Goal: Task Accomplishment & Management: Use online tool/utility

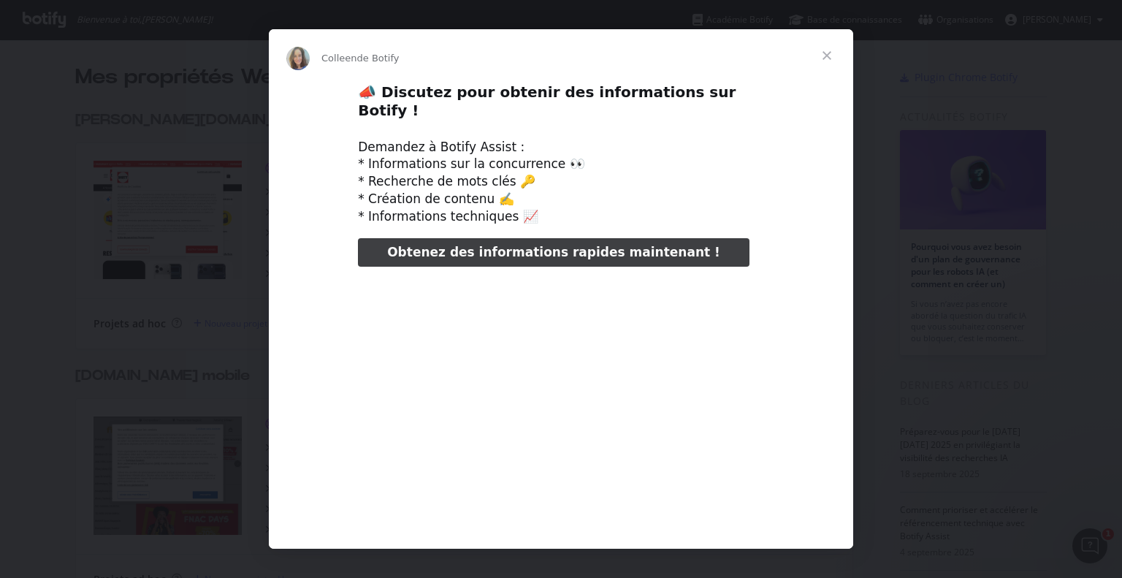
type input "130870"
click at [827, 53] on span "Fermer" at bounding box center [826, 55] width 53 height 53
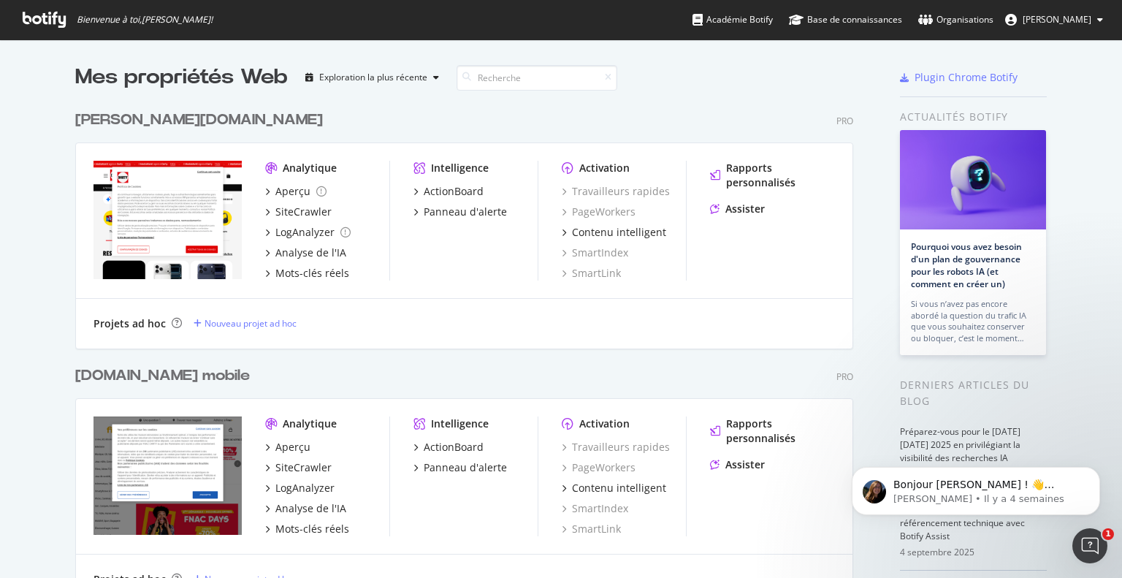
click at [1044, 26] on span "Imane Khelifa" at bounding box center [1056, 19] width 69 height 12
click at [662, 110] on div "darty.pt Pro" at bounding box center [464, 120] width 778 height 21
click at [628, 122] on div "darty.pt Pro" at bounding box center [464, 120] width 778 height 21
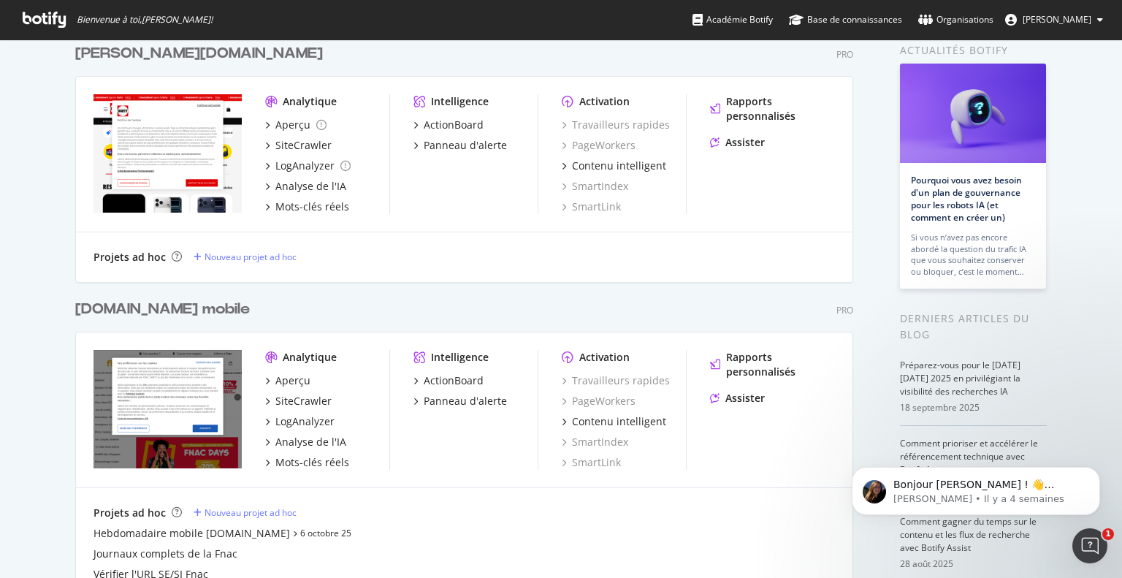
scroll to position [195, 0]
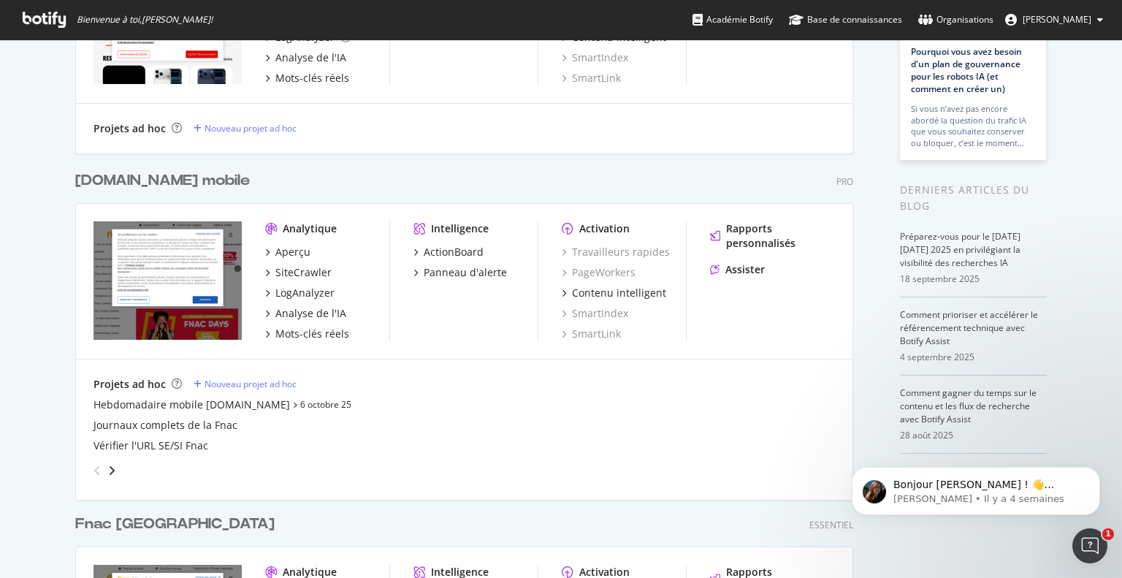
click at [141, 185] on font "[DOMAIN_NAME] mobile" at bounding box center [162, 180] width 175 height 15
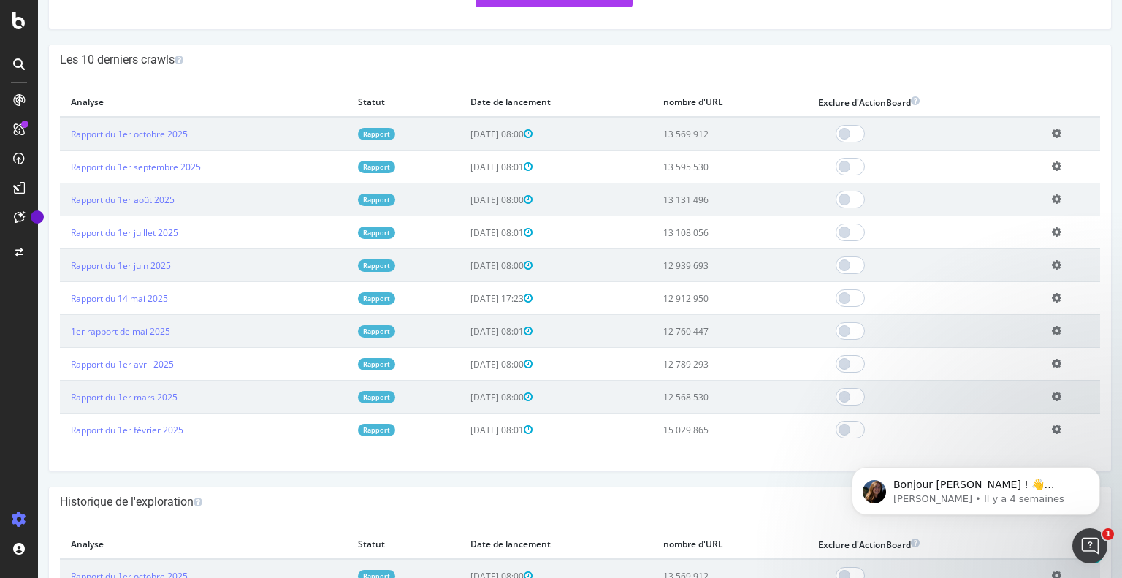
scroll to position [426, 0]
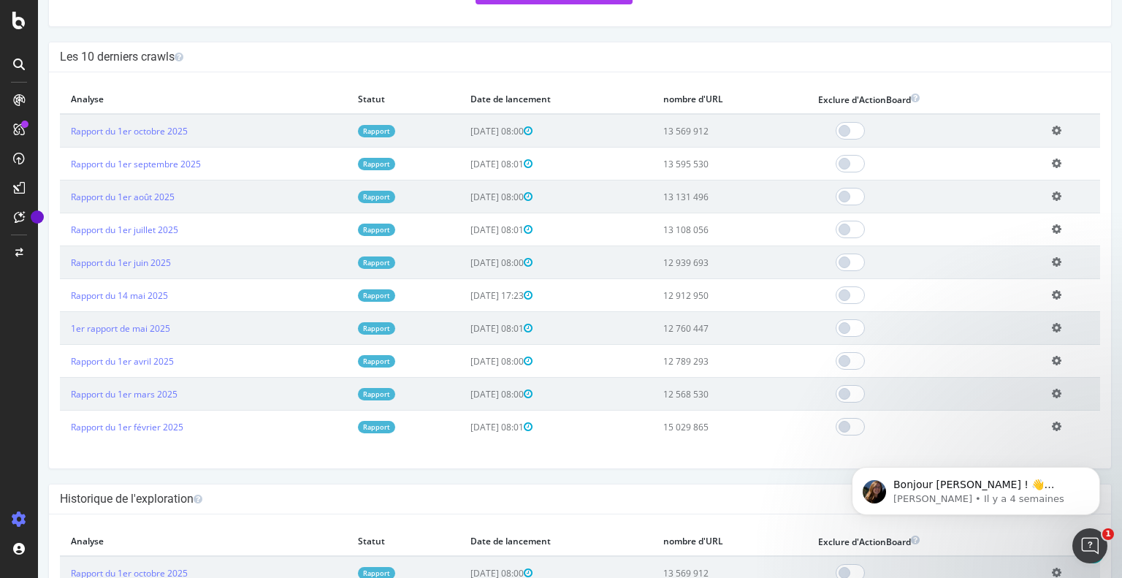
click at [310, 418] on td "Rapport du 1er février 2025" at bounding box center [203, 426] width 287 height 33
click at [109, 426] on font "Rapport du 1er février 2025" at bounding box center [127, 427] width 112 height 12
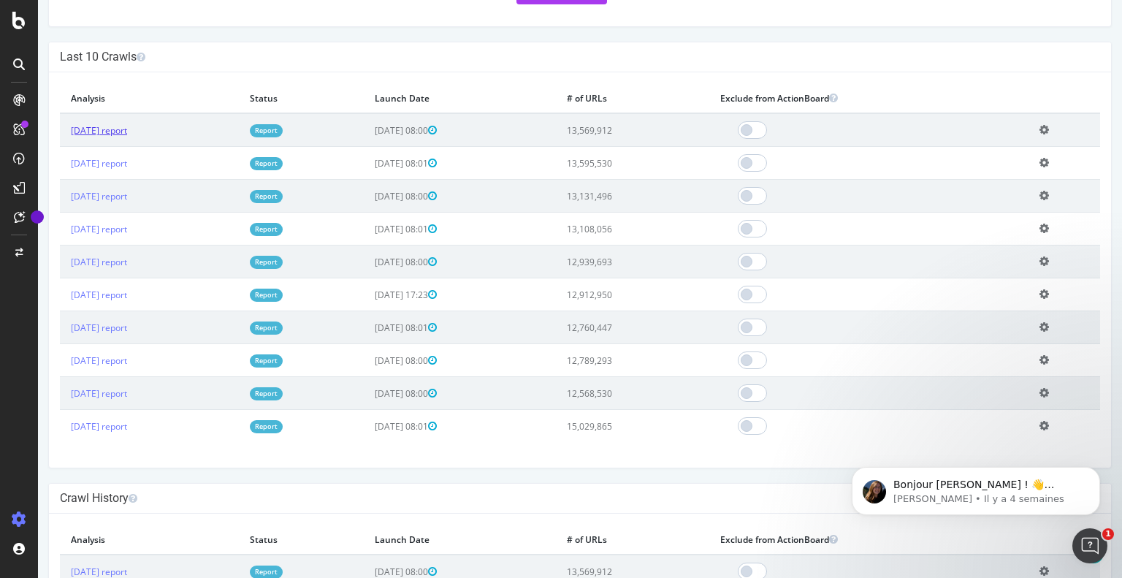
click at [127, 128] on link "2025 Oct. 1st report" at bounding box center [99, 130] width 56 height 12
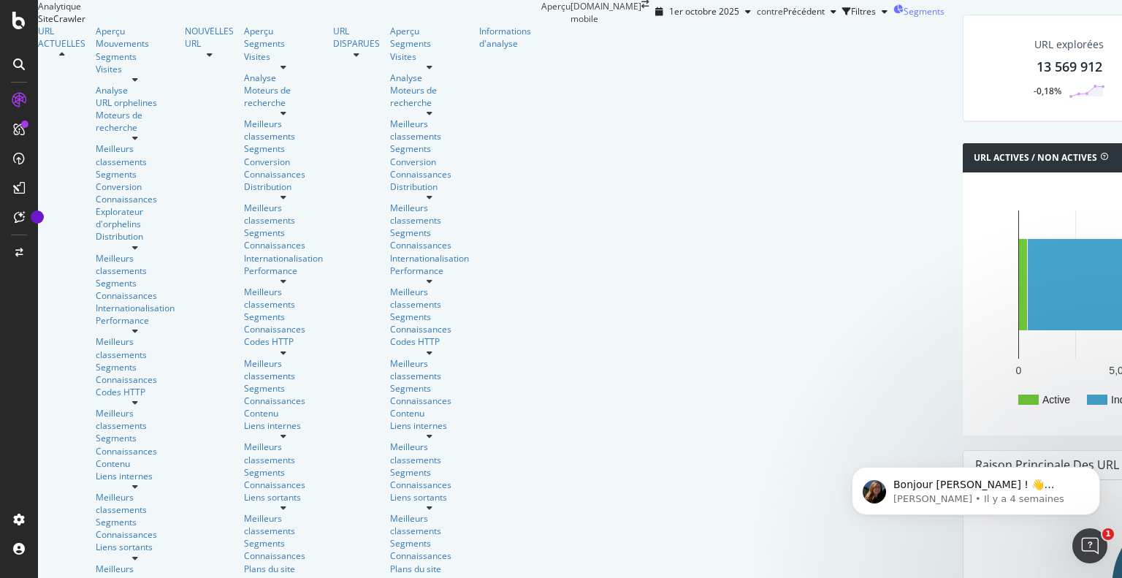
click at [903, 18] on font "Segments" at bounding box center [923, 11] width 41 height 12
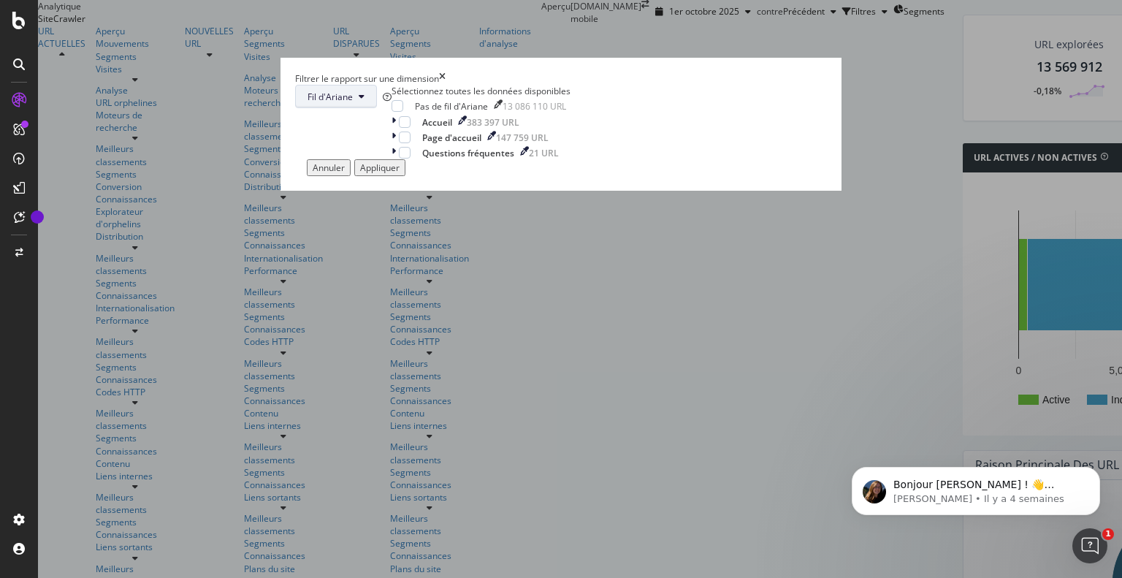
click at [377, 108] on button "Fil d'Ariane" at bounding box center [336, 96] width 82 height 23
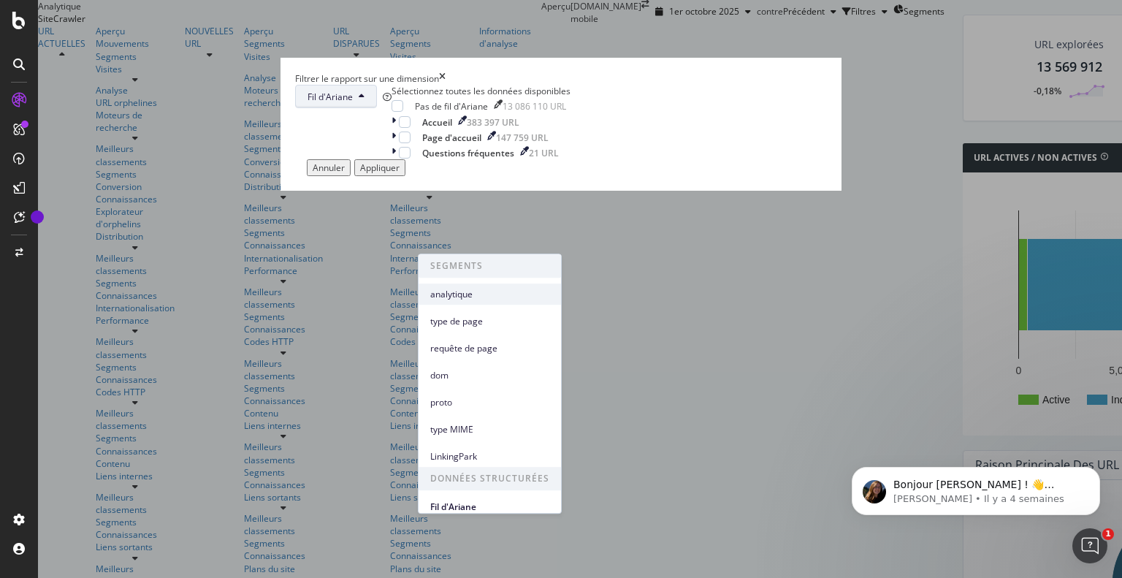
click at [476, 291] on span "analytique" at bounding box center [489, 294] width 119 height 13
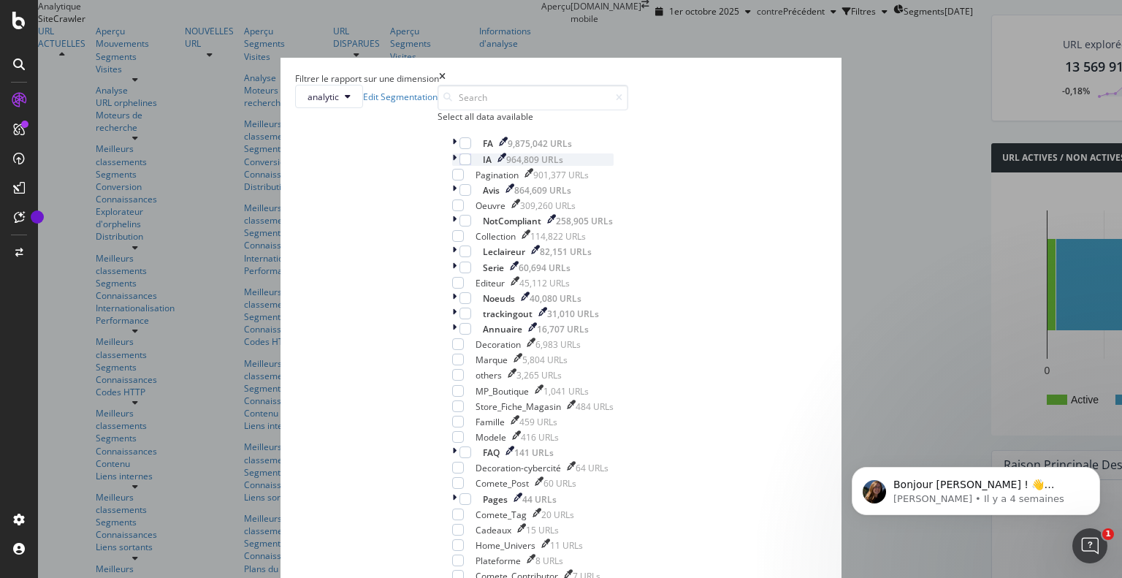
click at [452, 166] on icon "modal" at bounding box center [454, 159] width 4 height 12
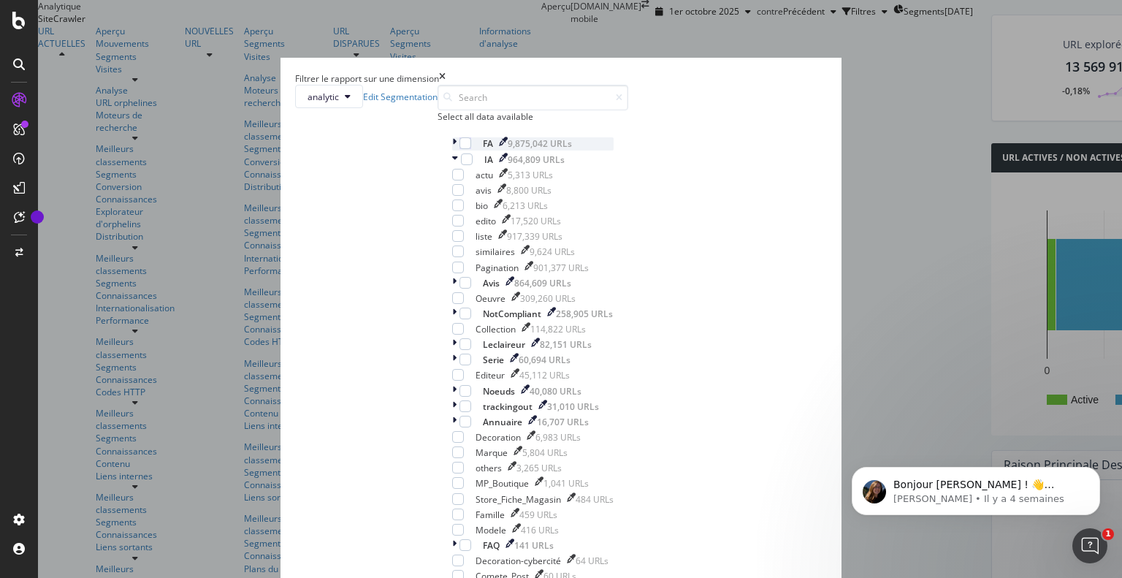
click at [452, 150] on icon "modal" at bounding box center [454, 143] width 4 height 12
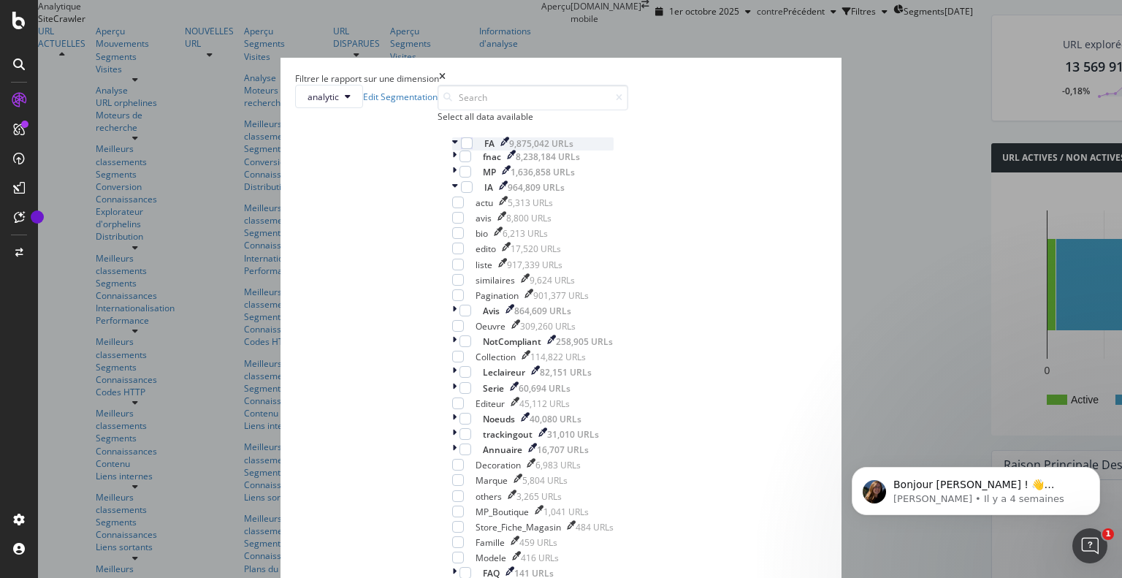
click at [452, 150] on icon "modal" at bounding box center [455, 143] width 6 height 12
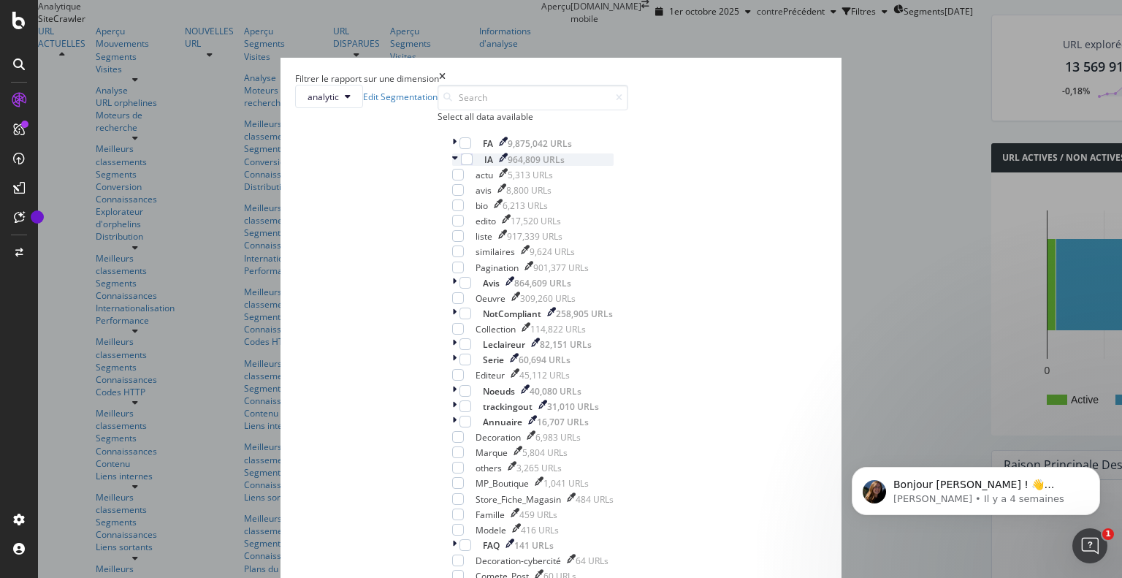
click at [452, 166] on icon "modal" at bounding box center [455, 159] width 6 height 12
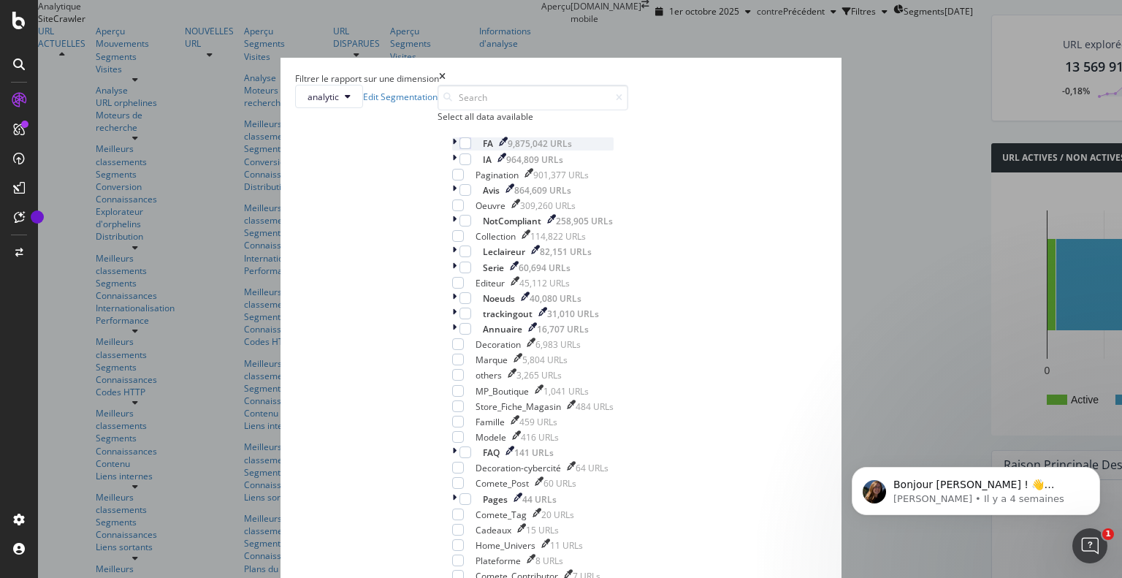
click at [452, 150] on icon "modal" at bounding box center [454, 143] width 4 height 12
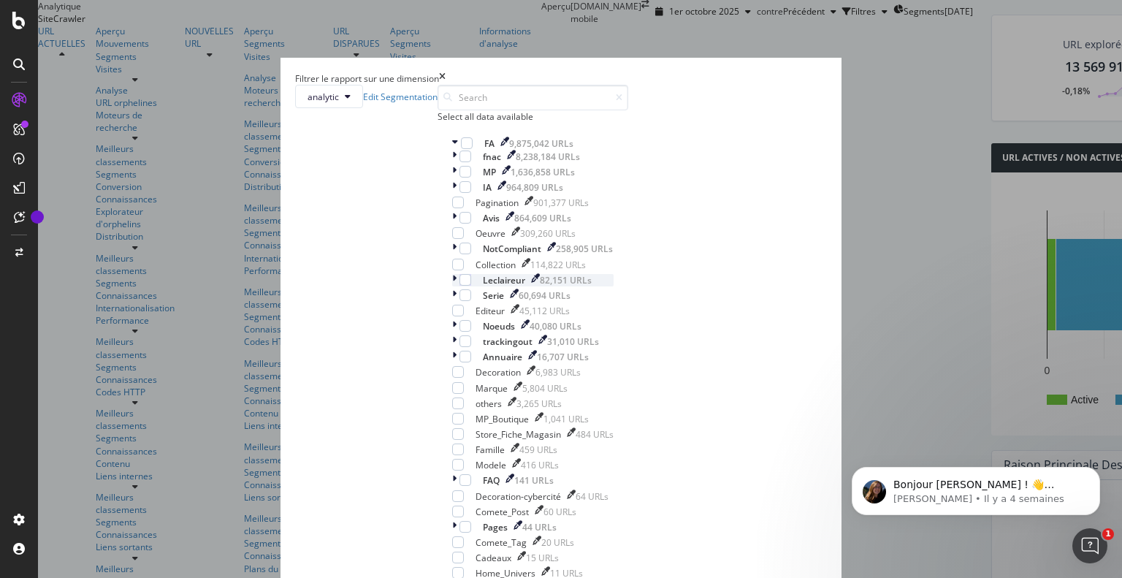
click at [452, 286] on icon "modal" at bounding box center [454, 280] width 4 height 12
click at [452, 286] on icon "modal" at bounding box center [455, 280] width 6 height 12
click at [452, 323] on div "modal" at bounding box center [455, 326] width 7 height 12
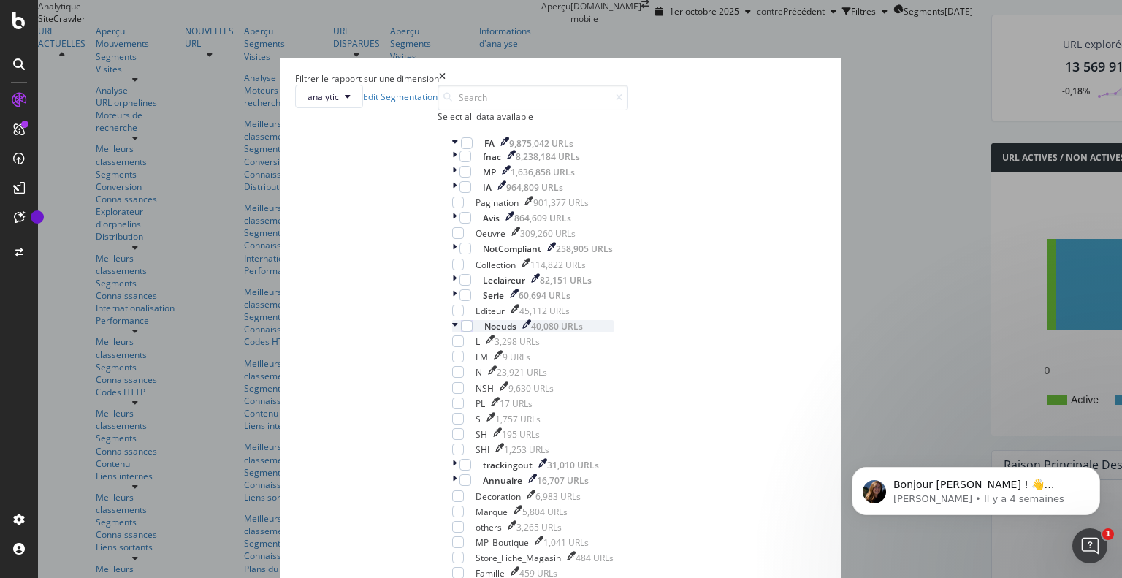
click at [452, 323] on icon "modal" at bounding box center [455, 326] width 6 height 12
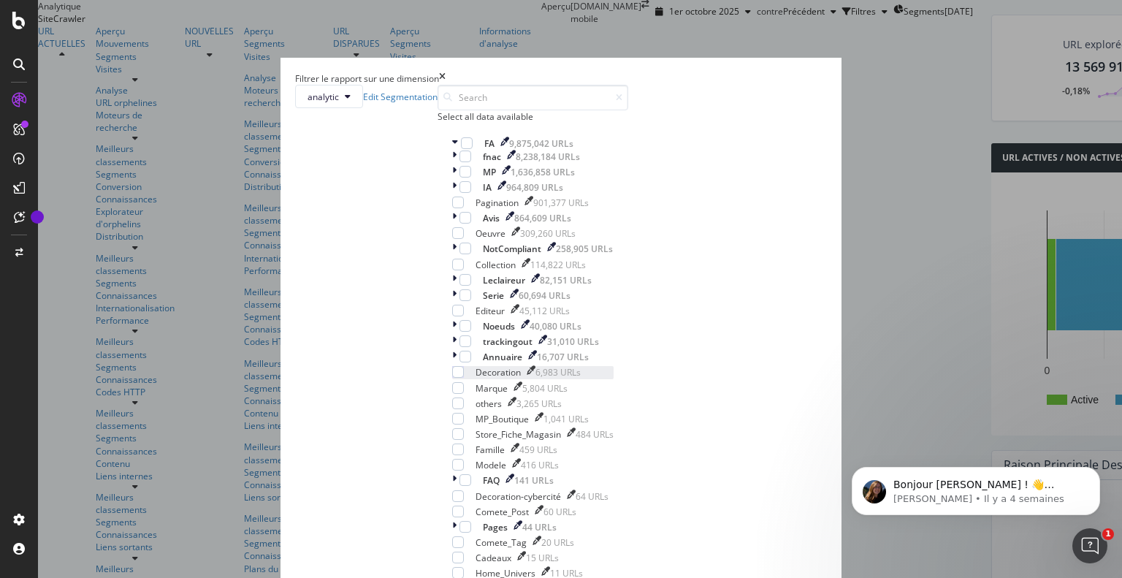
scroll to position [150, 0]
click at [526, 366] on div "modal" at bounding box center [530, 372] width 9 height 12
click at [526, 366] on icon "modal" at bounding box center [530, 370] width 9 height 9
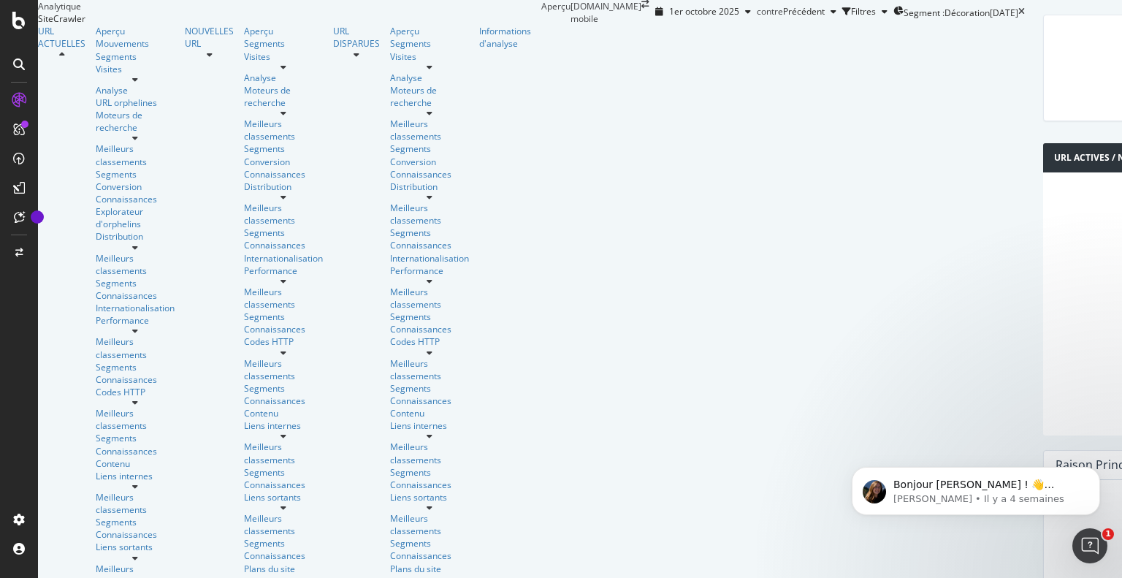
drag, startPoint x: 681, startPoint y: 513, endPoint x: 630, endPoint y: 291, distance: 228.3
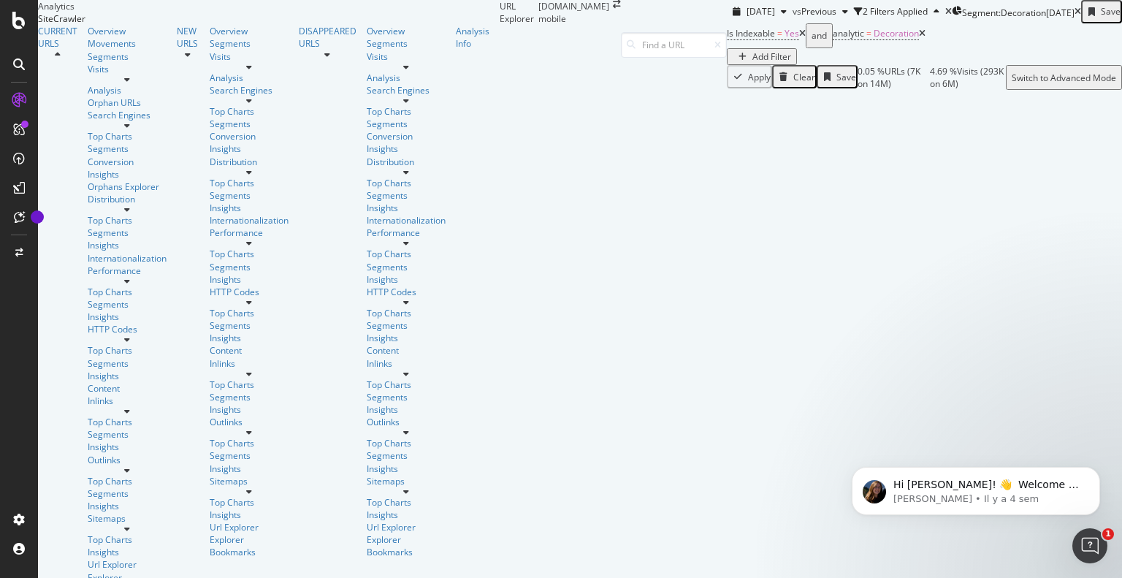
scroll to position [347, 0]
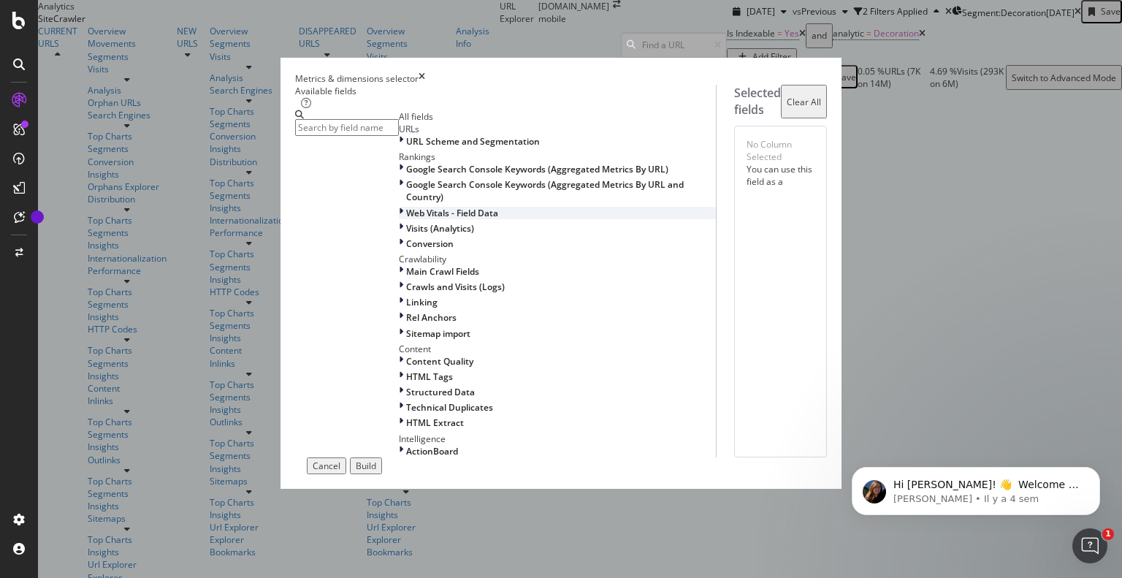
scroll to position [0, 0]
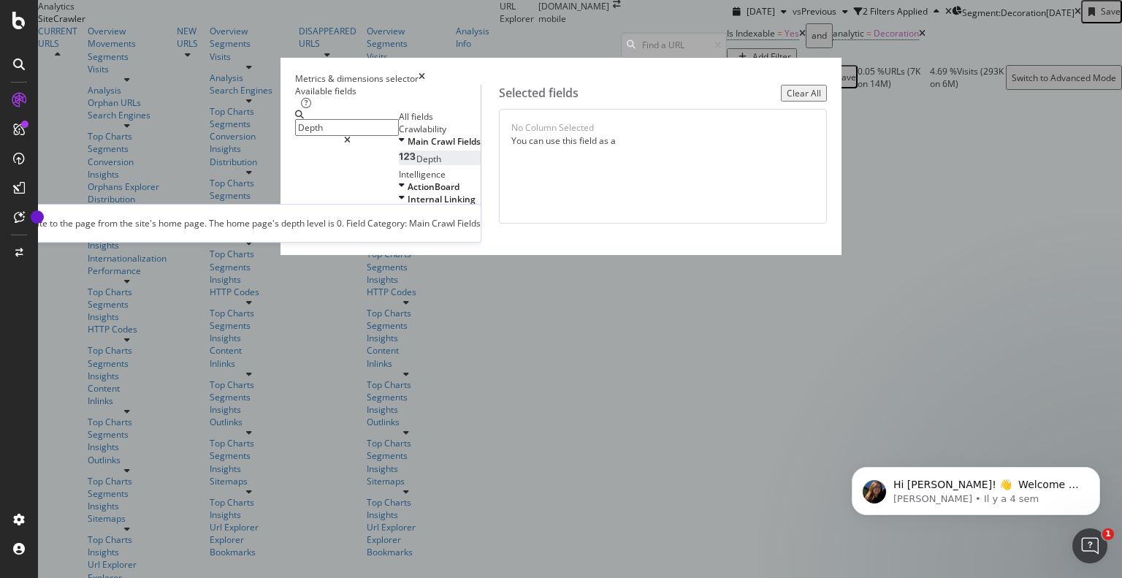
type input "Depth"
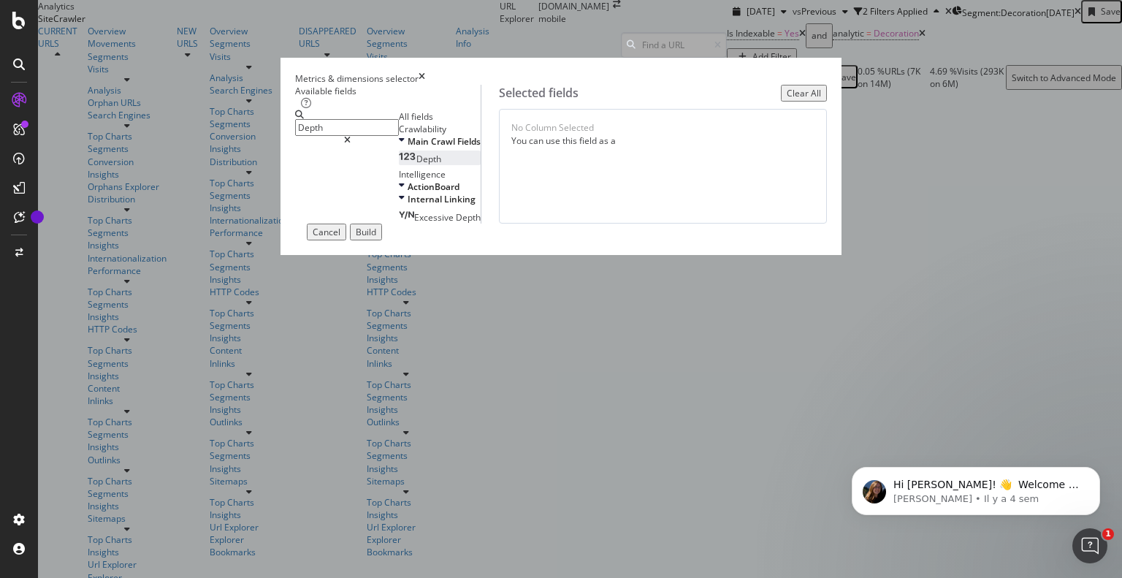
click at [426, 165] on div "Depth" at bounding box center [420, 159] width 42 height 12
click at [351, 136] on icon "modal" at bounding box center [347, 140] width 7 height 9
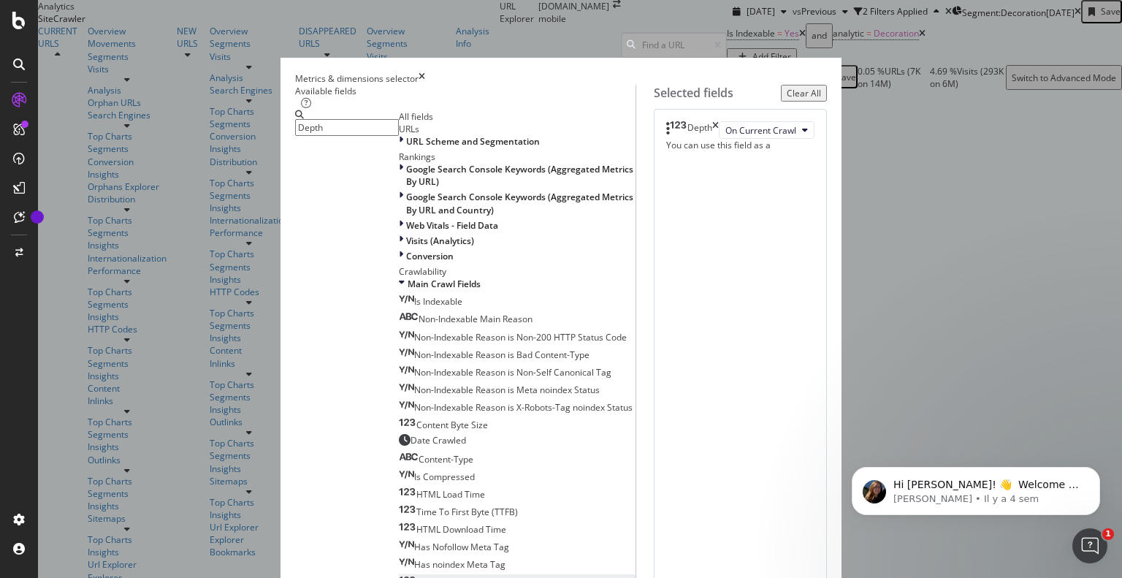
click at [399, 136] on input "Depth" at bounding box center [347, 127] width 104 height 17
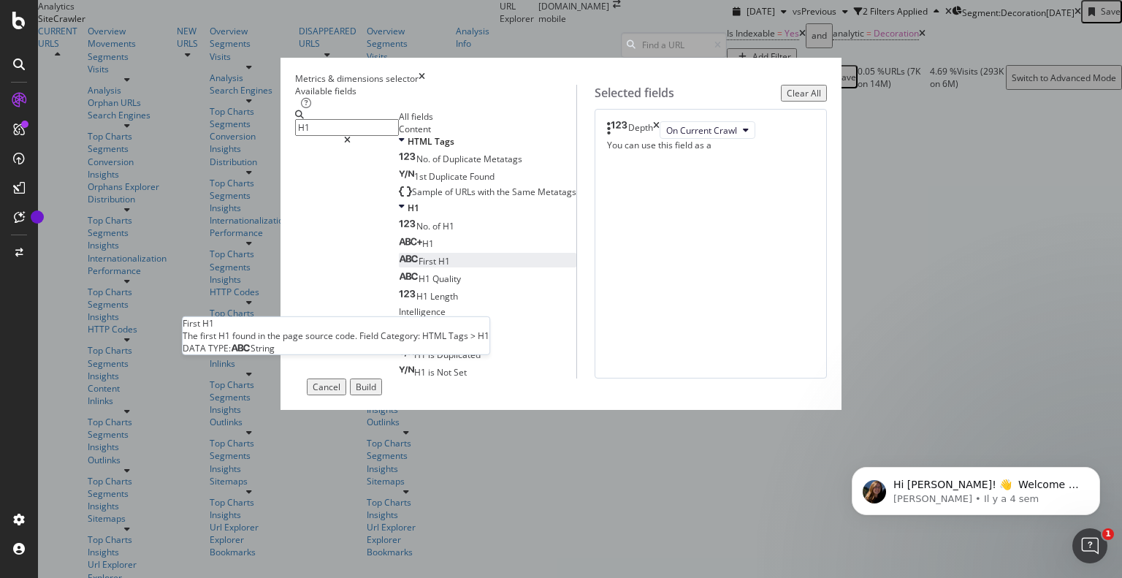
type input "H1"
click at [438, 267] on span "H1" at bounding box center [444, 261] width 12 height 12
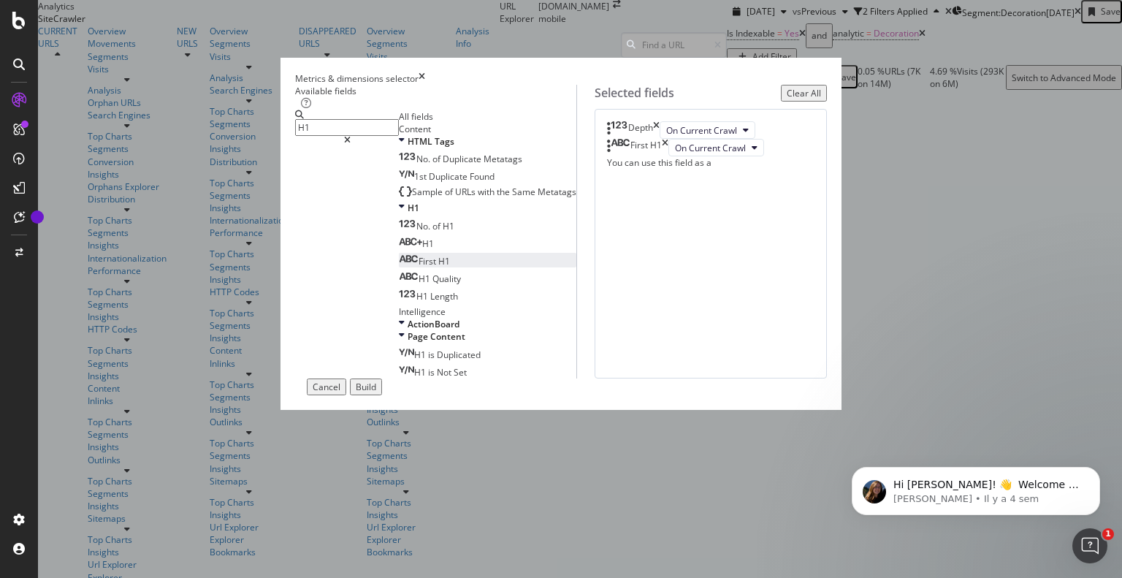
click at [351, 136] on icon "modal" at bounding box center [347, 140] width 7 height 9
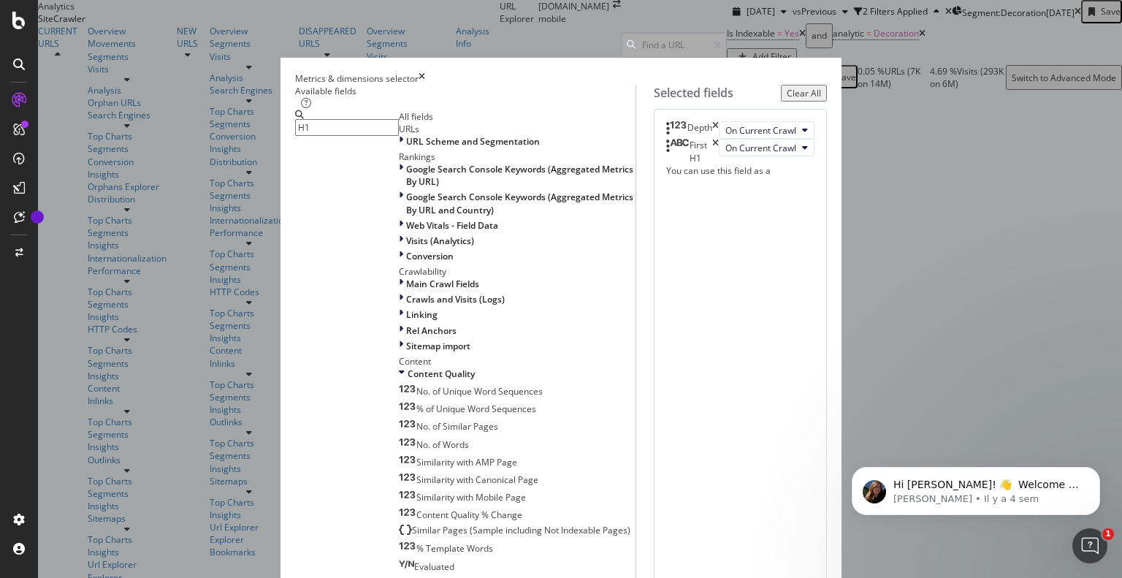
click at [353, 128] on input "H1" at bounding box center [347, 127] width 104 height 17
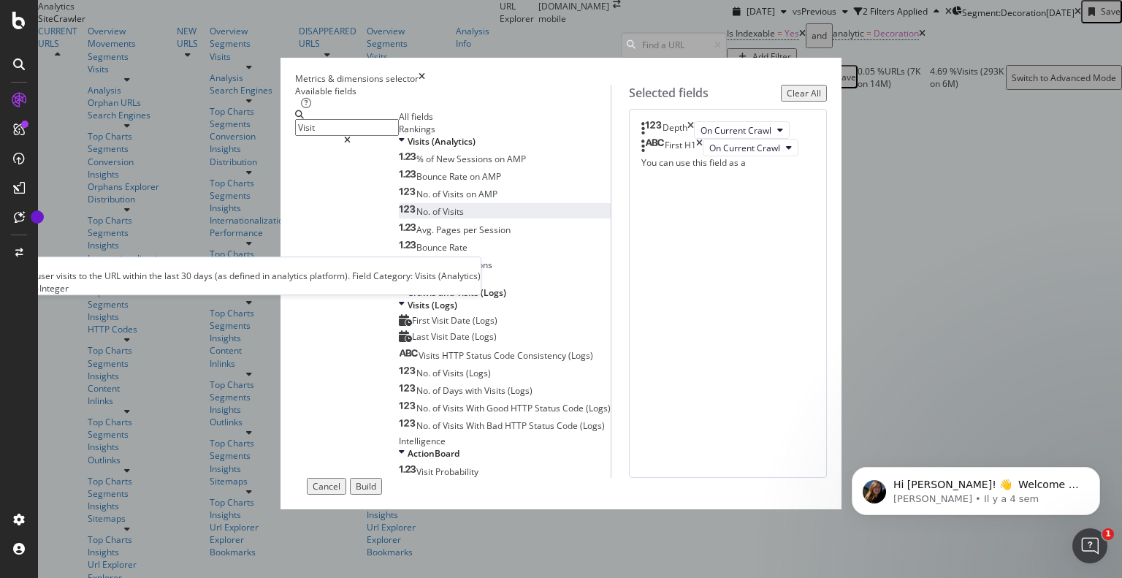
type input "Visit"
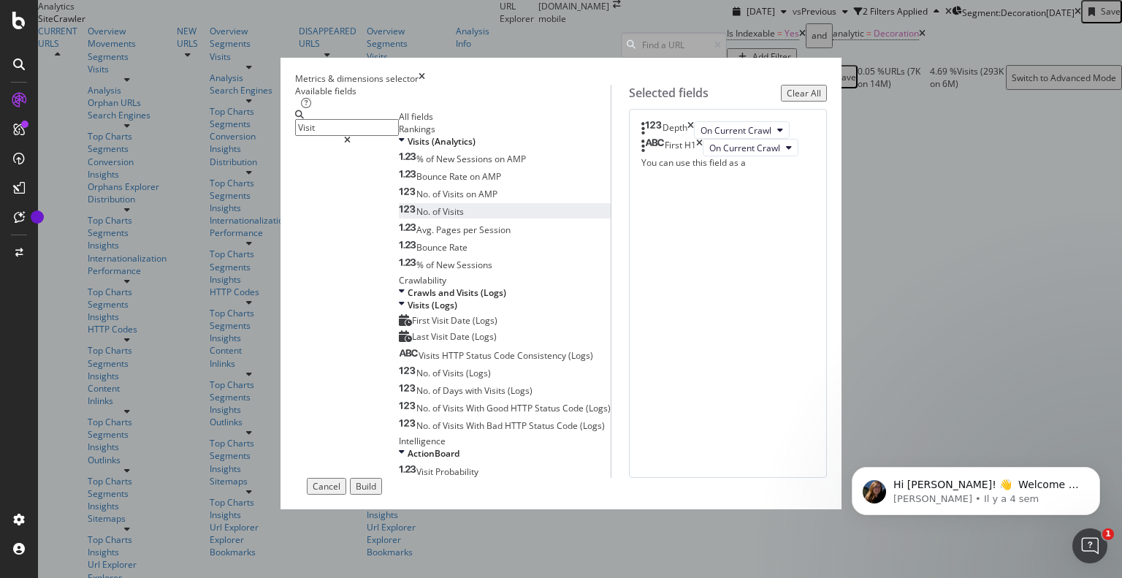
click at [402, 218] on div "No. of Visits" at bounding box center [431, 211] width 65 height 12
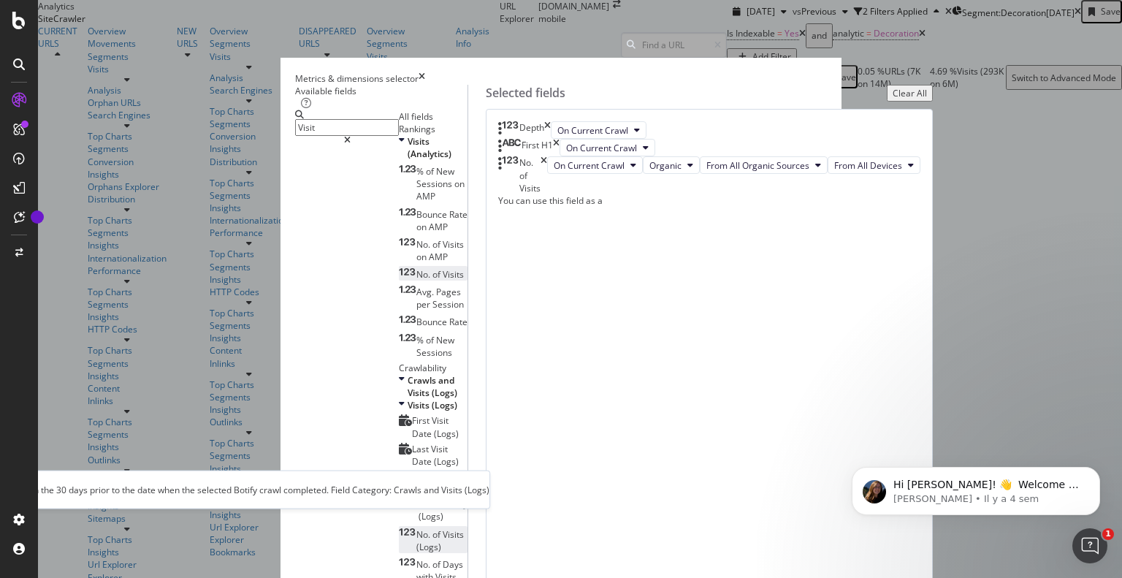
scroll to position [6, 0]
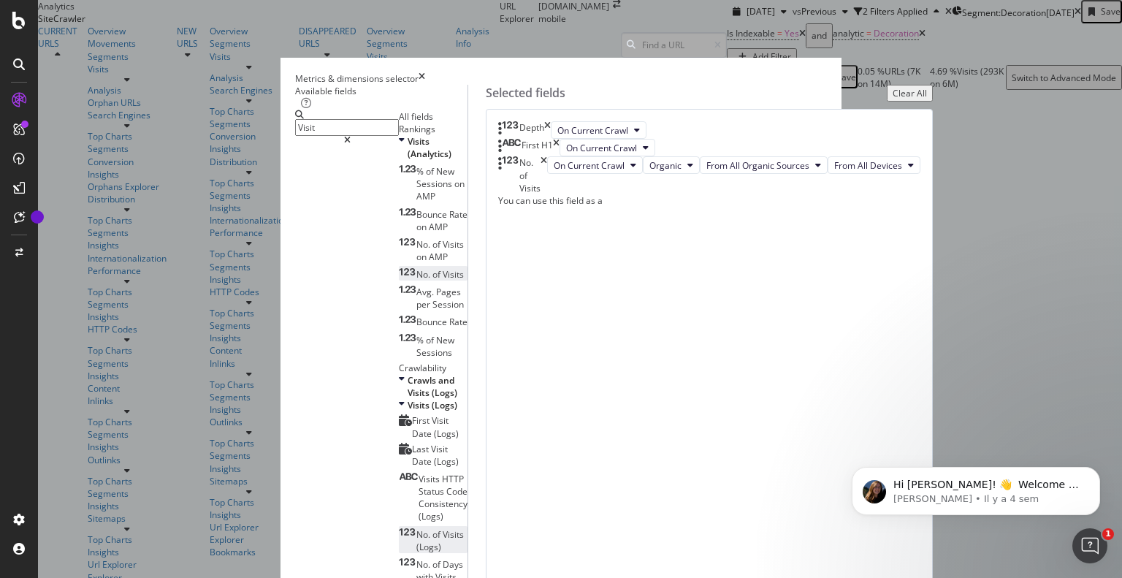
click at [407, 528] on div "No. of Visits (Logs)" at bounding box center [433, 540] width 69 height 25
click at [834, 527] on html "Hi Imane! 👋 Welcome to Botify chat support! Have a question? Reply to this mess…" at bounding box center [976, 487] width 292 height 102
click at [833, 529] on html "Hi Imane! 👋 Welcome to Botify chat support! Have a question? Reply to this mess…" at bounding box center [976, 487] width 292 height 102
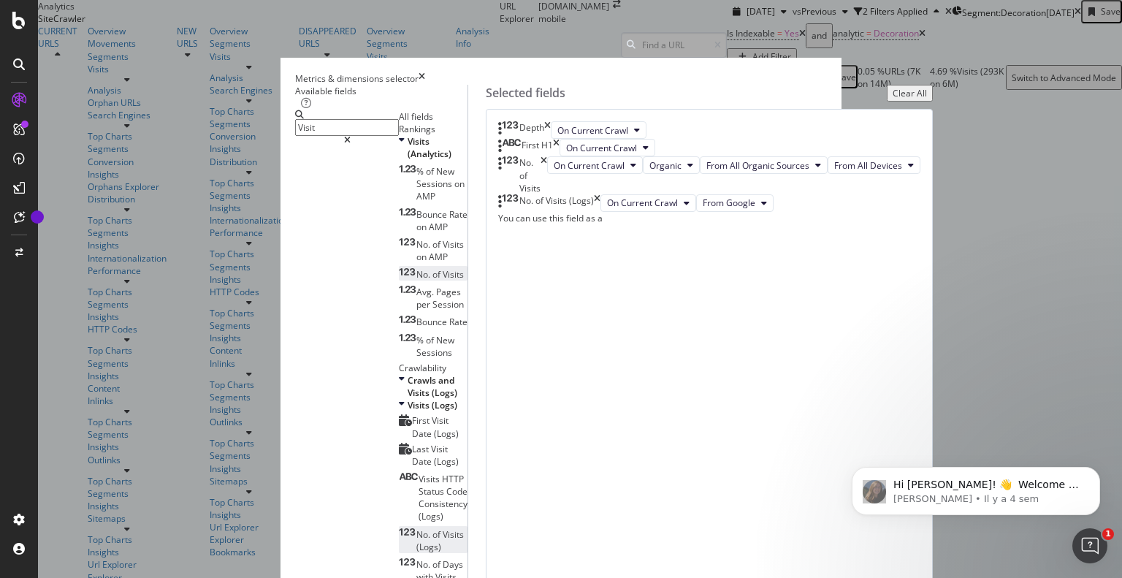
click at [833, 529] on html "Hi Imane! 👋 Welcome to Botify chat support! Have a question? Reply to this mess…" at bounding box center [976, 487] width 292 height 102
drag, startPoint x: 833, startPoint y: 529, endPoint x: 470, endPoint y: 103, distance: 560.5
click at [830, 436] on html "Hi Imane! 👋 Welcome to Botify chat support! Have a question? Reply to this mess…" at bounding box center [976, 487] width 292 height 102
click at [351, 136] on icon "modal" at bounding box center [347, 140] width 7 height 9
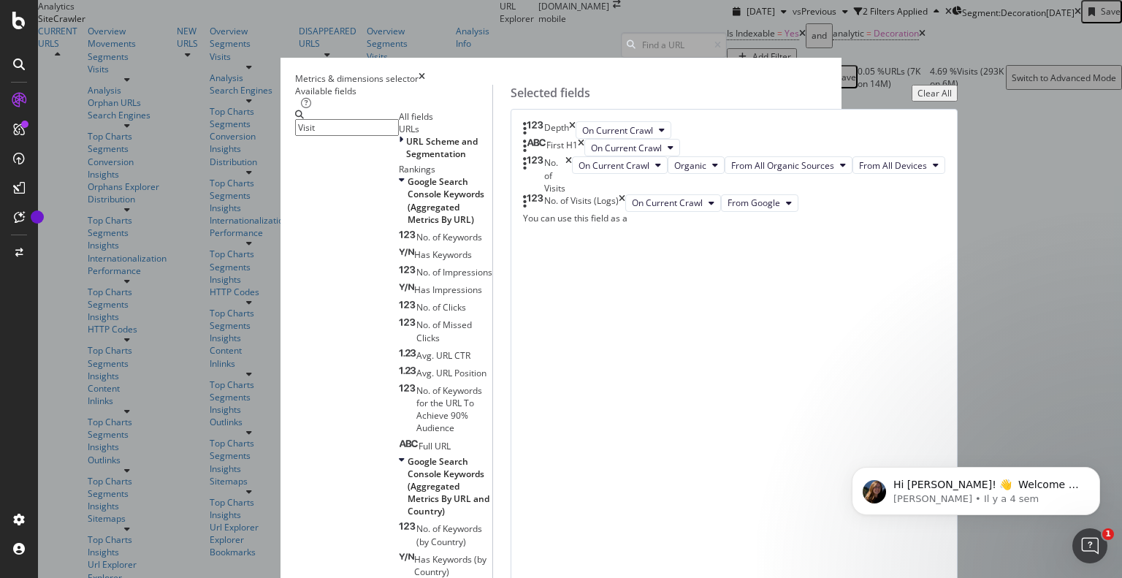
click at [841, 530] on body "Hi Imane! 👋 Welcome to Botify chat support! Have a question? Reply to this mess…" at bounding box center [975, 487] width 280 height 91
click at [839, 530] on body "Hi Imane! 👋 Welcome to Botify chat support! Have a question? Reply to this mess…" at bounding box center [975, 487] width 280 height 91
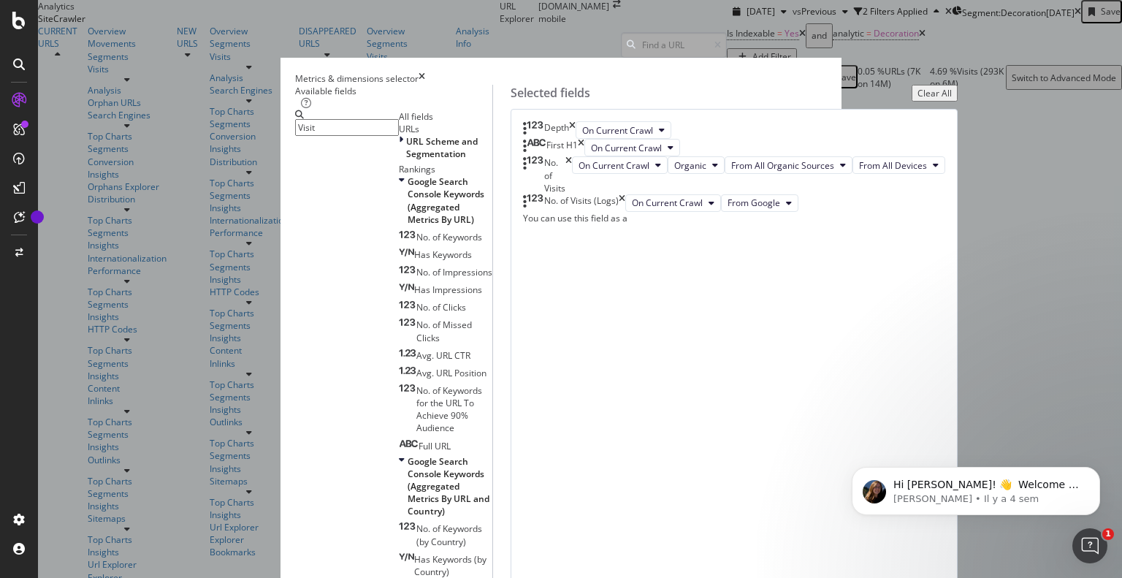
click at [839, 530] on body "Hi Imane! 👋 Welcome to Botify chat support! Have a question? Reply to this mess…" at bounding box center [975, 487] width 280 height 91
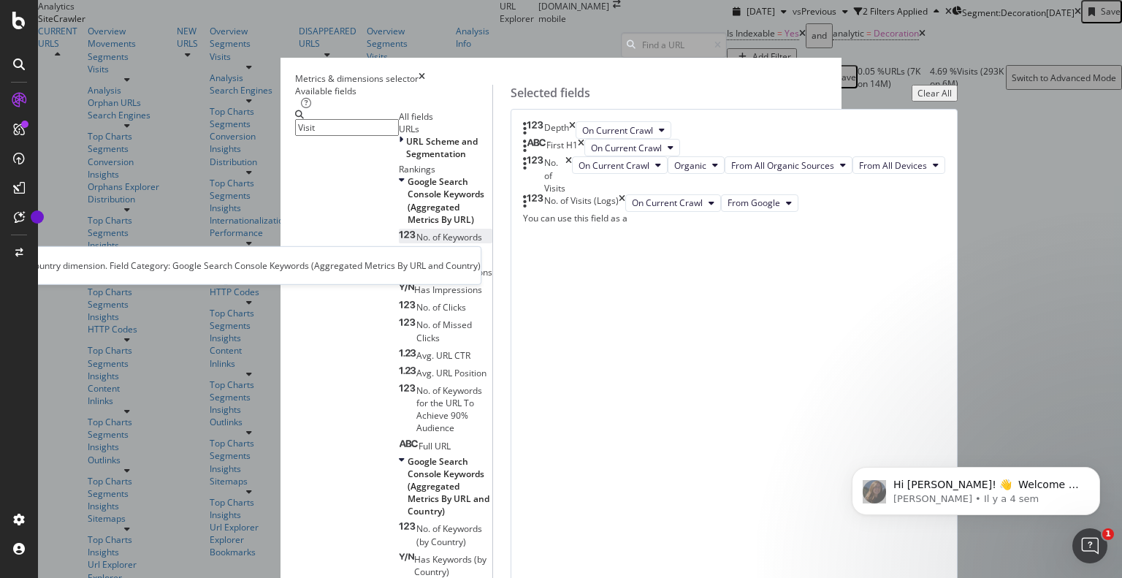
scroll to position [0, 0]
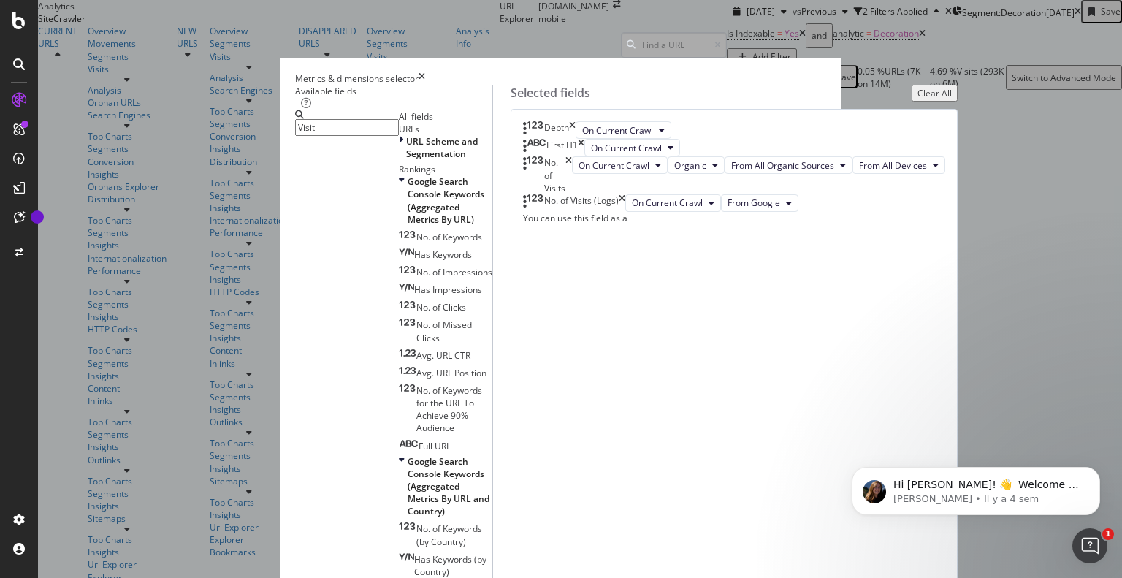
click at [841, 534] on html "Hi Imane! 👋 Welcome to Botify chat support! Have a question? Reply to this mess…" at bounding box center [976, 487] width 292 height 102
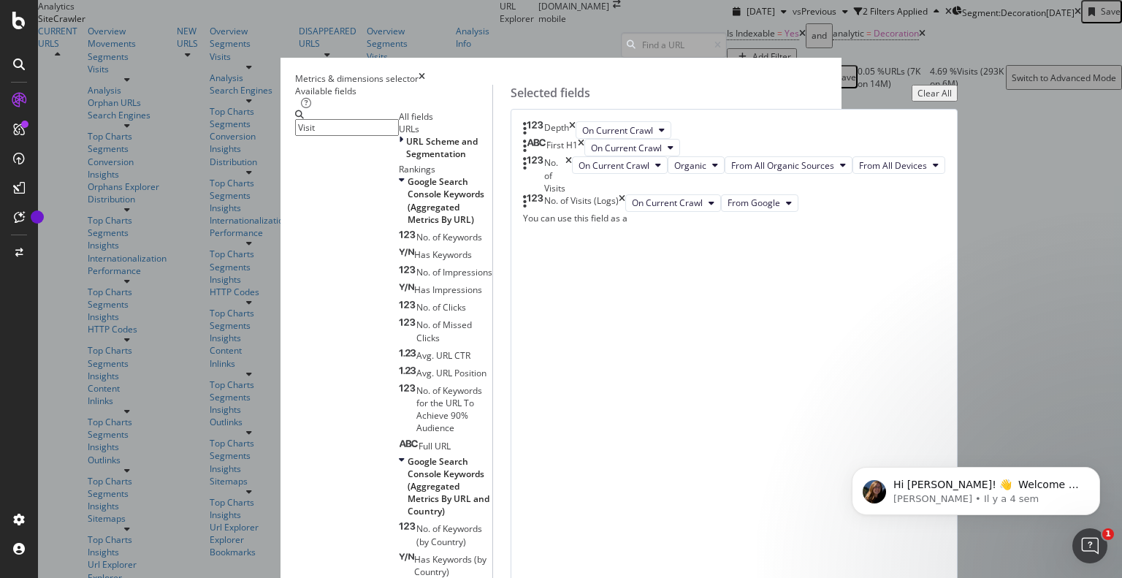
click at [841, 534] on html "Hi Imane! 👋 Welcome to Botify chat support! Have a question? Reply to this mess…" at bounding box center [976, 487] width 292 height 102
click at [399, 130] on input "Visit" at bounding box center [347, 127] width 104 height 17
click at [834, 532] on html "Hi Imane! 👋 Welcome to Botify chat support! Have a question? Reply to this mess…" at bounding box center [976, 487] width 292 height 102
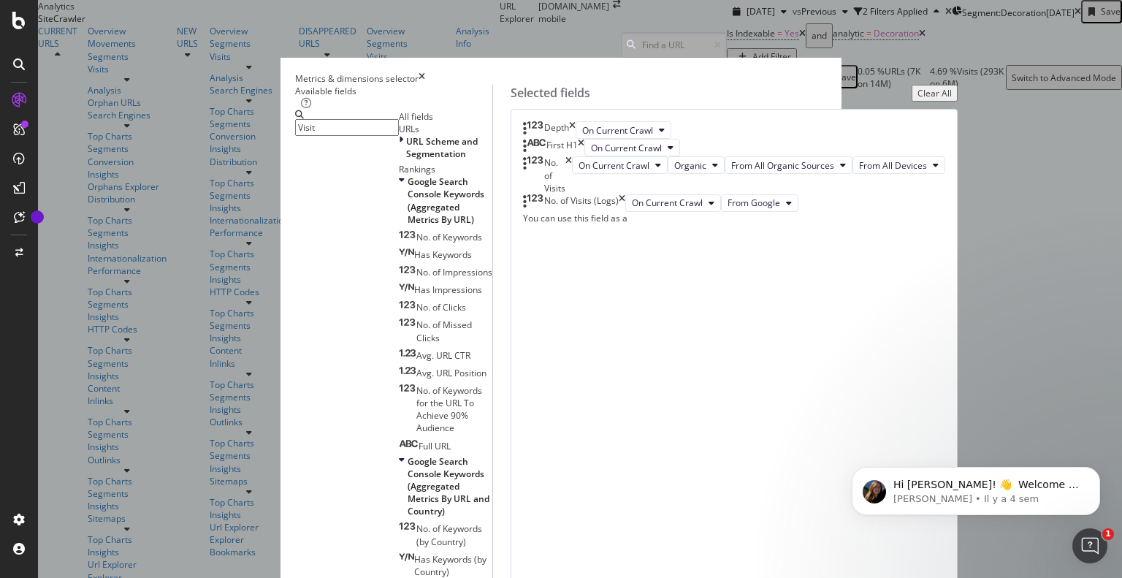
click at [834, 532] on html "Hi Imane! 👋 Welcome to Botify chat support! Have a question? Reply to this mess…" at bounding box center [976, 487] width 292 height 102
click at [399, 123] on div "All fields" at bounding box center [445, 116] width 93 height 12
click at [934, 495] on p "Laura • Il y a 4 sem" at bounding box center [987, 498] width 188 height 13
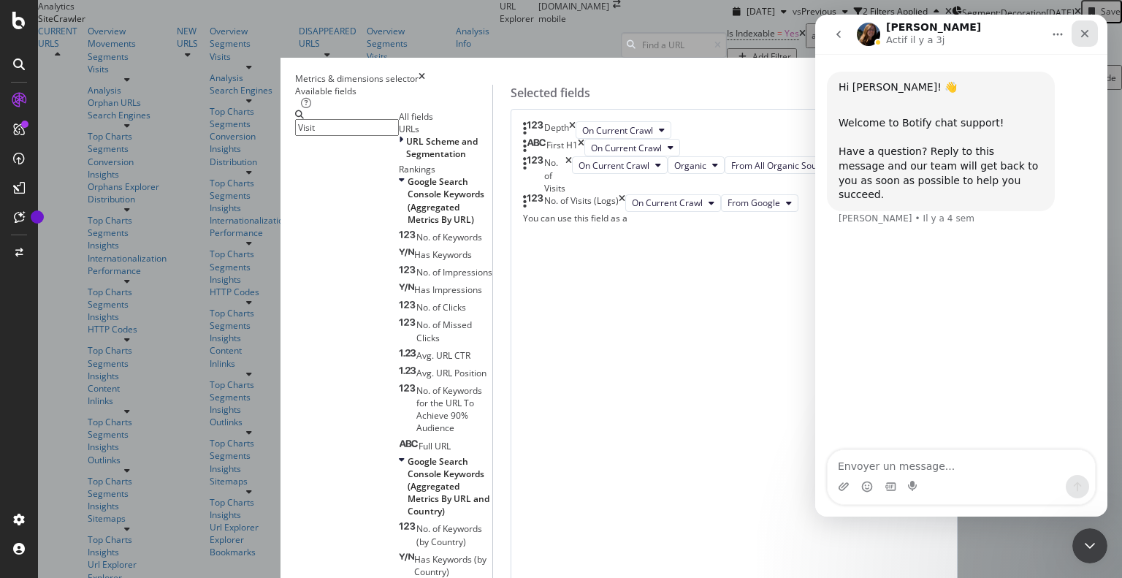
click at [1084, 37] on icon "Fermer" at bounding box center [1085, 34] width 12 height 12
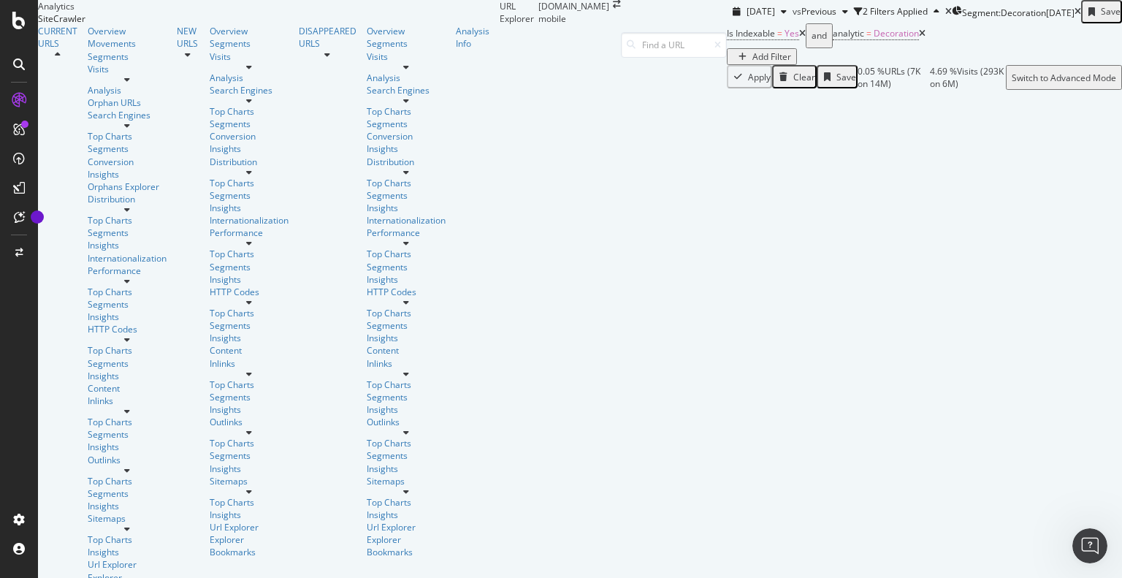
scroll to position [149, 0]
click at [1121, 531] on div "Crawl metrics are now in the RealKeywords Explorer While the Site Explorer prov…" at bounding box center [1139, 466] width 35 height 933
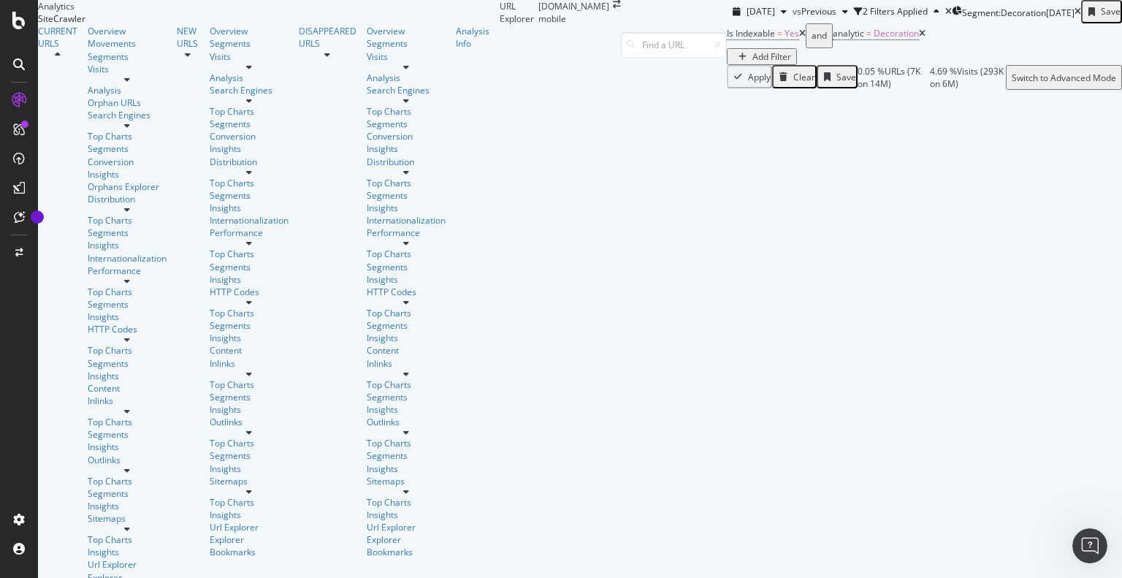
scroll to position [405, 0]
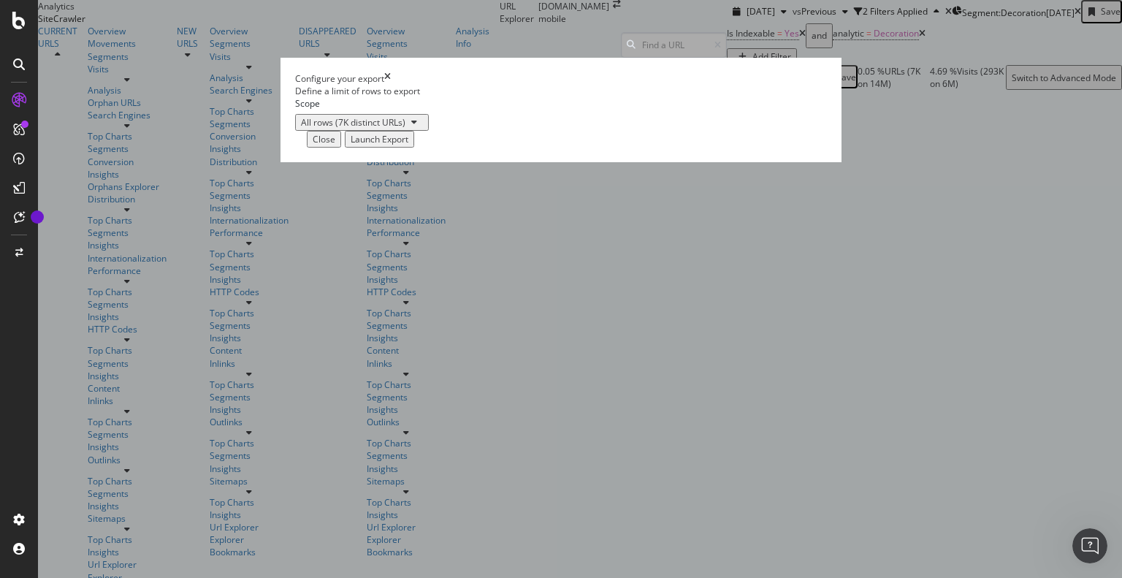
click at [423, 126] on div "modal" at bounding box center [414, 122] width 18 height 9
click at [517, 131] on div "All rows (7K distinct URLs)" at bounding box center [561, 122] width 532 height 17
click at [408, 145] on div "Launch Export" at bounding box center [380, 139] width 58 height 12
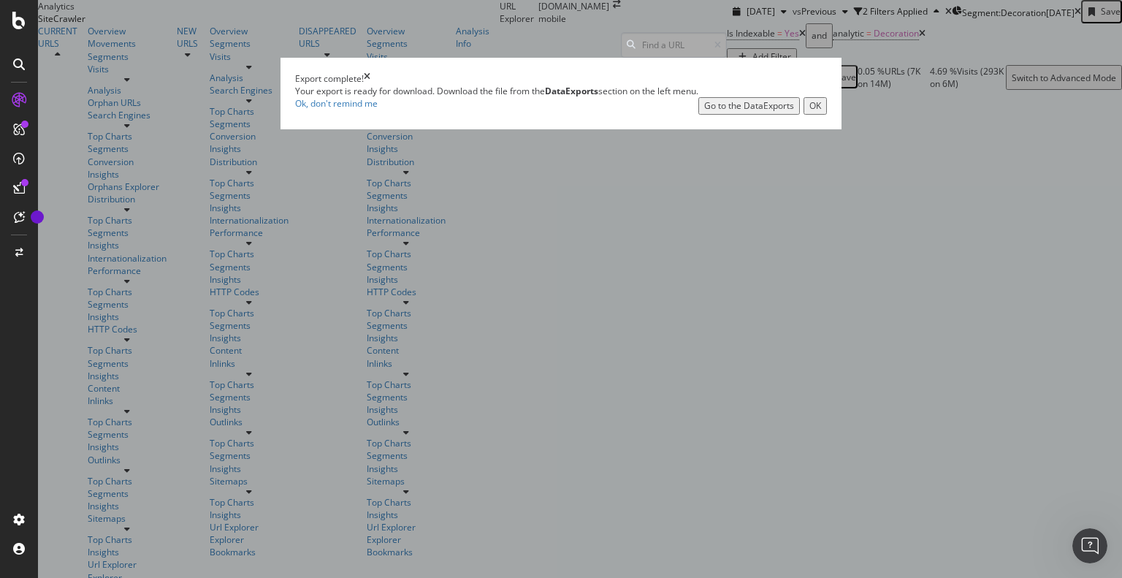
click at [745, 112] on div "Go to the DataExports" at bounding box center [749, 105] width 90 height 12
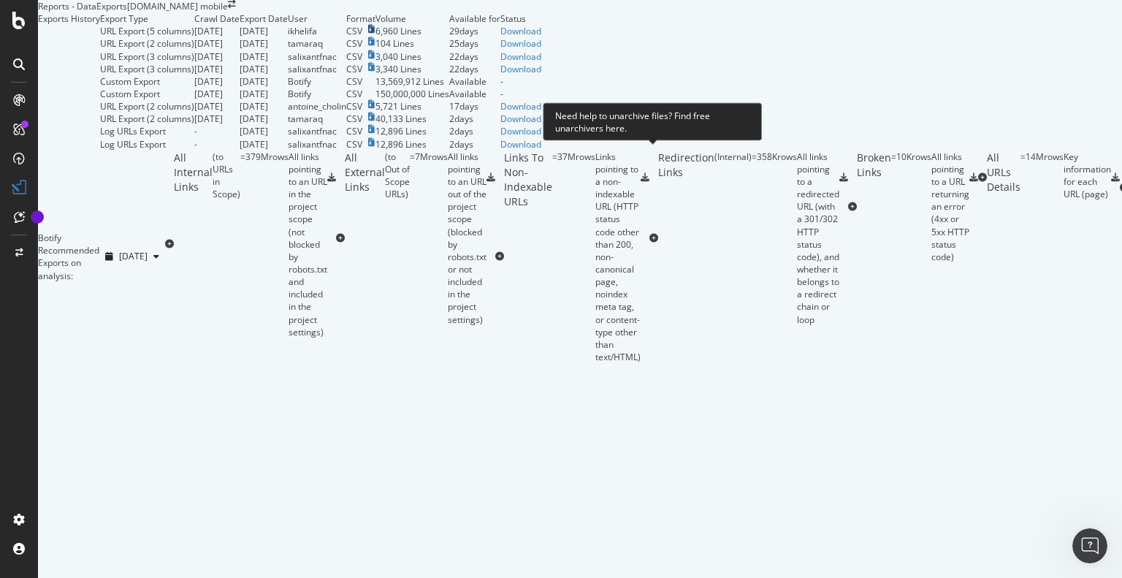
click at [375, 34] on icon at bounding box center [371, 29] width 7 height 9
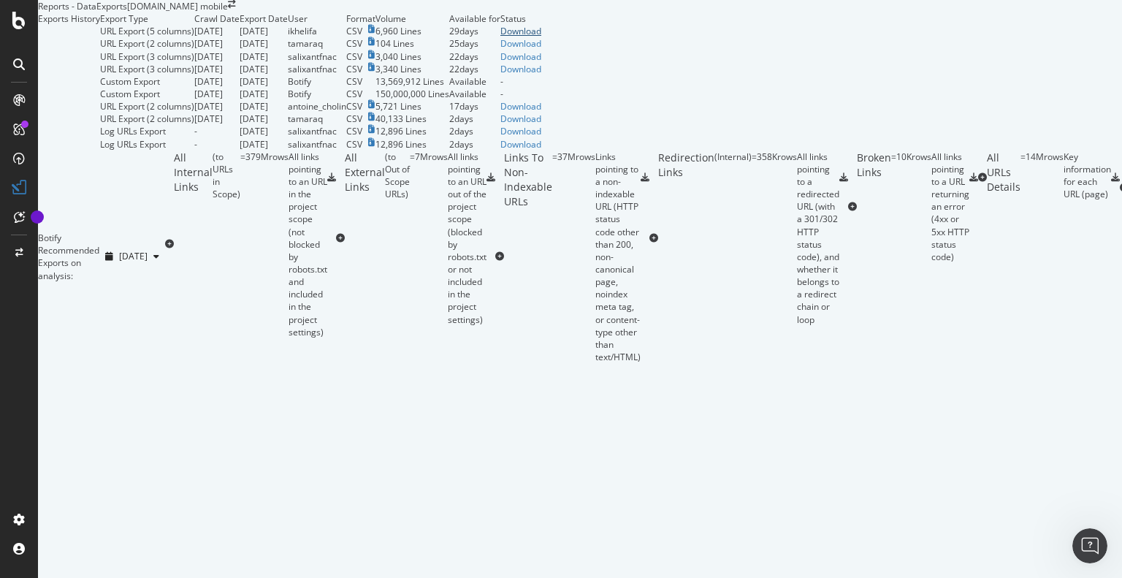
click at [541, 37] on div "Download" at bounding box center [520, 31] width 41 height 12
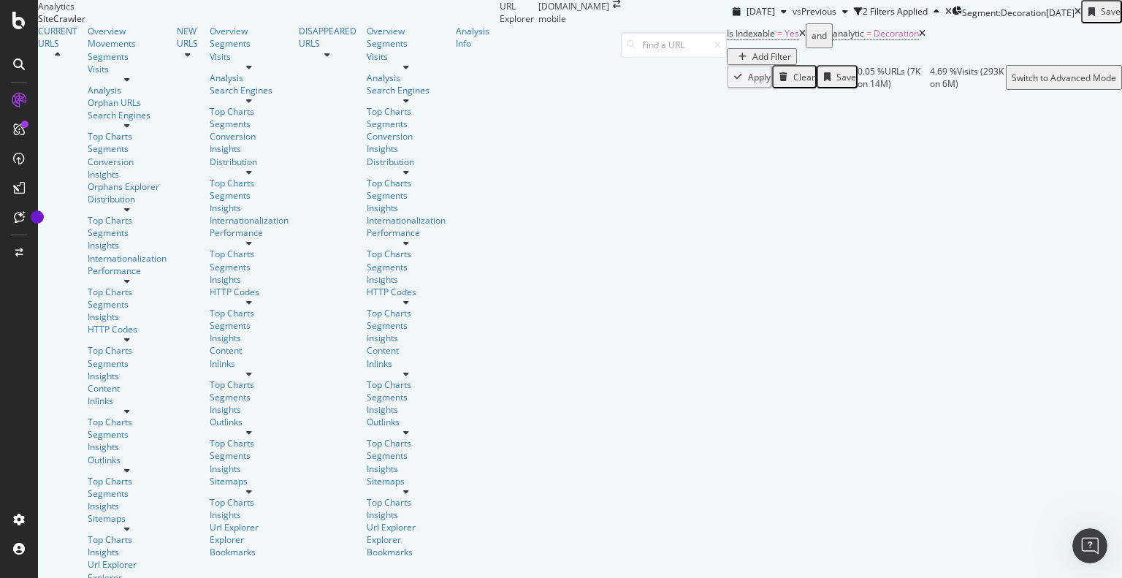
scroll to position [210, 0]
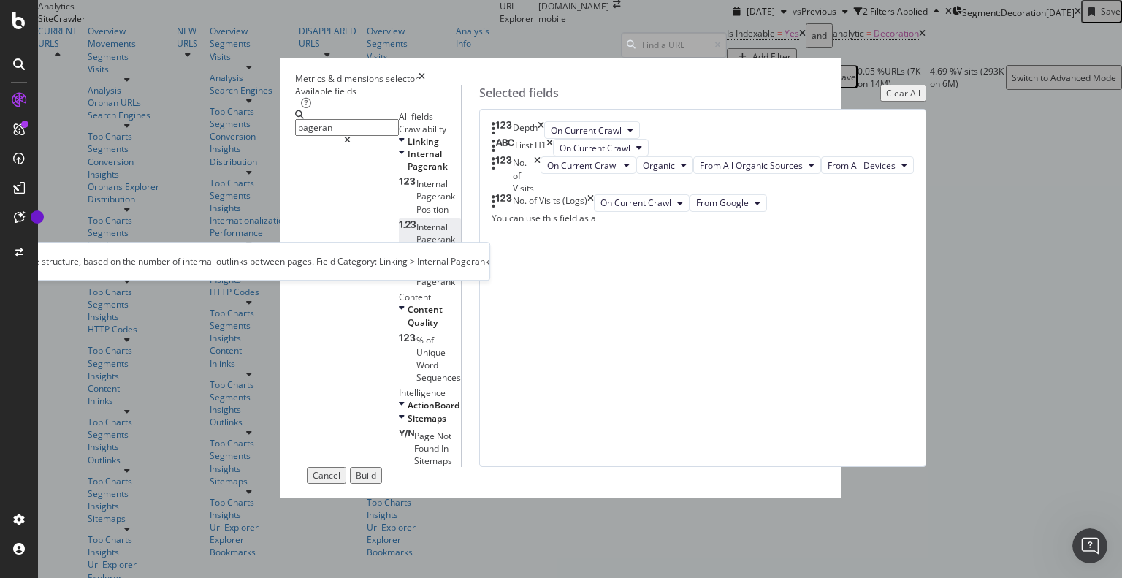
type input "pageran"
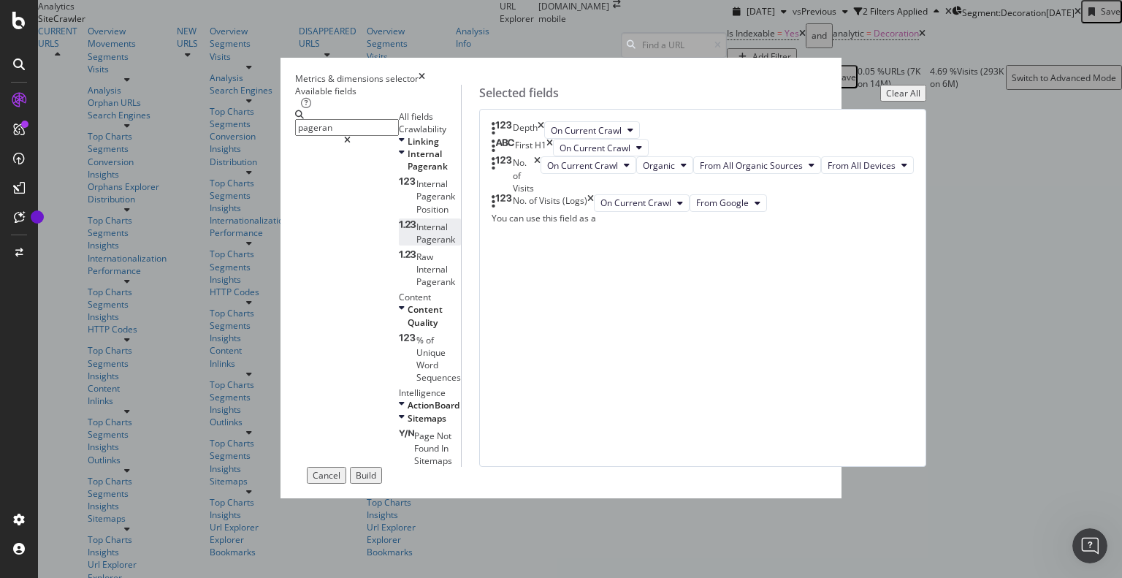
click at [416, 245] on span "Pagerank" at bounding box center [435, 239] width 39 height 12
click at [676, 229] on button "On Current Crawl" at bounding box center [639, 221] width 96 height 18
click at [376, 481] on div "Build" at bounding box center [366, 475] width 20 height 12
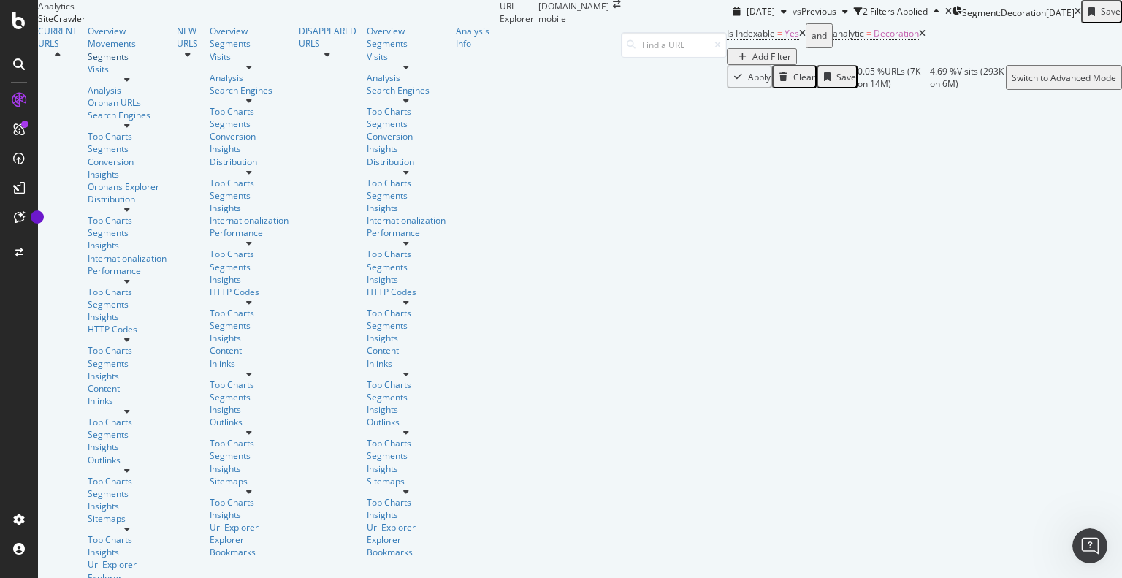
click at [88, 63] on div "Segments" at bounding box center [127, 56] width 79 height 12
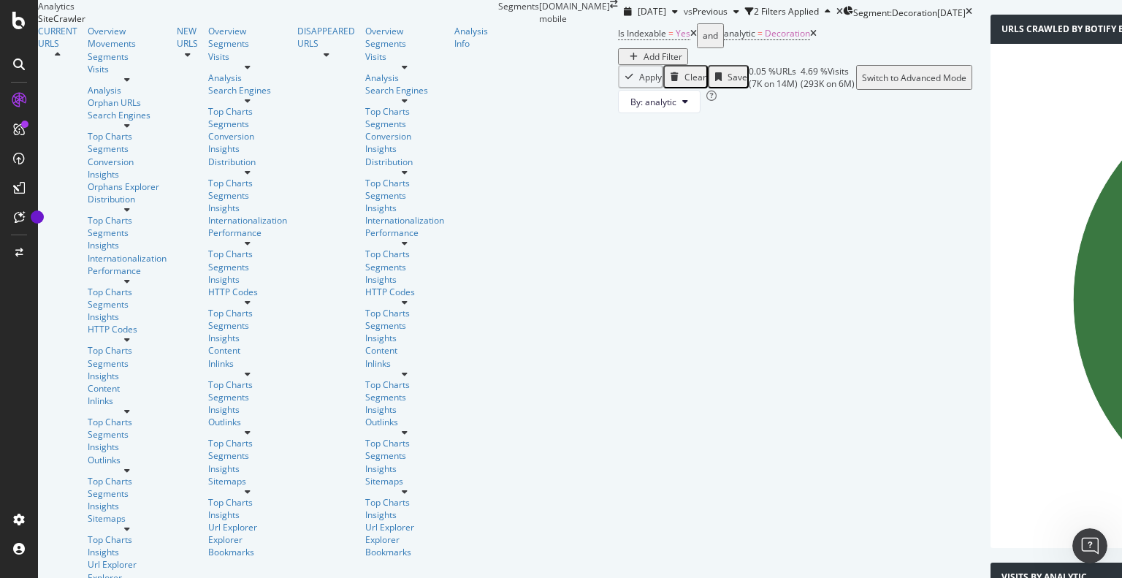
click at [810, 38] on icon at bounding box center [813, 33] width 7 height 9
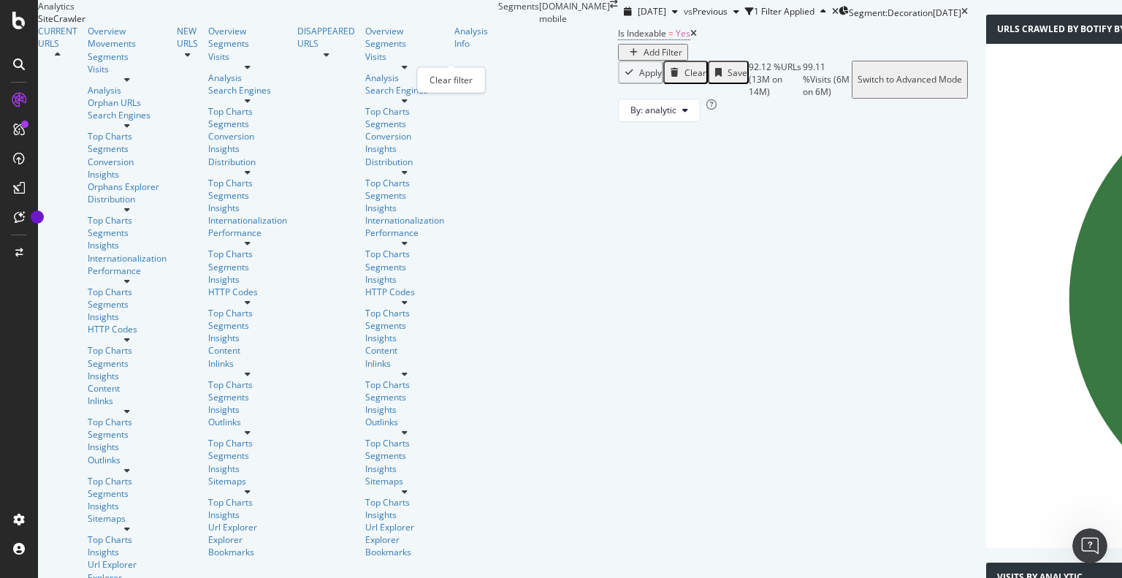
click at [832, 16] on icon "times" at bounding box center [835, 11] width 7 height 9
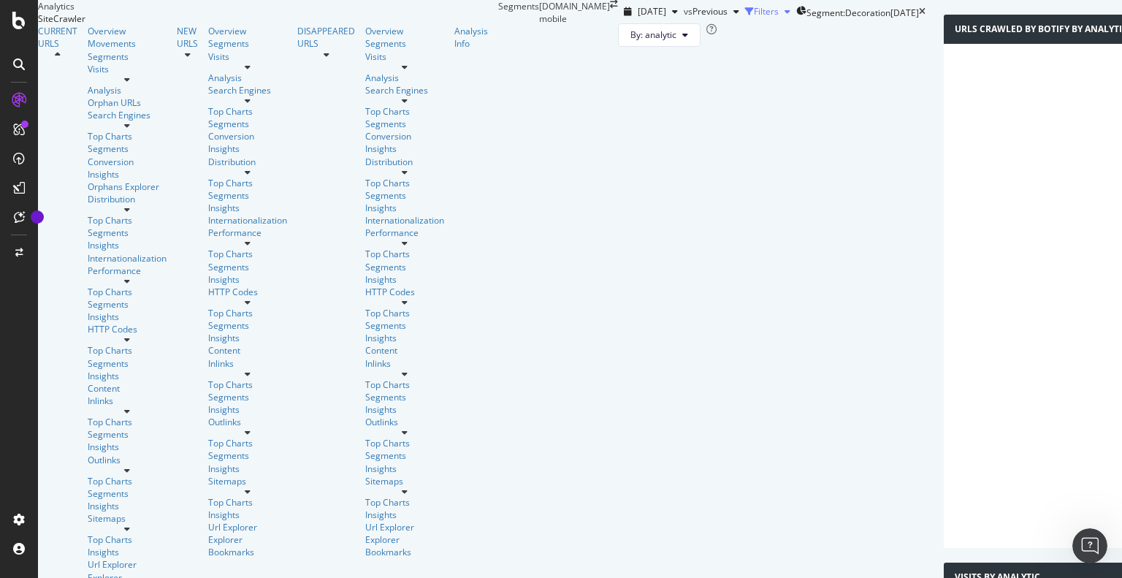
click at [754, 18] on div "Filters" at bounding box center [766, 11] width 25 height 12
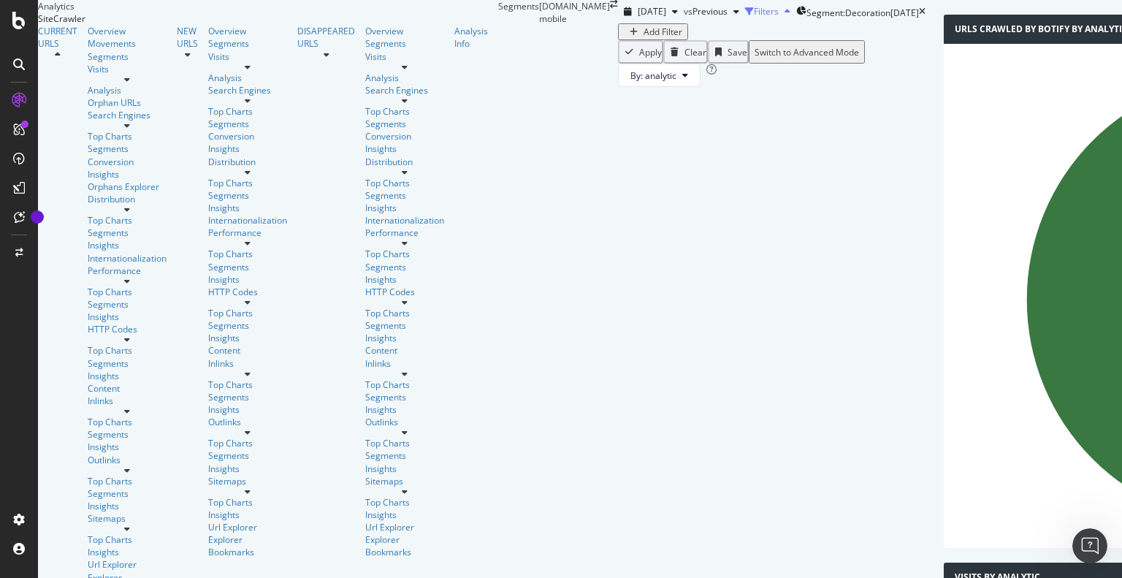
click at [754, 18] on div "Filters" at bounding box center [766, 11] width 25 height 12
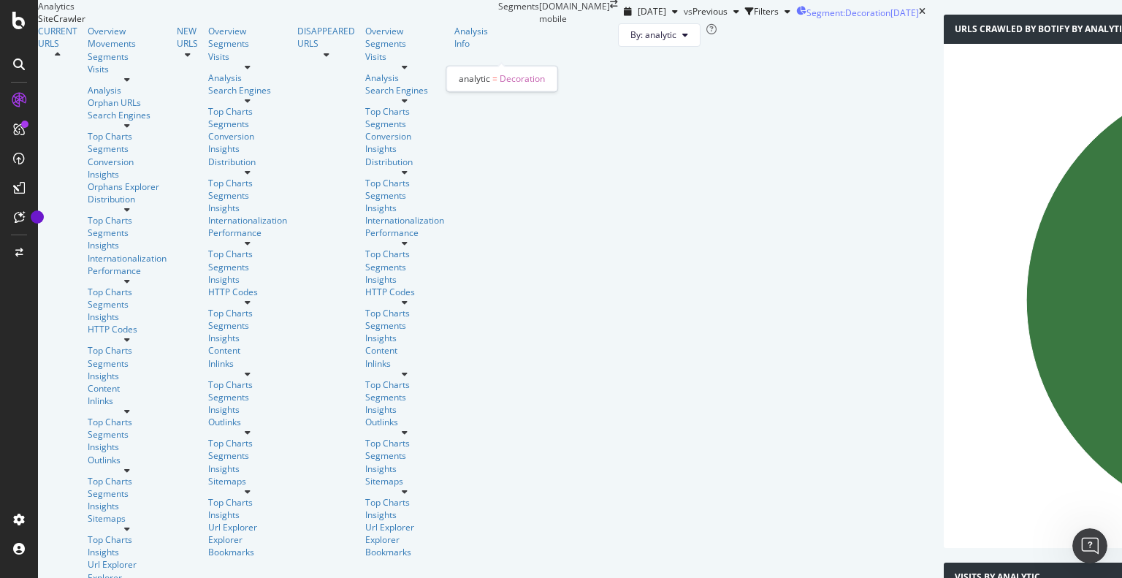
click at [806, 19] on span "Segment: Decoration" at bounding box center [848, 13] width 84 height 12
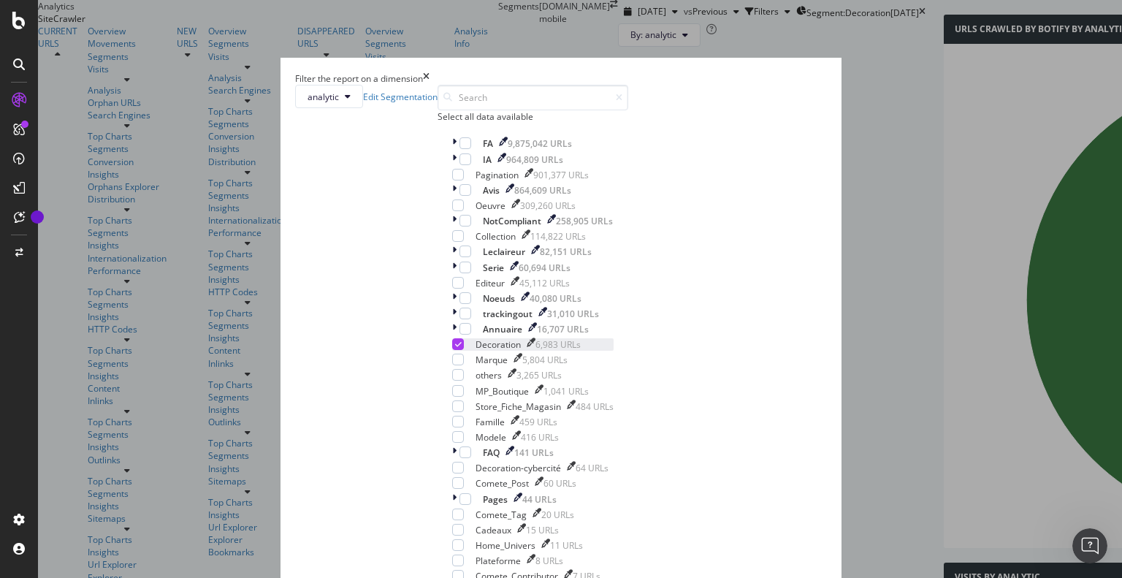
click at [455, 348] on icon "modal" at bounding box center [458, 343] width 7 height 7
click at [470, 353] on div "modal" at bounding box center [470, 353] width 0 height 0
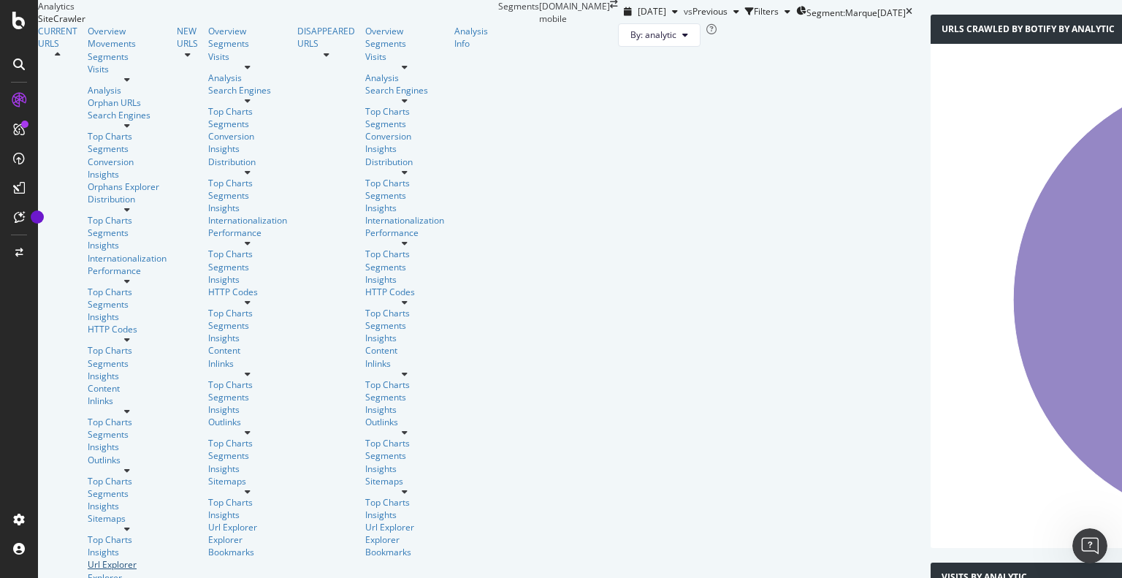
click at [88, 558] on div "Url Explorer" at bounding box center [127, 564] width 79 height 12
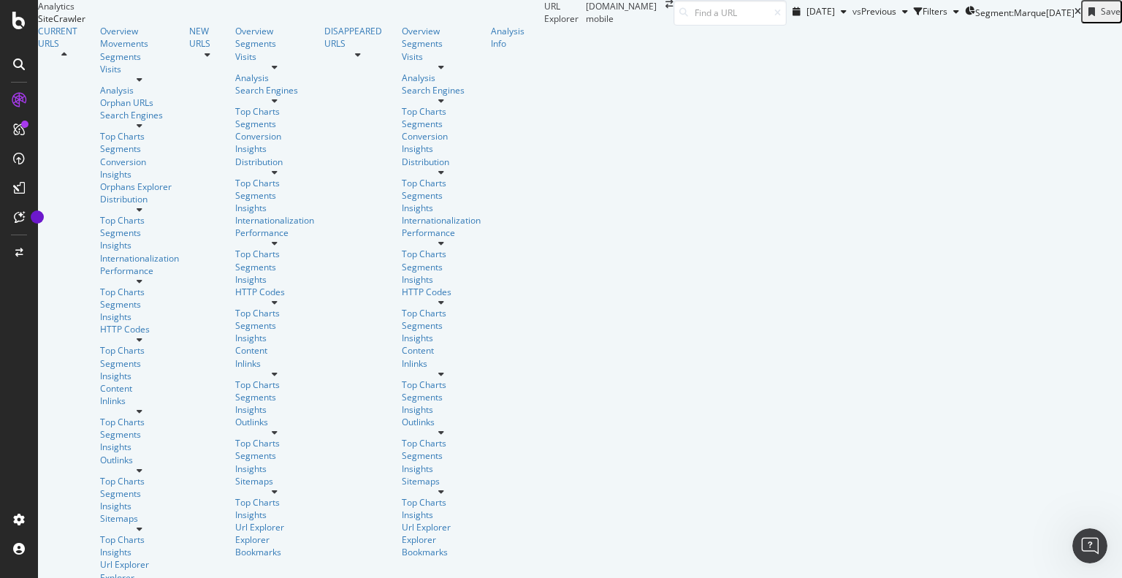
scroll to position [198, 0]
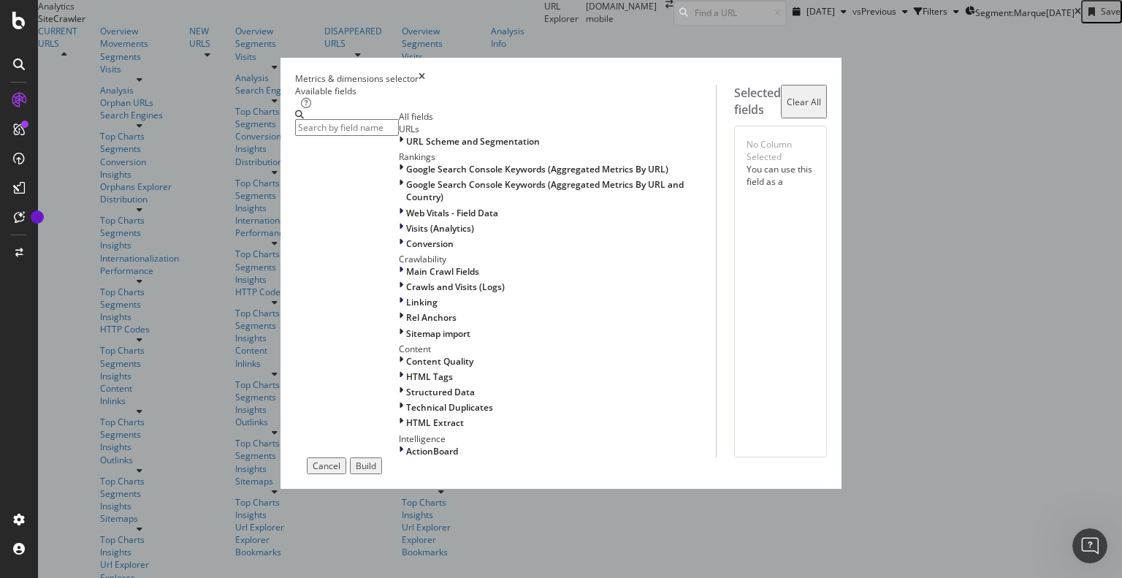
scroll to position [0, 0]
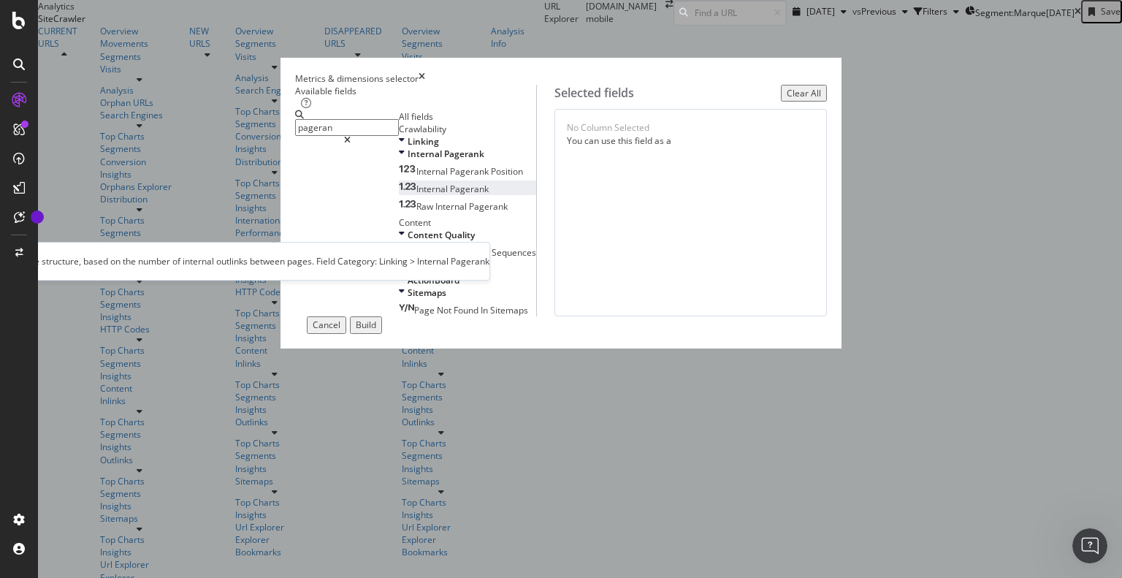
type input "pageran"
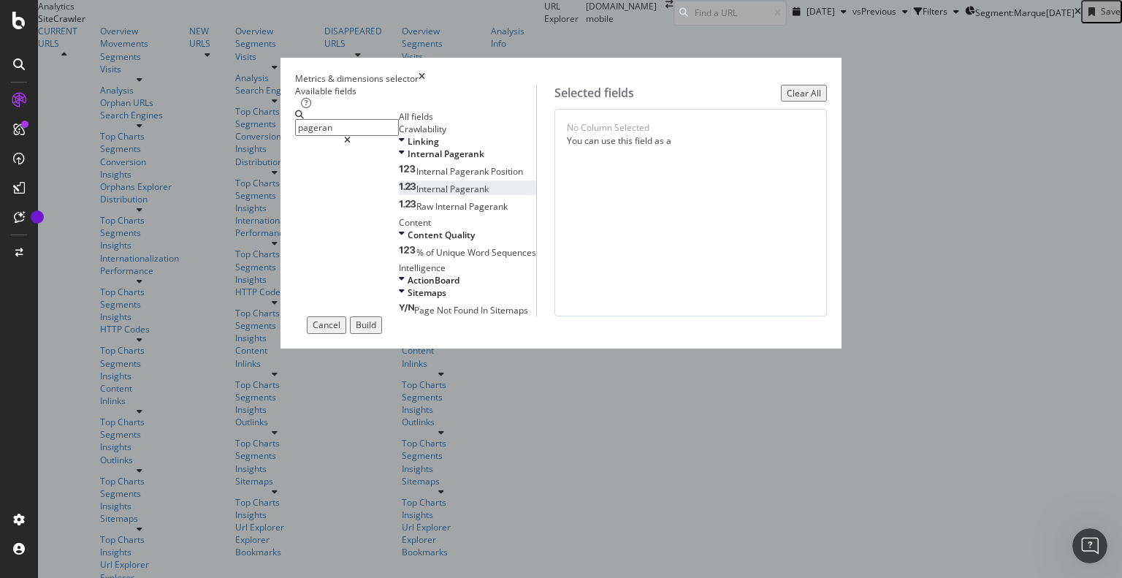
click at [450, 195] on span "Pagerank" at bounding box center [469, 189] width 39 height 12
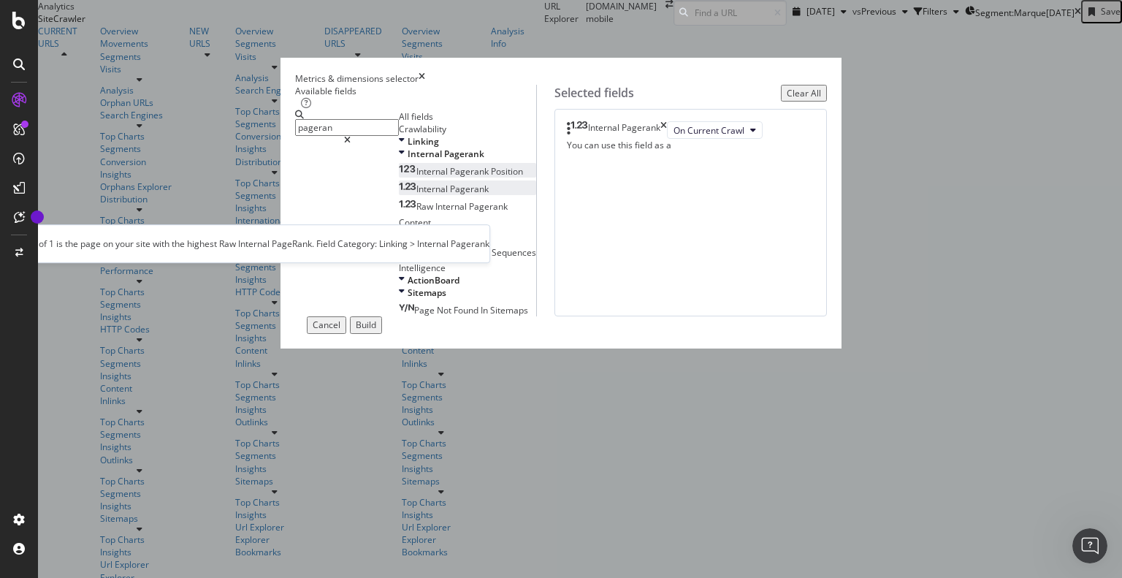
click at [450, 177] on span "Pagerank" at bounding box center [470, 171] width 41 height 12
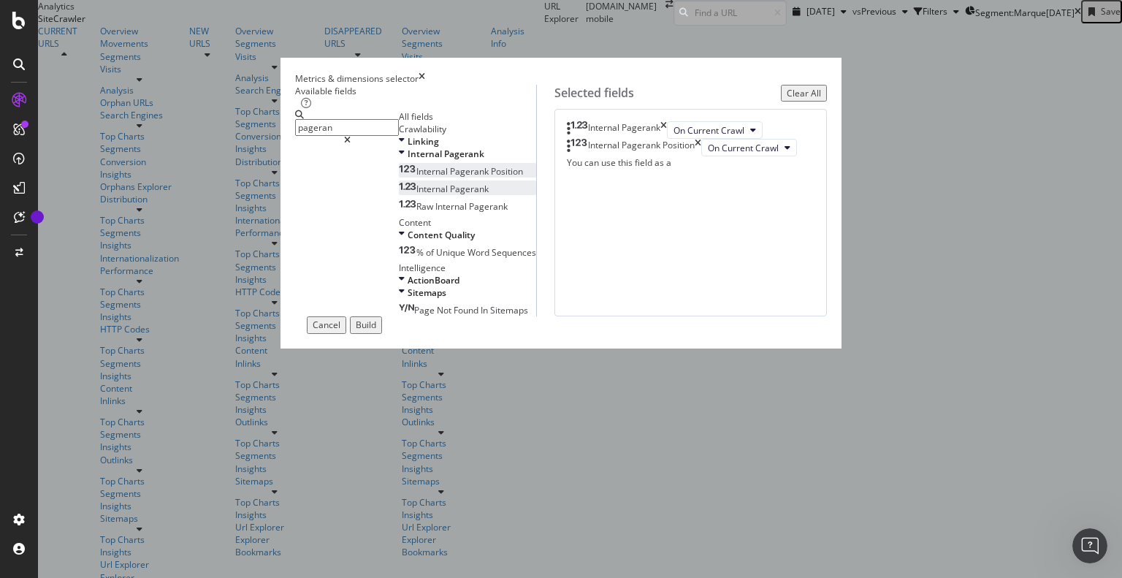
click at [376, 331] on div "Build" at bounding box center [366, 324] width 20 height 12
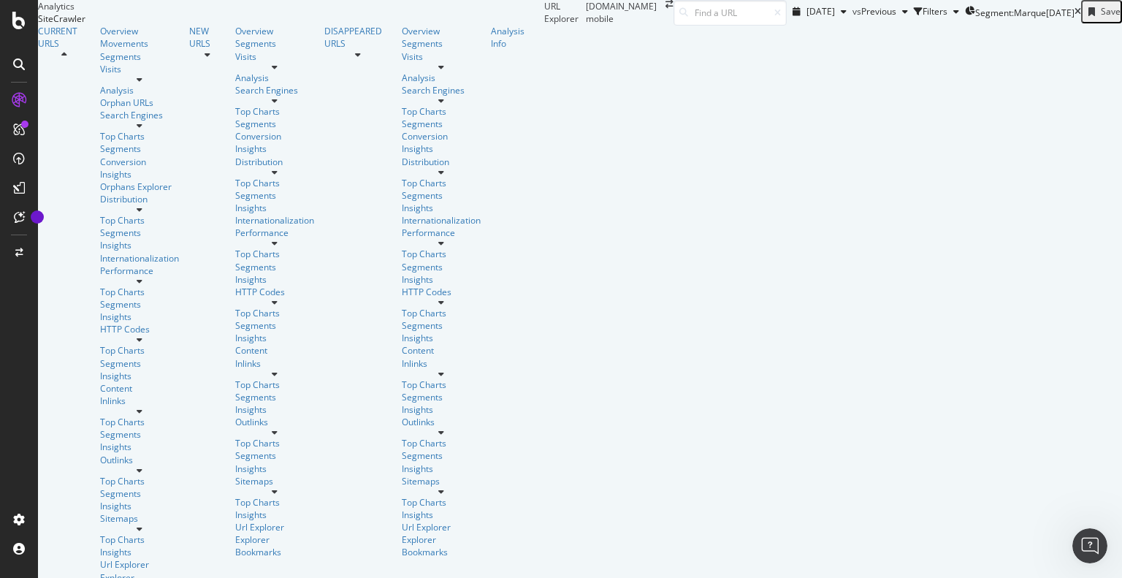
scroll to position [166, 0]
click at [975, 19] on span "Segment: Marque" at bounding box center [1010, 13] width 71 height 12
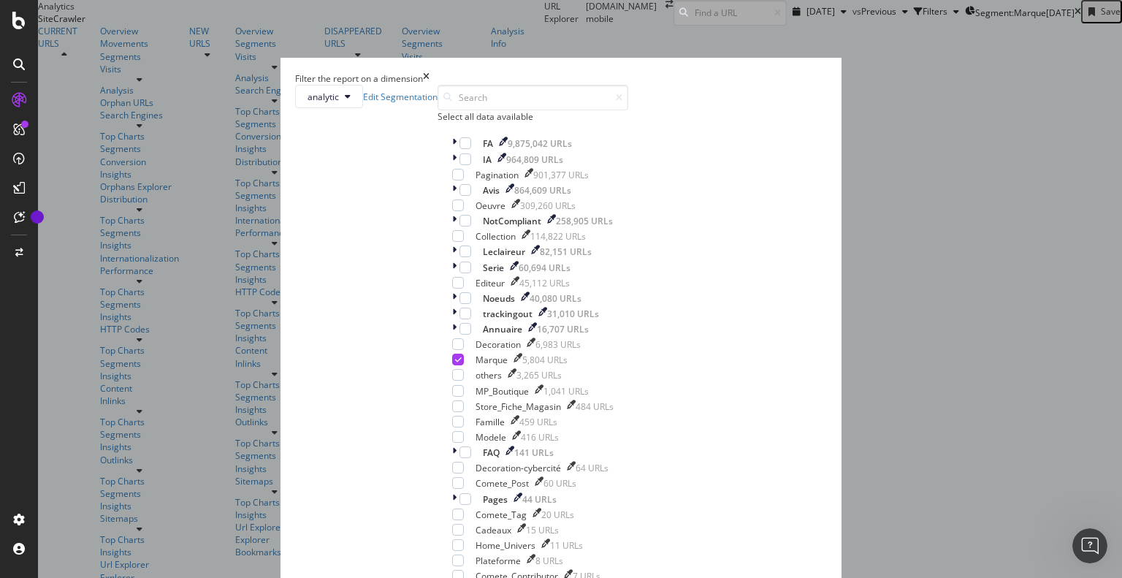
click at [429, 72] on icon "times" at bounding box center [426, 78] width 7 height 12
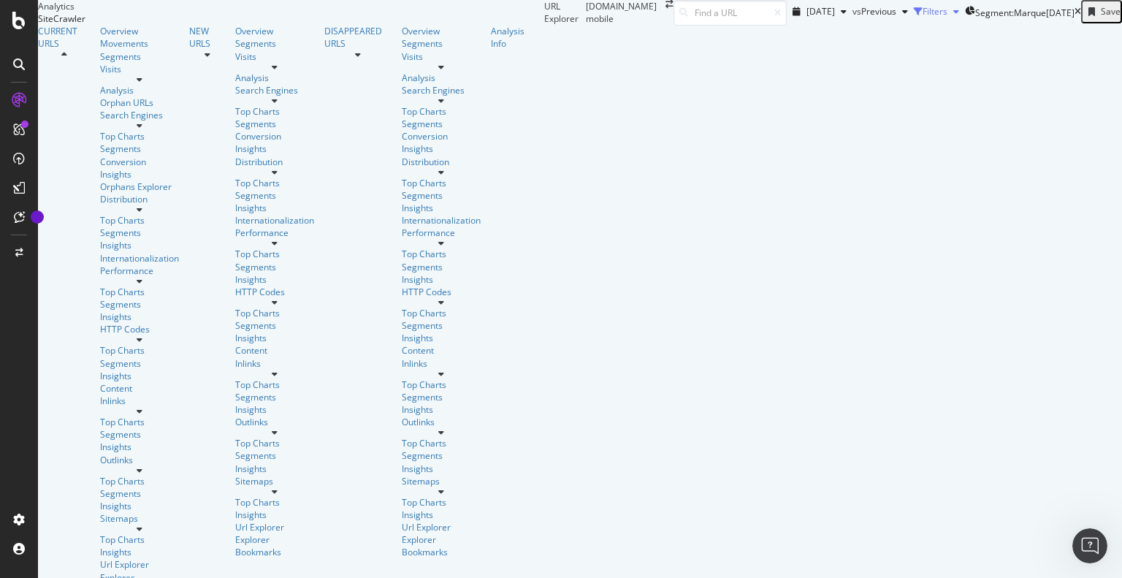
click at [922, 18] on div "Filters" at bounding box center [934, 11] width 25 height 12
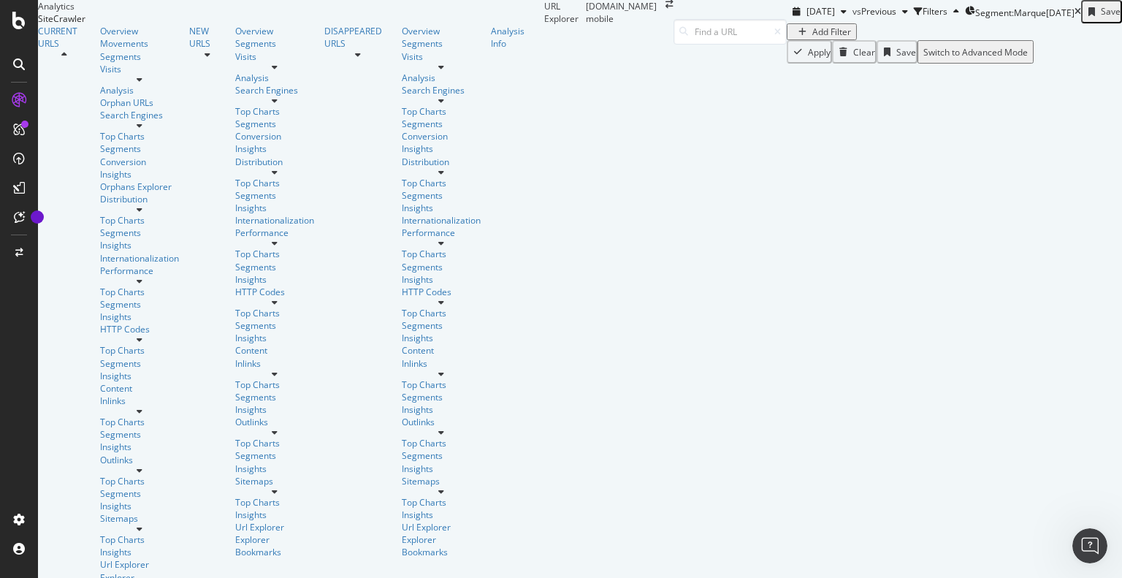
click at [812, 38] on div "Add Filter" at bounding box center [831, 32] width 39 height 12
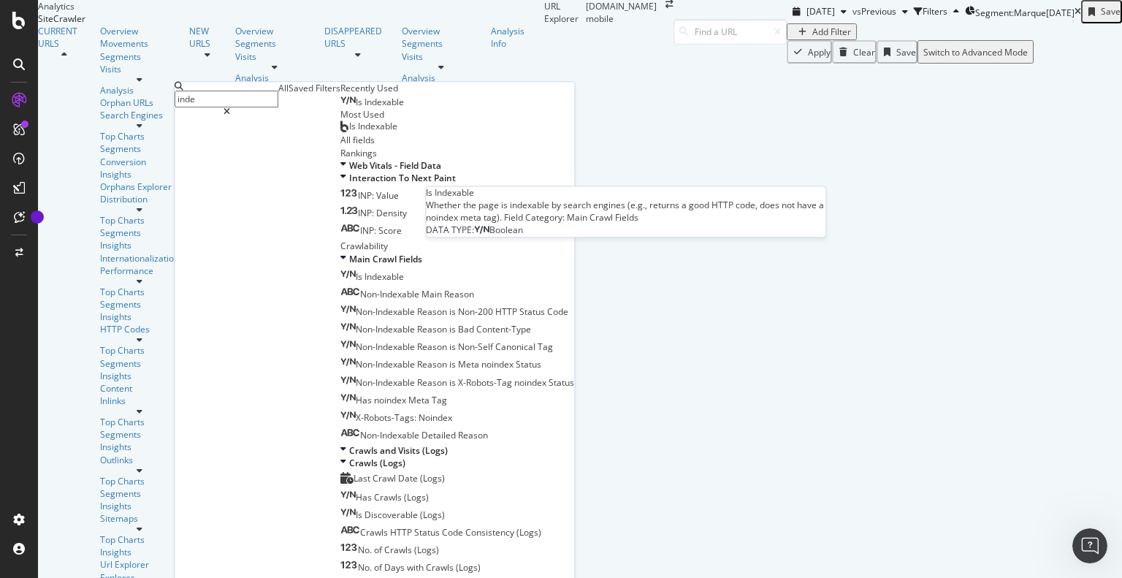
type input "inde"
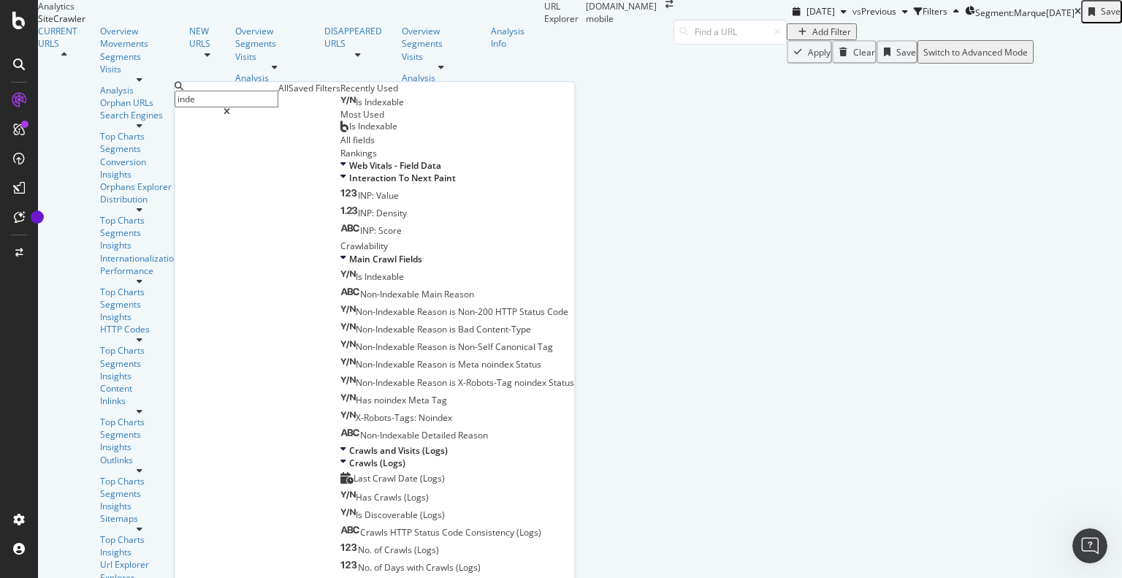
click at [364, 108] on span "Indexable" at bounding box center [383, 102] width 39 height 12
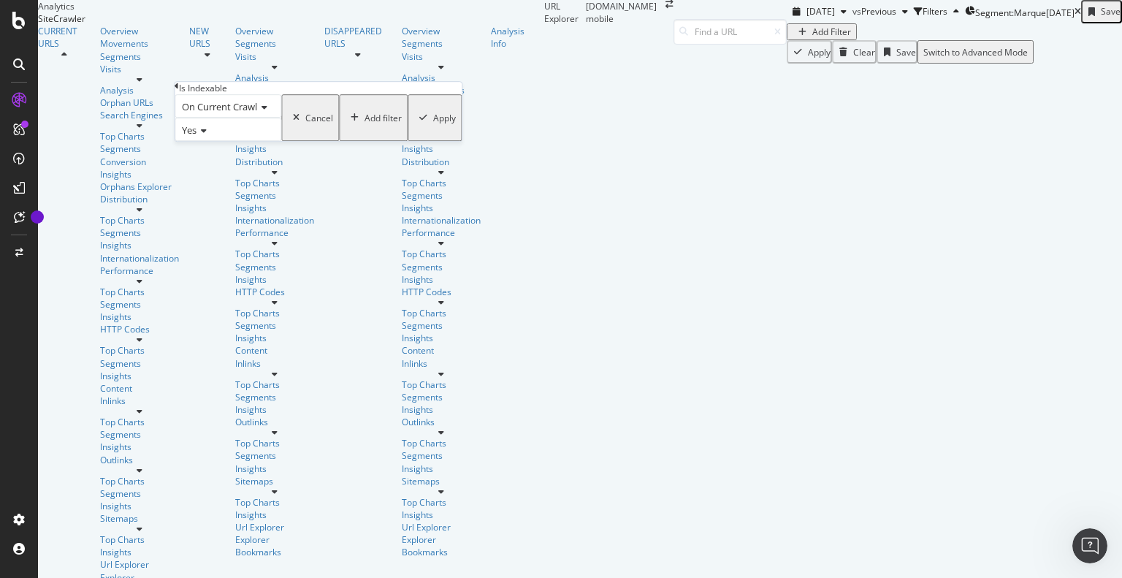
click at [433, 124] on div "Apply" at bounding box center [444, 118] width 23 height 12
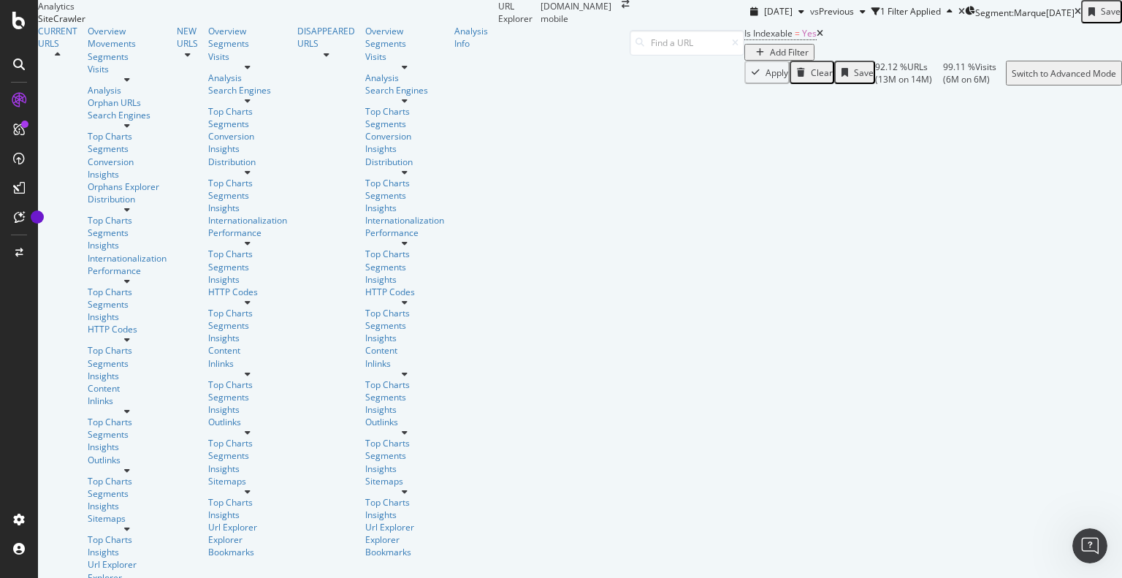
scroll to position [3371, 0]
click at [770, 54] on div "Add Filter" at bounding box center [789, 52] width 39 height 12
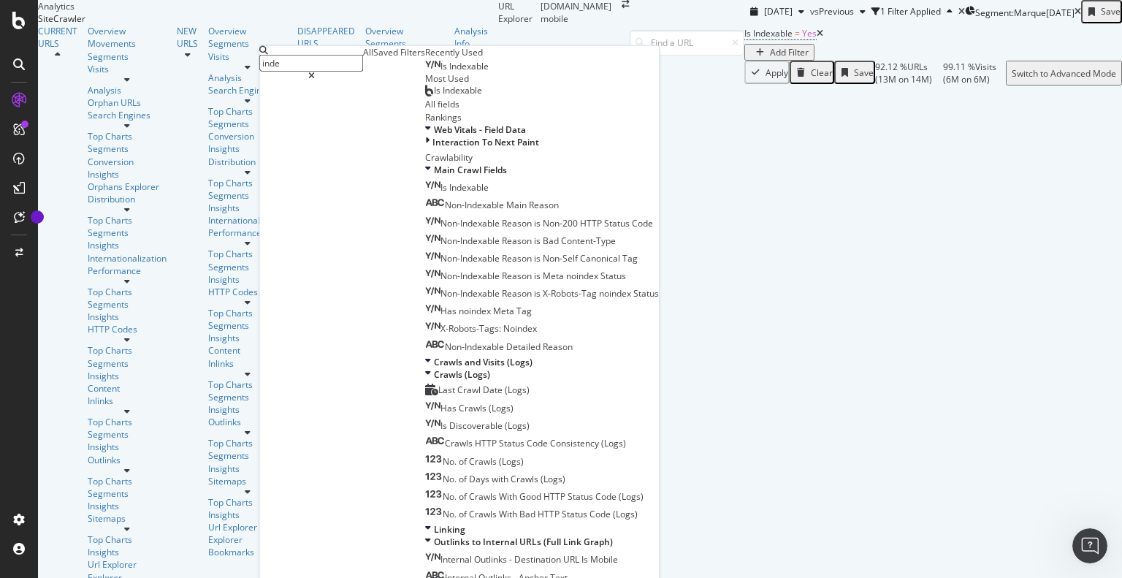
type input ">"
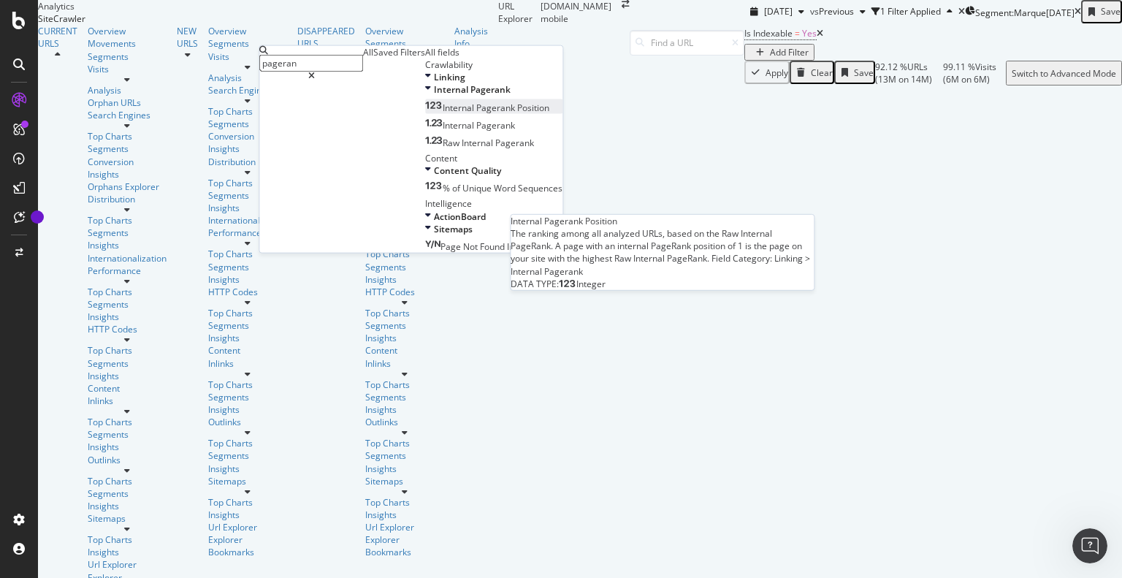
type input "pageran"
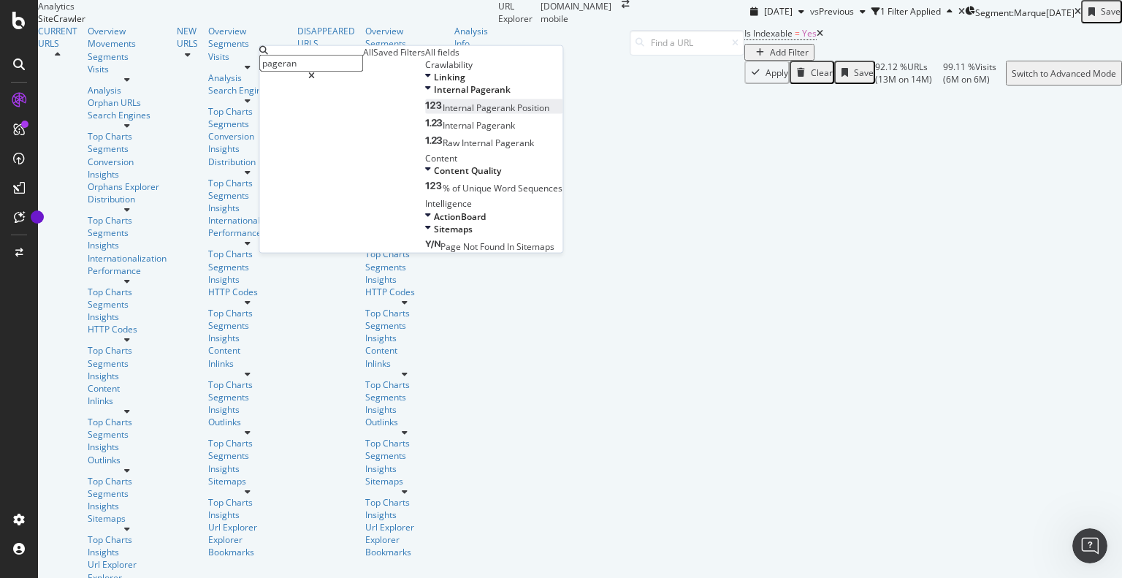
click at [517, 113] on span "Position" at bounding box center [533, 107] width 32 height 12
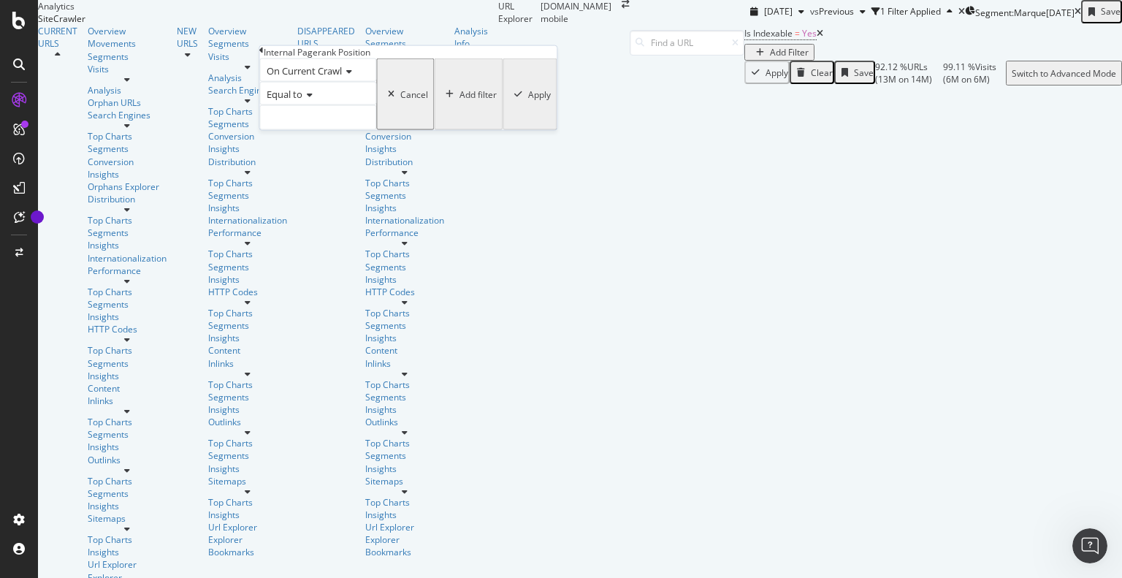
click at [337, 130] on div "Equal to" at bounding box center [317, 106] width 117 height 48
click at [336, 130] on input "number" at bounding box center [317, 117] width 117 height 25
click at [376, 130] on input "1" at bounding box center [317, 117] width 117 height 25
type input "2"
click at [376, 130] on input "2" at bounding box center [317, 117] width 117 height 25
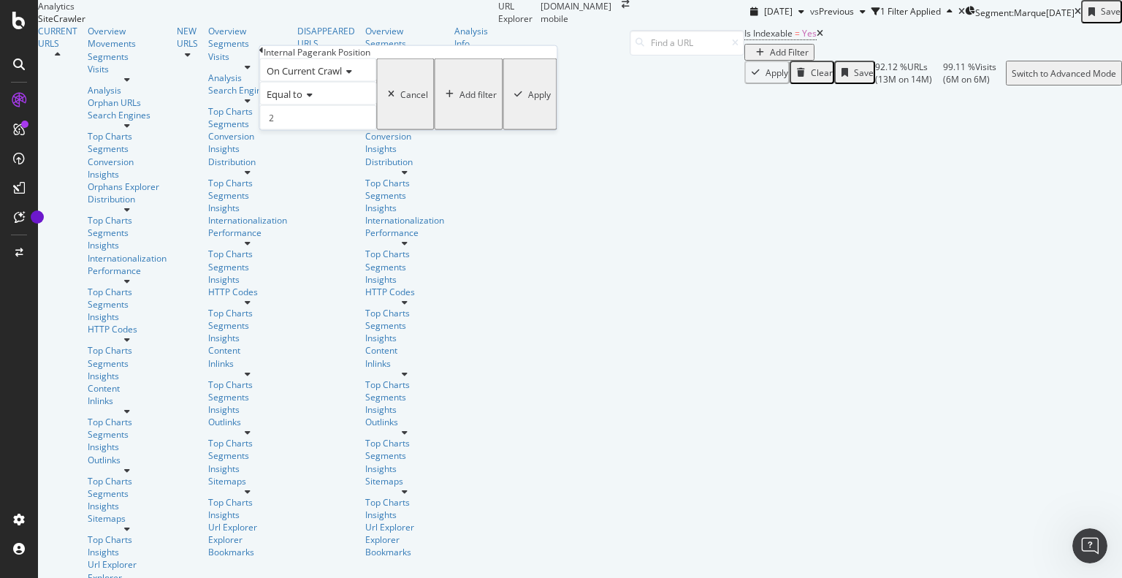
click at [313, 99] on icon at bounding box center [307, 95] width 10 height 9
click at [356, 151] on div "Less than" at bounding box center [317, 143] width 115 height 15
click at [348, 130] on input "2" at bounding box center [317, 117] width 117 height 25
type input "1683"
click at [528, 100] on div "Apply" at bounding box center [539, 94] width 23 height 12
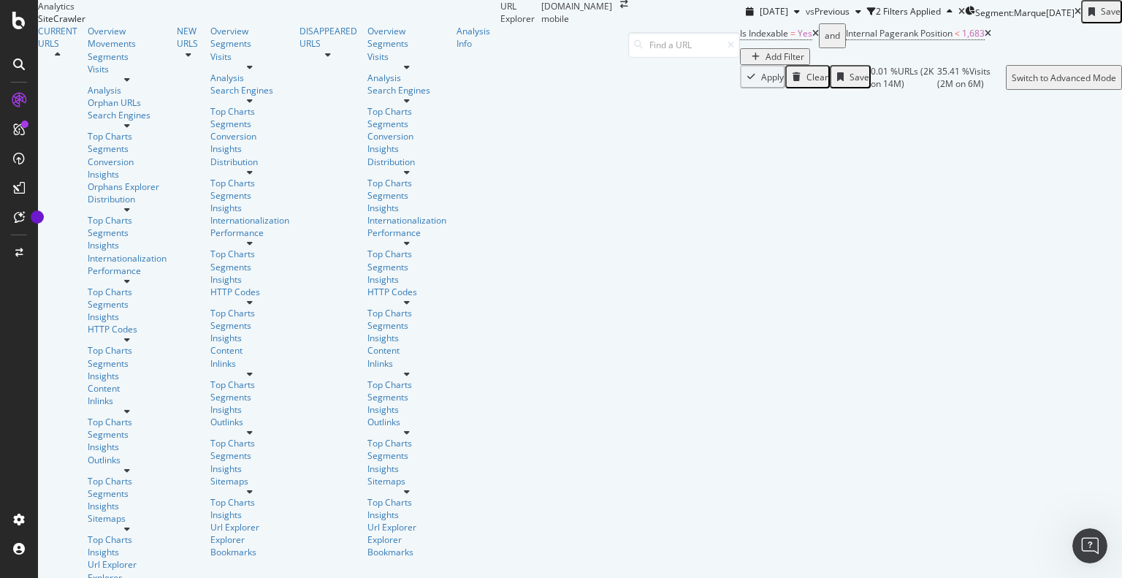
scroll to position [282, 0]
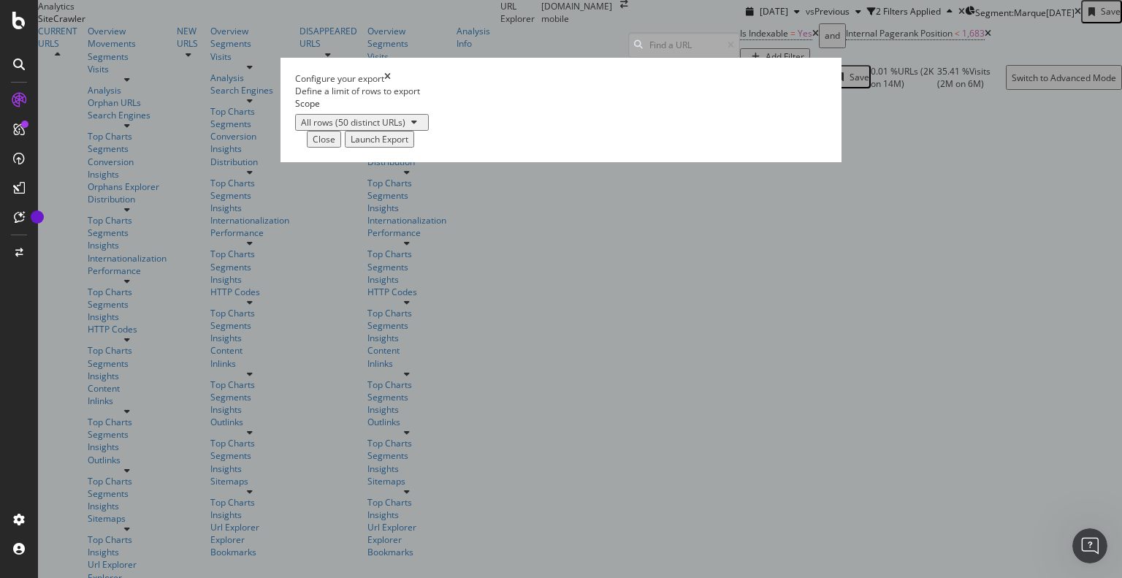
click at [391, 85] on icon "times" at bounding box center [387, 78] width 7 height 12
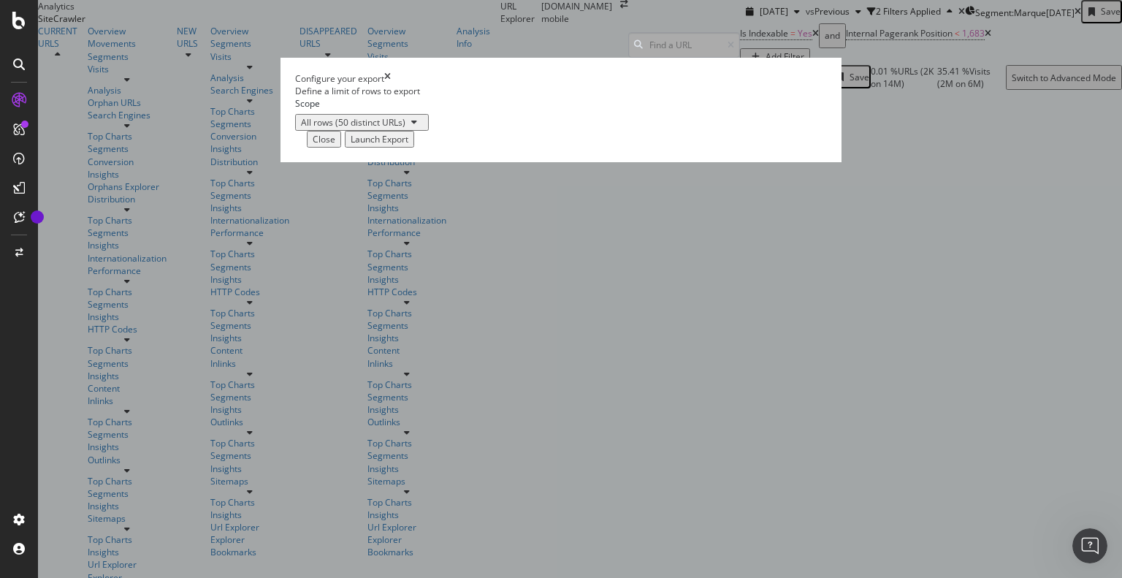
click at [408, 145] on div "Launch Export" at bounding box center [380, 139] width 58 height 12
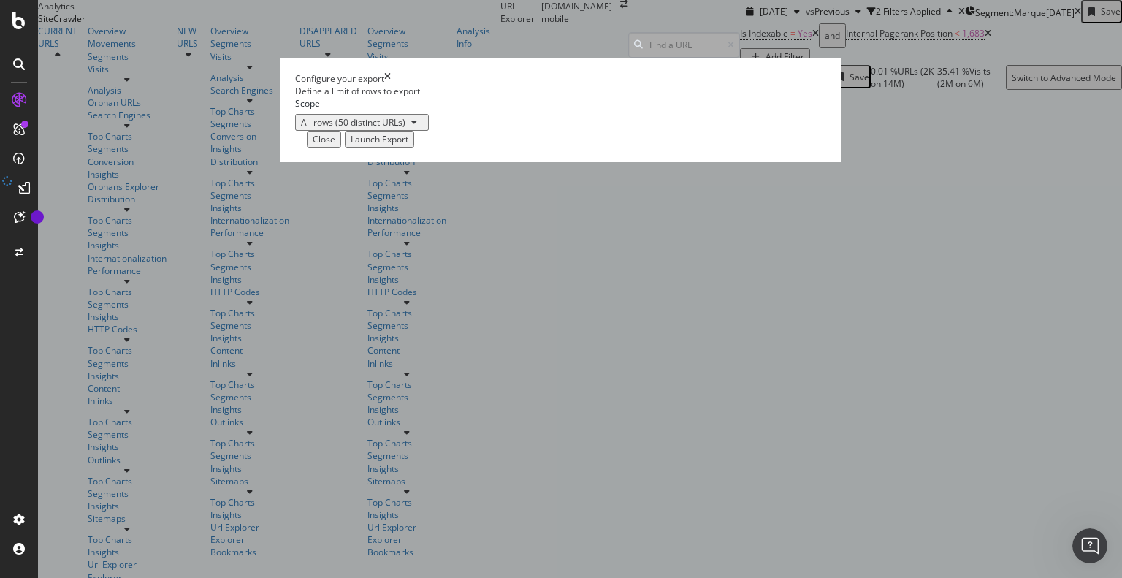
click at [405, 129] on div "All rows (50 distinct URLs)" at bounding box center [353, 122] width 104 height 12
click at [598, 130] on div "Define a limit of rows to export Scope All rows (50 distinct URLs)" at bounding box center [561, 107] width 532 height 45
click at [391, 85] on icon "times" at bounding box center [387, 78] width 7 height 12
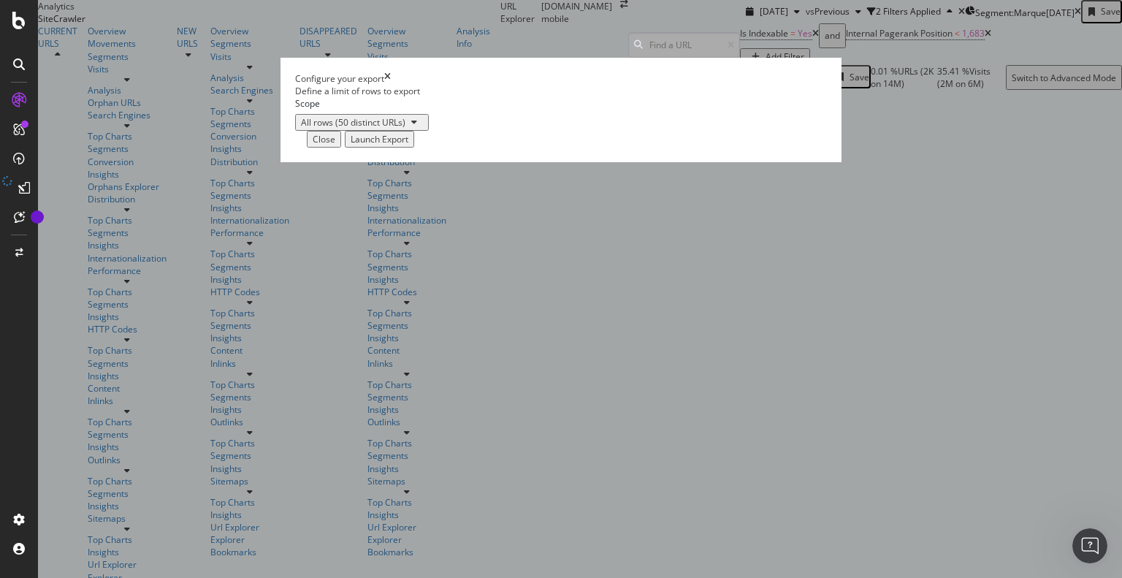
click at [408, 145] on div "Launch Export" at bounding box center [380, 139] width 58 height 12
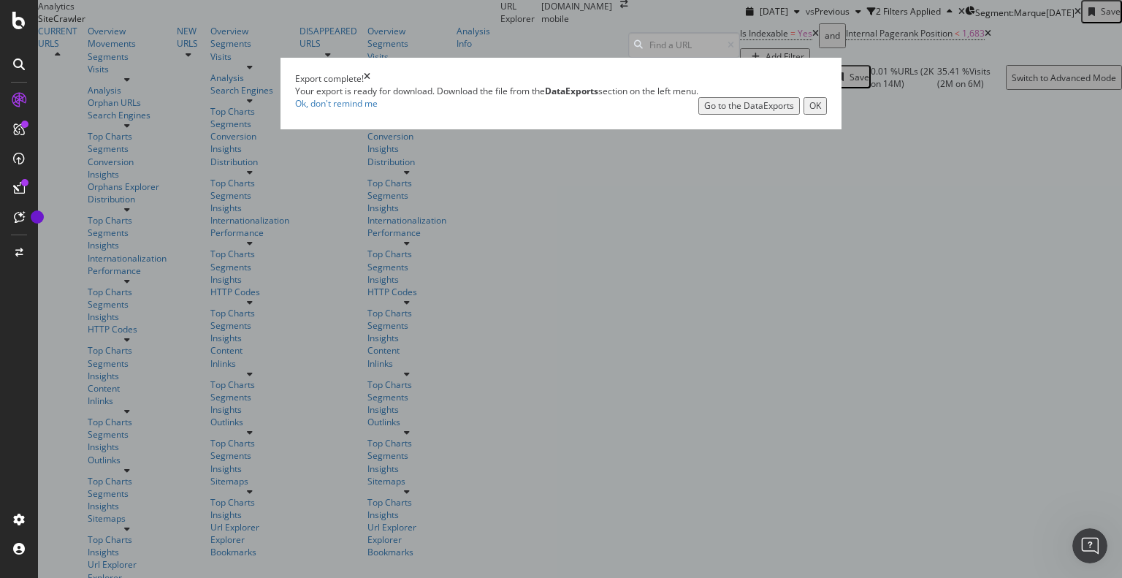
click at [724, 112] on div "Go to the DataExports" at bounding box center [749, 105] width 90 height 12
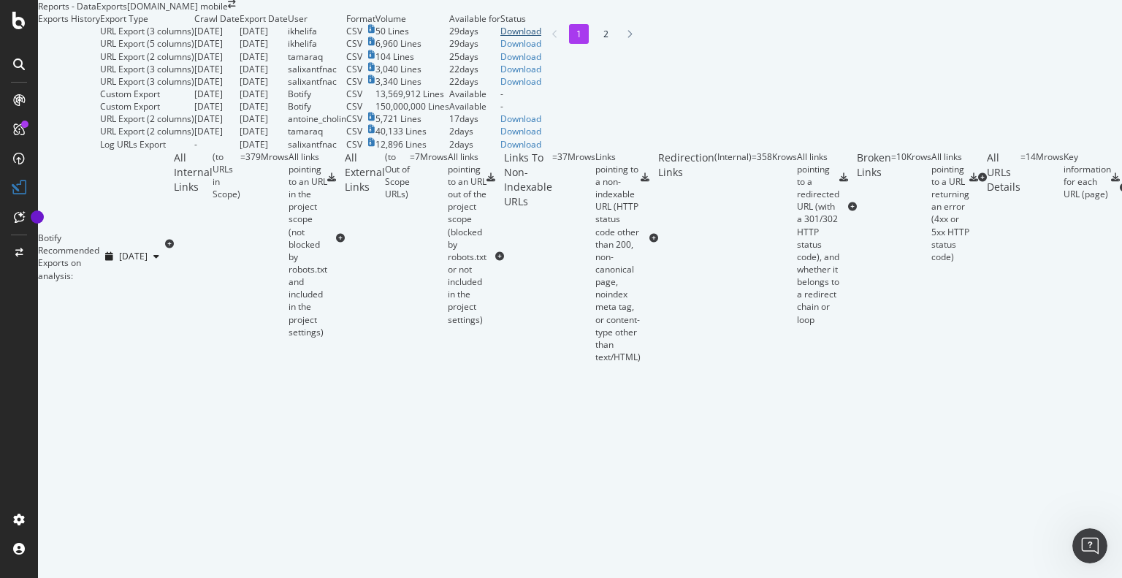
click at [541, 37] on div "Download" at bounding box center [520, 31] width 41 height 12
click at [19, 11] on div at bounding box center [19, 289] width 38 height 578
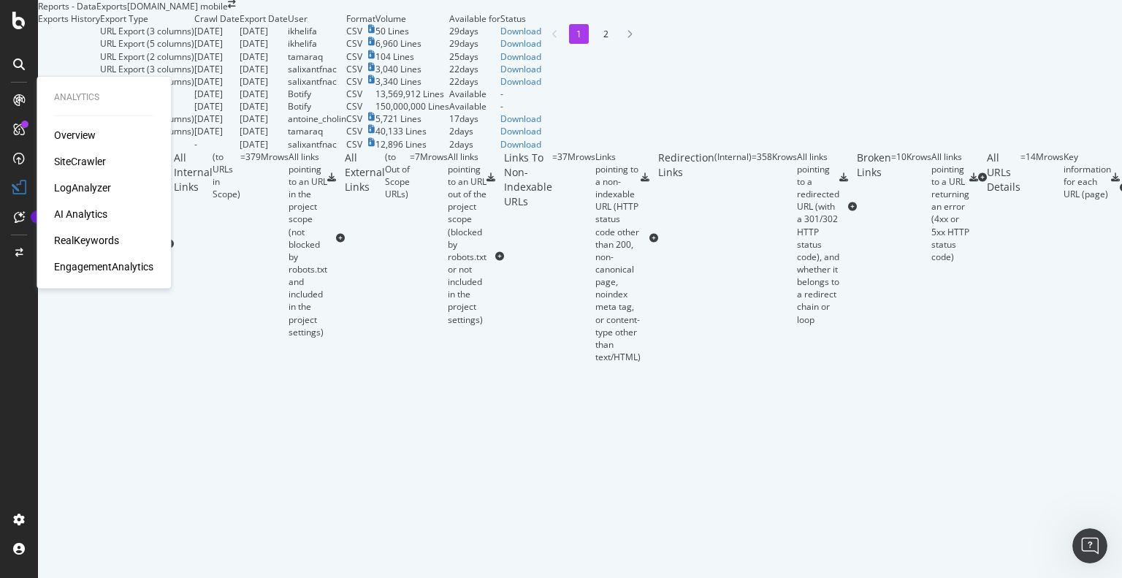
click at [91, 164] on div "SiteCrawler" at bounding box center [80, 161] width 52 height 15
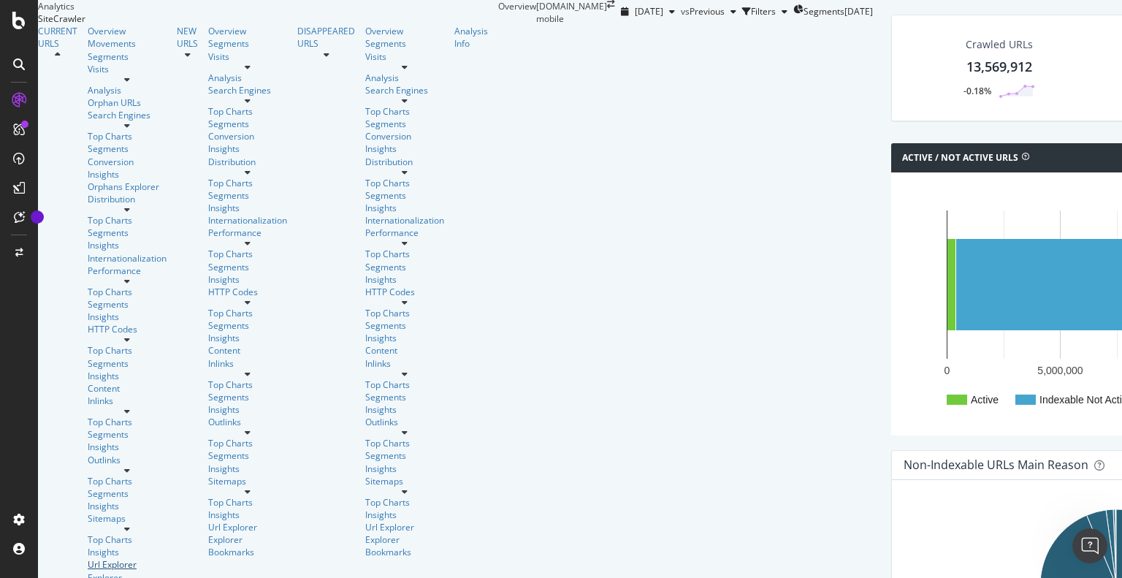
click at [96, 558] on link "Url Explorer" at bounding box center [127, 564] width 79 height 12
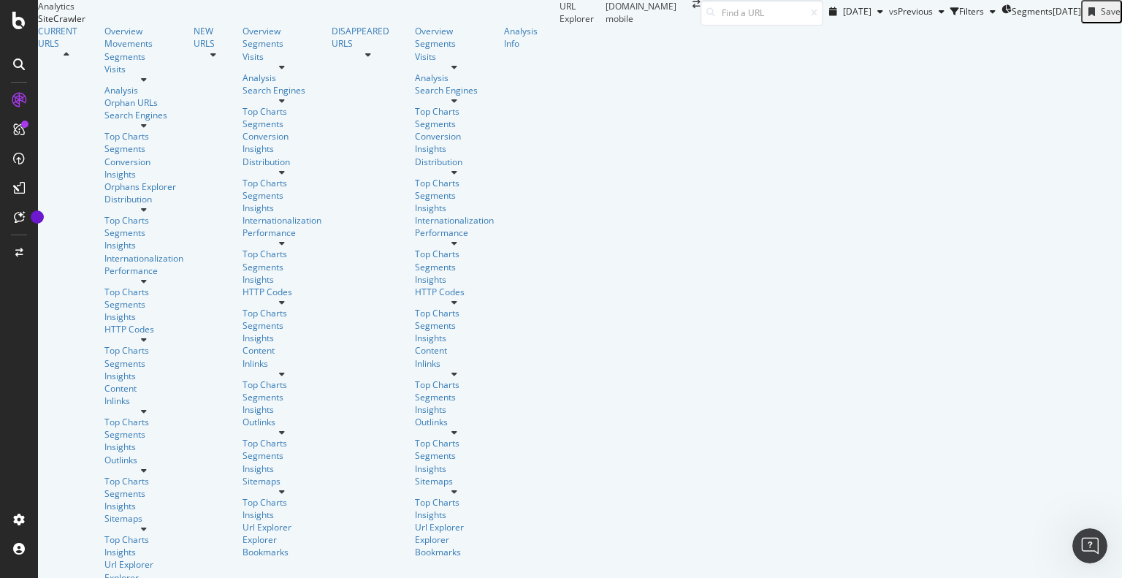
click at [1011, 18] on span "Segments" at bounding box center [1031, 11] width 41 height 12
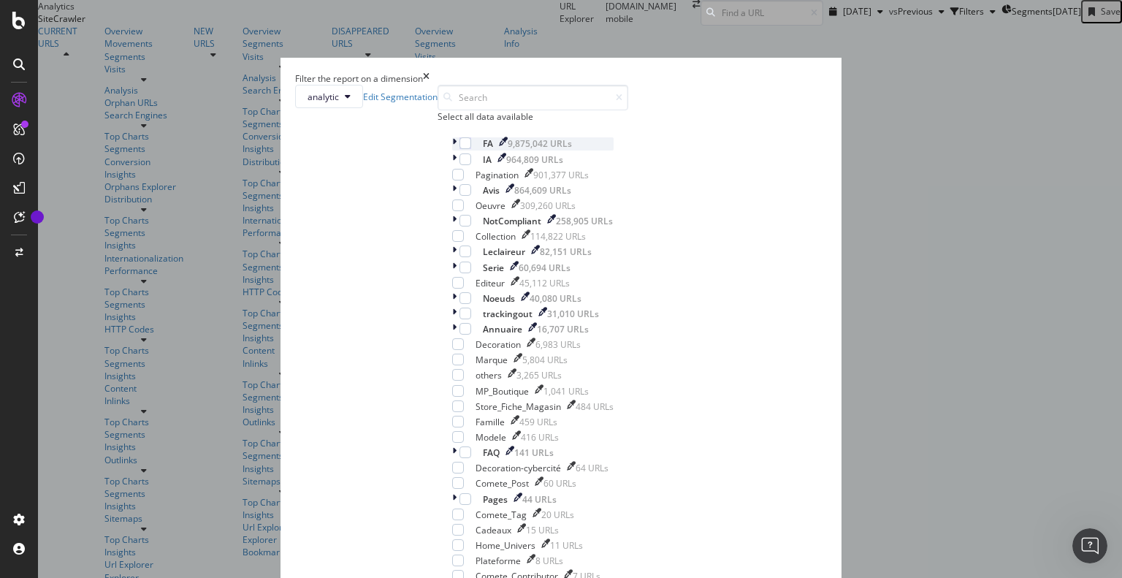
click at [452, 150] on icon "modal" at bounding box center [454, 143] width 4 height 12
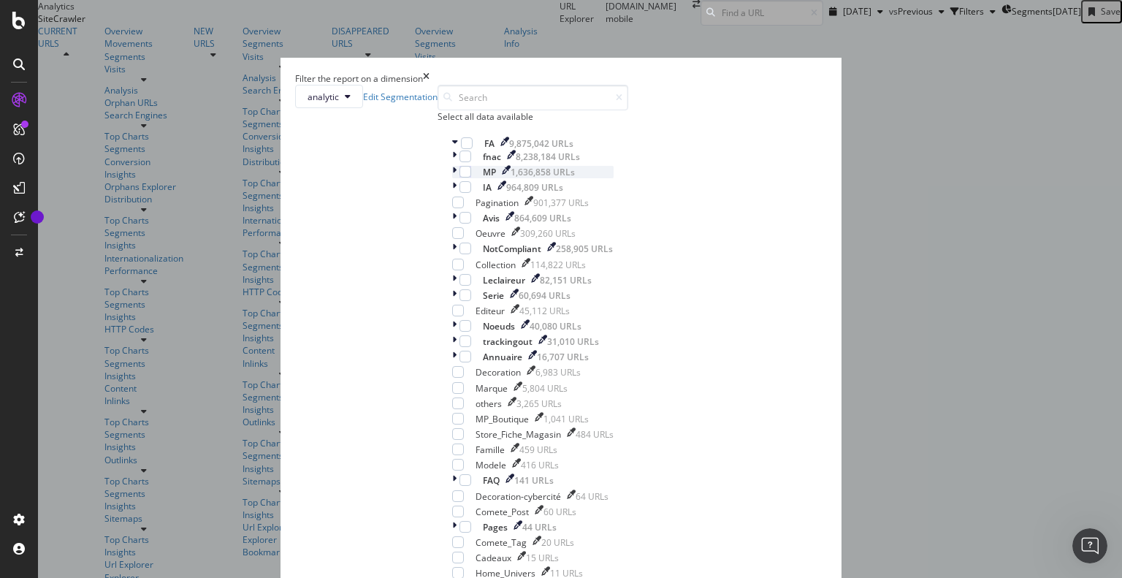
click at [452, 178] on icon "modal" at bounding box center [454, 172] width 4 height 12
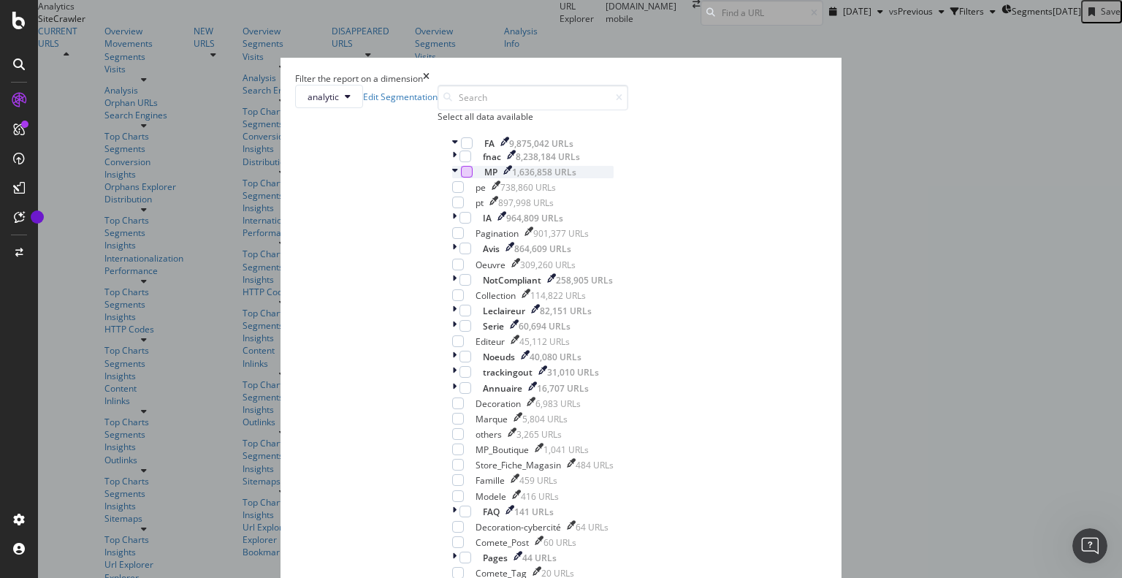
click at [461, 177] on div "modal" at bounding box center [467, 172] width 12 height 12
click at [455, 206] on icon "modal" at bounding box center [458, 202] width 7 height 7
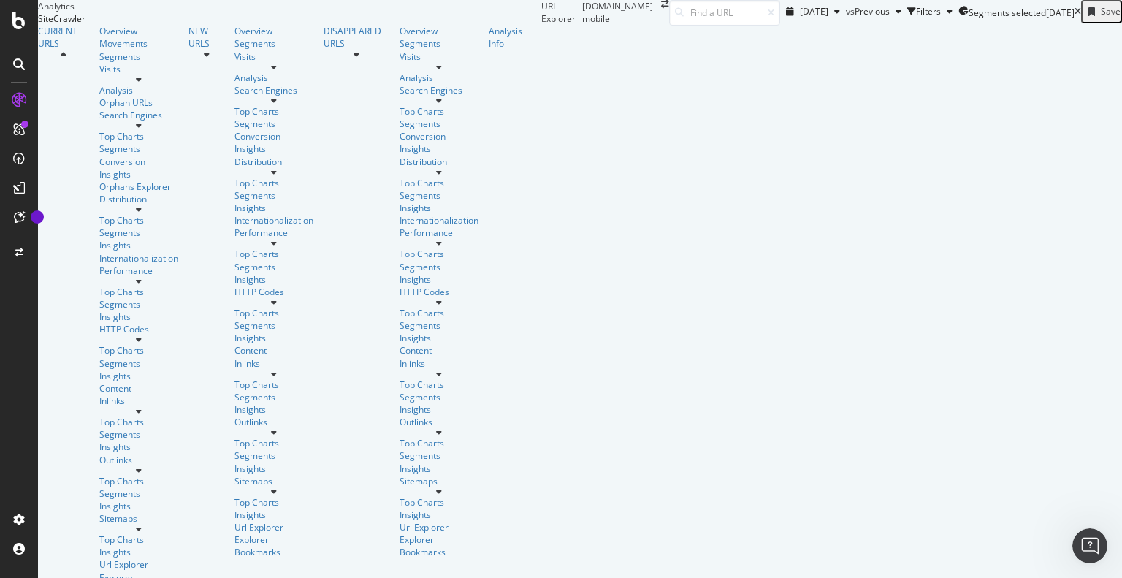
scroll to position [194, 0]
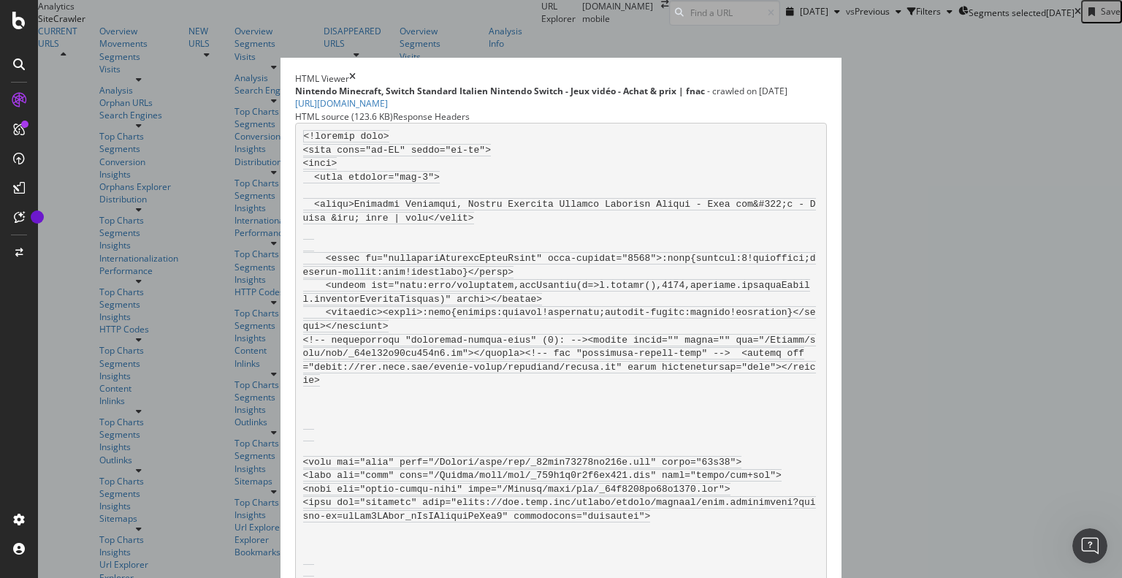
scroll to position [0, 0]
click at [356, 72] on icon "times" at bounding box center [352, 78] width 7 height 12
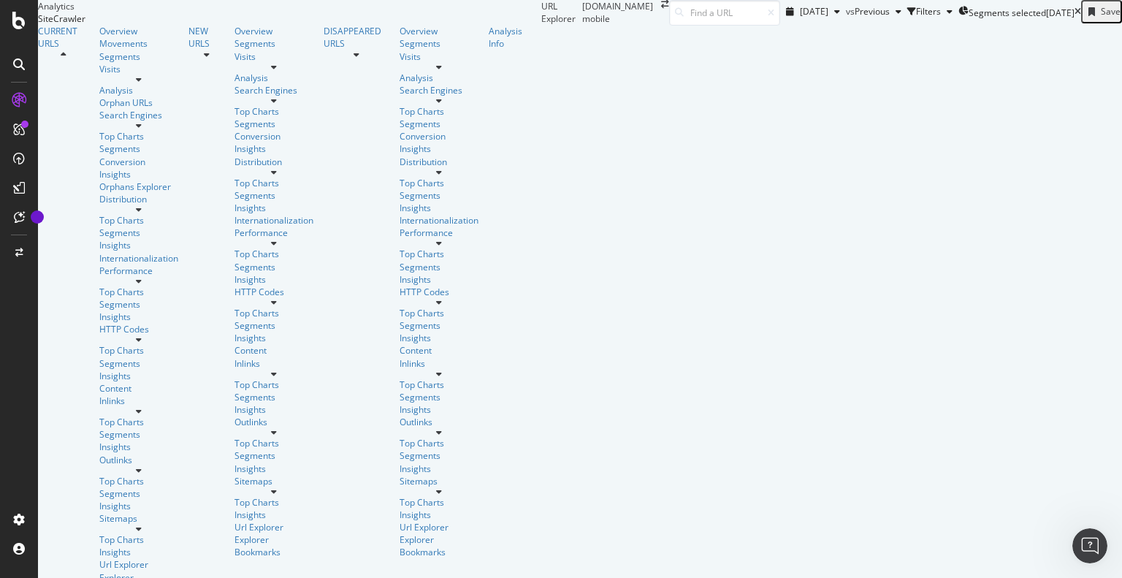
click at [968, 19] on span "Segments selected" at bounding box center [1006, 13] width 77 height 12
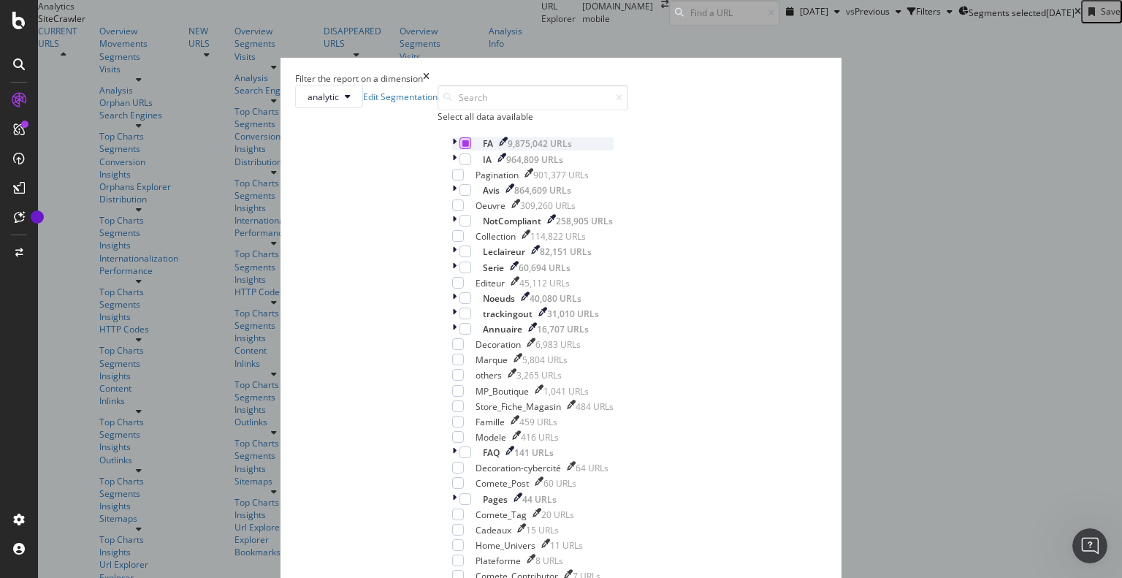
click at [462, 147] on icon "modal" at bounding box center [465, 142] width 7 height 7
click at [452, 150] on icon "modal" at bounding box center [454, 143] width 4 height 12
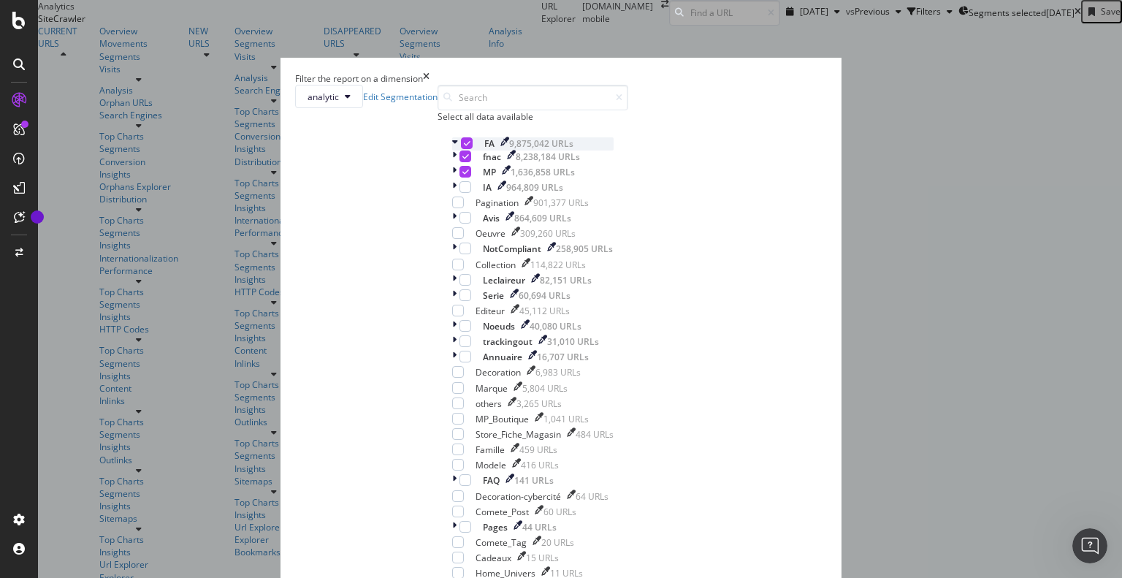
click at [452, 150] on icon "modal" at bounding box center [455, 143] width 6 height 12
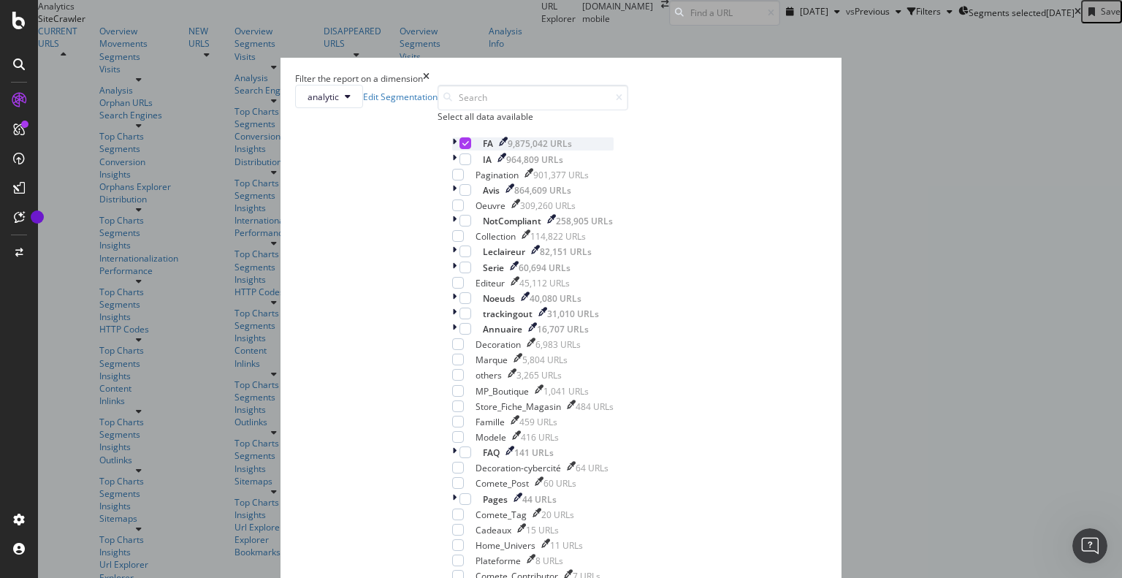
click at [452, 150] on icon "modal" at bounding box center [454, 143] width 4 height 12
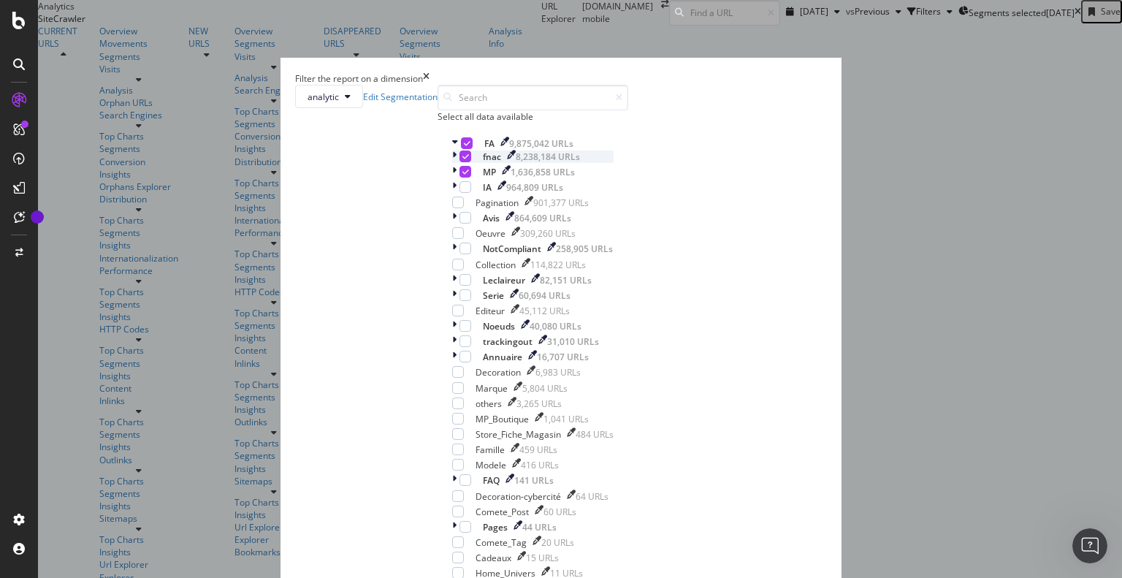
click at [462, 160] on icon "modal" at bounding box center [465, 156] width 7 height 7
click at [462, 175] on icon "modal" at bounding box center [465, 171] width 7 height 7
click at [452, 178] on icon "modal" at bounding box center [454, 172] width 4 height 12
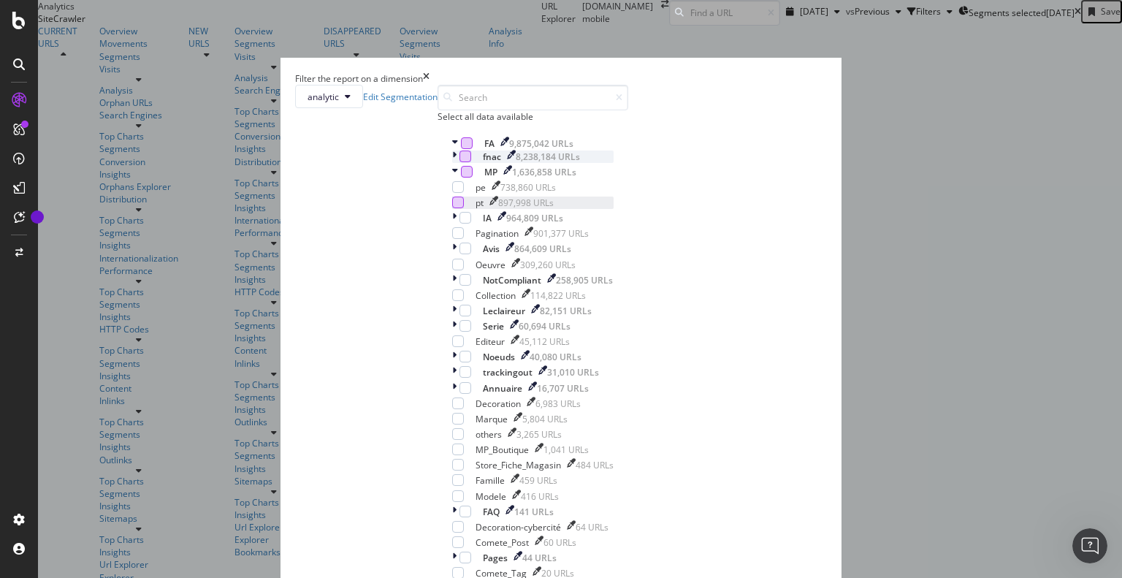
click at [452, 208] on div "modal" at bounding box center [458, 202] width 12 height 12
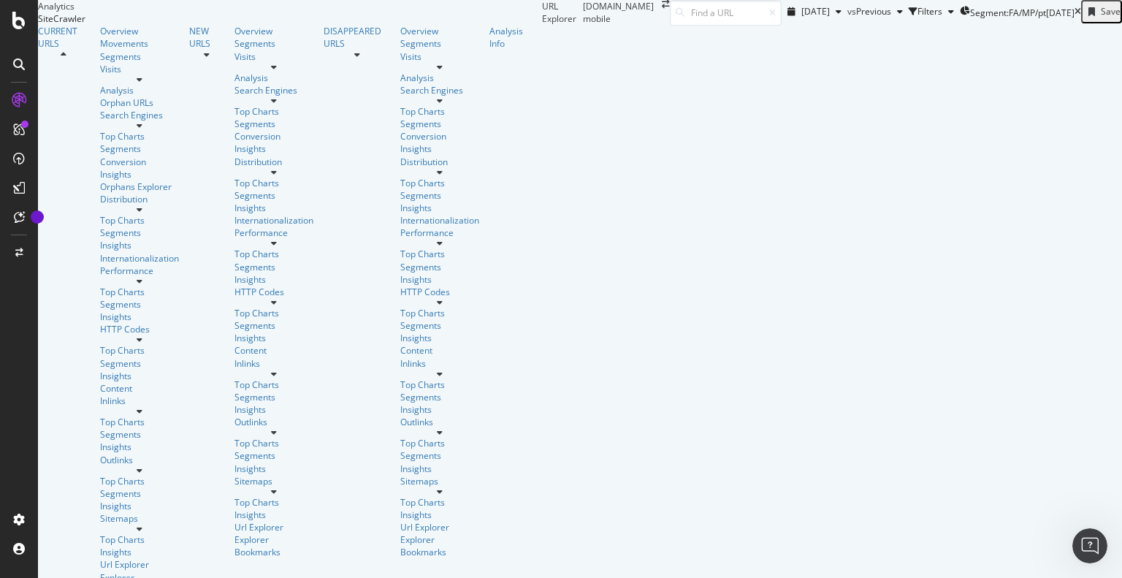
scroll to position [334, 0]
click at [970, 19] on span "Segment: FA/MP/pt" at bounding box center [1008, 13] width 76 height 12
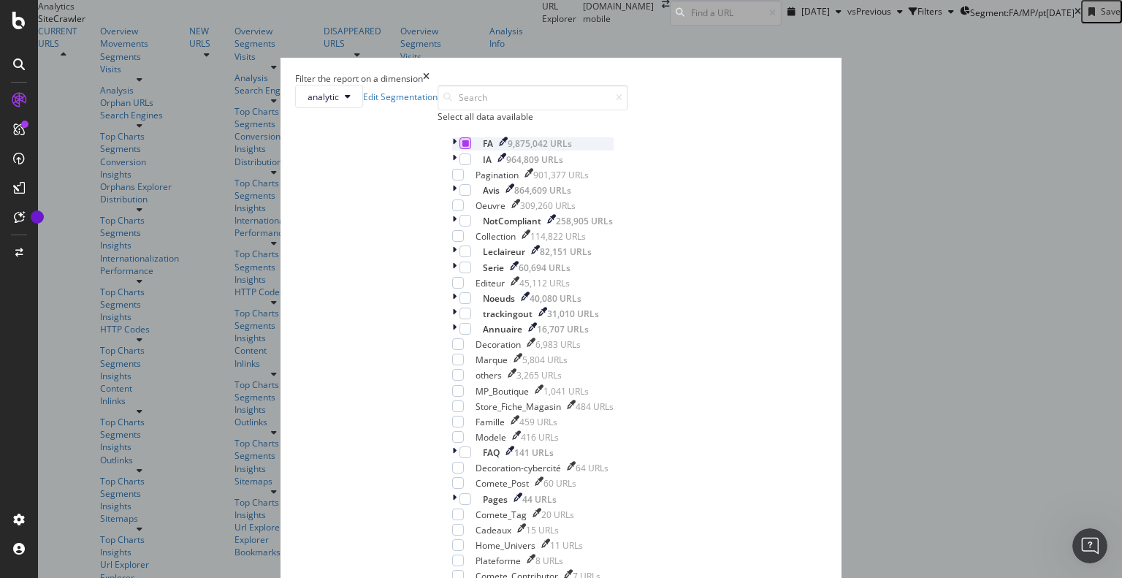
click at [462, 147] on icon "modal" at bounding box center [465, 142] width 7 height 7
click at [459, 149] on div "modal" at bounding box center [465, 143] width 12 height 12
click at [452, 166] on icon "modal" at bounding box center [454, 159] width 4 height 12
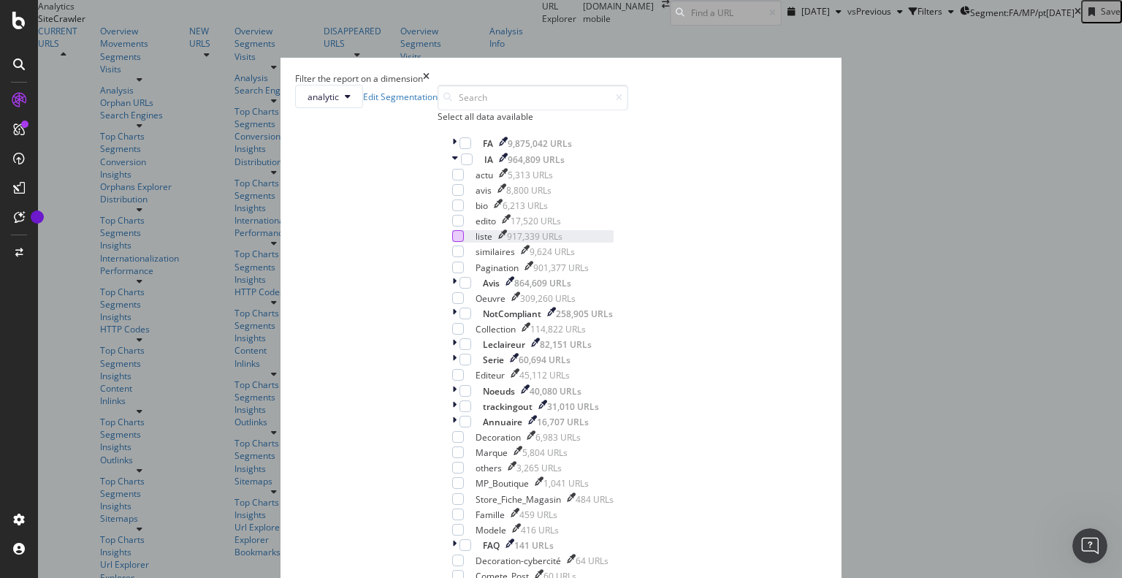
click at [452, 242] on div "modal" at bounding box center [458, 236] width 12 height 12
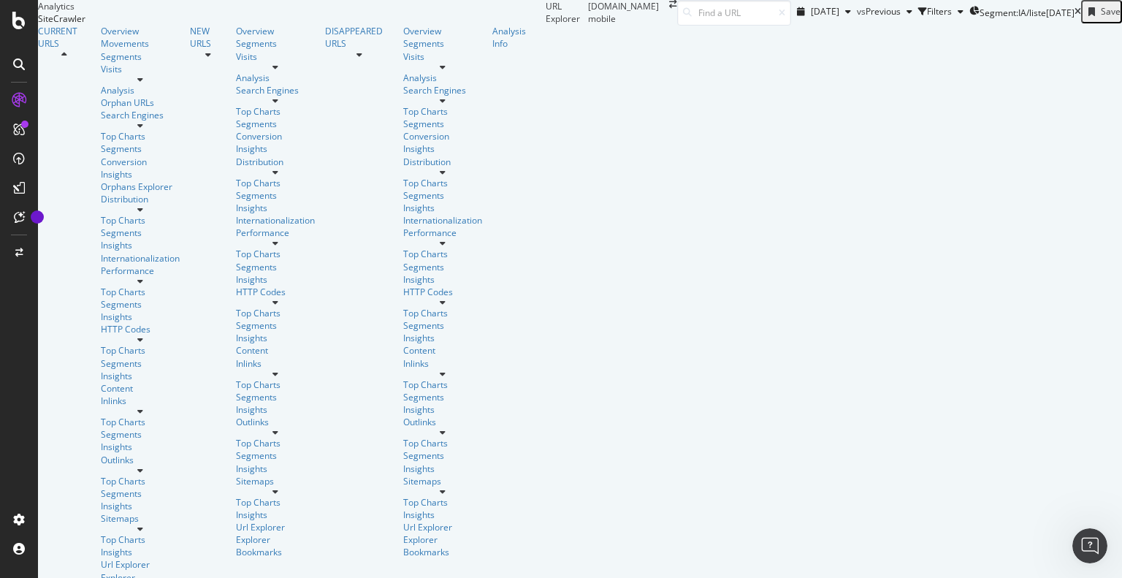
scroll to position [143, 0]
click at [979, 19] on span "Segment: IA/liste" at bounding box center [1012, 13] width 66 height 12
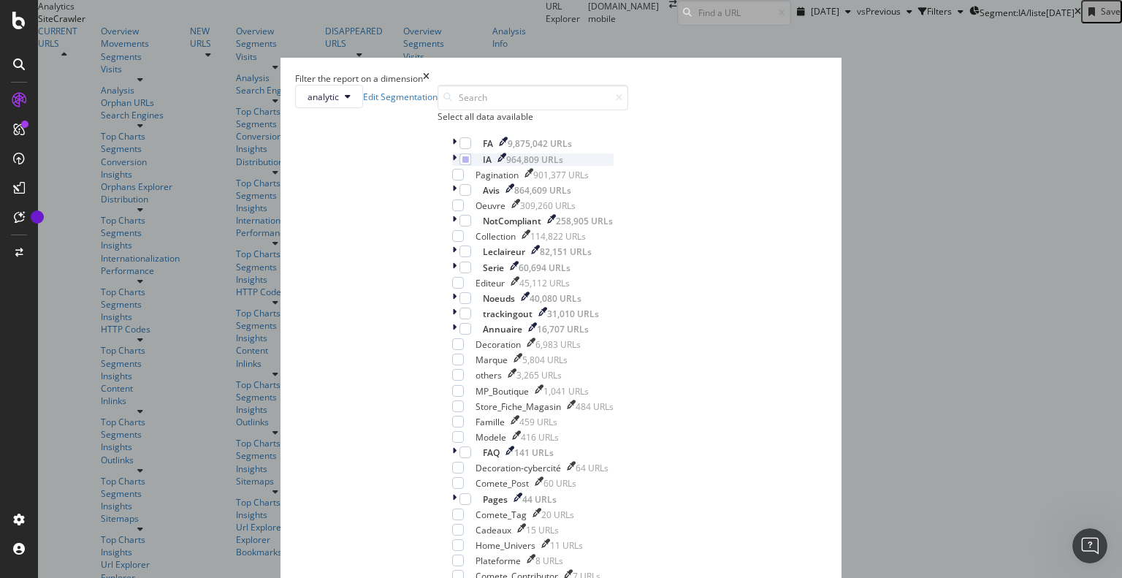
click at [452, 166] on icon "modal" at bounding box center [454, 159] width 4 height 12
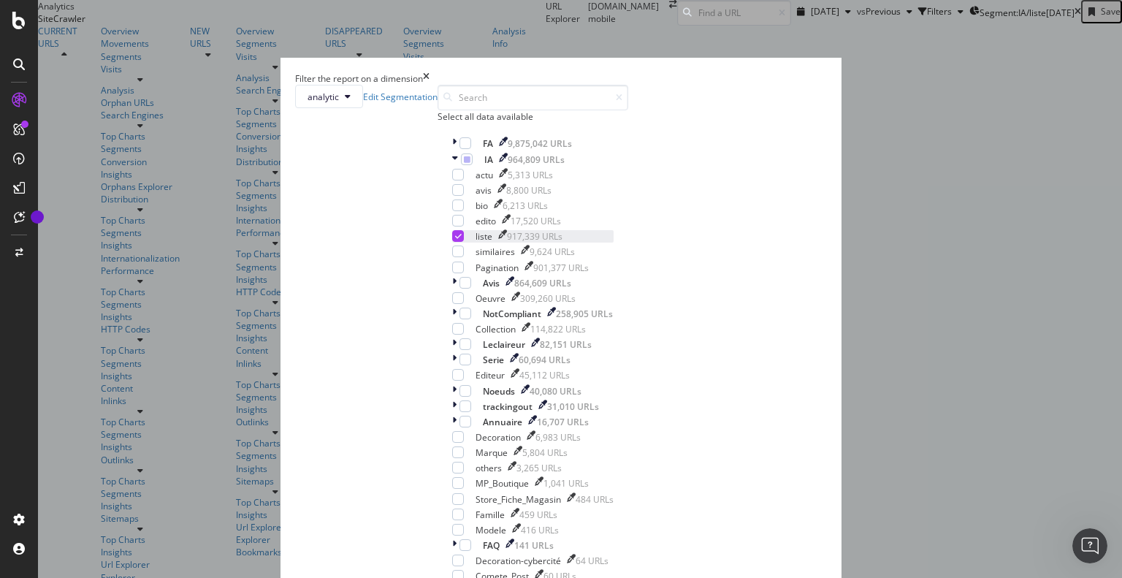
click at [455, 240] on icon "modal" at bounding box center [458, 235] width 7 height 7
click at [452, 226] on div "modal" at bounding box center [458, 221] width 12 height 12
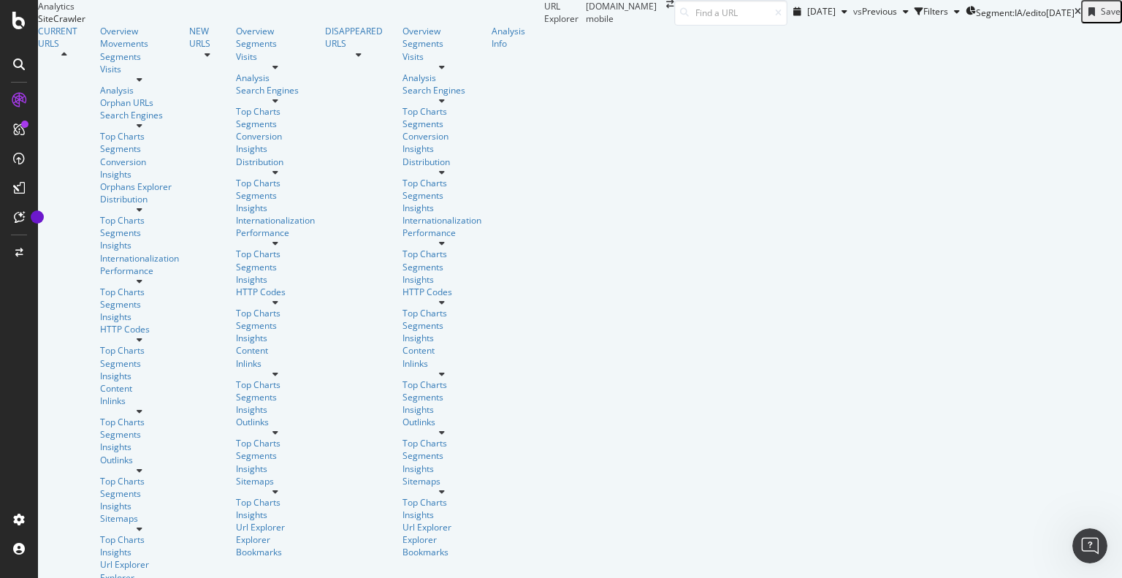
scroll to position [288, 0]
click at [976, 19] on span "Segment: IA/edito" at bounding box center [1011, 13] width 70 height 12
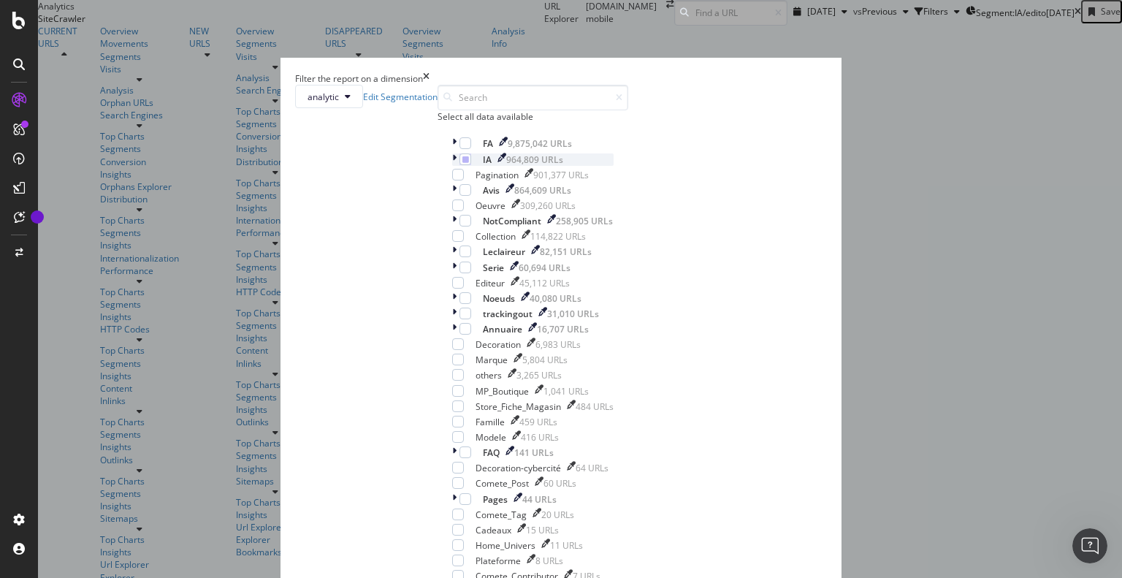
click at [452, 166] on icon "modal" at bounding box center [454, 159] width 4 height 12
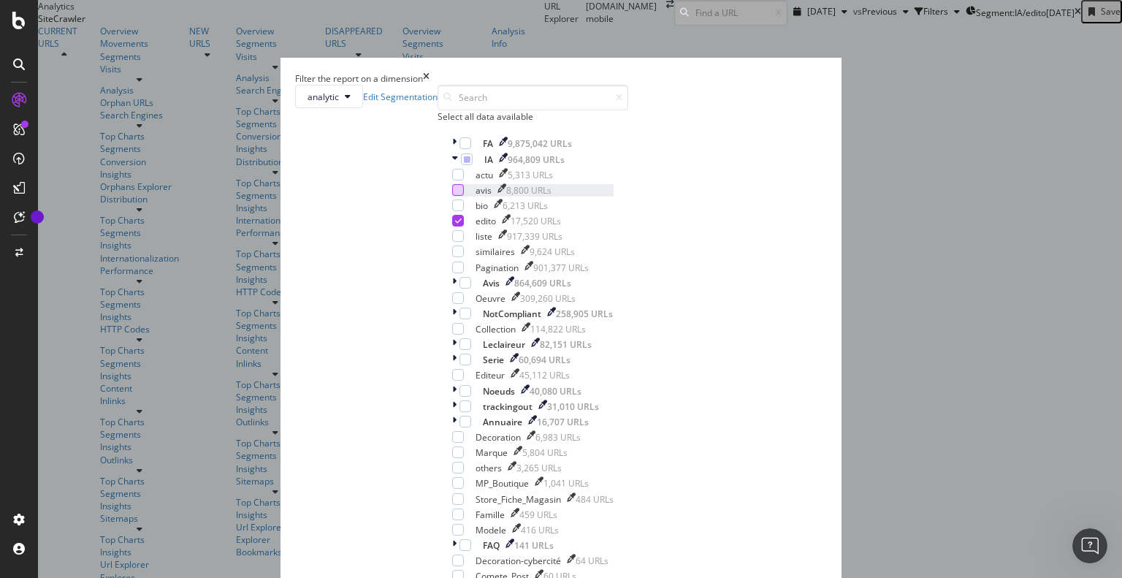
click at [452, 196] on div "modal" at bounding box center [458, 190] width 12 height 12
click at [429, 72] on icon "times" at bounding box center [426, 78] width 7 height 12
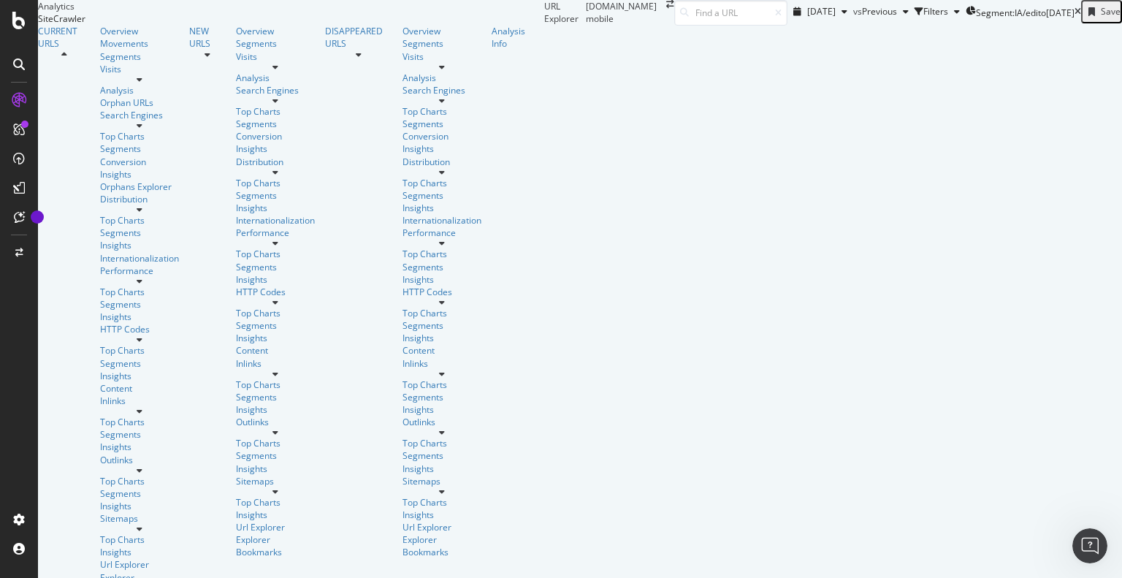
scroll to position [0, 0]
click at [976, 19] on span "Segment: IA/edito" at bounding box center [1011, 13] width 70 height 12
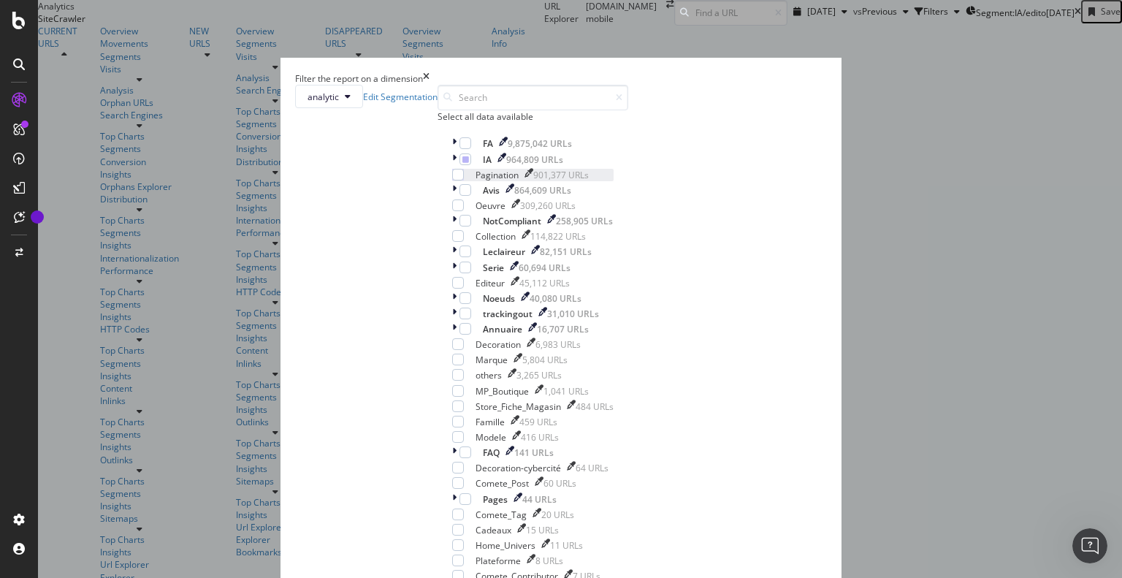
click at [475, 181] on div "Pagination" at bounding box center [496, 175] width 43 height 12
click at [452, 196] on icon "modal" at bounding box center [454, 190] width 4 height 12
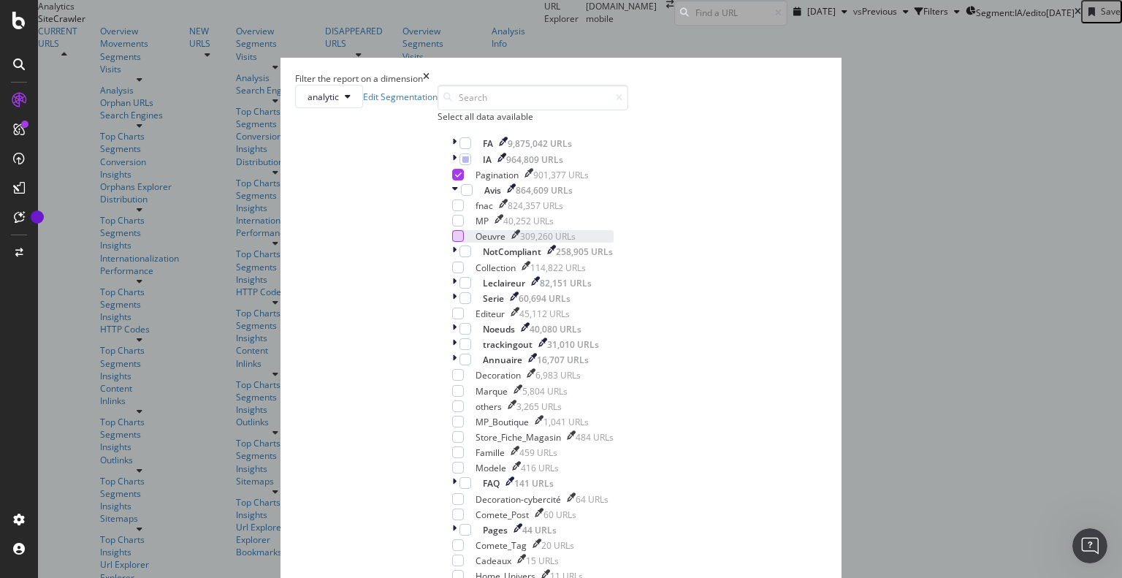
click at [452, 242] on div "modal" at bounding box center [458, 236] width 12 height 12
click at [455, 178] on icon "modal" at bounding box center [458, 174] width 7 height 7
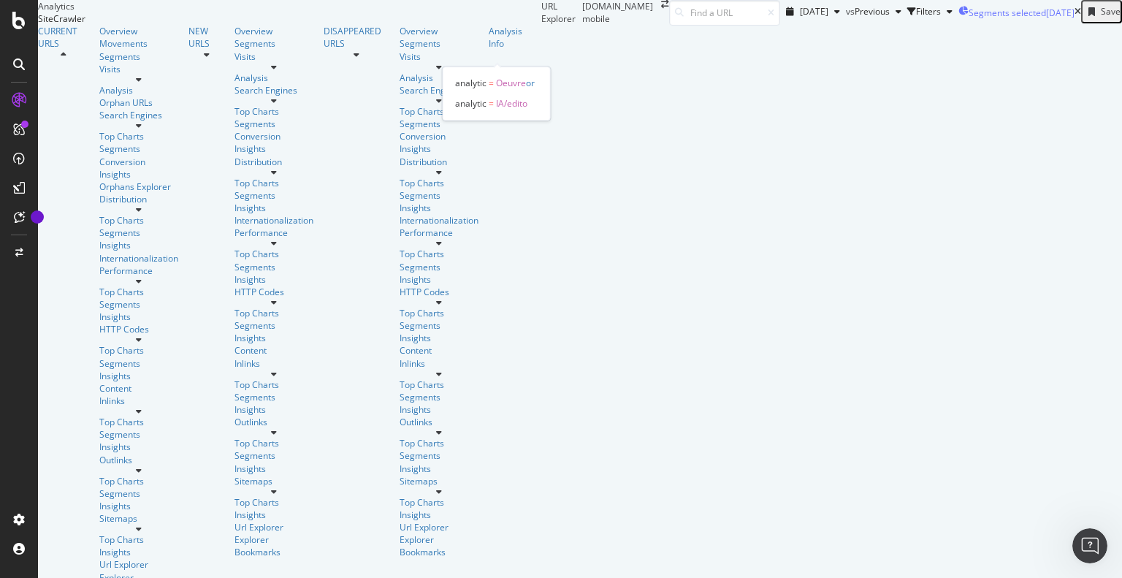
click at [968, 19] on span "Segments selected" at bounding box center [1006, 13] width 77 height 12
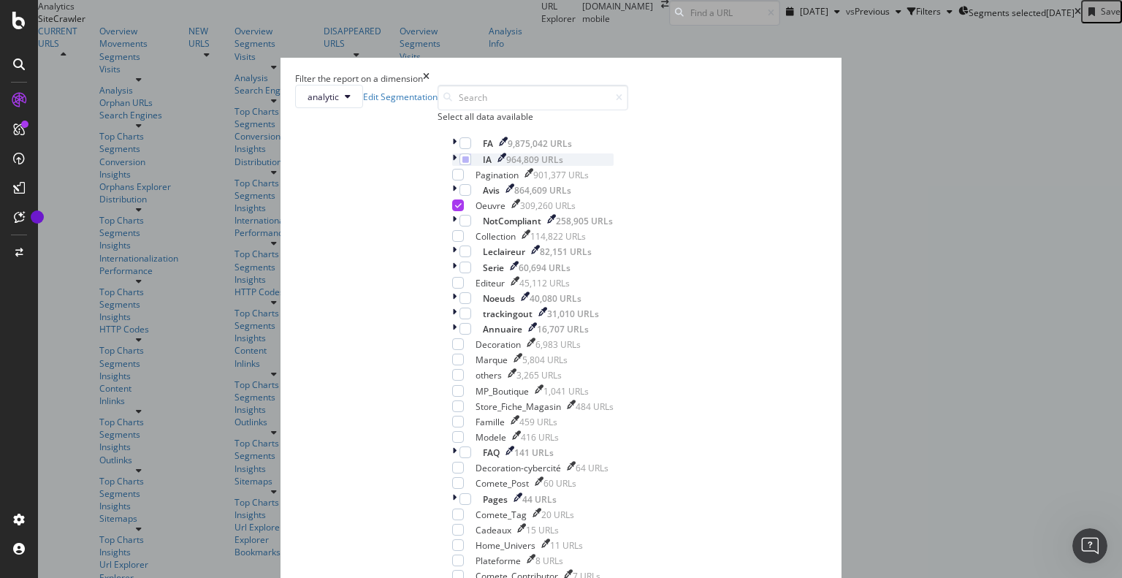
click at [452, 166] on div "modal" at bounding box center [455, 159] width 7 height 12
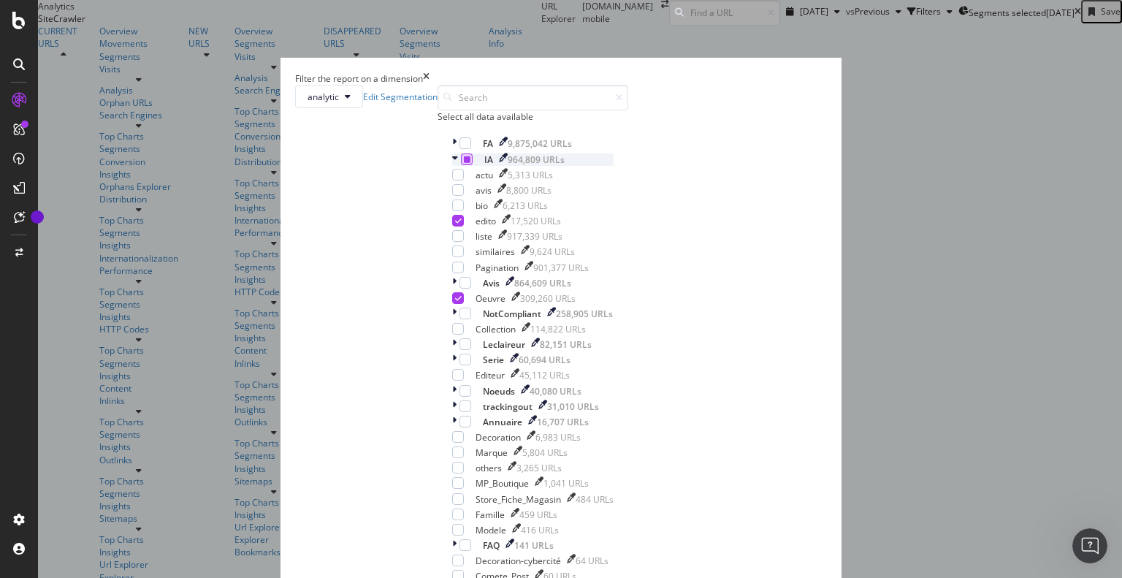
click at [464, 163] on icon "modal" at bounding box center [467, 159] width 7 height 7
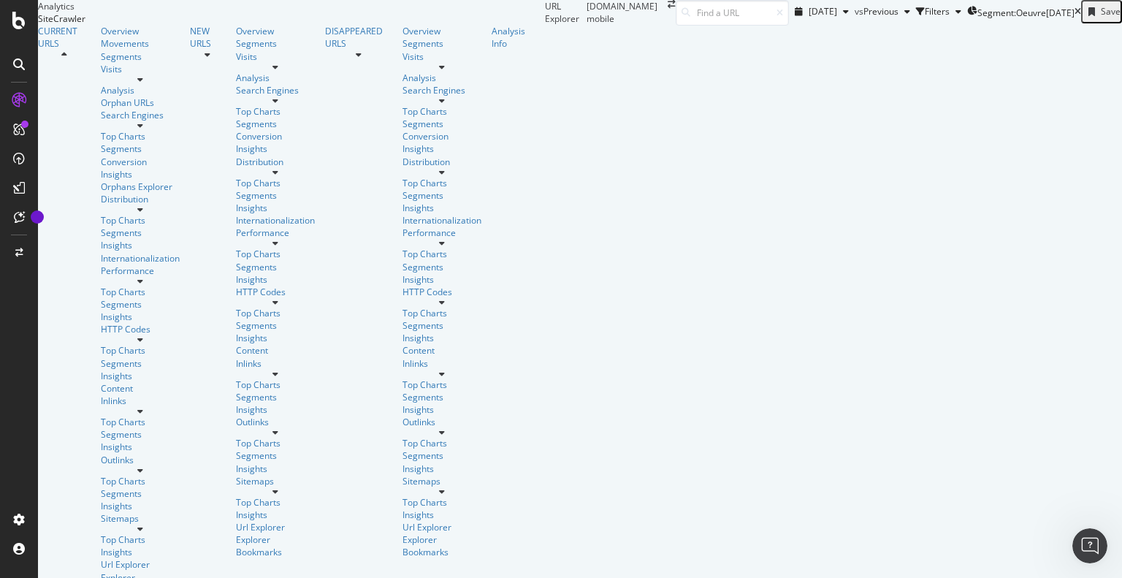
scroll to position [253, 0]
click at [977, 19] on span "Segment: Oeuvre" at bounding box center [1011, 13] width 69 height 12
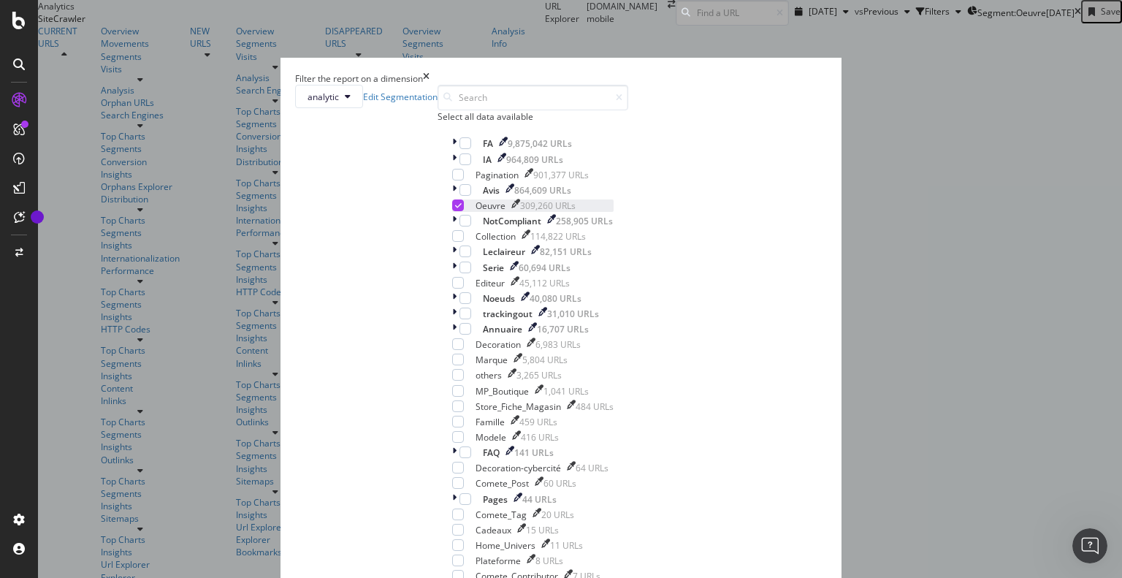
click at [455, 209] on icon "modal" at bounding box center [458, 205] width 7 height 7
click at [452, 258] on icon "modal" at bounding box center [454, 251] width 4 height 12
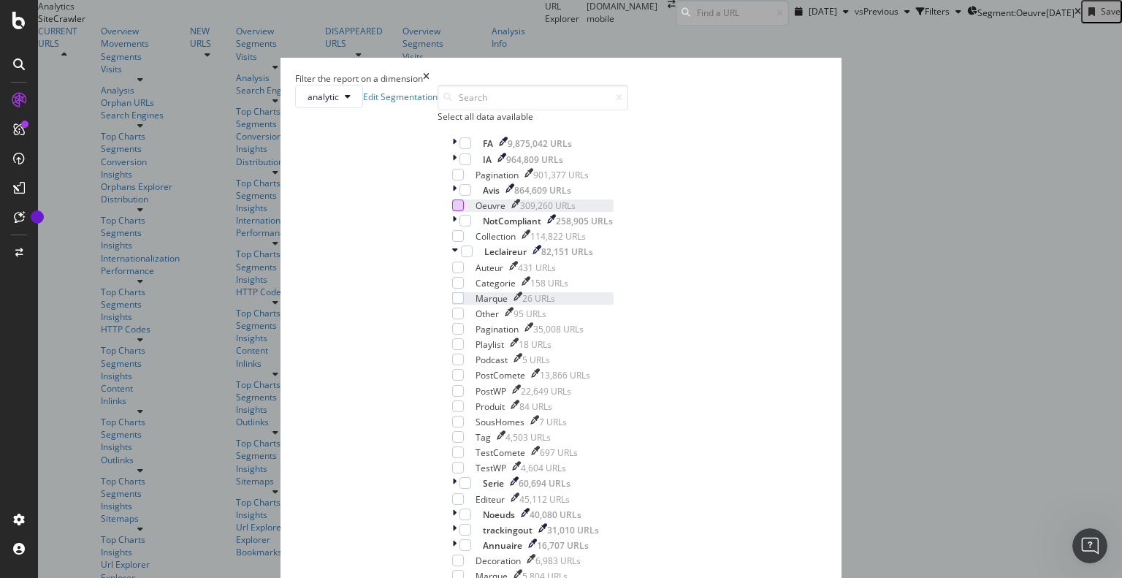
scroll to position [70, 0]
click at [452, 258] on icon "modal" at bounding box center [455, 251] width 6 height 12
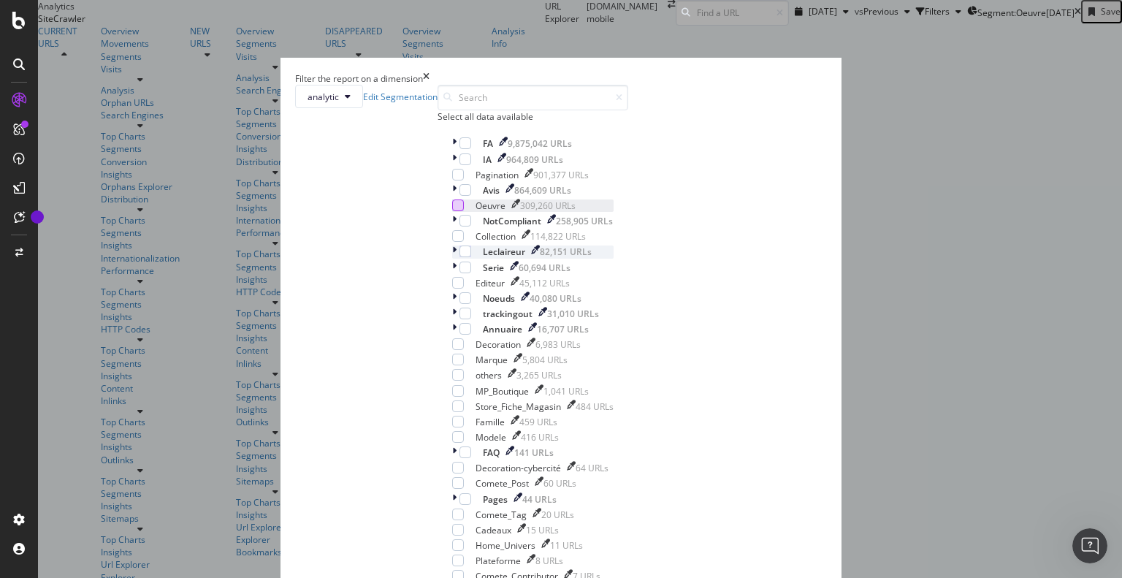
click at [452, 258] on icon "modal" at bounding box center [454, 251] width 4 height 12
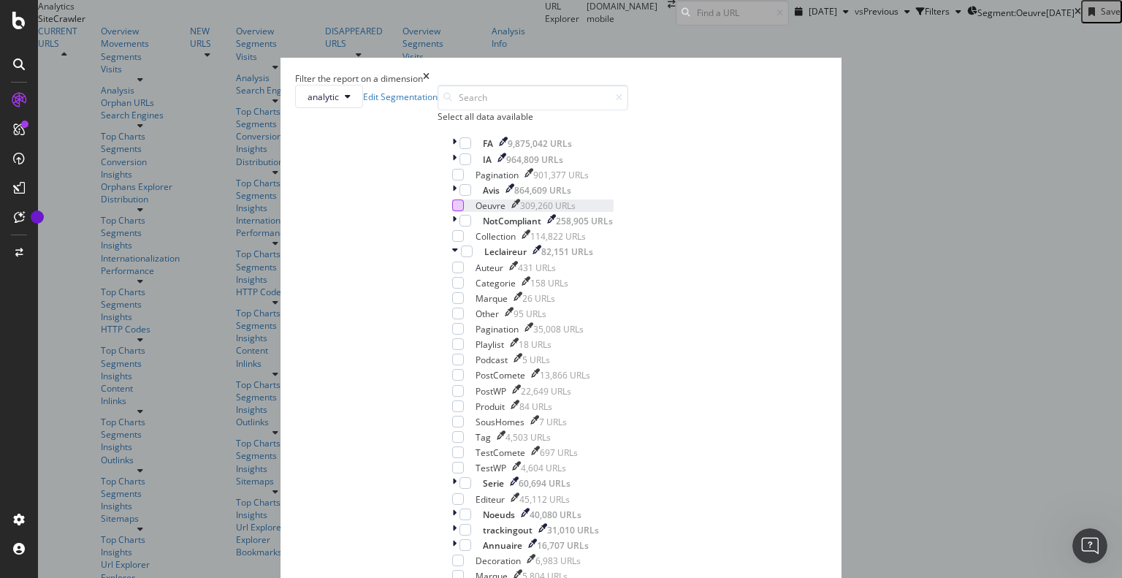
scroll to position [113, 0]
click at [452, 245] on icon "modal" at bounding box center [455, 251] width 6 height 12
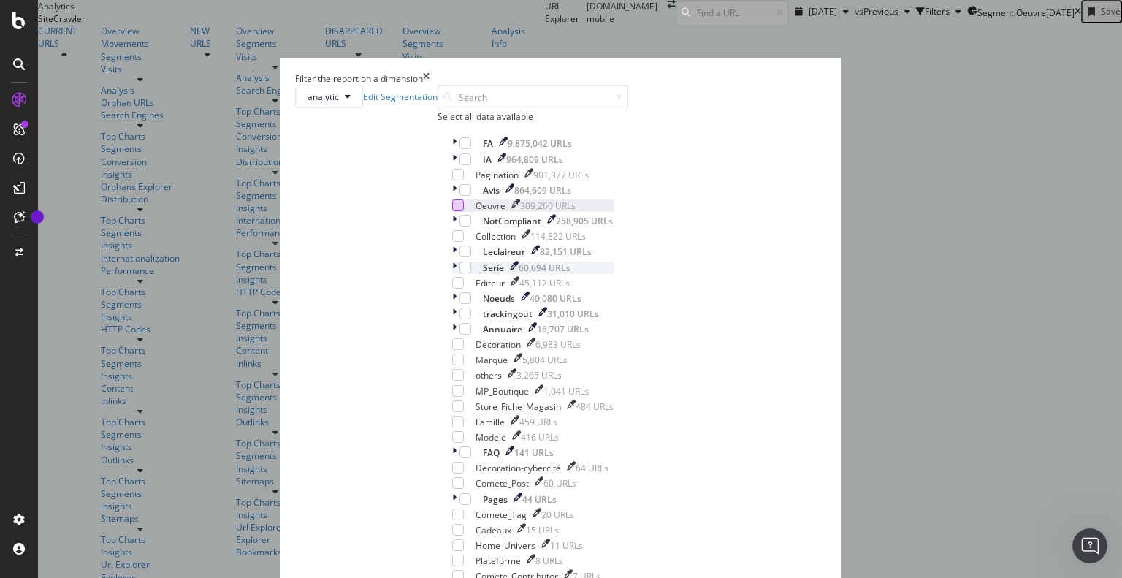
click at [452, 261] on div "modal" at bounding box center [455, 267] width 7 height 12
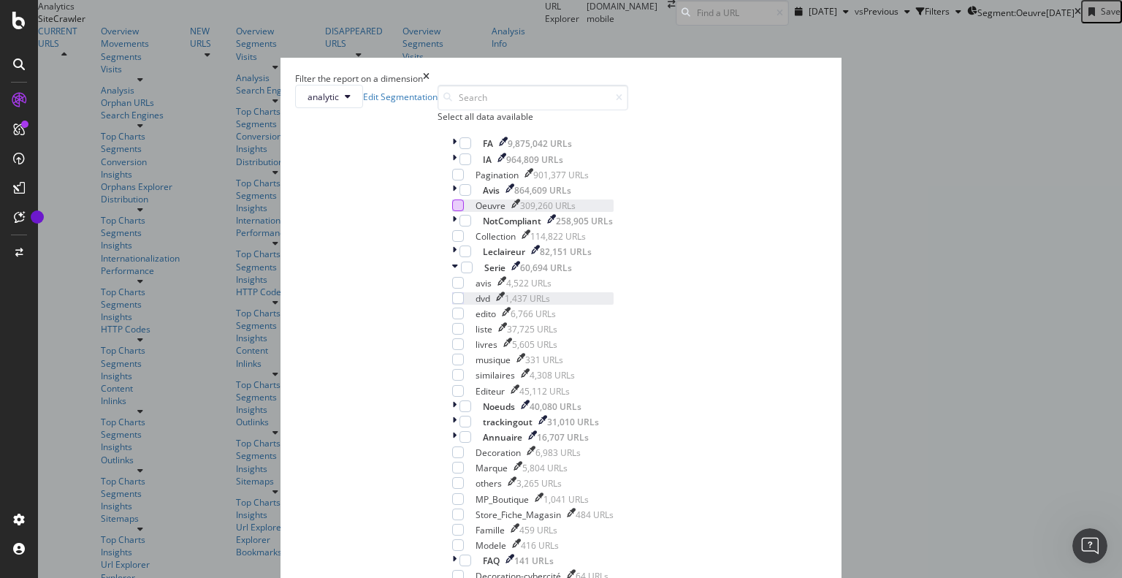
scroll to position [131, 0]
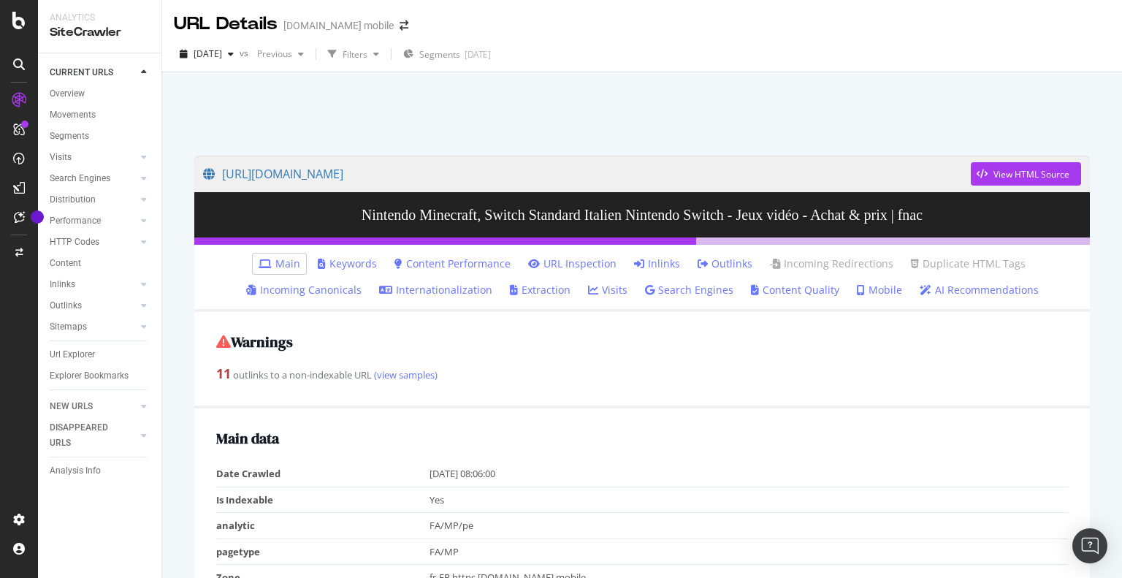
click at [659, 264] on link "Inlinks" at bounding box center [657, 263] width 46 height 15
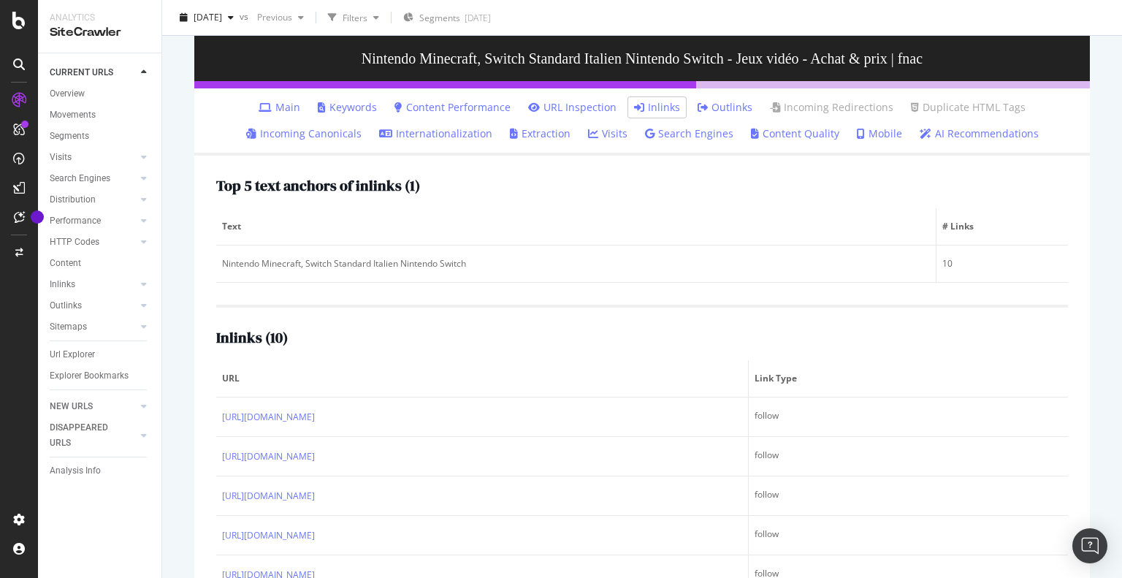
scroll to position [155, 0]
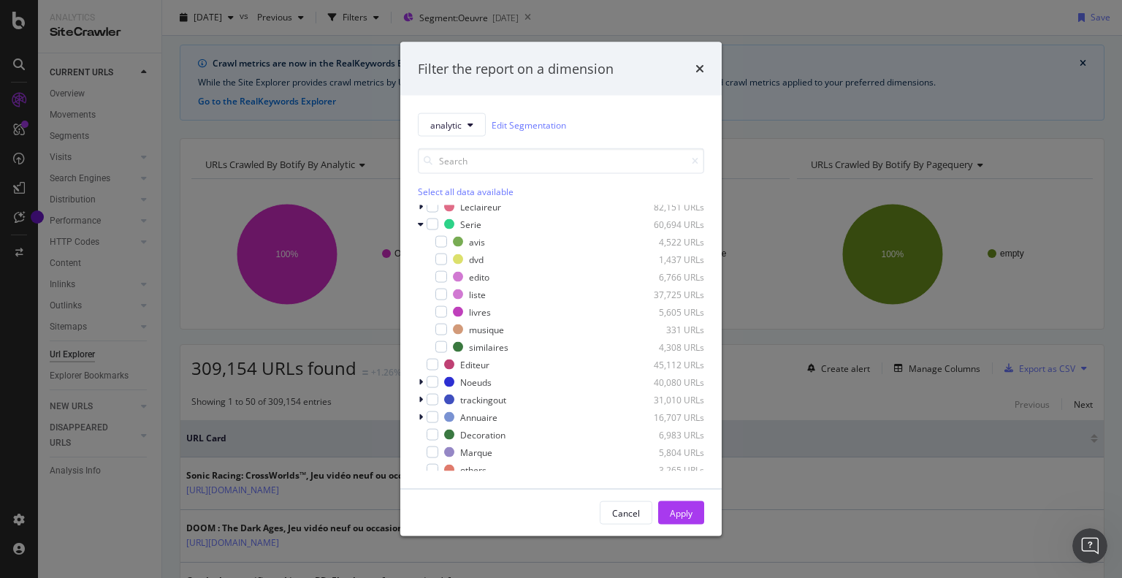
scroll to position [129, 0]
click at [436, 296] on div "modal" at bounding box center [441, 294] width 12 height 12
click at [671, 510] on div "Apply" at bounding box center [681, 512] width 23 height 12
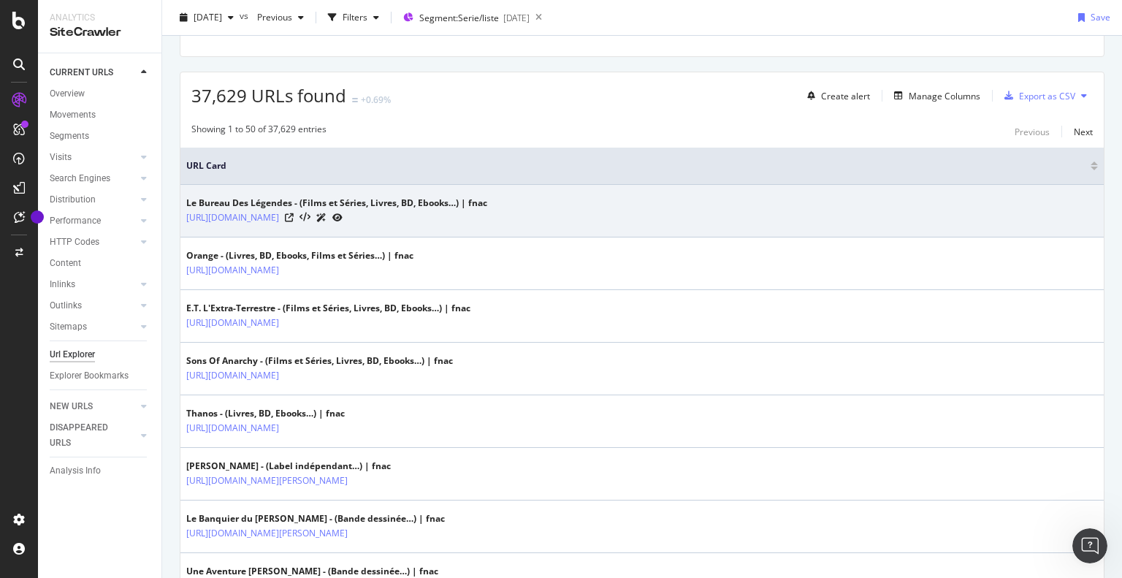
scroll to position [318, 0]
click at [294, 213] on icon at bounding box center [289, 217] width 9 height 9
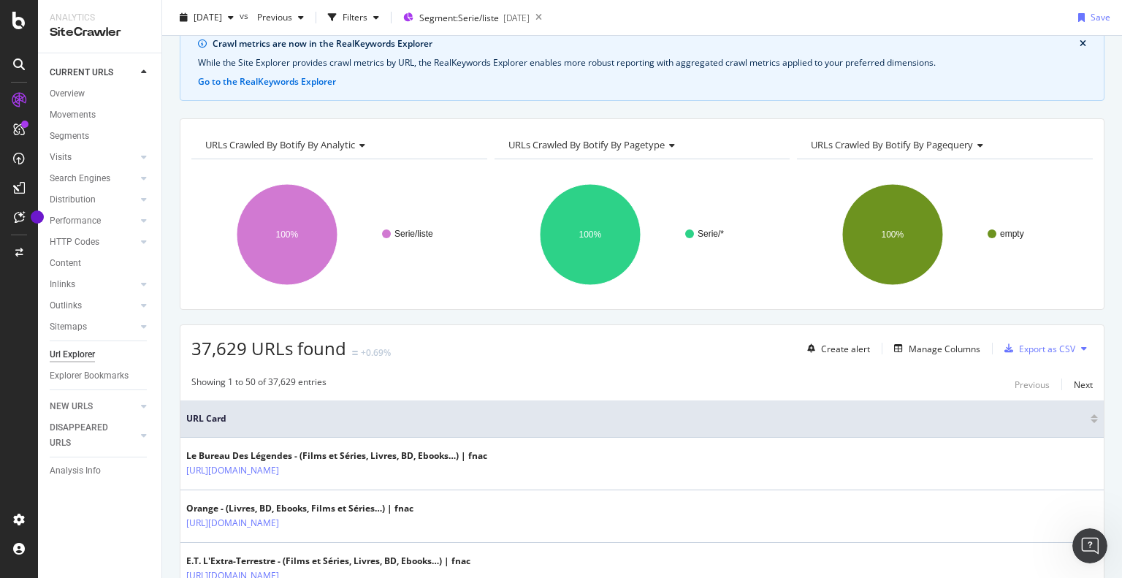
scroll to position [0, 0]
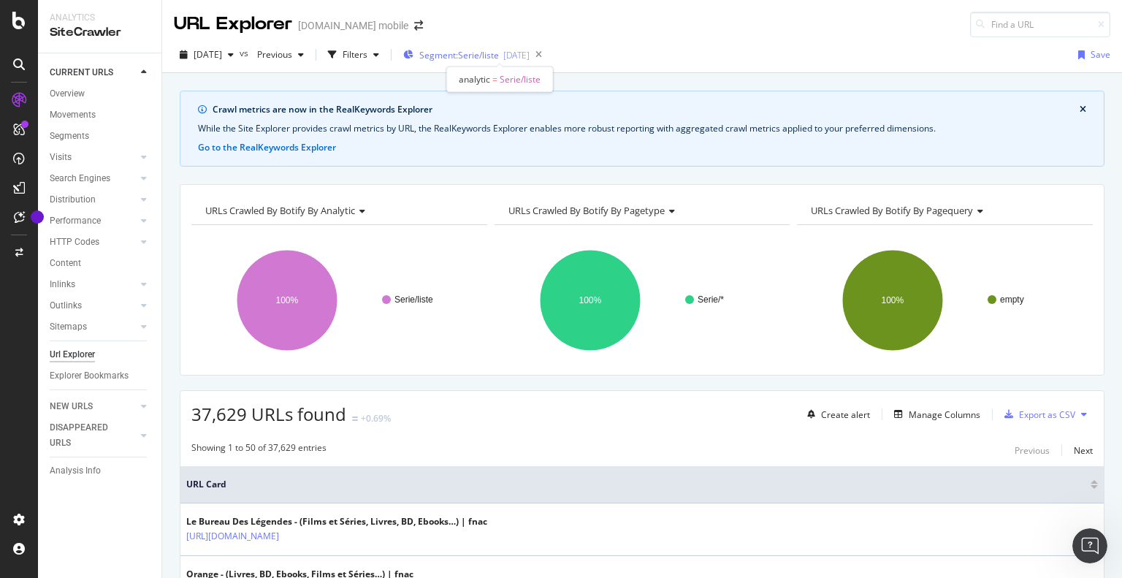
click at [444, 49] on span "Segment: Serie/liste" at bounding box center [459, 55] width 80 height 12
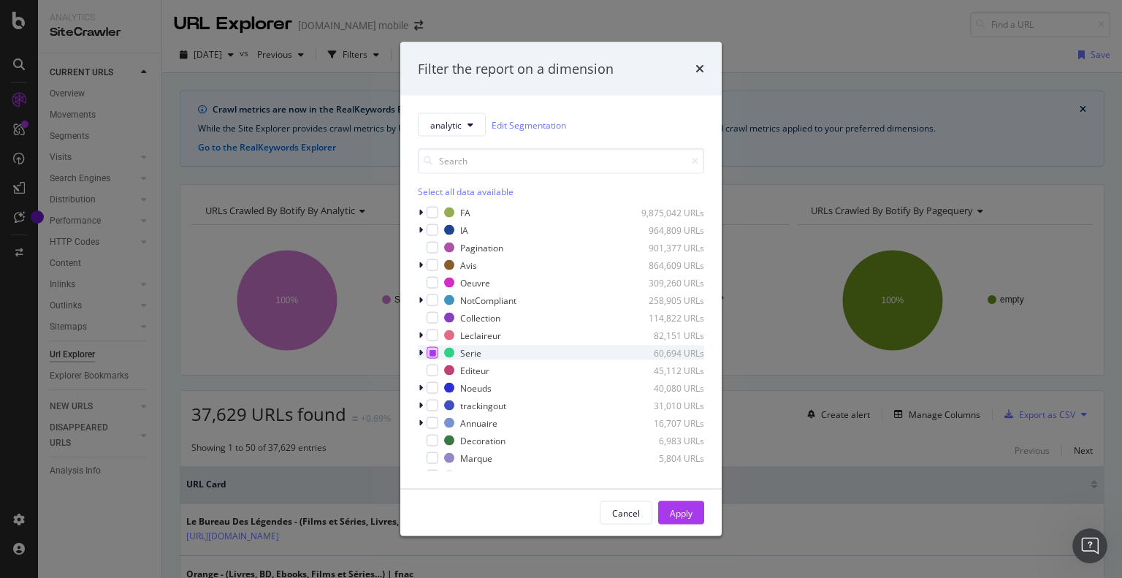
click at [429, 351] on icon "modal" at bounding box center [432, 352] width 7 height 7
drag, startPoint x: 434, startPoint y: 365, endPoint x: 431, endPoint y: 348, distance: 17.2
click at [431, 348] on div "FA 9,875,042 URLs IA 964,809 URLs Pagination 901,377 URLs Avis 864,609 URLs Oeu…" at bounding box center [561, 338] width 286 height 266
click at [431, 349] on icon "modal" at bounding box center [432, 352] width 7 height 7
click at [432, 367] on div "modal" at bounding box center [432, 370] width 12 height 12
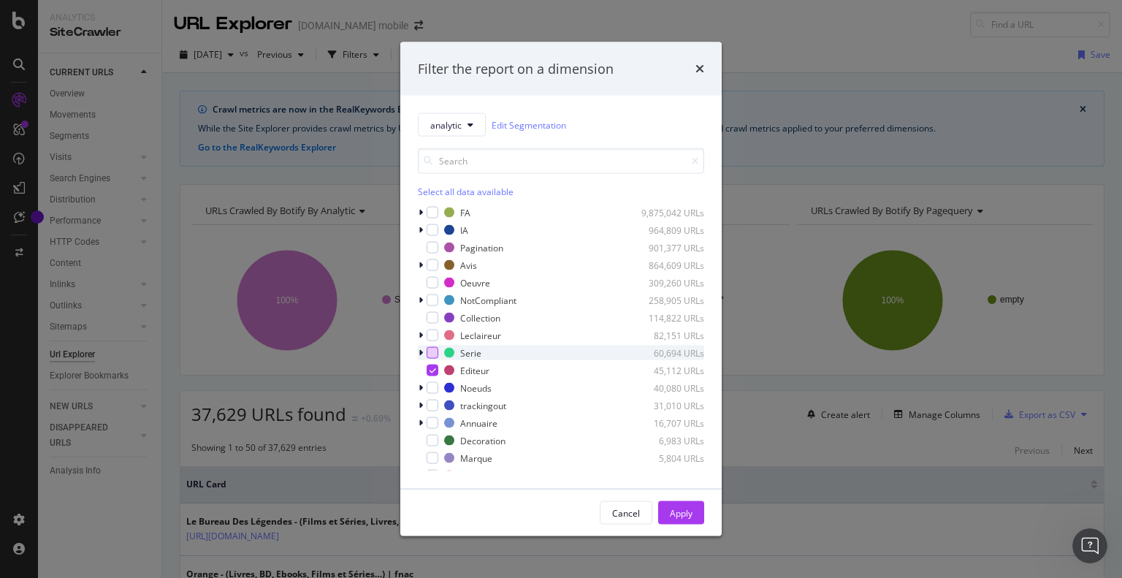
click at [421, 351] on icon "modal" at bounding box center [420, 352] width 4 height 9
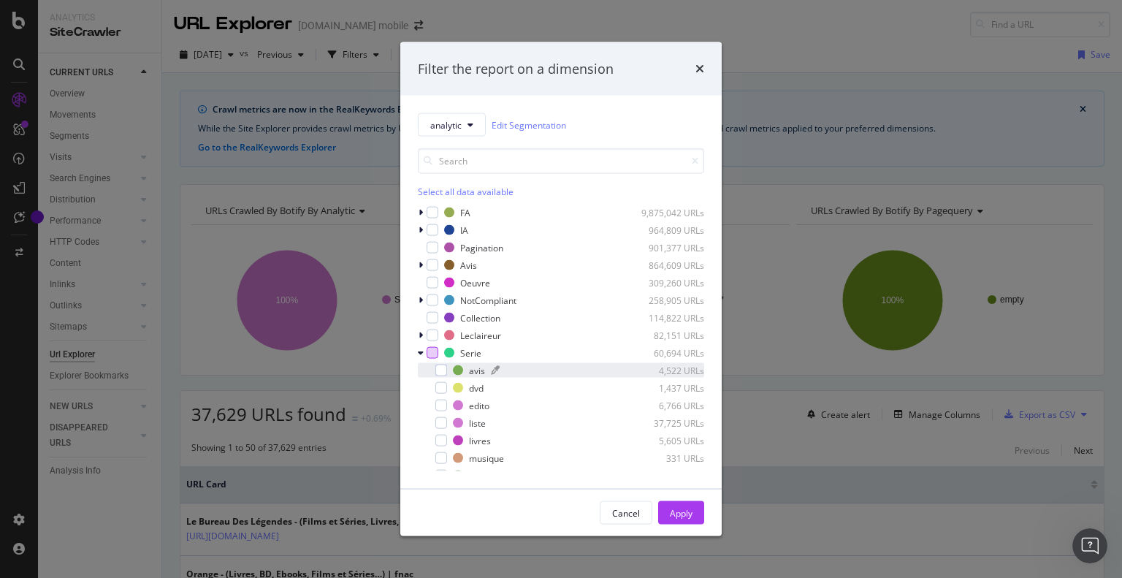
scroll to position [161, 0]
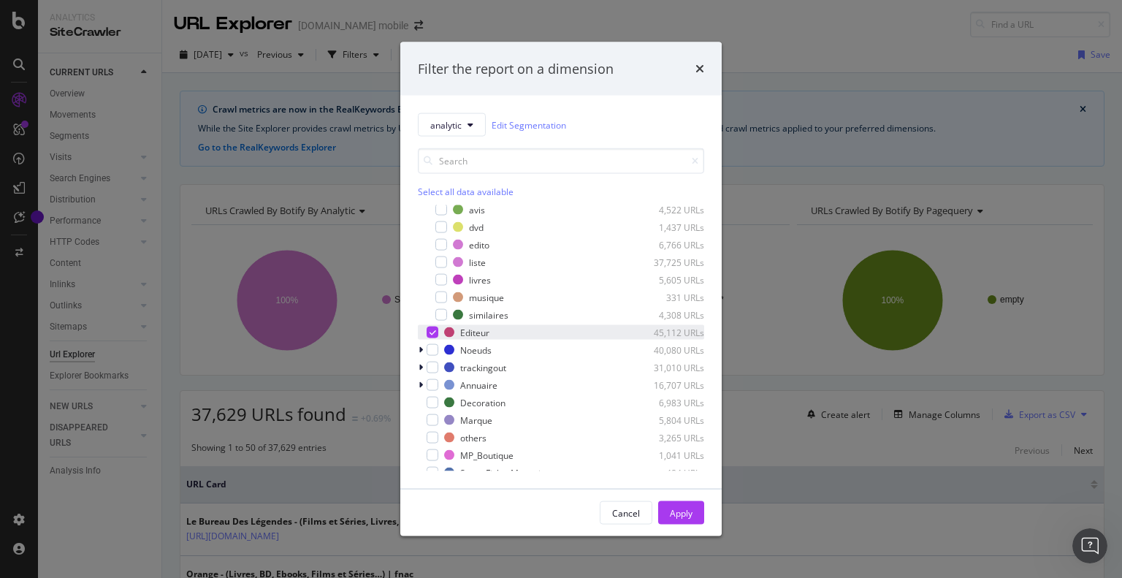
click at [433, 332] on icon "modal" at bounding box center [432, 332] width 7 height 7
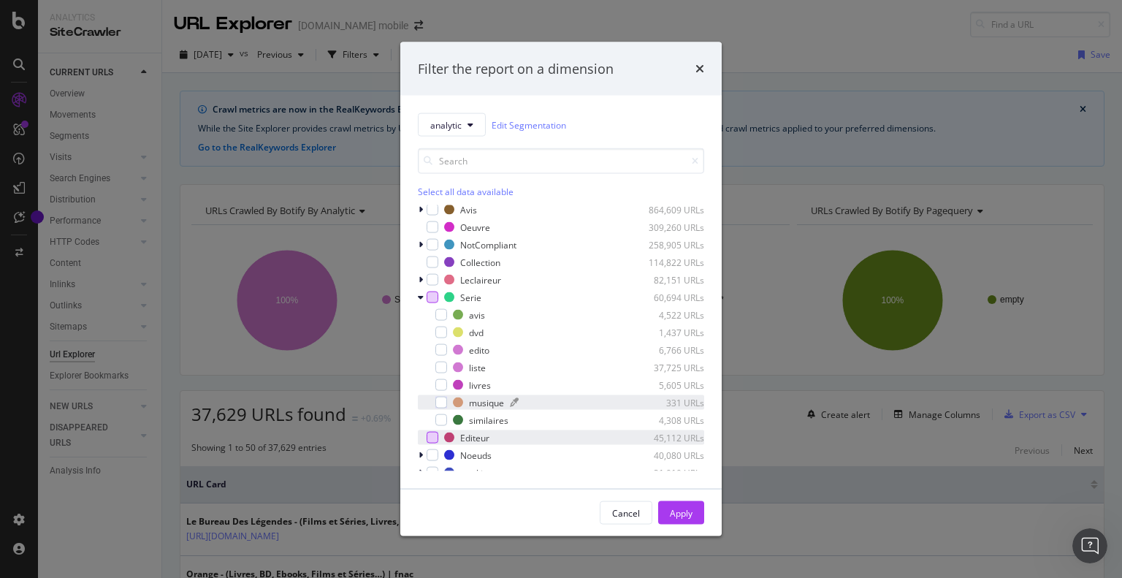
scroll to position [55, 0]
click at [441, 346] on div "modal" at bounding box center [441, 351] width 12 height 12
click at [676, 508] on div "Apply" at bounding box center [681, 512] width 23 height 12
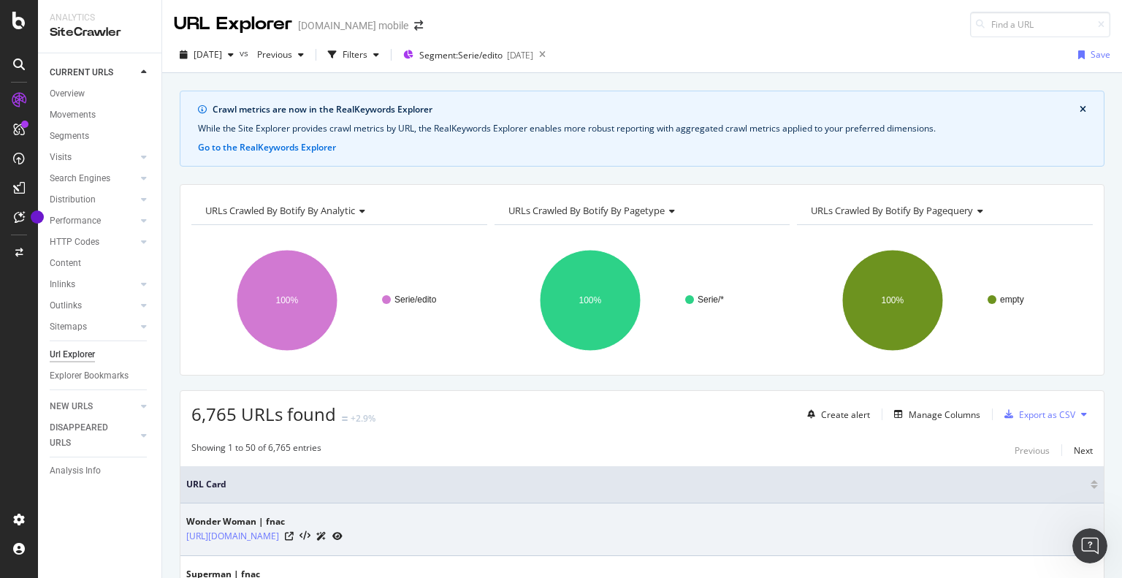
drag, startPoint x: 676, startPoint y: 508, endPoint x: 686, endPoint y: 510, distance: 9.9
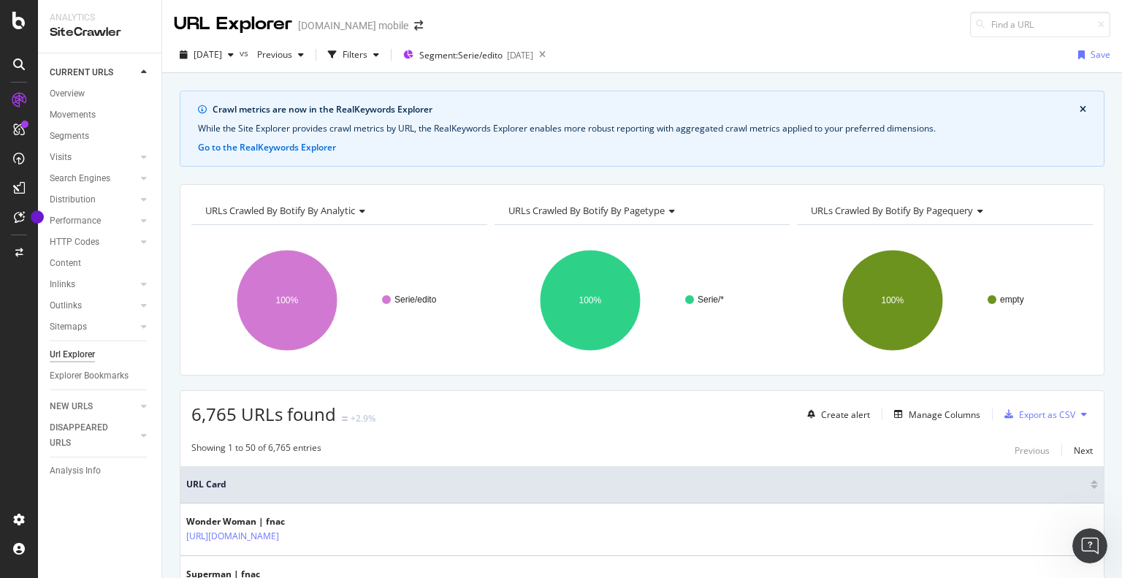
scroll to position [207, 0]
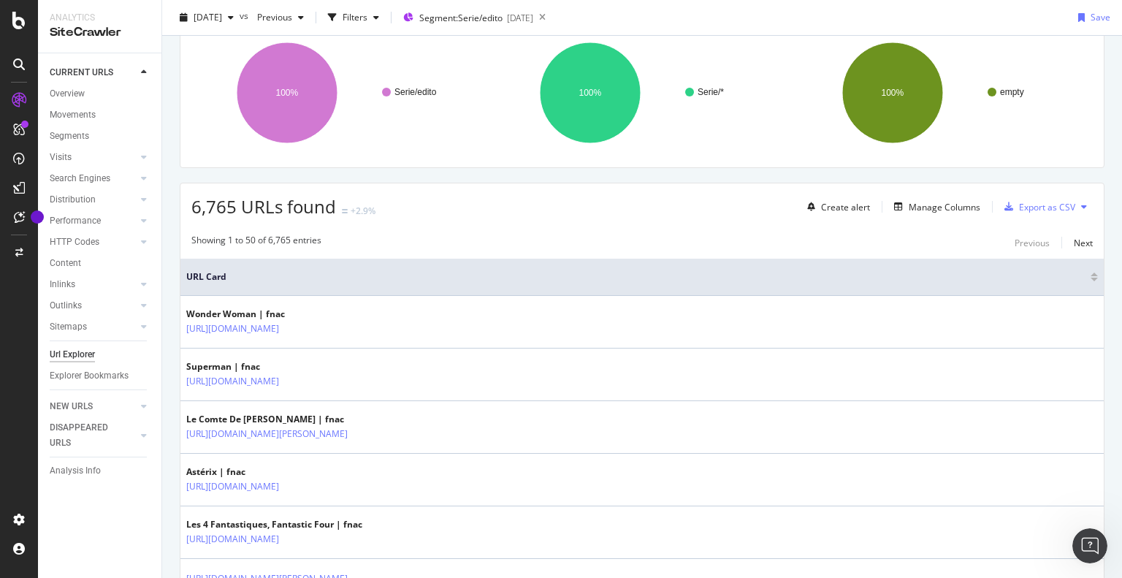
click at [669, 203] on div "6,765 URLs found +2.9% Create alert Manage Columns Export as CSV" at bounding box center [641, 201] width 923 height 36
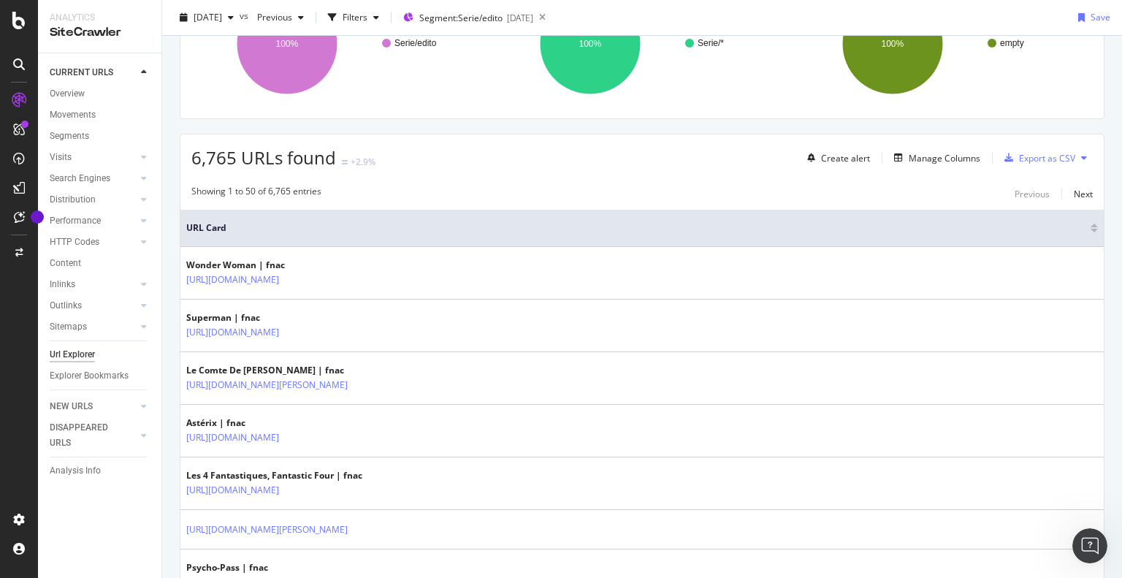
scroll to position [257, 0]
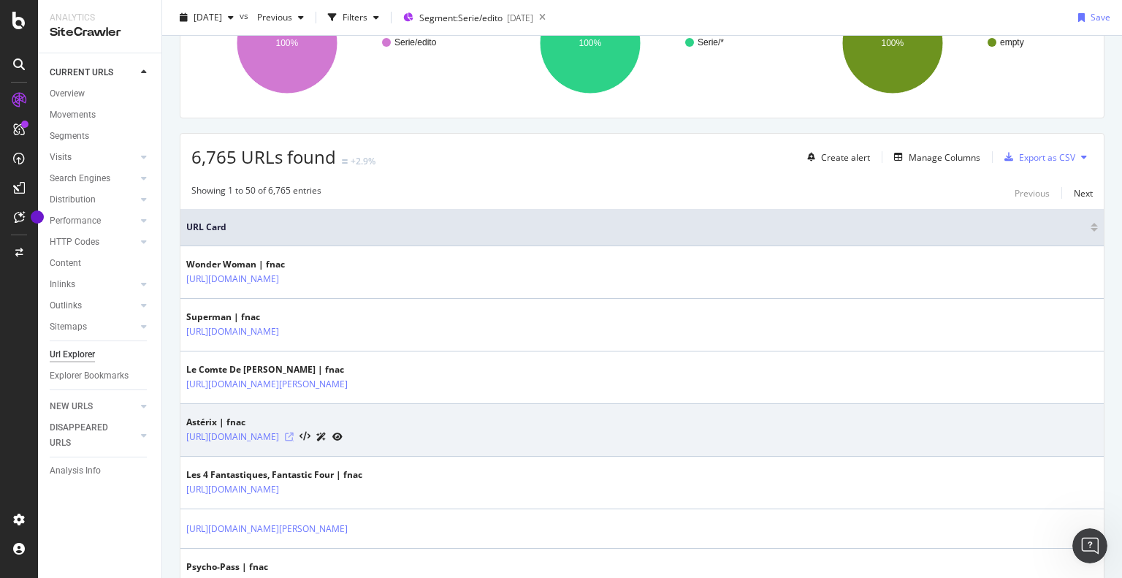
click at [294, 432] on icon at bounding box center [289, 436] width 9 height 9
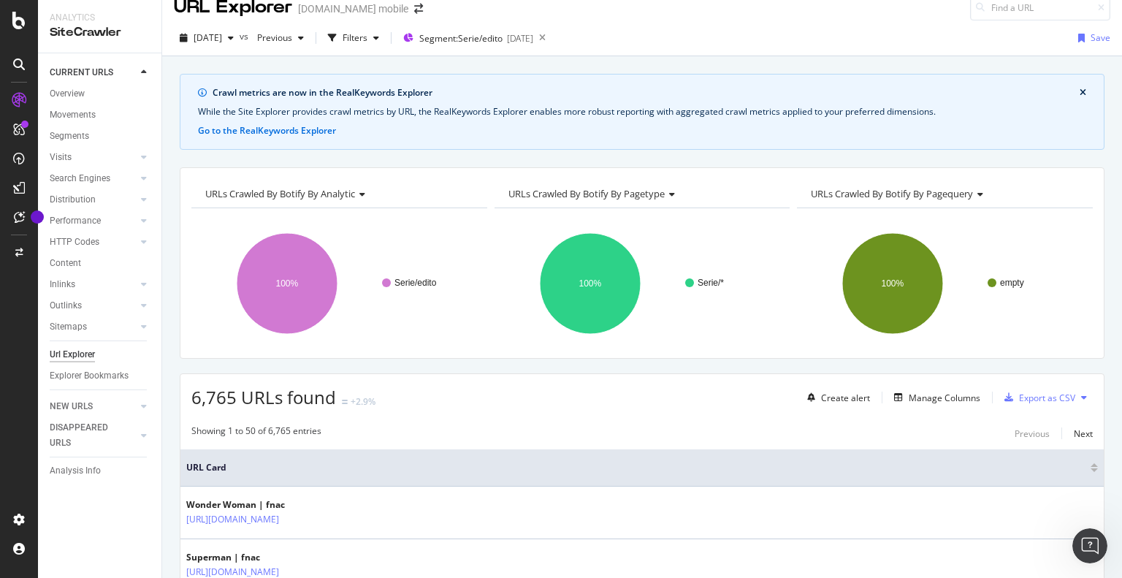
scroll to position [0, 0]
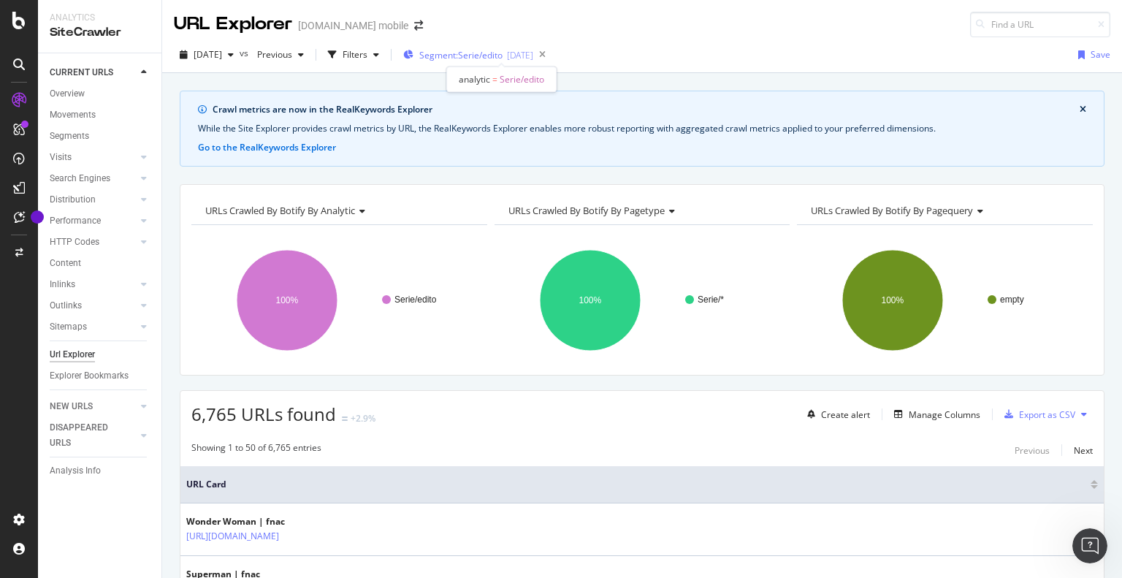
click at [473, 57] on span "Segment: Serie/edito" at bounding box center [460, 55] width 83 height 12
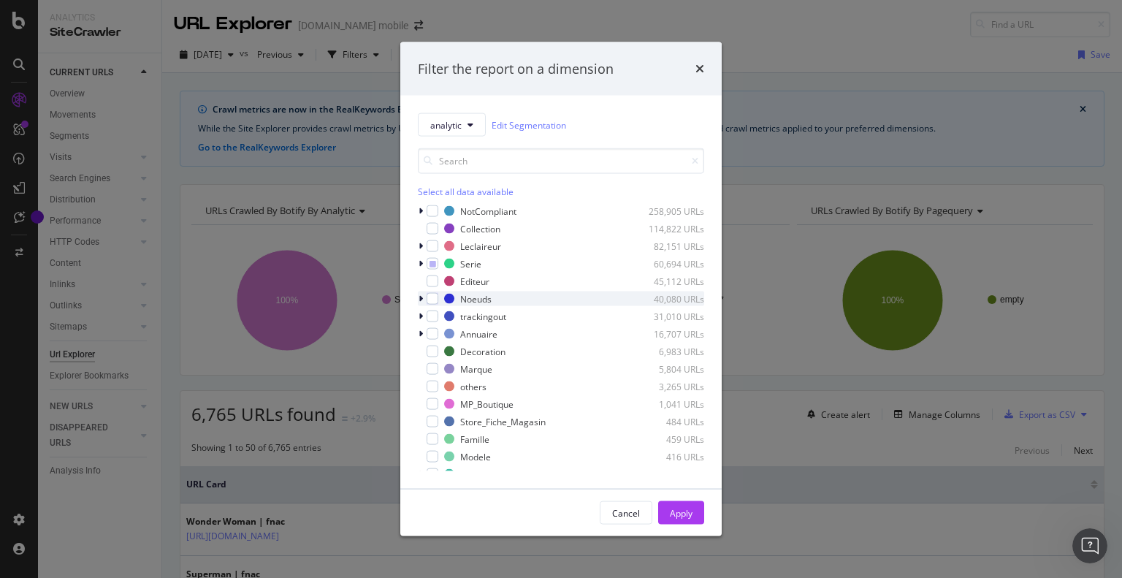
scroll to position [90, 0]
drag, startPoint x: 432, startPoint y: 303, endPoint x: 422, endPoint y: 301, distance: 10.5
click at [422, 301] on div "Noeuds 40,080 URLs" at bounding box center [561, 298] width 286 height 15
click at [422, 301] on icon "modal" at bounding box center [421, 298] width 6 height 9
click at [422, 301] on icon "modal" at bounding box center [420, 298] width 4 height 9
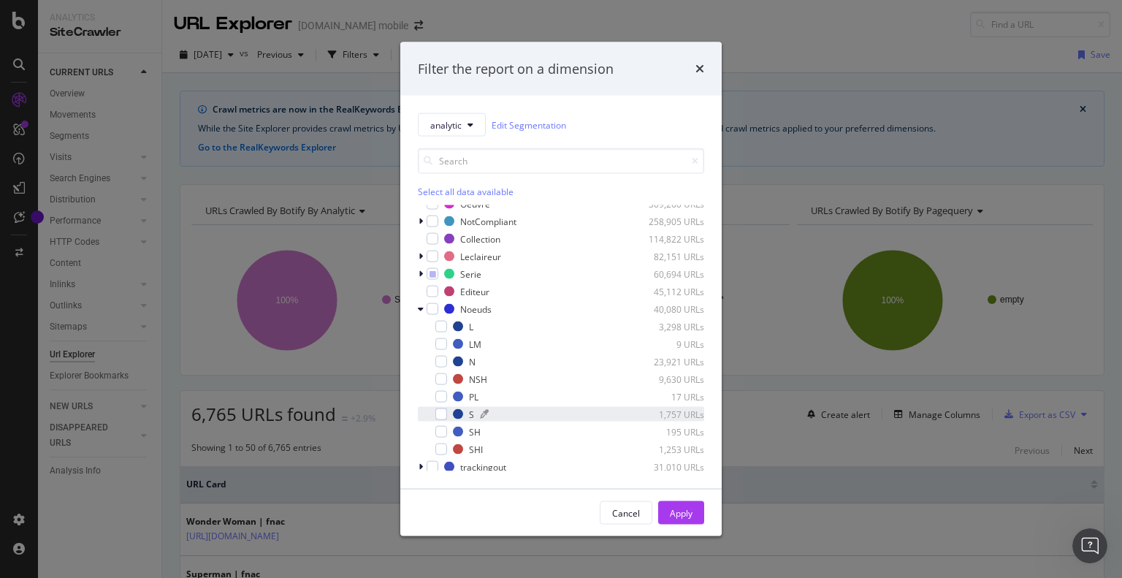
scroll to position [79, 0]
click at [429, 272] on icon "modal" at bounding box center [432, 273] width 7 height 7
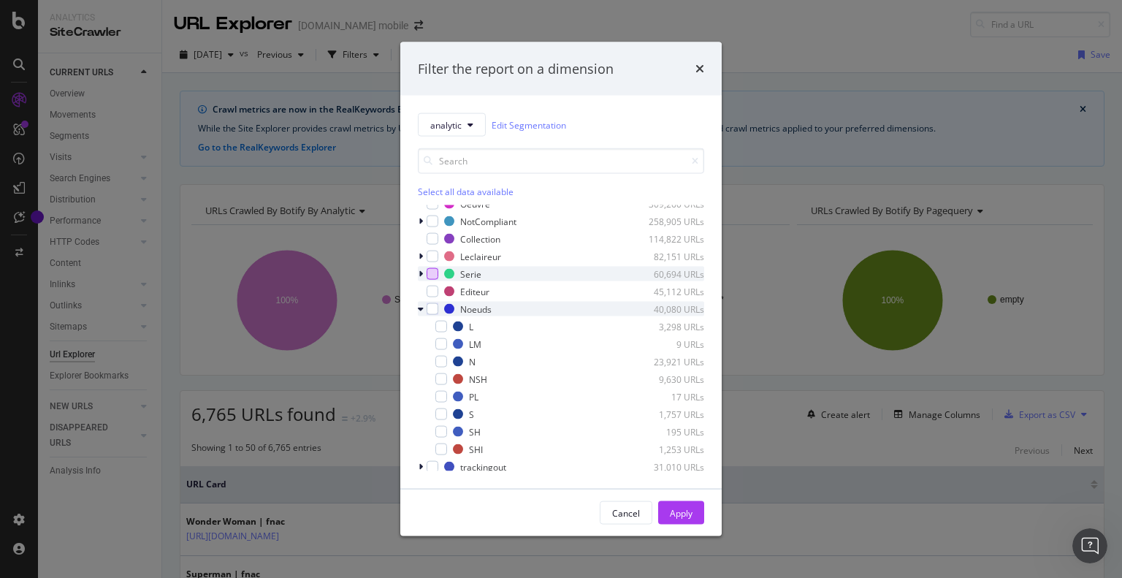
click at [420, 307] on icon "modal" at bounding box center [421, 309] width 6 height 9
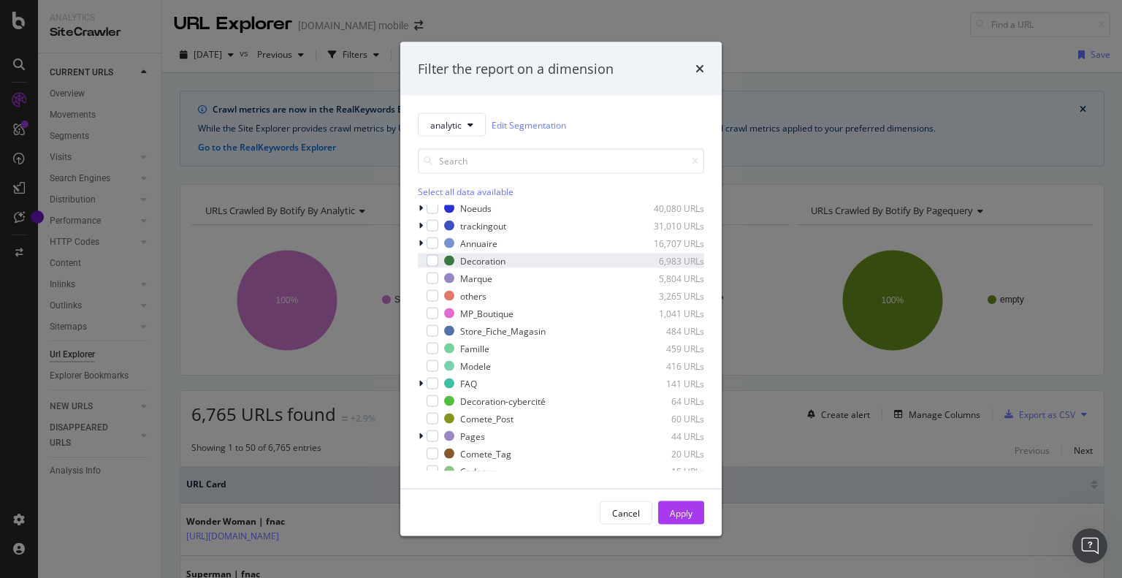
scroll to position [180, 0]
click at [420, 238] on icon "modal" at bounding box center [420, 242] width 4 height 9
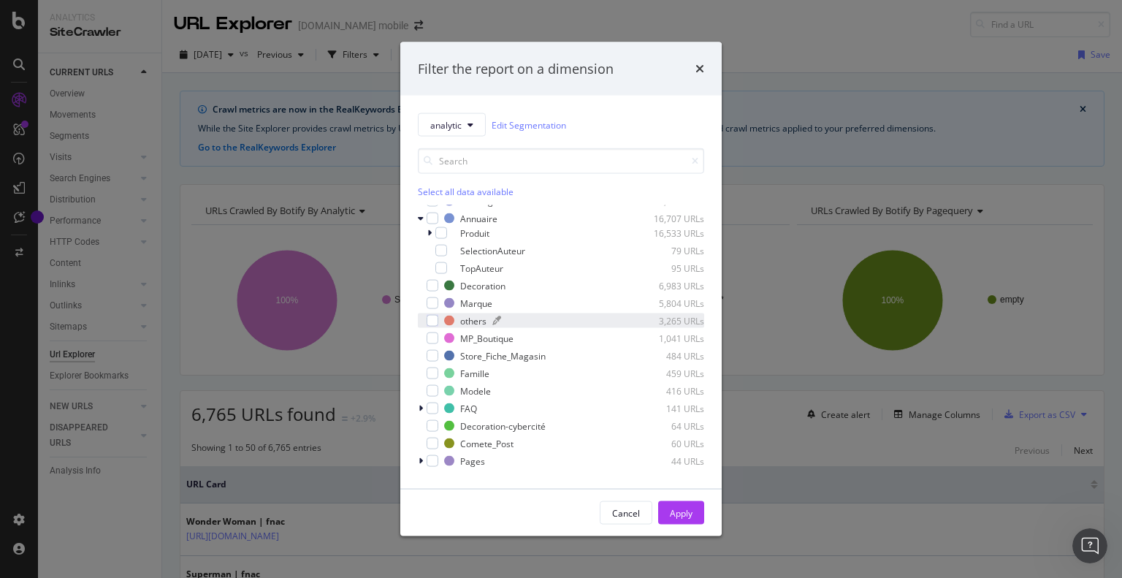
scroll to position [206, 0]
click at [427, 230] on icon "modal" at bounding box center [429, 231] width 4 height 9
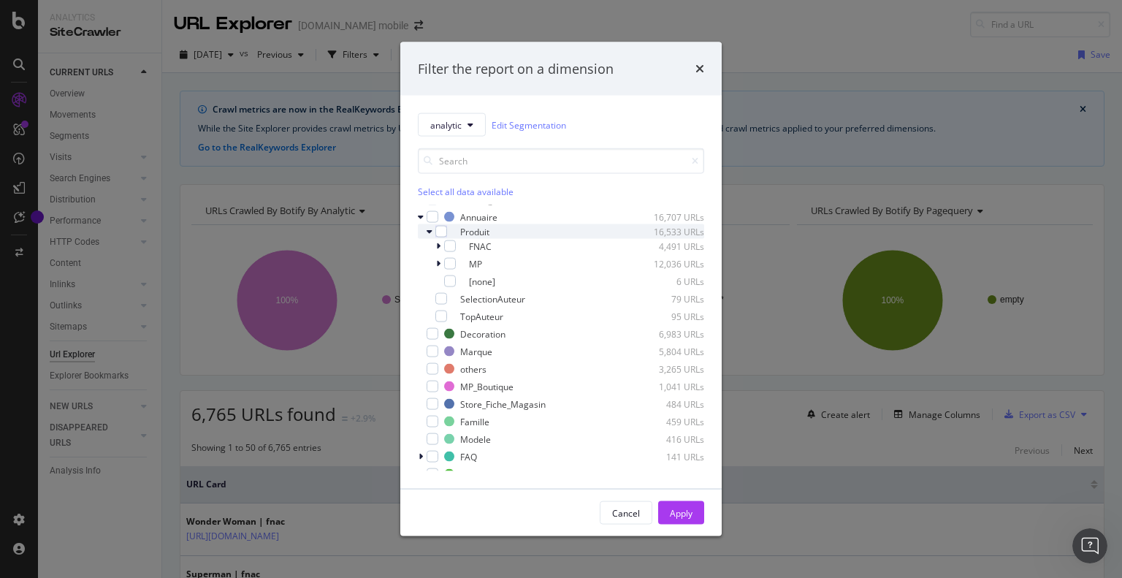
click at [426, 230] on icon "modal" at bounding box center [429, 231] width 6 height 9
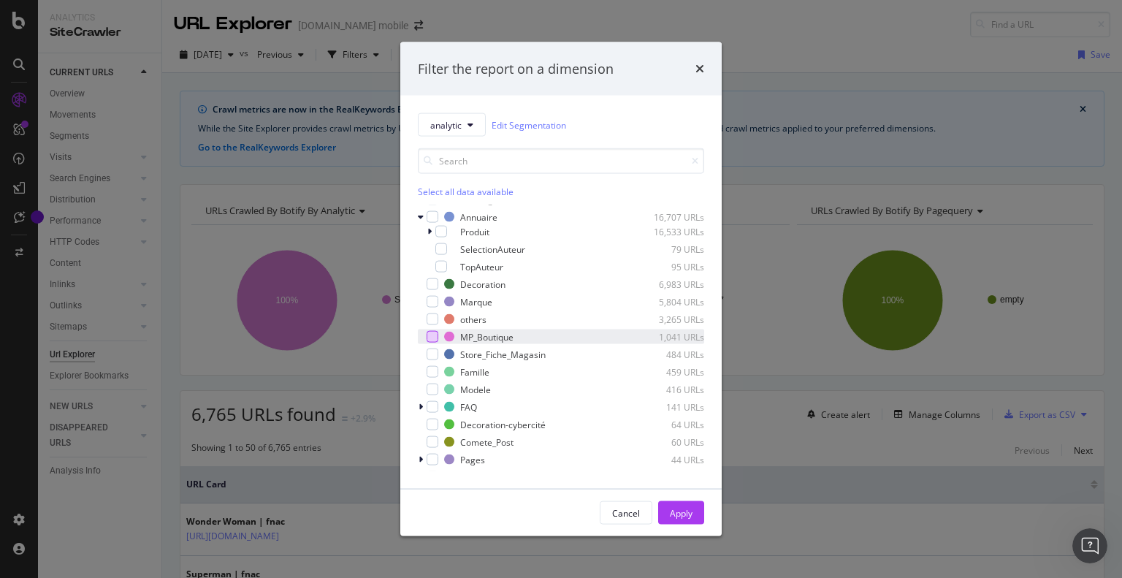
click at [429, 334] on div "modal" at bounding box center [432, 337] width 12 height 12
click at [681, 508] on div "Apply" at bounding box center [681, 512] width 23 height 12
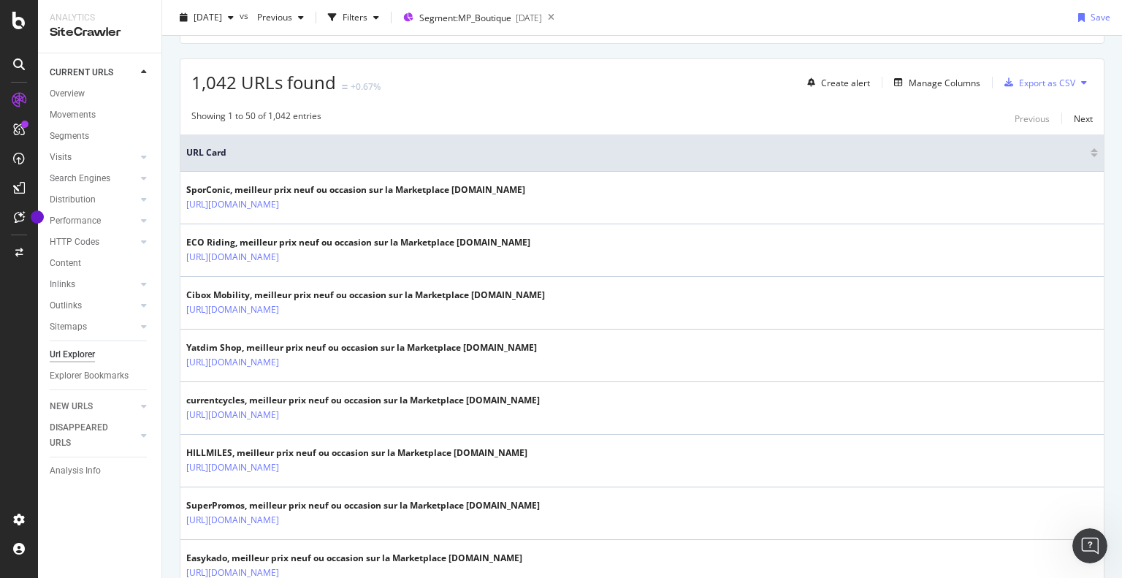
scroll to position [330, 0]
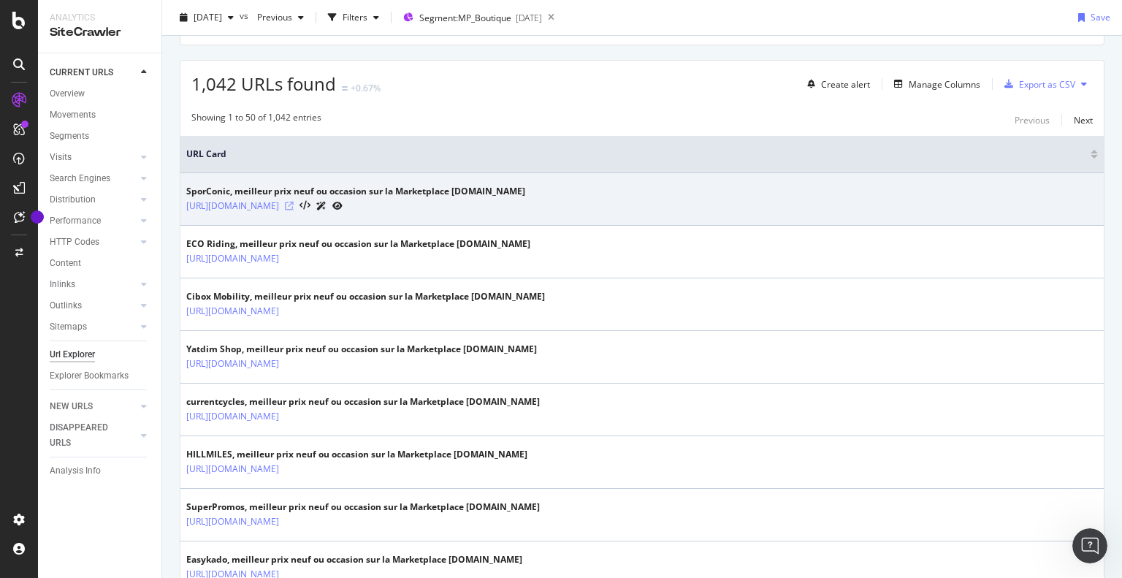
click at [294, 204] on icon at bounding box center [289, 206] width 9 height 9
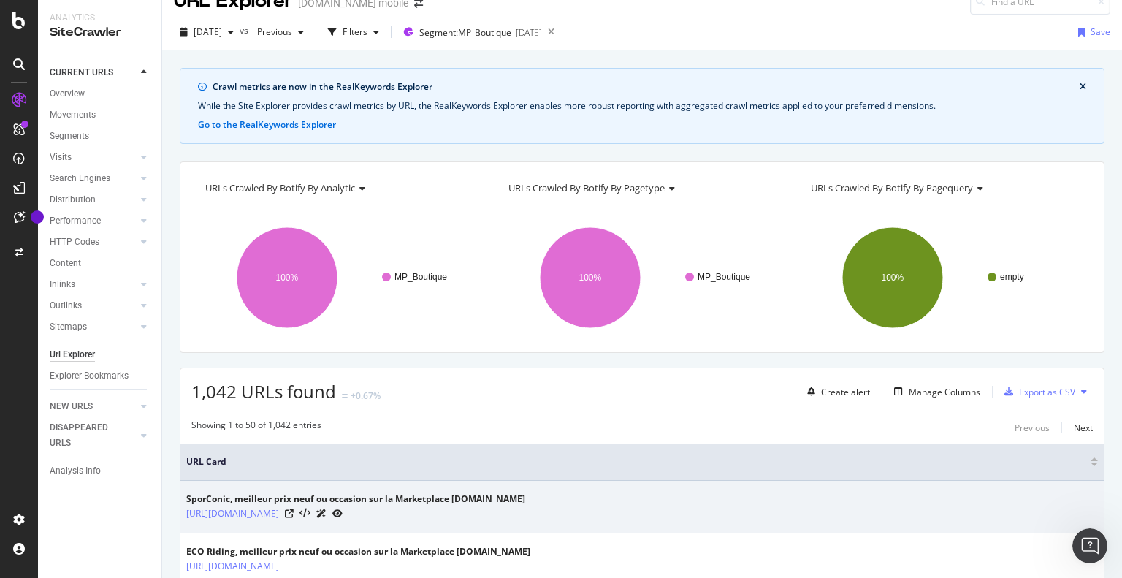
scroll to position [0, 0]
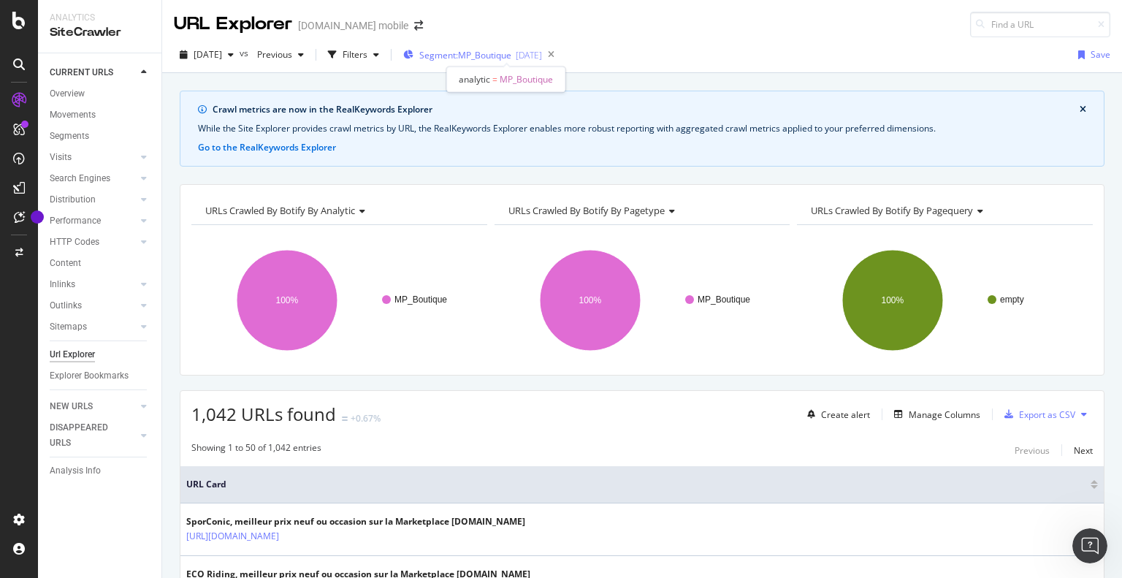
click at [467, 53] on span "Segment: MP_Boutique" at bounding box center [465, 55] width 92 height 12
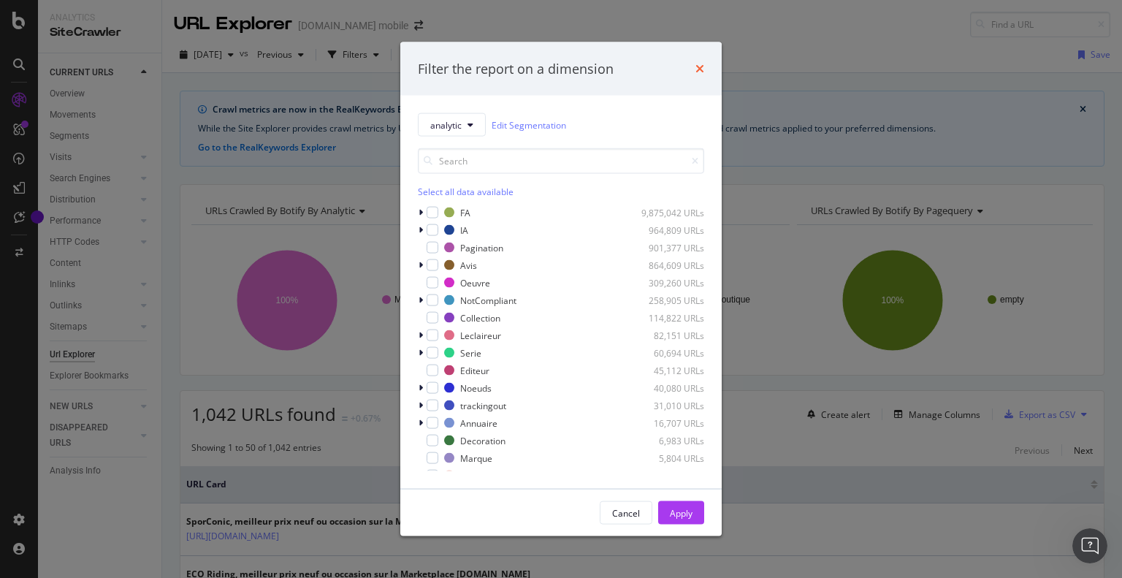
click at [697, 69] on icon "times" at bounding box center [699, 69] width 9 height 12
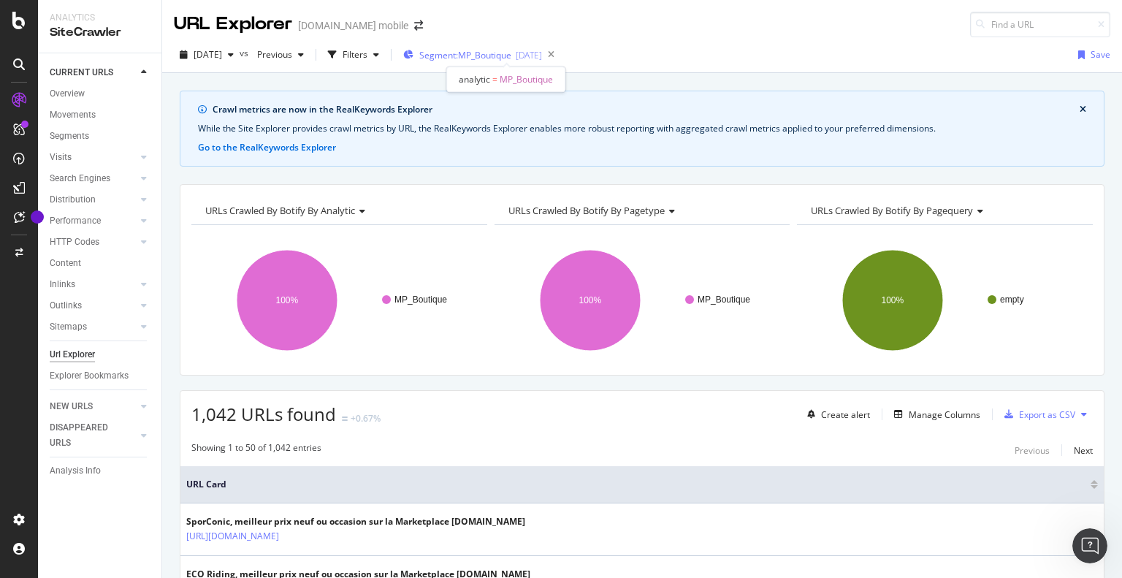
click at [469, 55] on span "Segment: MP_Boutique" at bounding box center [465, 55] width 92 height 12
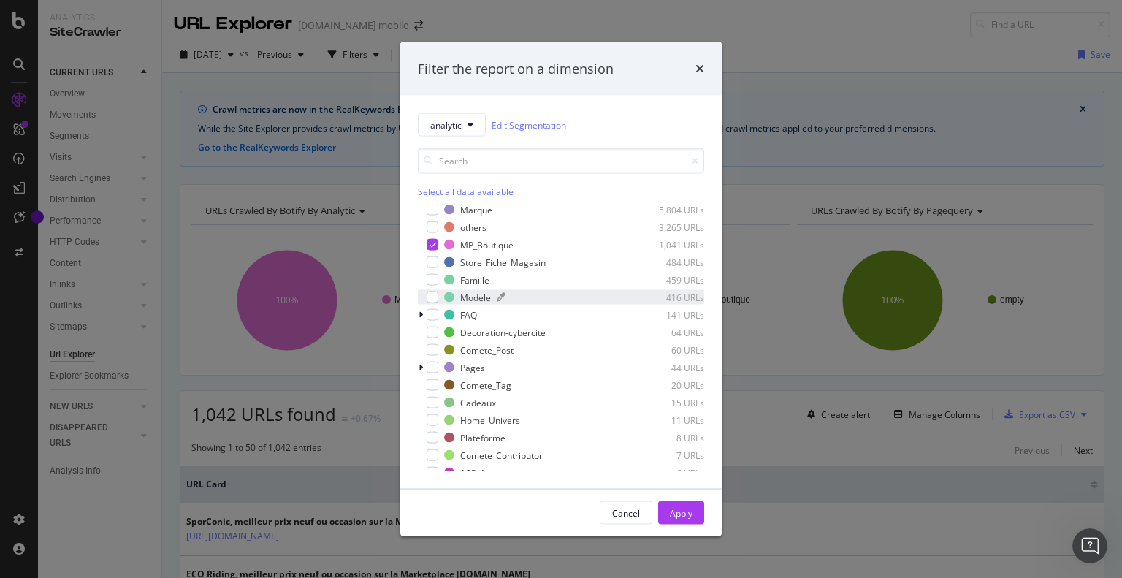
scroll to position [248, 0]
click at [430, 248] on icon "modal" at bounding box center [432, 245] width 7 height 7
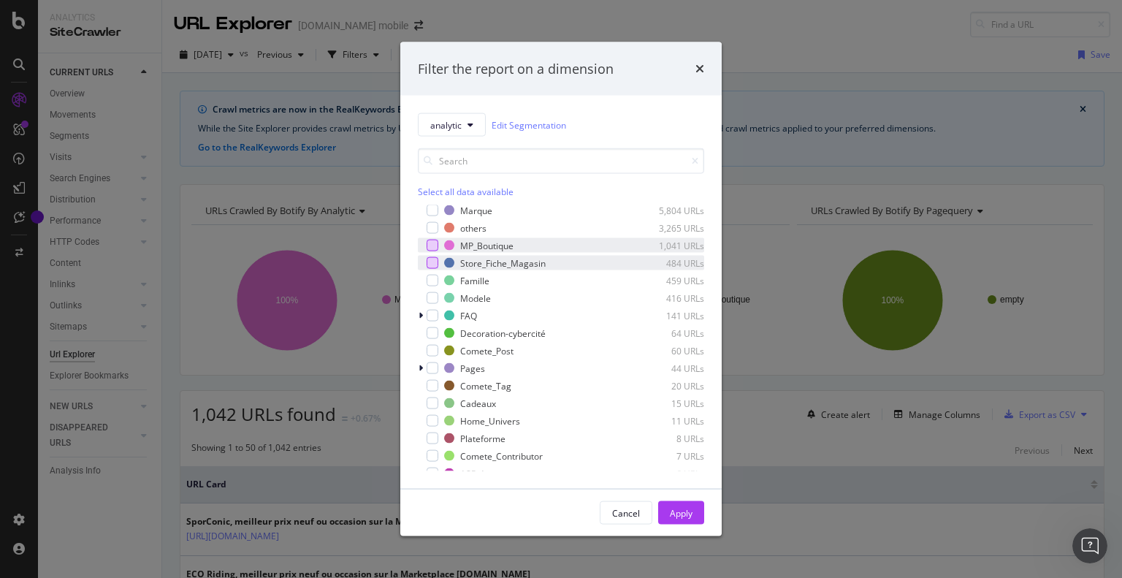
click at [431, 260] on div "modal" at bounding box center [432, 263] width 12 height 12
click at [672, 507] on div "Apply" at bounding box center [681, 512] width 23 height 12
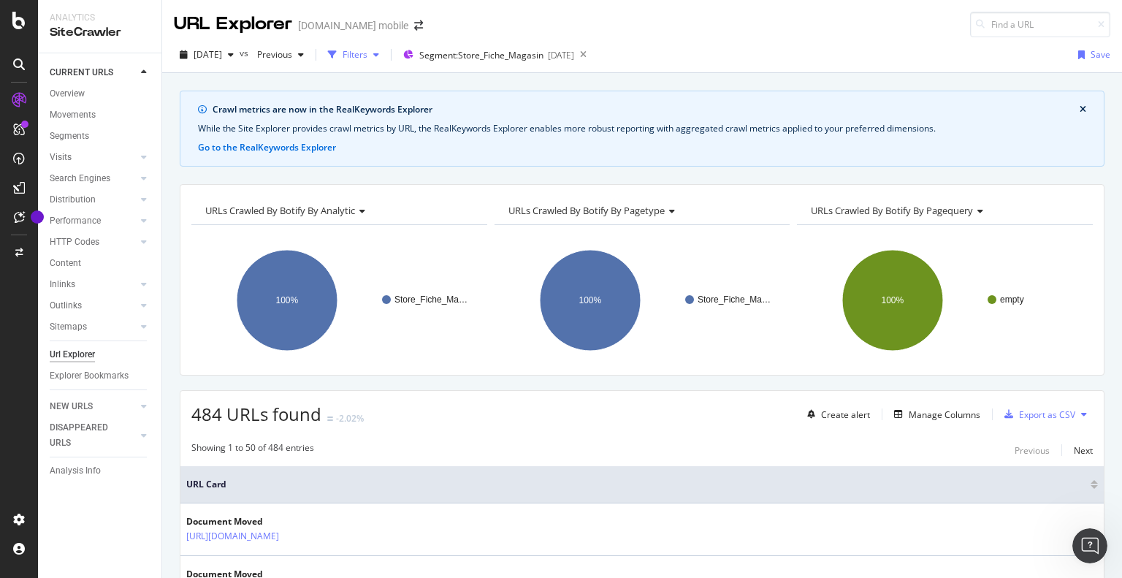
click at [367, 50] on div "Filters" at bounding box center [354, 54] width 25 height 12
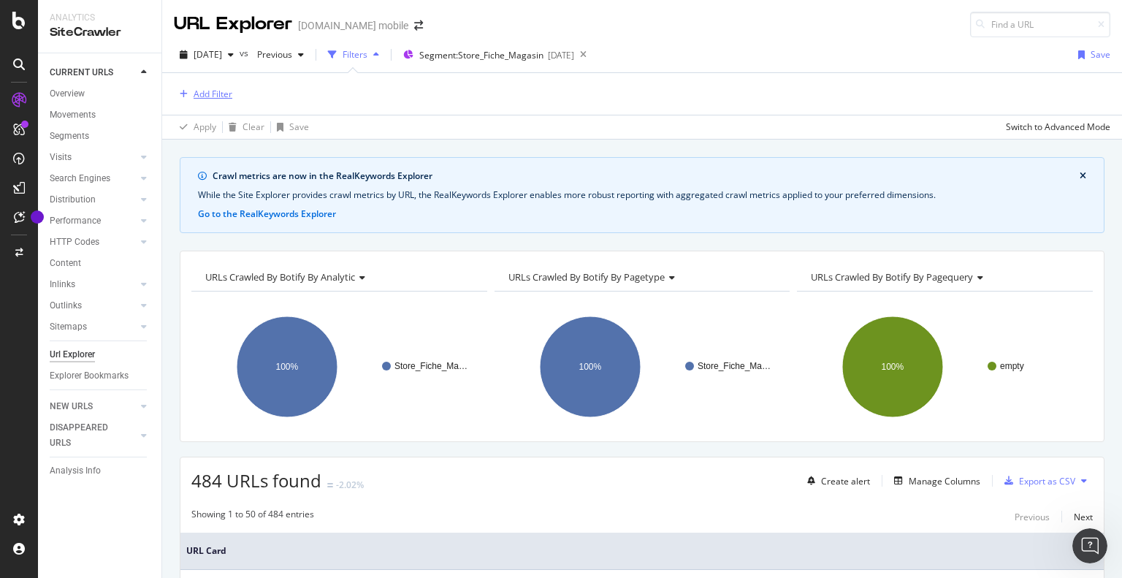
click at [215, 88] on div "Add Filter" at bounding box center [213, 94] width 39 height 12
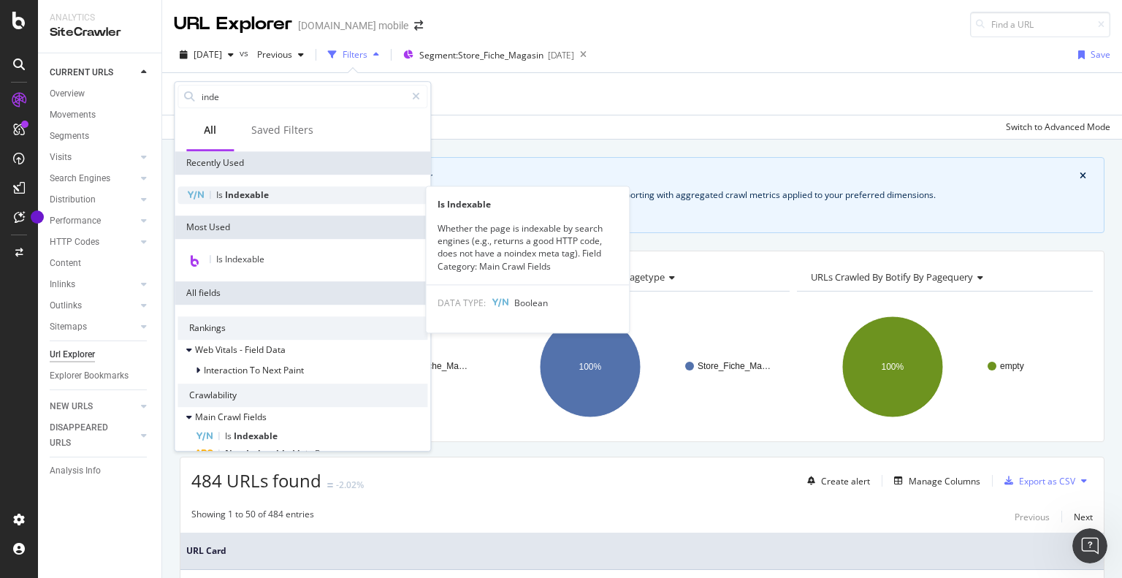
type input "inde"
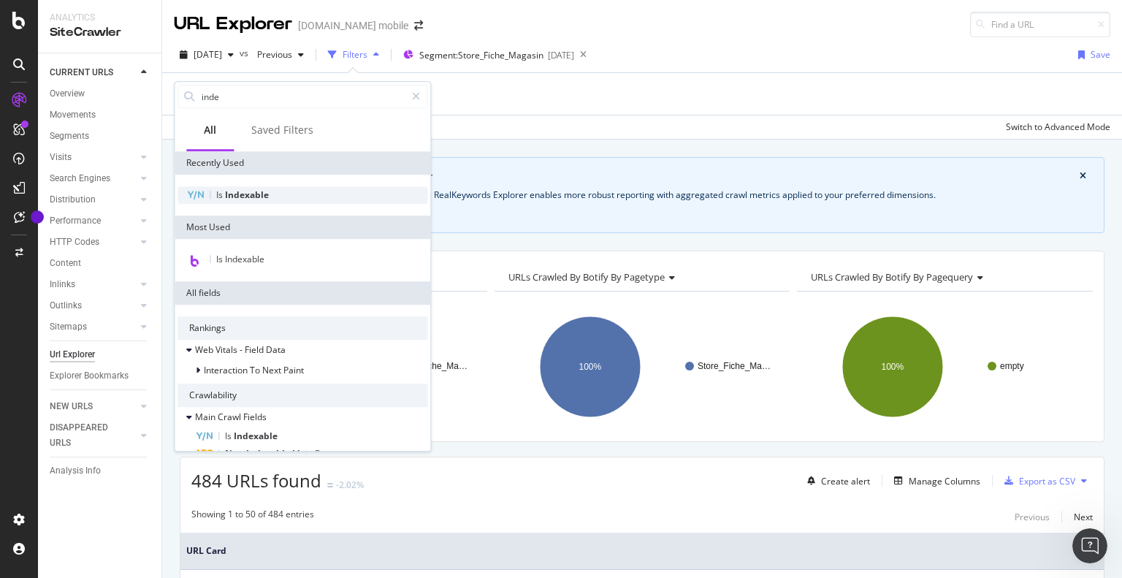
click at [229, 192] on span "Indexable" at bounding box center [247, 194] width 44 height 12
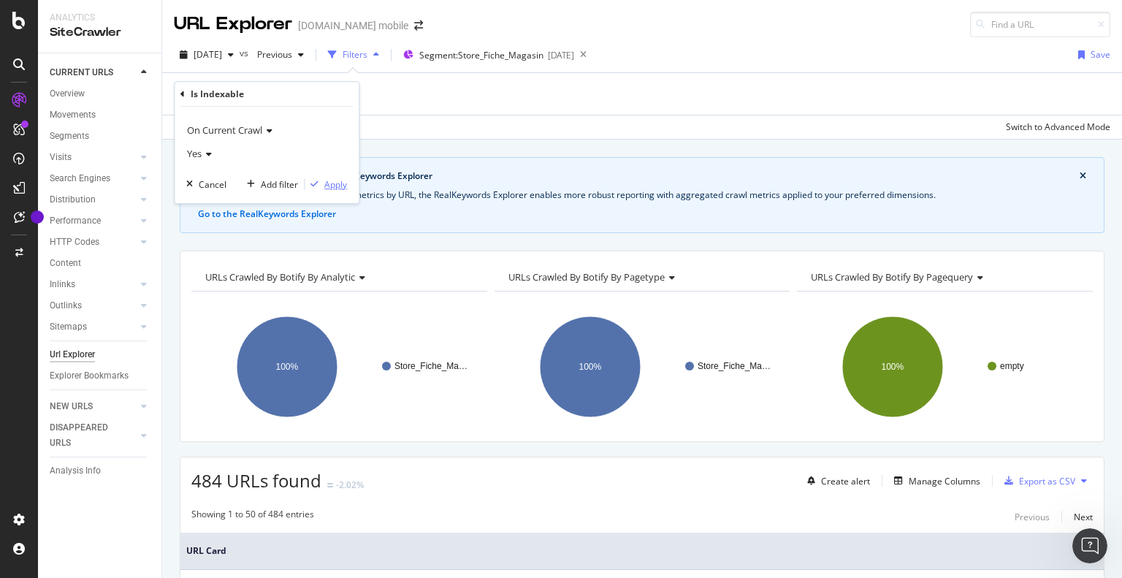
click at [329, 187] on div "Apply" at bounding box center [335, 184] width 23 height 12
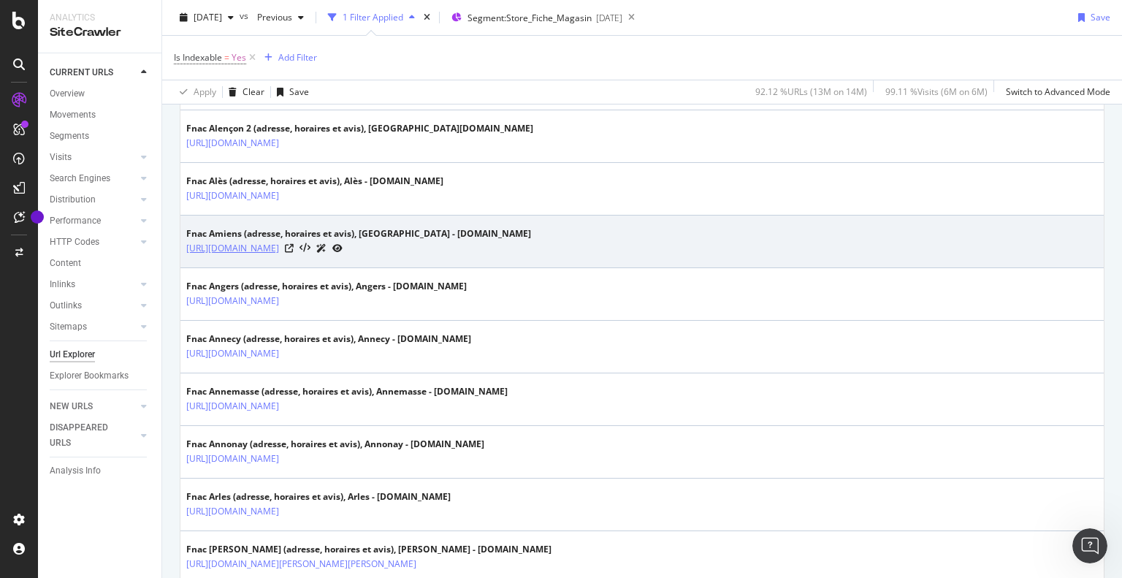
scroll to position [1620, 0]
click at [294, 242] on icon at bounding box center [289, 246] width 9 height 9
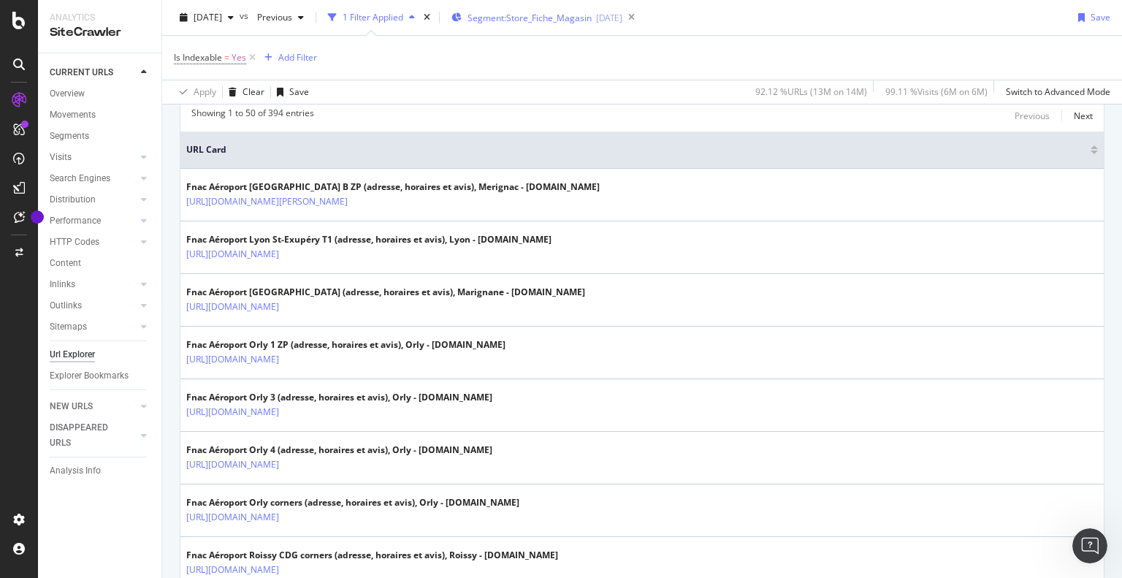
scroll to position [402, 0]
click at [536, 12] on span "Segment: Store_Fiche_Magasin" at bounding box center [529, 18] width 124 height 12
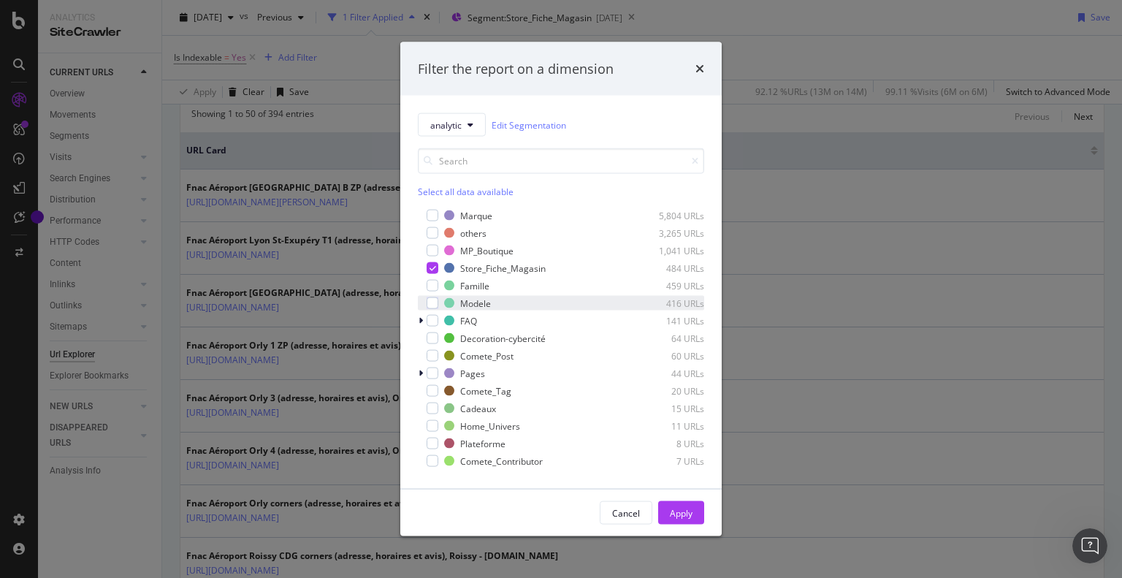
scroll to position [245, 0]
click at [429, 268] on icon "modal" at bounding box center [432, 264] width 7 height 7
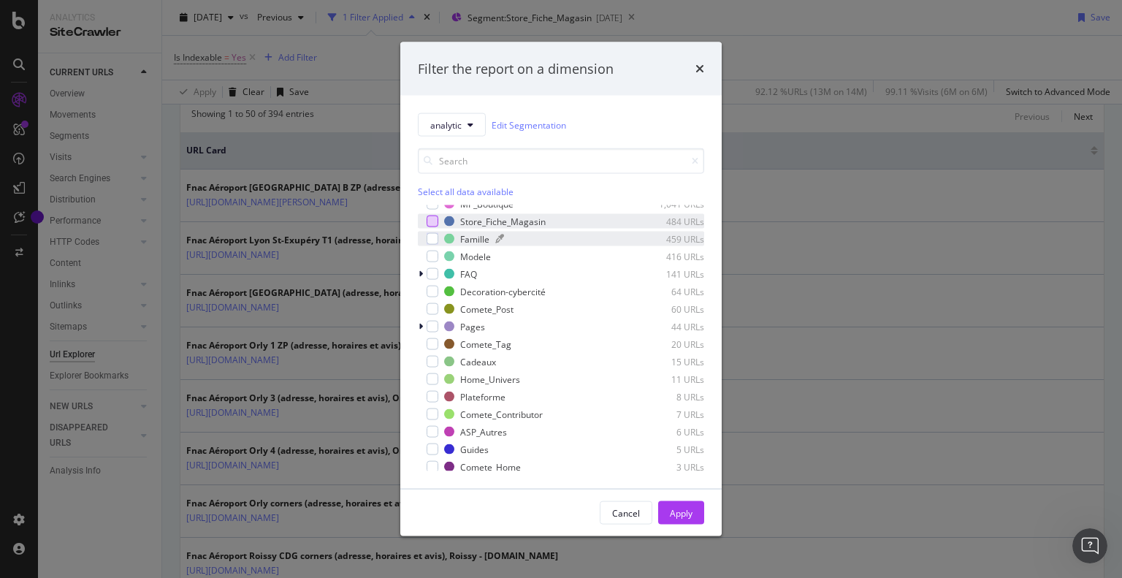
scroll to position [296, 0]
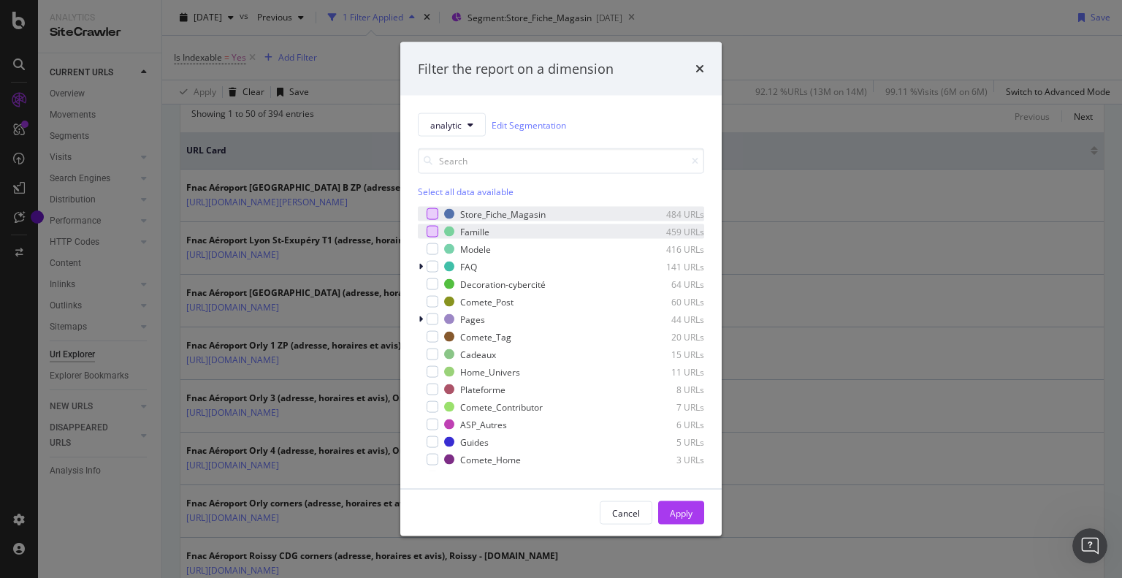
click at [435, 229] on div "modal" at bounding box center [432, 232] width 12 height 12
click at [683, 516] on div "Apply" at bounding box center [681, 512] width 23 height 12
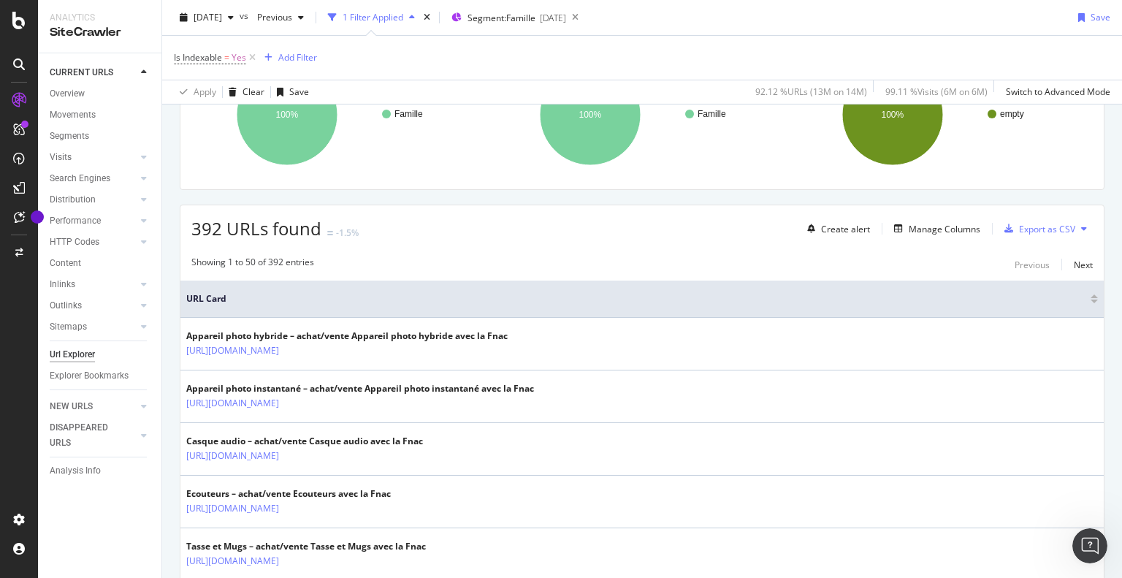
scroll to position [256, 0]
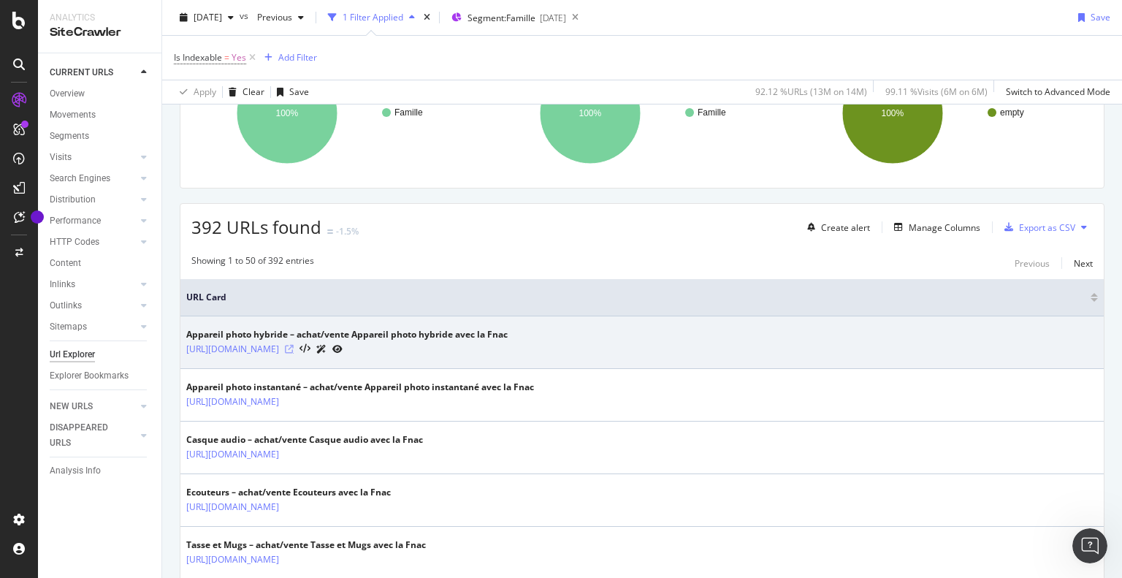
click at [294, 345] on icon at bounding box center [289, 349] width 9 height 9
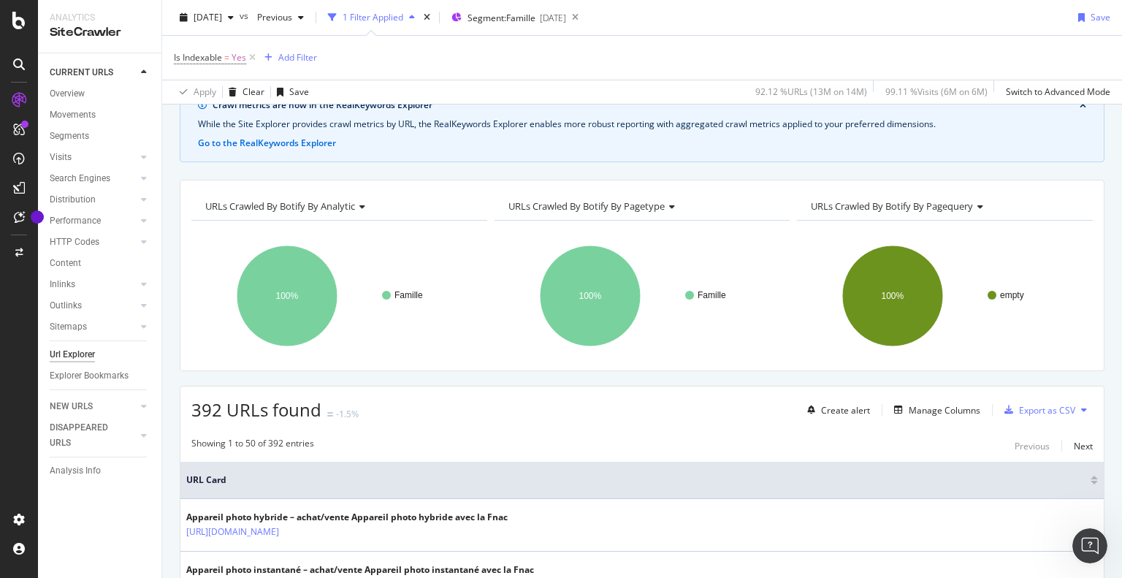
scroll to position [0, 0]
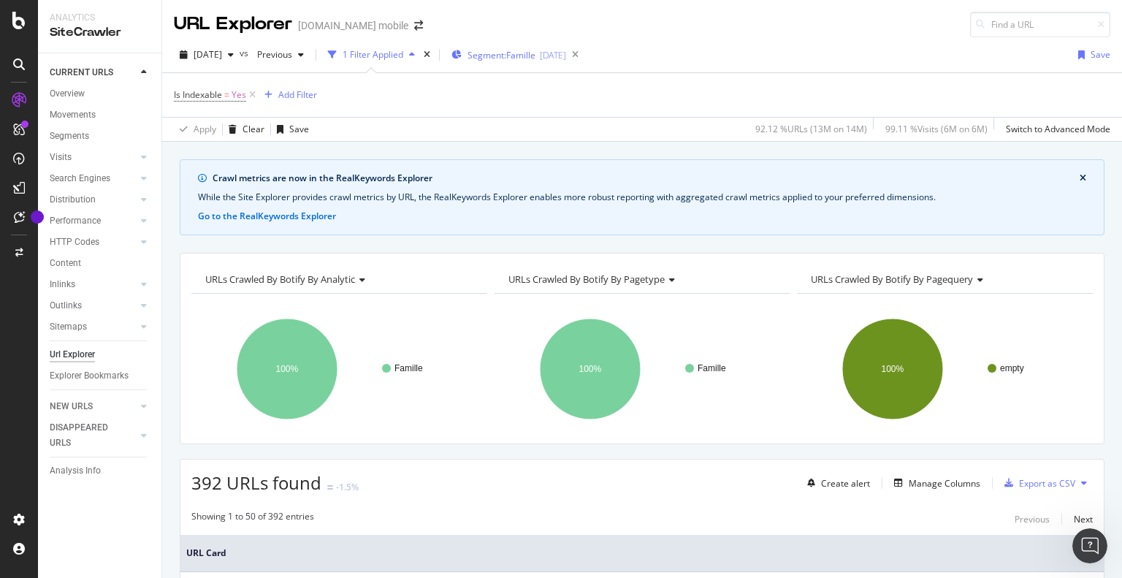
click at [524, 46] on div "Segment: Famille 2025-08-11" at bounding box center [508, 55] width 115 height 22
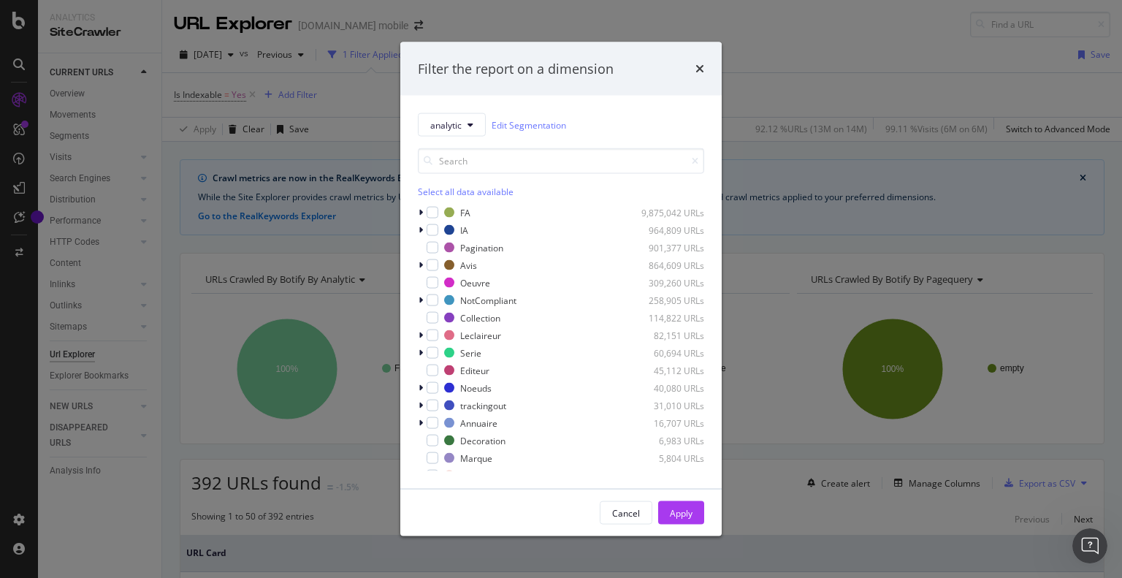
click at [884, 77] on div "Filter the report on a dimension analytic Edit Segmentation Select all data ava…" at bounding box center [561, 289] width 1122 height 578
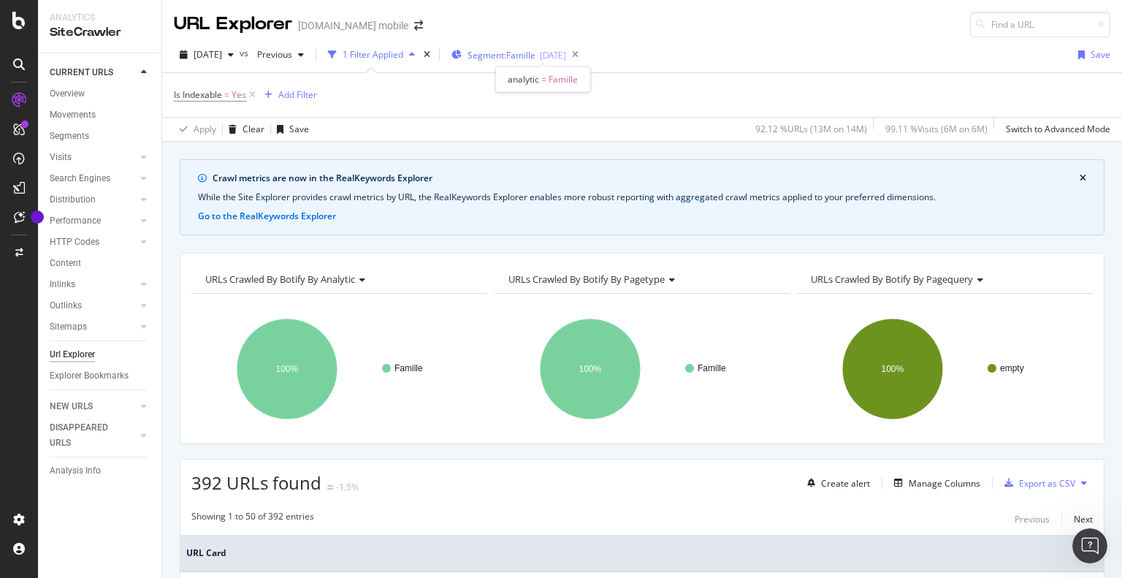
click at [535, 51] on span "Segment: Famille" at bounding box center [501, 55] width 68 height 12
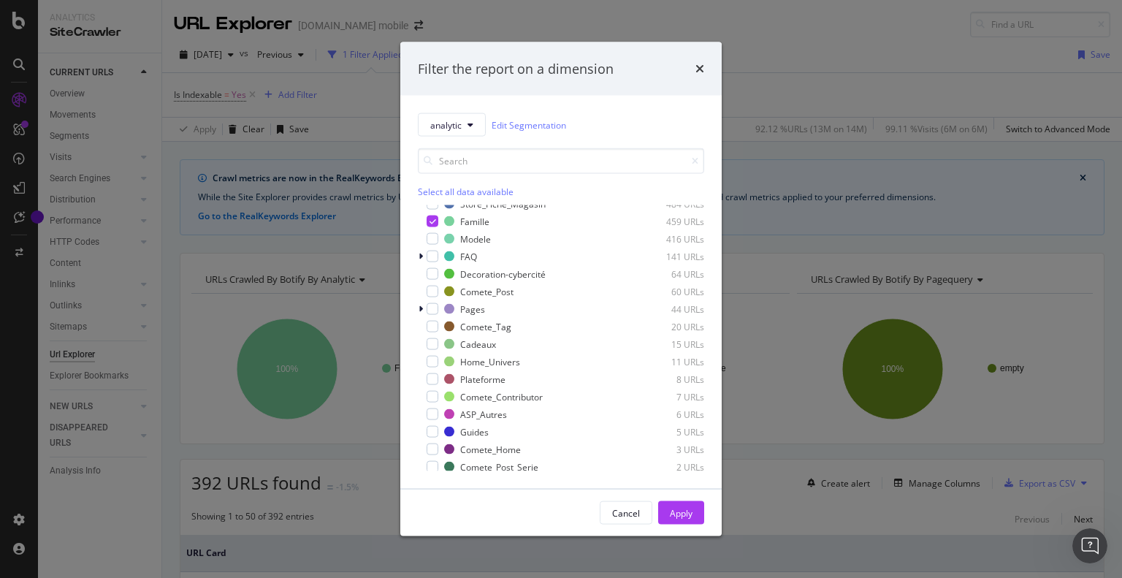
scroll to position [313, 0]
click at [429, 212] on icon "modal" at bounding box center [432, 215] width 7 height 7
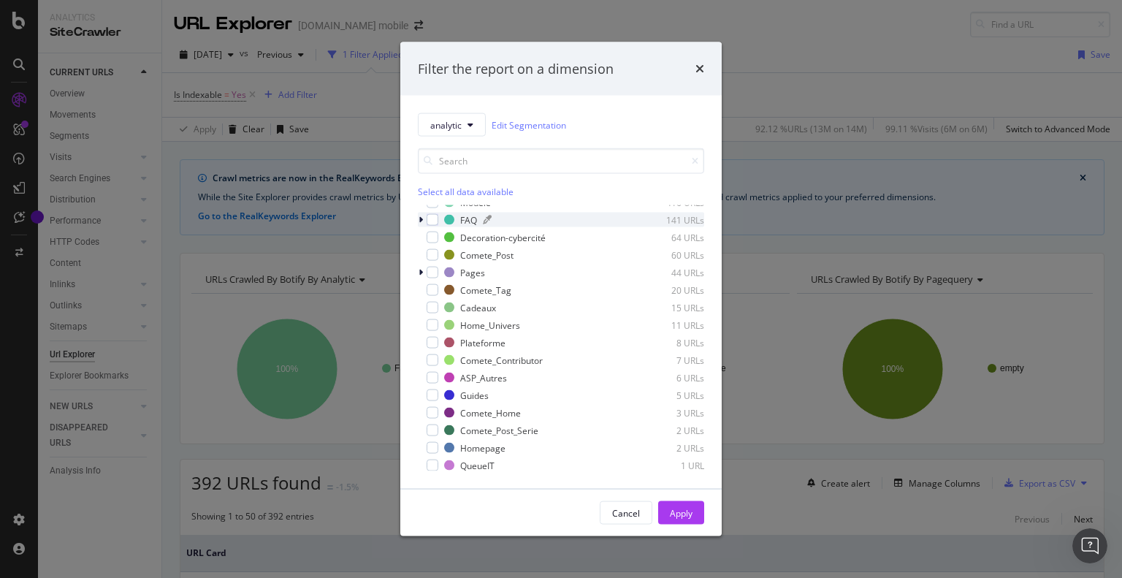
scroll to position [347, 0]
click at [419, 271] on icon "modal" at bounding box center [420, 268] width 4 height 9
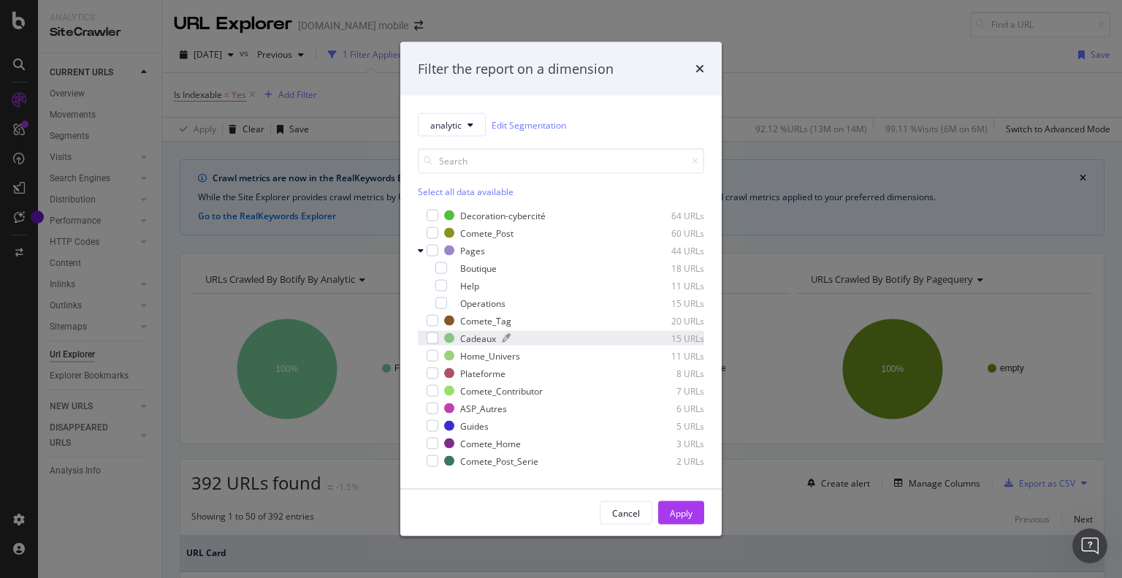
scroll to position [371, 0]
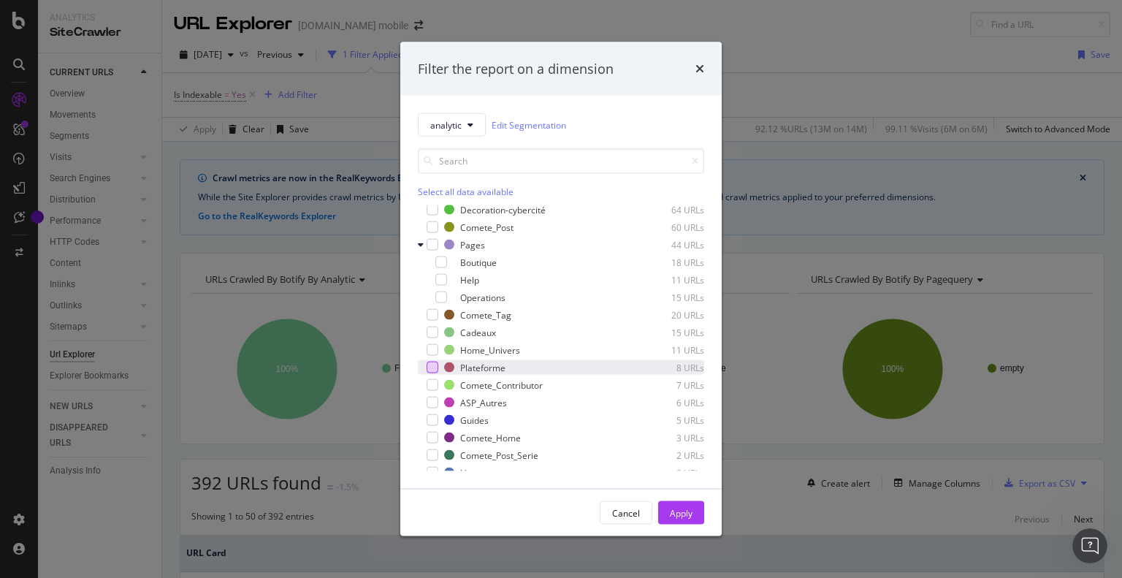
click at [426, 366] on div "modal" at bounding box center [432, 367] width 12 height 12
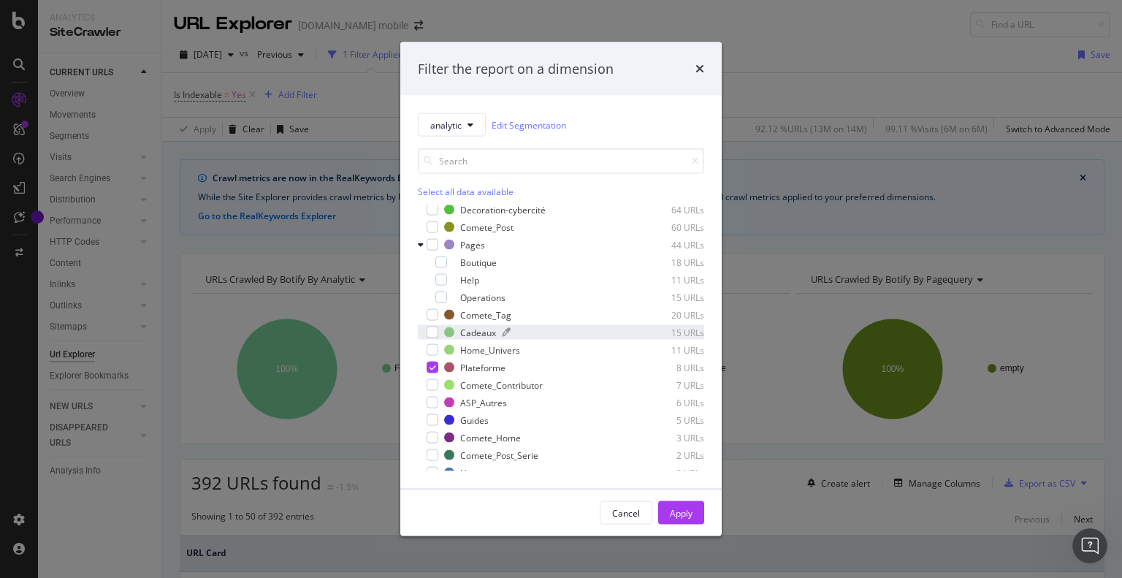
scroll to position [307, 0]
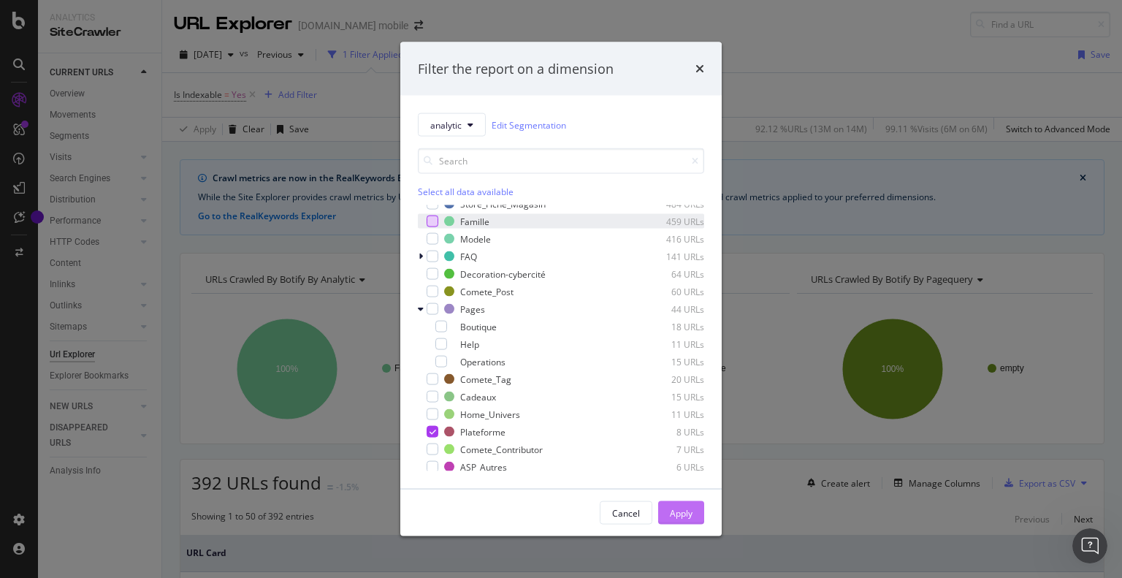
click at [678, 507] on div "Apply" at bounding box center [681, 512] width 23 height 12
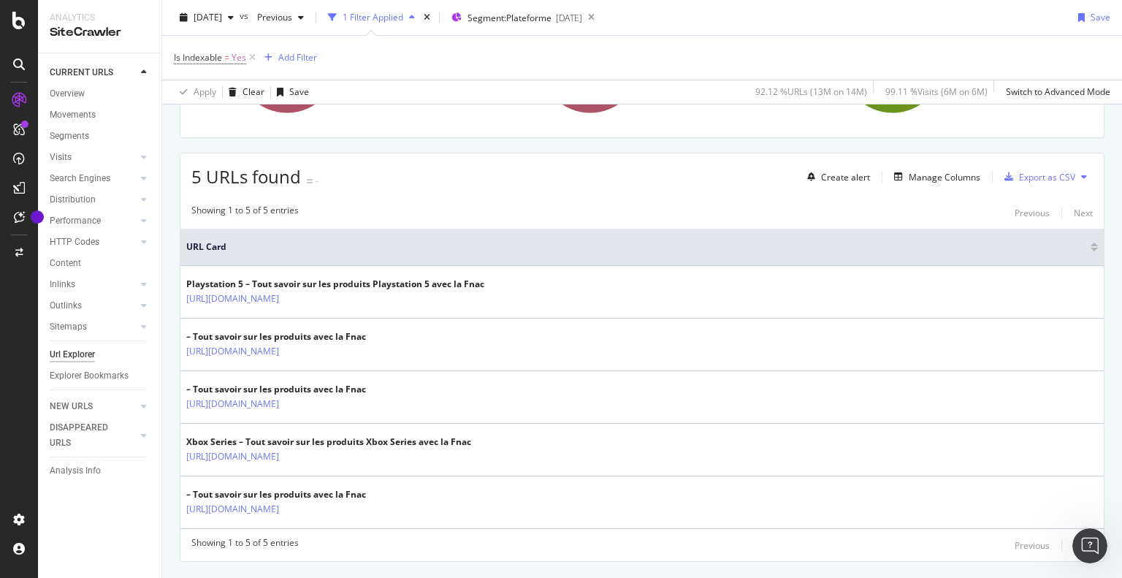
scroll to position [307, 0]
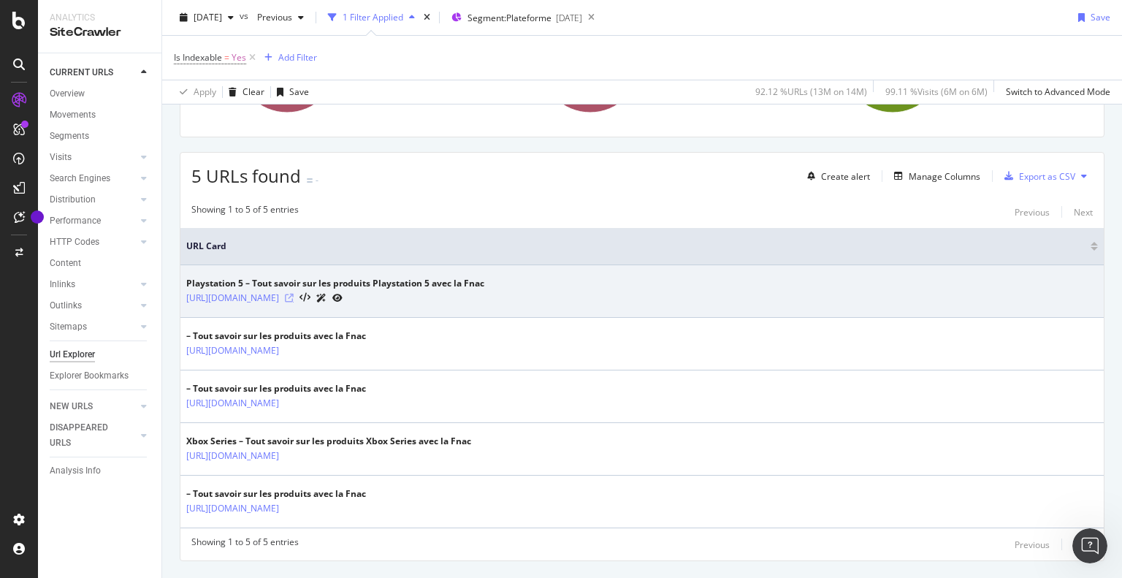
click at [294, 296] on icon at bounding box center [289, 298] width 9 height 9
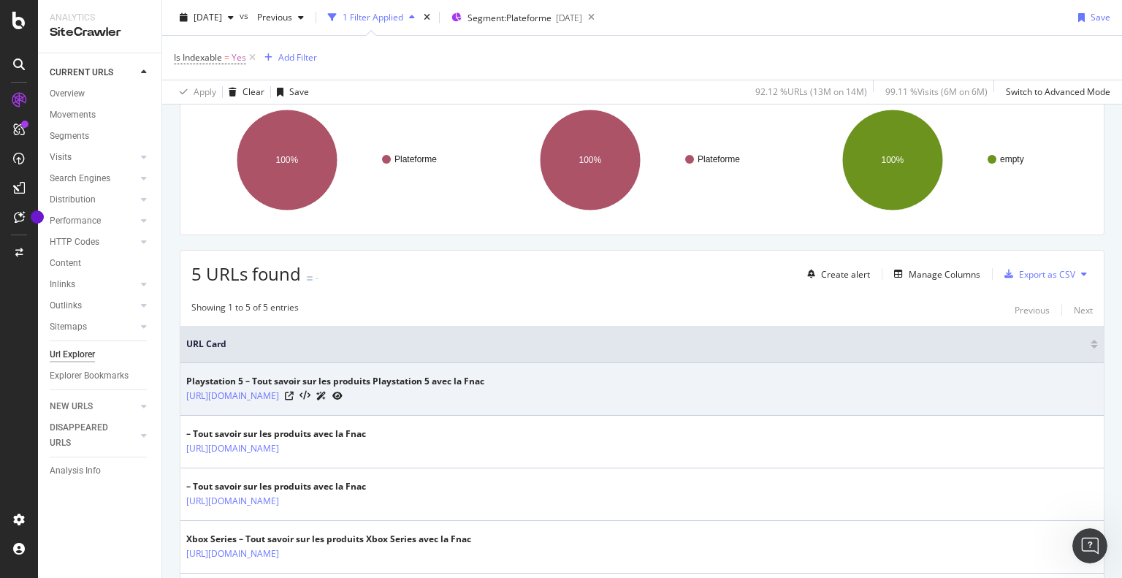
scroll to position [0, 0]
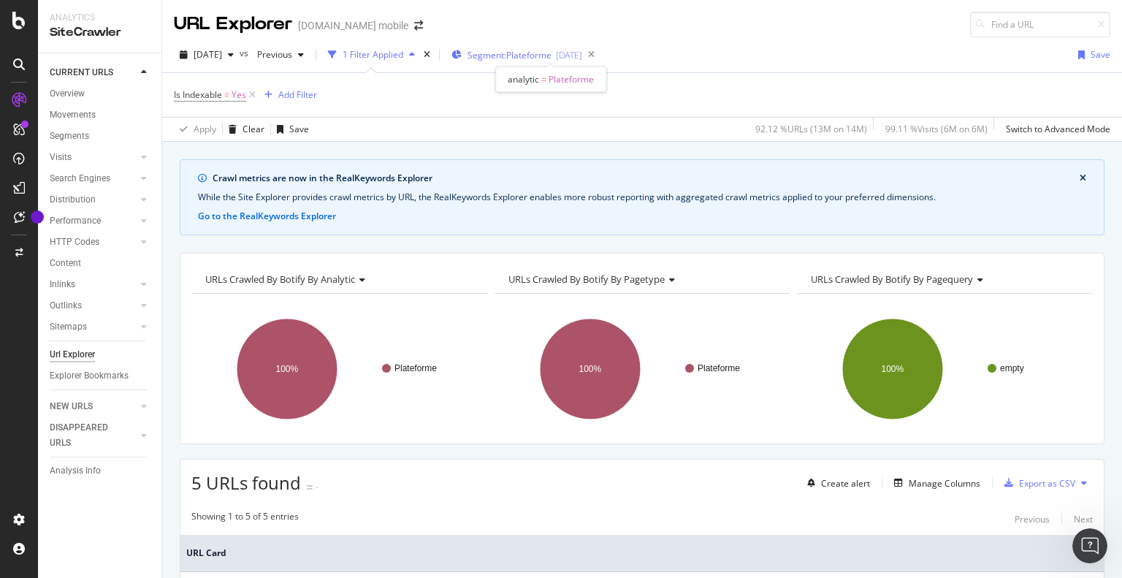
click at [548, 49] on span "Segment: Plateforme" at bounding box center [509, 55] width 84 height 12
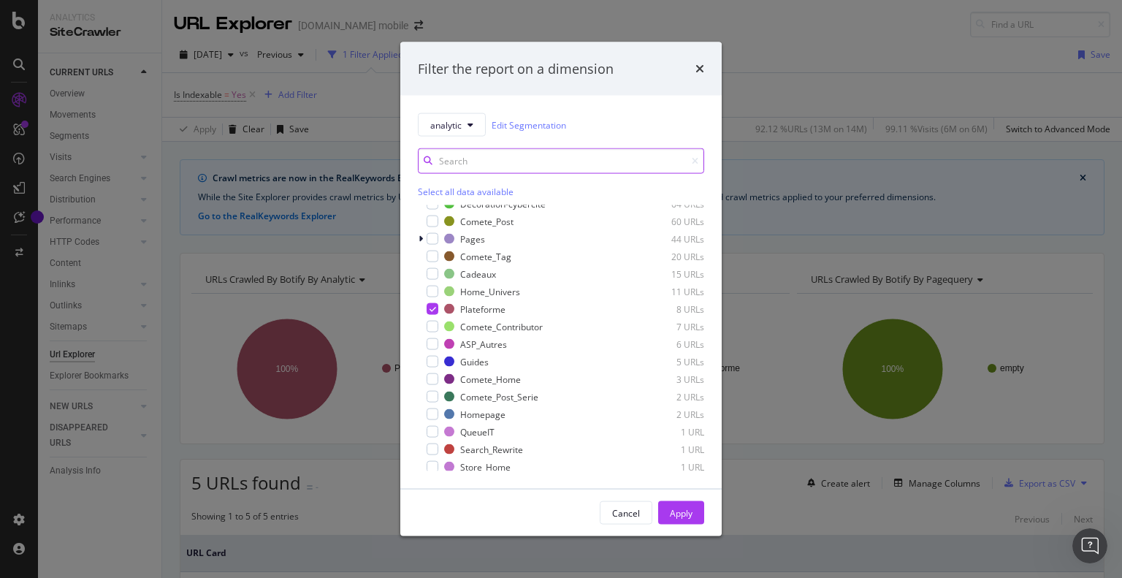
scroll to position [380, 0]
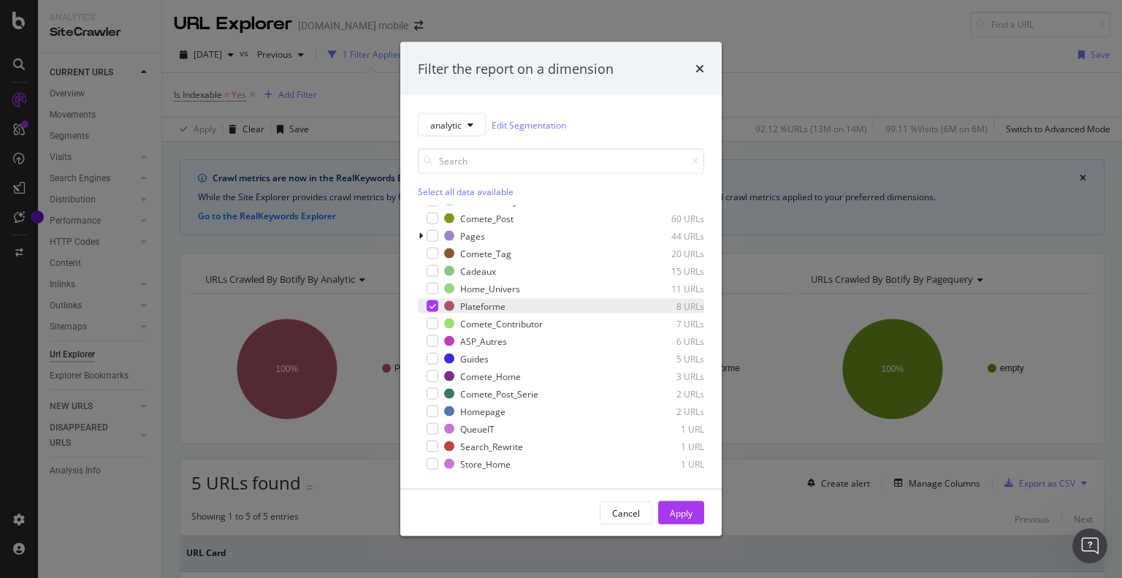
click at [430, 302] on icon "modal" at bounding box center [432, 305] width 7 height 7
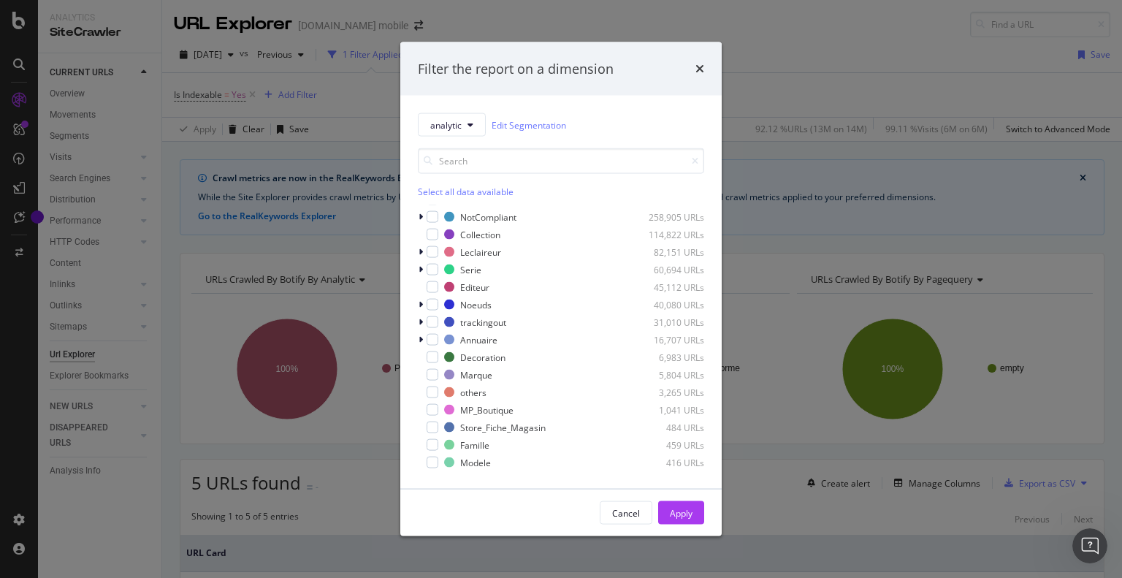
scroll to position [0, 0]
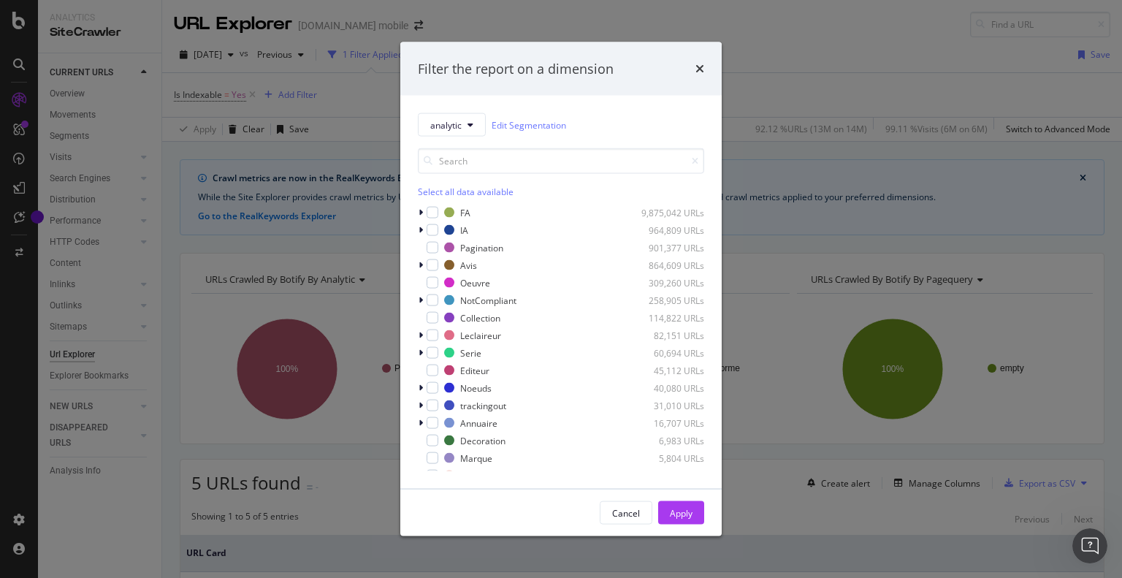
click at [692, 64] on div "Filter the report on a dimension" at bounding box center [561, 68] width 286 height 19
click at [696, 67] on icon "times" at bounding box center [699, 69] width 9 height 12
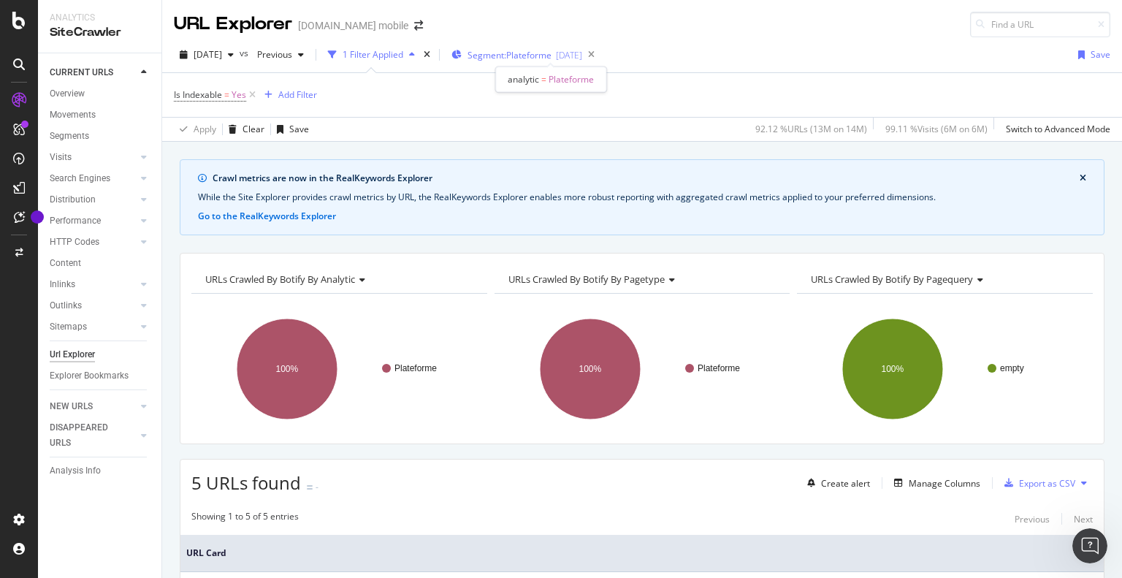
click at [551, 49] on span "Segment: Plateforme" at bounding box center [509, 55] width 84 height 12
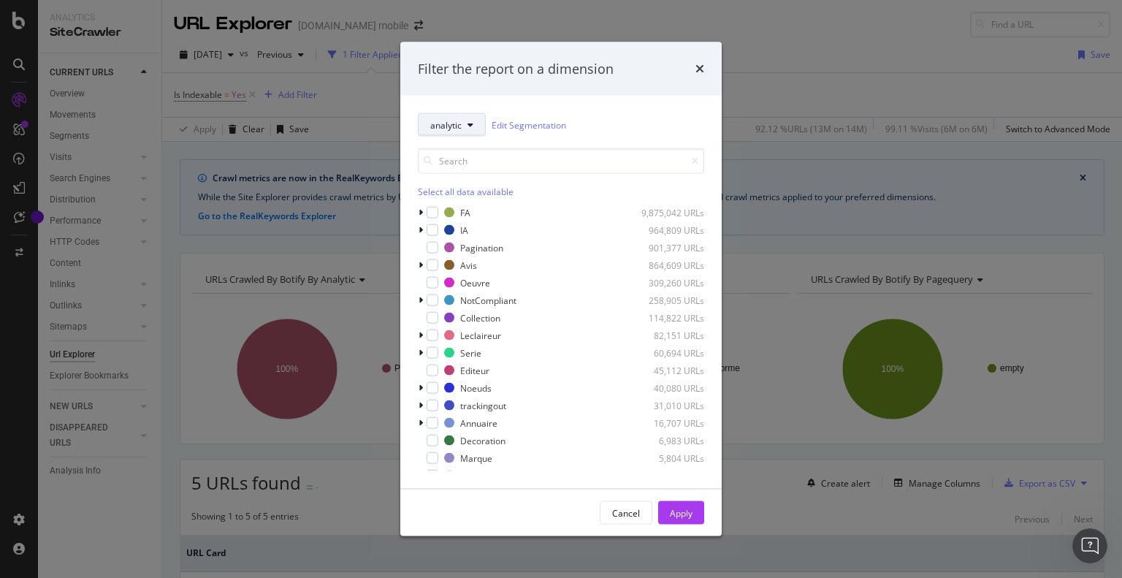
click at [461, 128] on span "analytic" at bounding box center [445, 124] width 31 height 12
click at [631, 115] on div "analytic Edit Segmentation" at bounding box center [561, 124] width 286 height 23
click at [627, 507] on div "Cancel" at bounding box center [626, 512] width 28 height 12
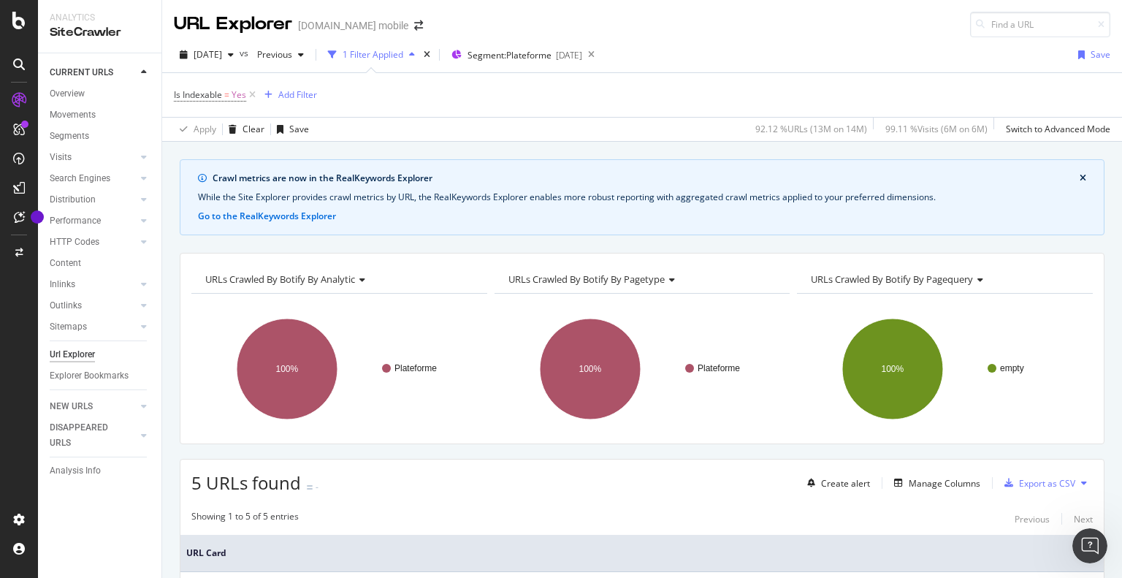
click at [280, 231] on div "Crawl metrics are now in the RealKeywords Explorer While the Site Explorer prov…" at bounding box center [642, 197] width 924 height 76
click at [430, 54] on icon "times" at bounding box center [427, 54] width 7 height 9
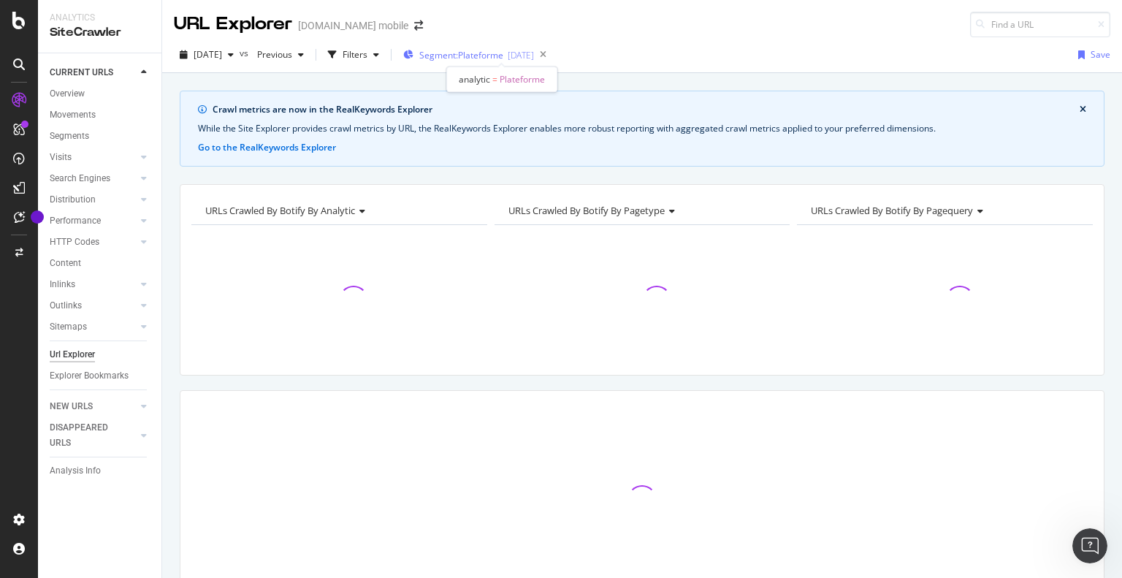
click at [534, 52] on div "[DATE]" at bounding box center [521, 55] width 26 height 12
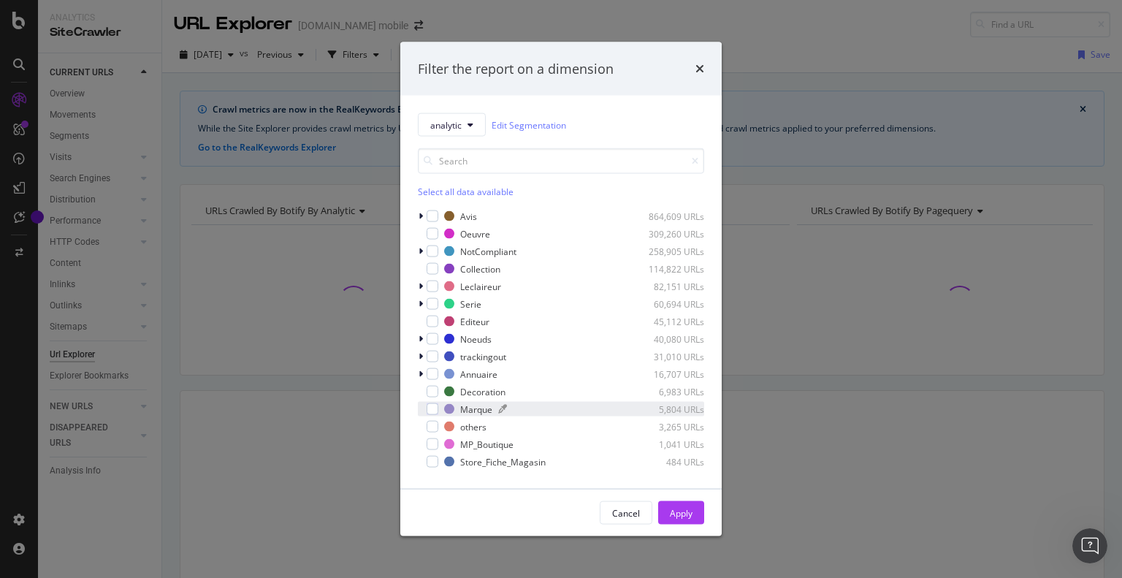
scroll to position [73, 0]
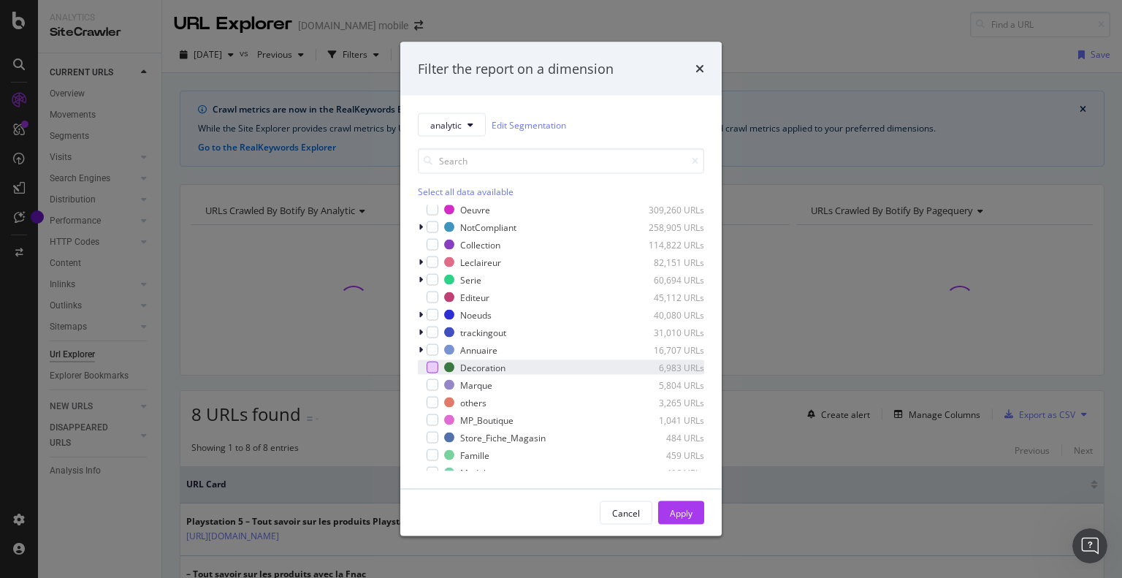
click at [435, 367] on div "modal" at bounding box center [432, 367] width 12 height 12
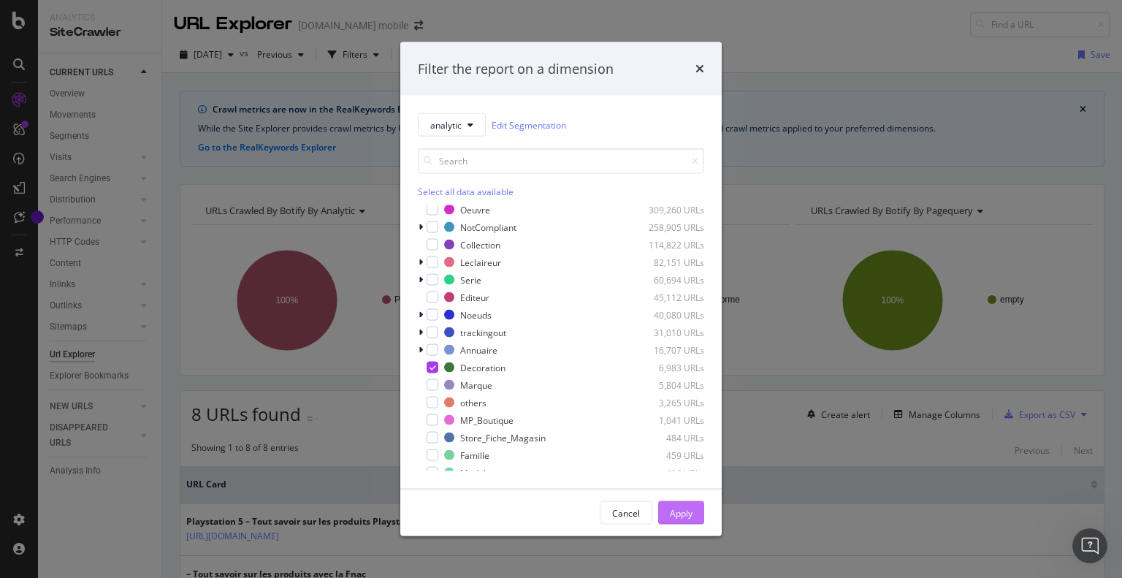
click at [671, 507] on div "Apply" at bounding box center [681, 512] width 23 height 12
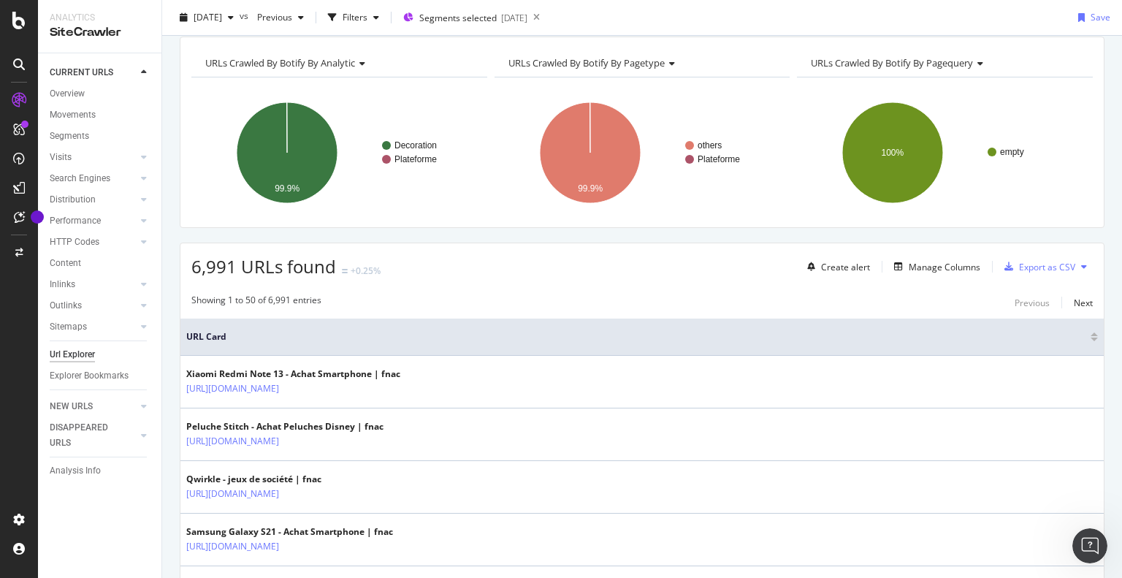
scroll to position [146, 0]
click at [917, 269] on div "Manage Columns" at bounding box center [944, 268] width 72 height 12
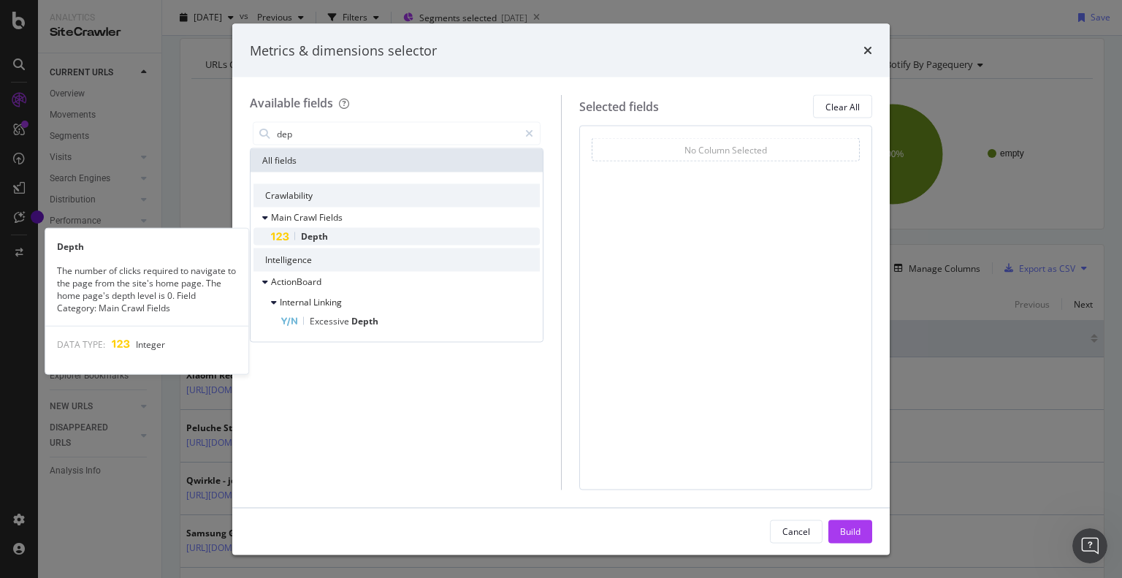
type input "dep"
click at [391, 242] on div "Depth" at bounding box center [405, 237] width 269 height 18
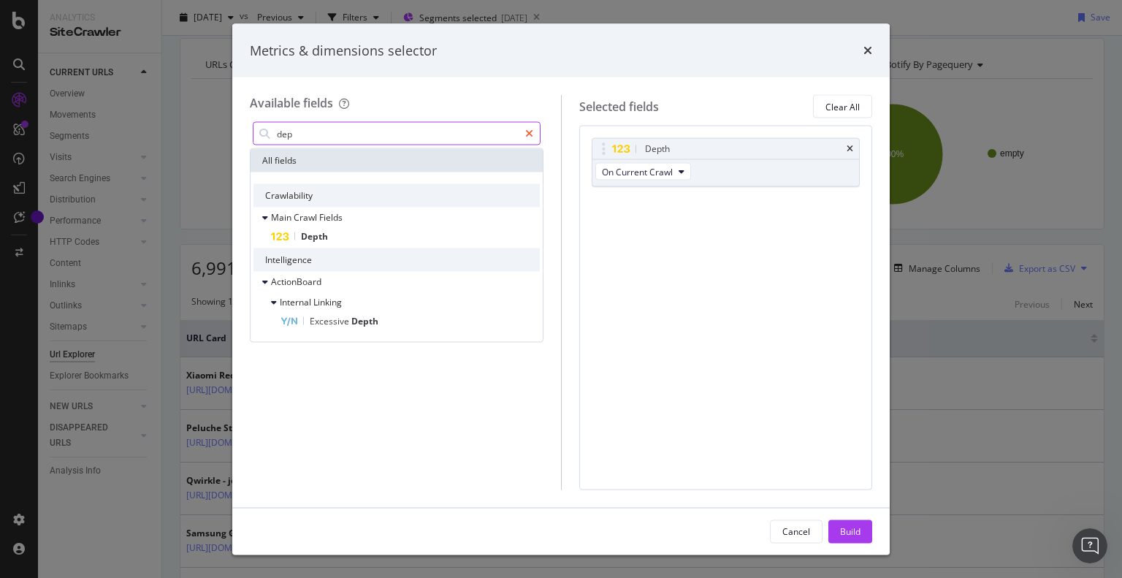
click at [536, 134] on div "modal" at bounding box center [528, 133] width 21 height 23
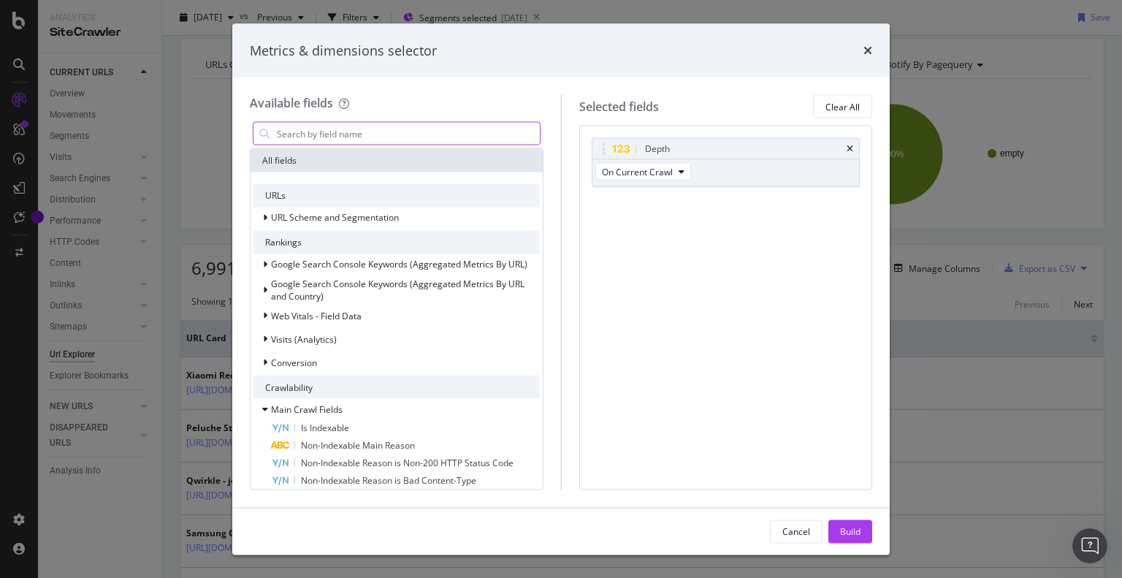
click at [446, 150] on div "All fields" at bounding box center [396, 160] width 292 height 23
click at [456, 137] on input "modal" at bounding box center [407, 134] width 264 height 22
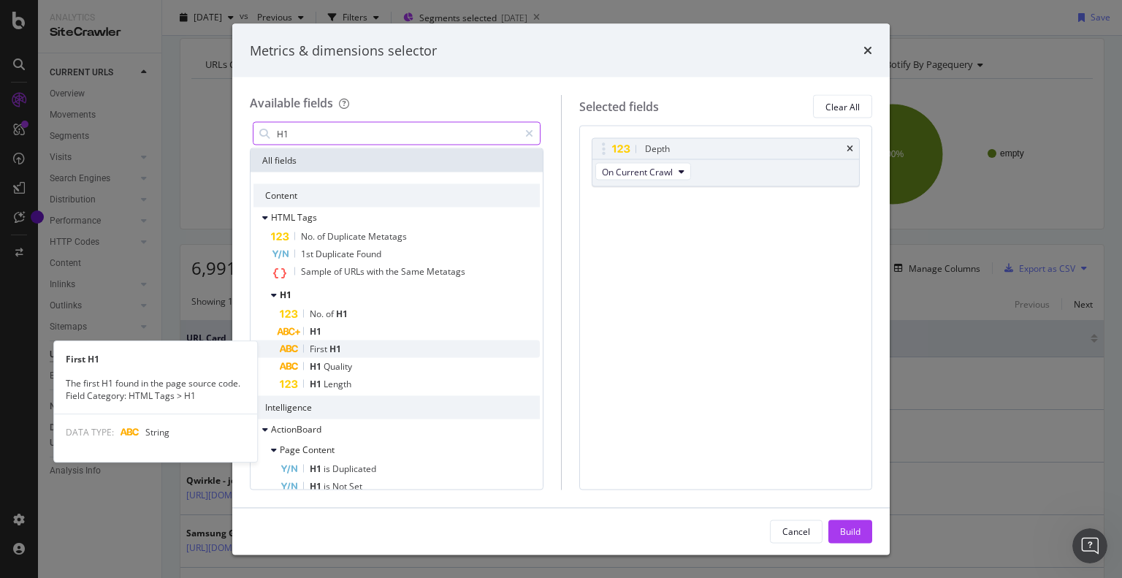
type input "H1"
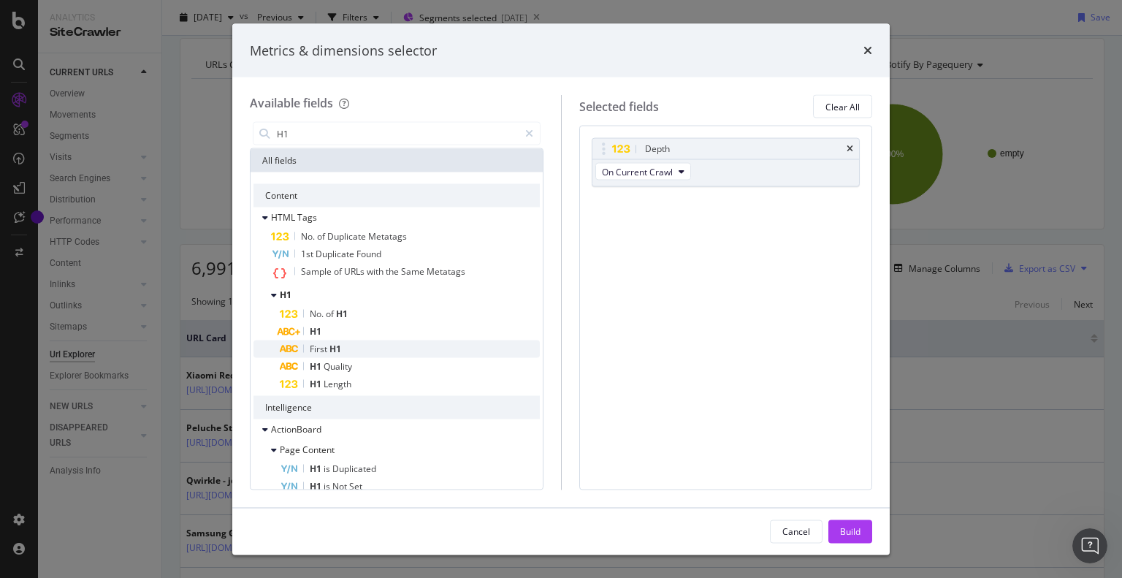
click at [351, 353] on div "First H1" at bounding box center [410, 349] width 260 height 18
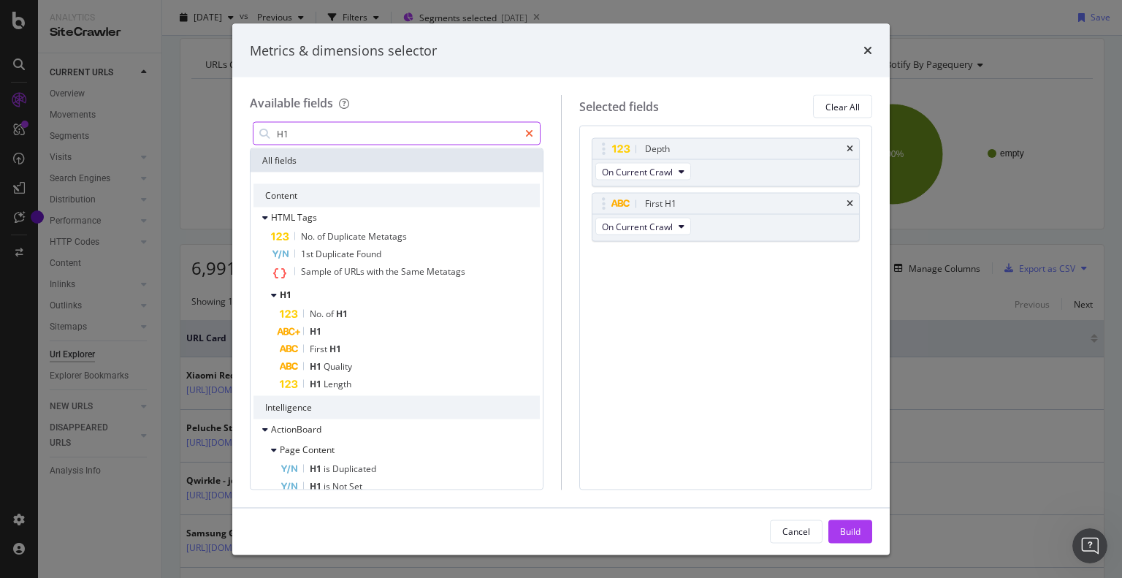
click at [532, 137] on icon "modal" at bounding box center [529, 134] width 8 height 10
click at [451, 137] on input "modal" at bounding box center [407, 134] width 264 height 22
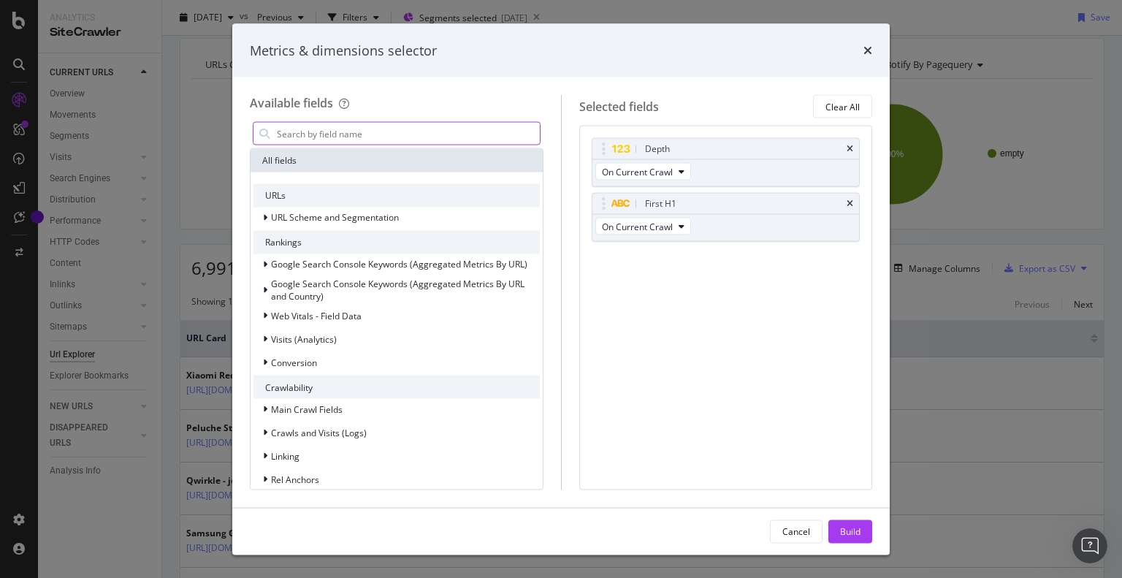
type input "n"
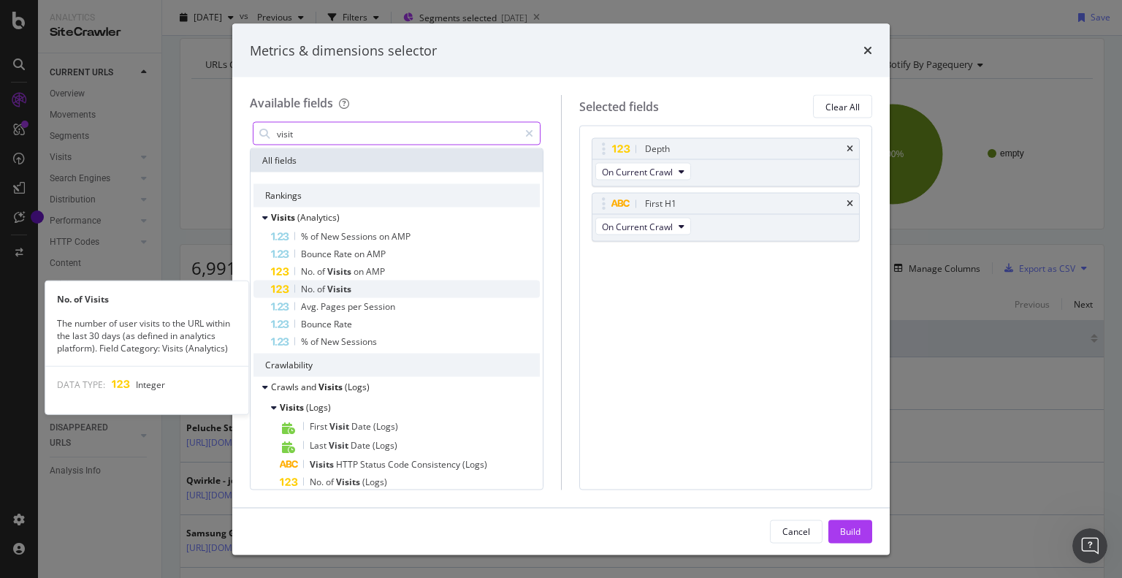
type input "visit"
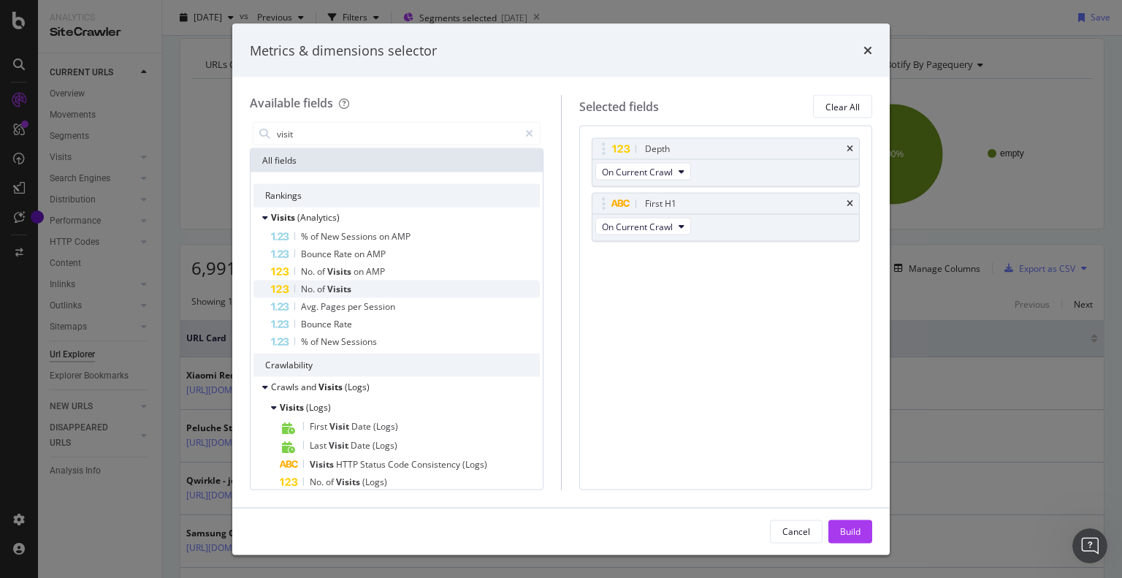
click at [399, 286] on div "No. of Visits" at bounding box center [405, 289] width 269 height 18
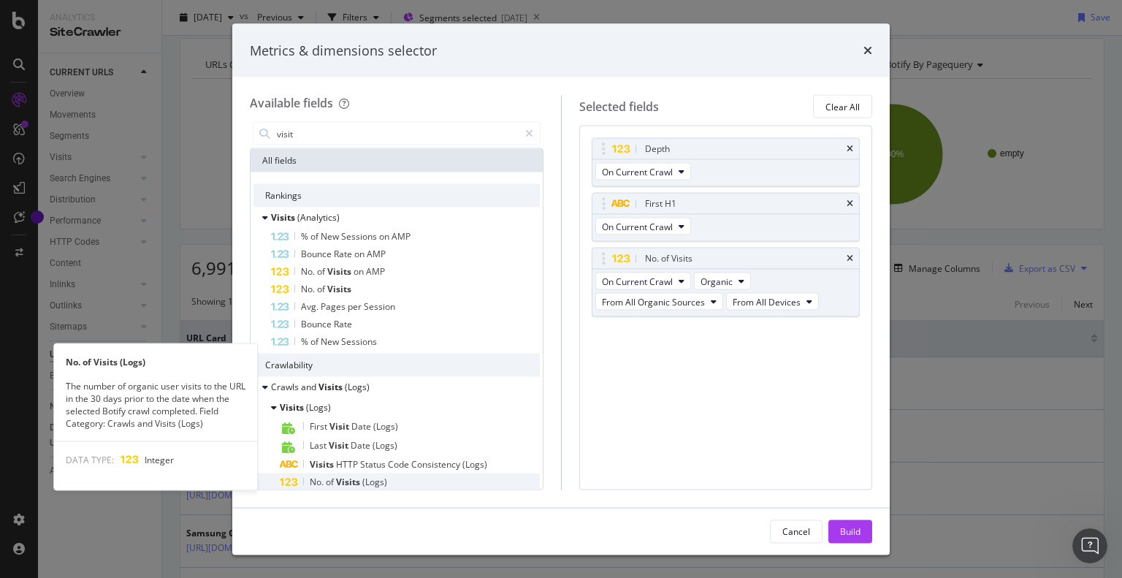
click at [380, 475] on span "(Logs)" at bounding box center [374, 481] width 25 height 12
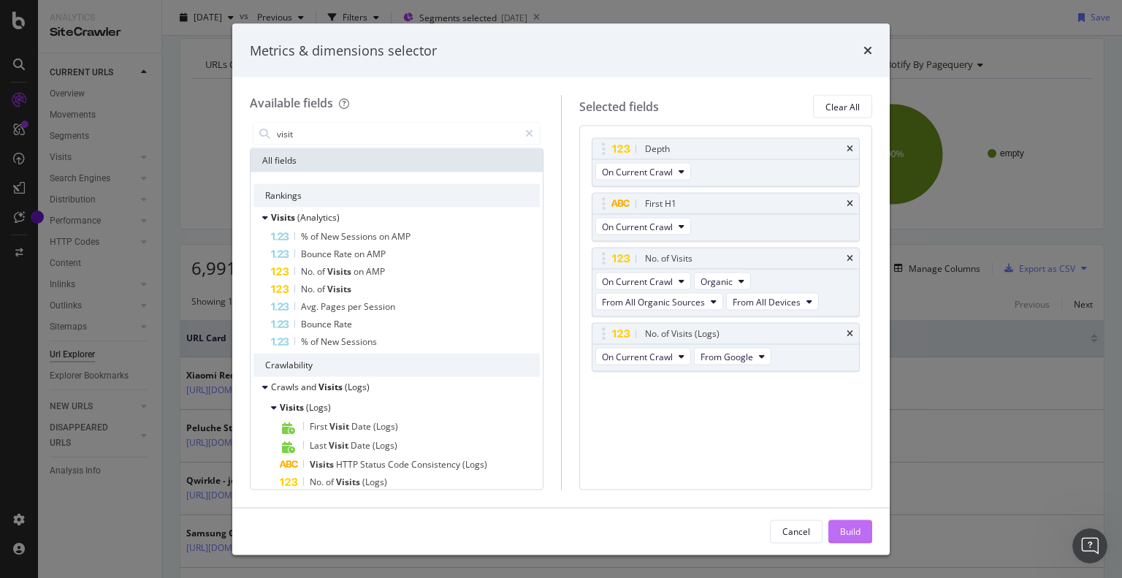
click at [844, 523] on div "Build" at bounding box center [850, 531] width 20 height 22
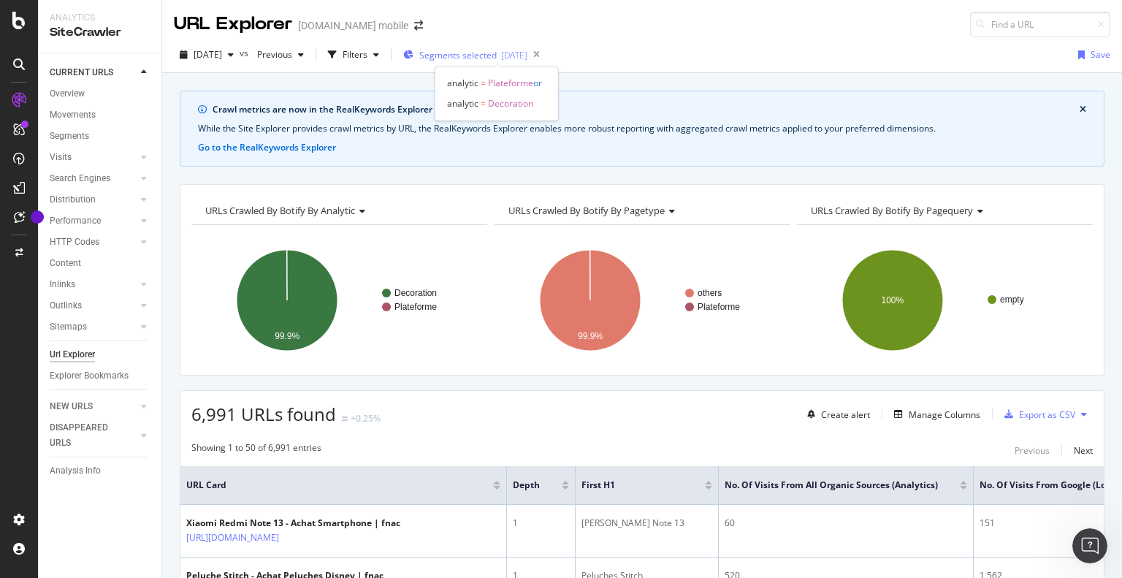
click at [484, 53] on span "Segments selected" at bounding box center [457, 55] width 77 height 12
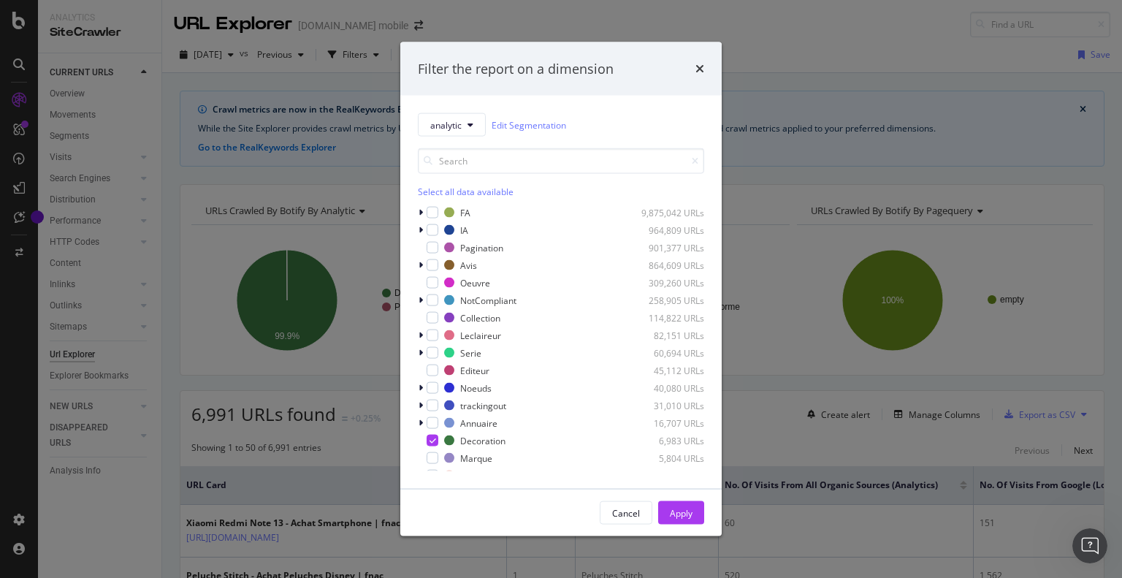
click at [707, 69] on div "Filter the report on a dimension" at bounding box center [560, 69] width 321 height 54
click at [432, 443] on icon "modal" at bounding box center [432, 440] width 7 height 7
click at [436, 456] on div "modal" at bounding box center [432, 458] width 12 height 12
click at [672, 515] on div "Apply" at bounding box center [681, 512] width 23 height 12
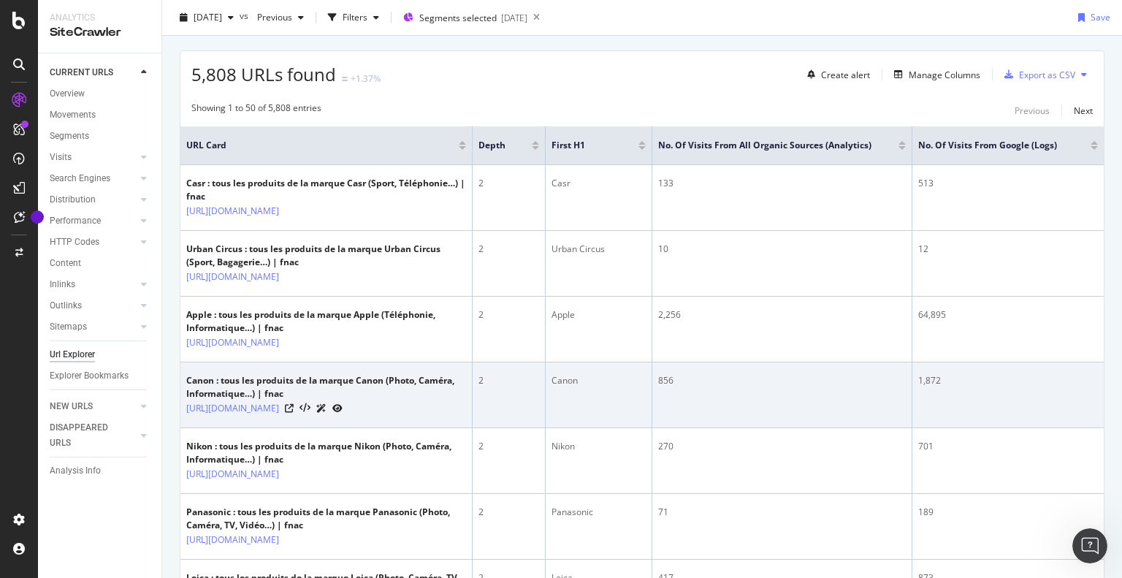
scroll to position [365, 0]
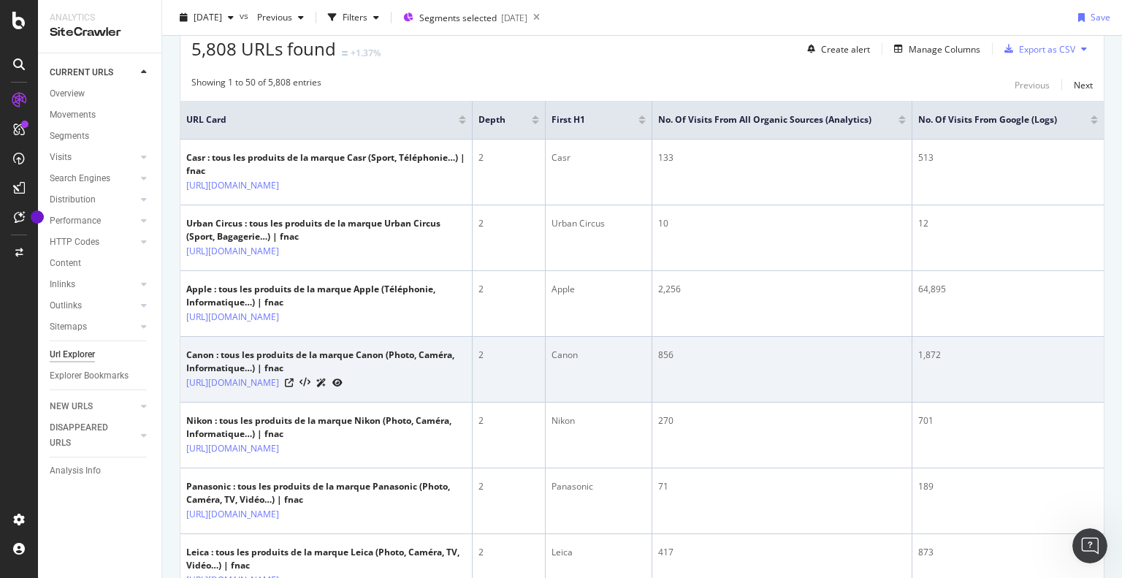
click at [1075, 350] on div "1,872" at bounding box center [1008, 354] width 180 height 13
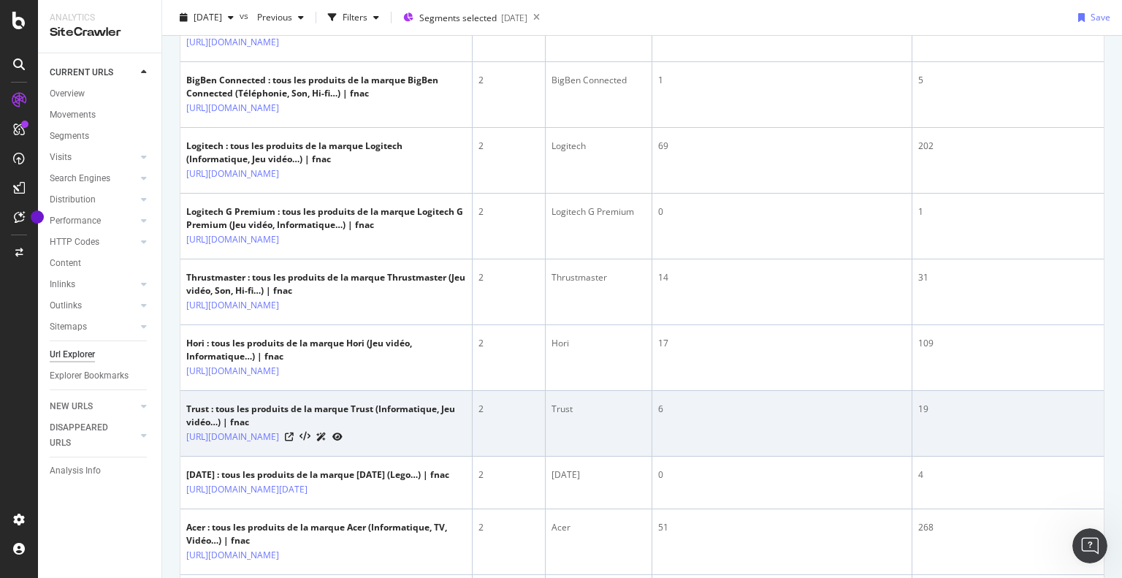
scroll to position [3277, 0]
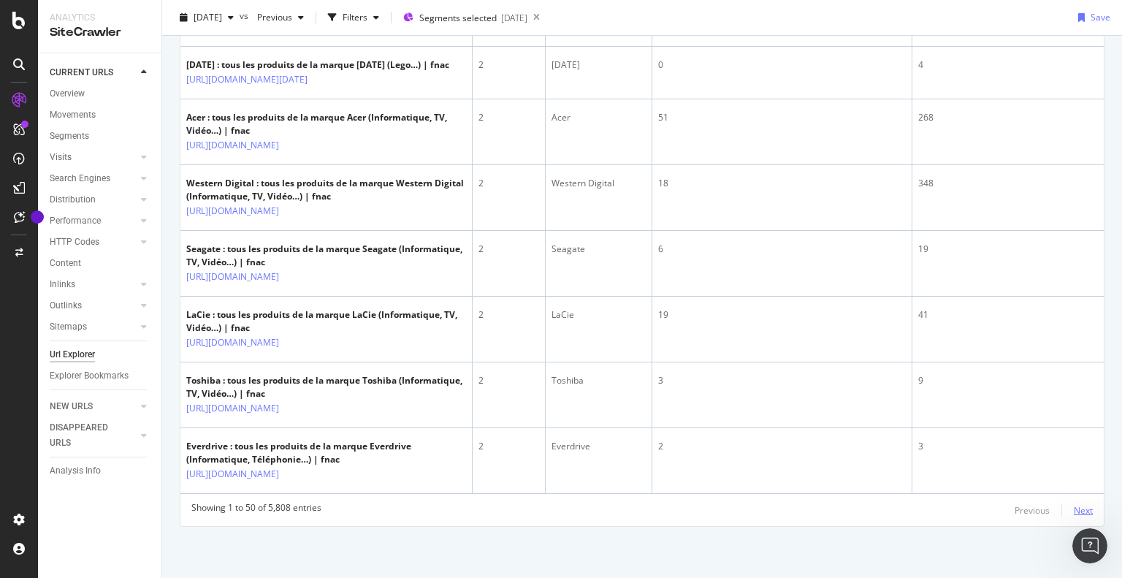
click at [1073, 510] on div "Next" at bounding box center [1082, 510] width 19 height 12
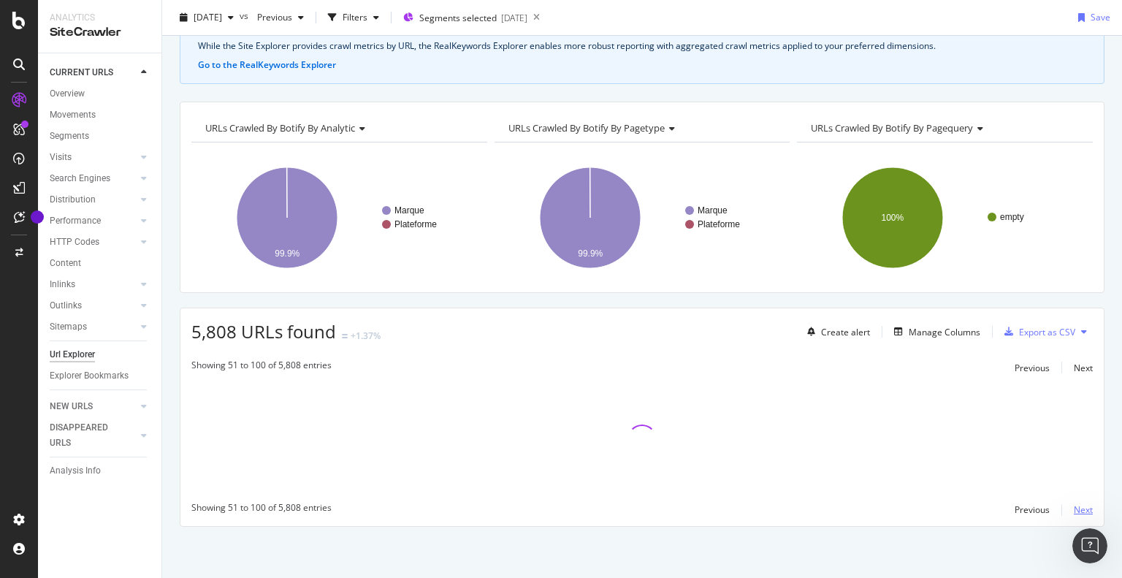
scroll to position [81, 0]
click at [1017, 513] on div "Previous" at bounding box center [1031, 511] width 35 height 12
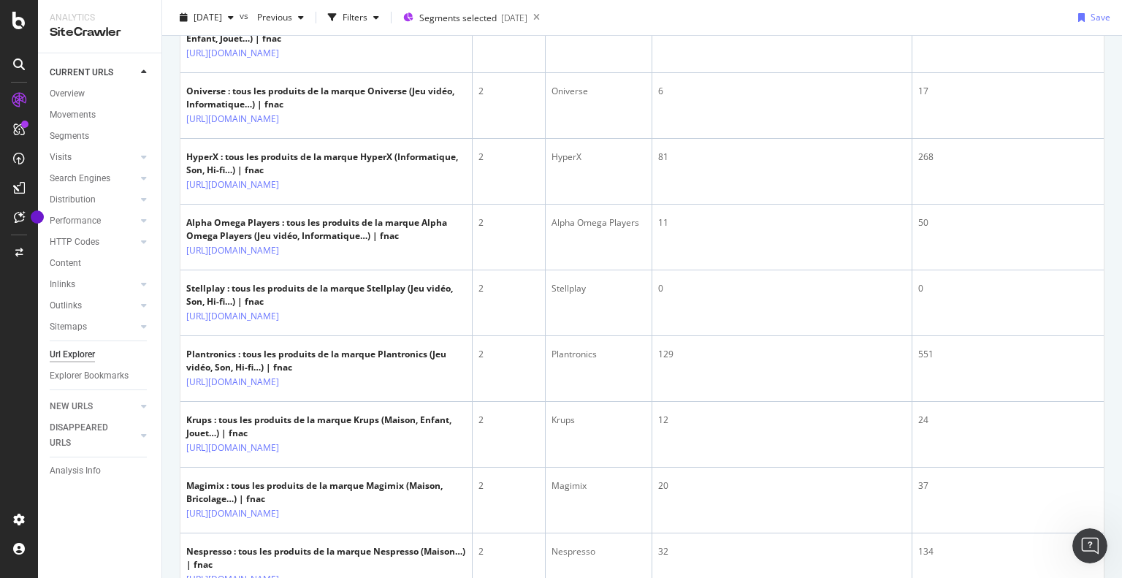
scroll to position [3302, 0]
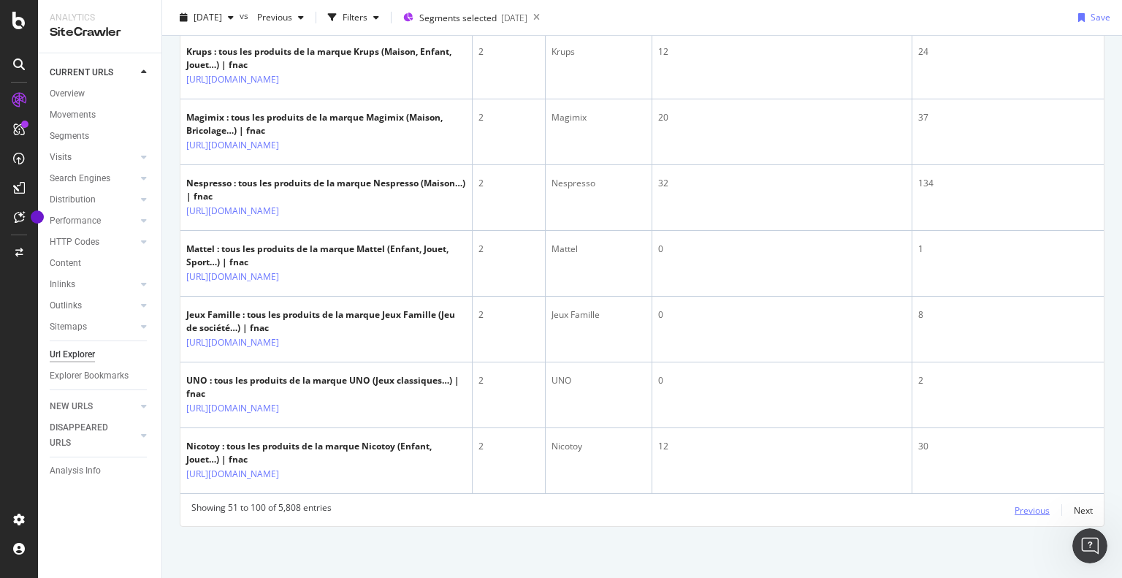
click at [1014, 505] on div "Previous" at bounding box center [1031, 510] width 35 height 12
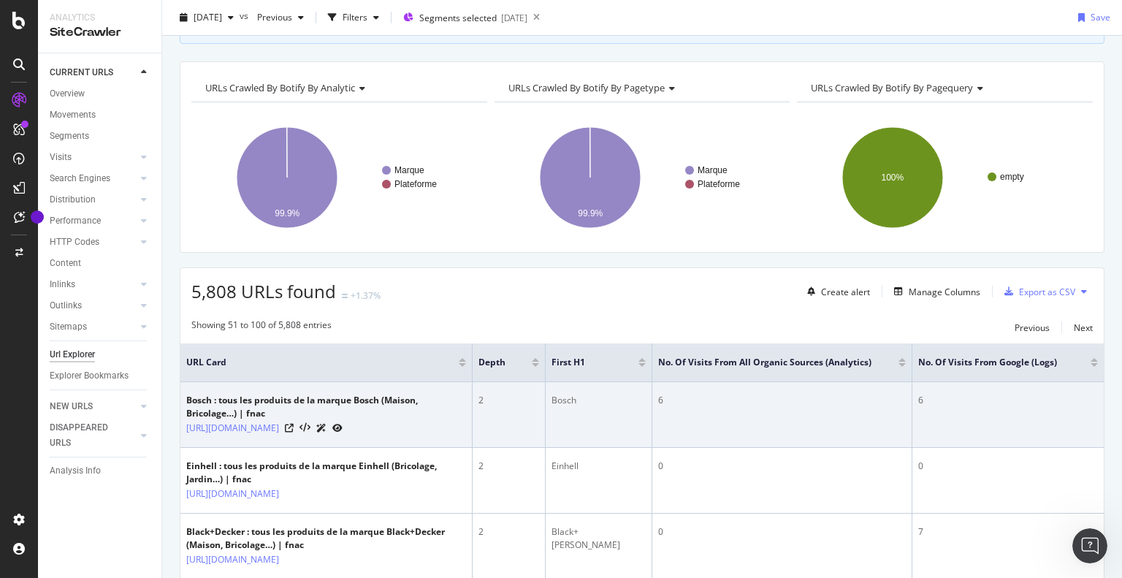
scroll to position [89, 0]
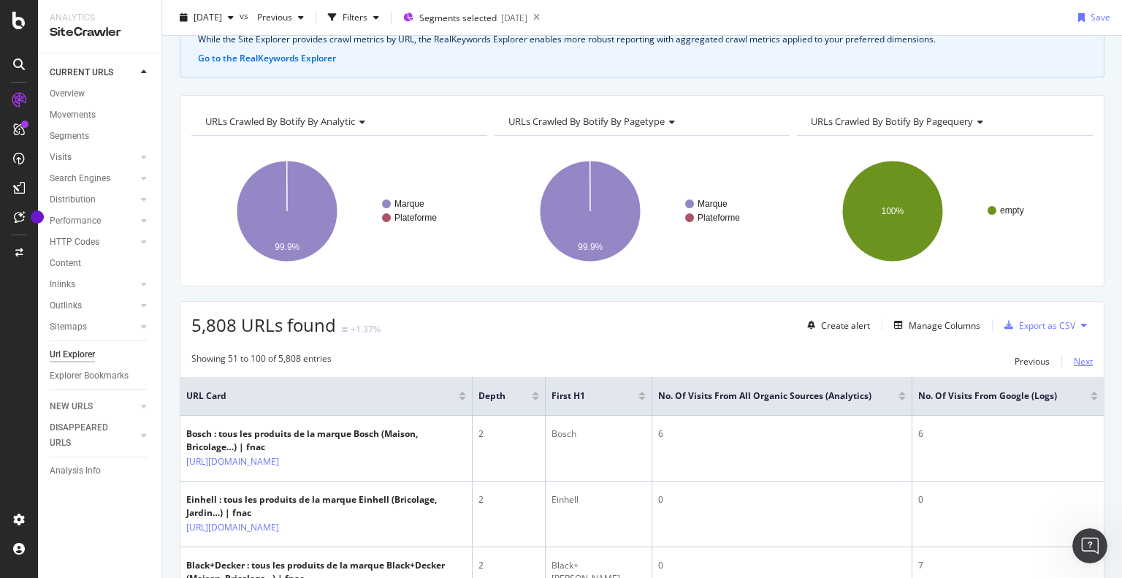
click at [1073, 356] on div "Next" at bounding box center [1082, 361] width 19 height 12
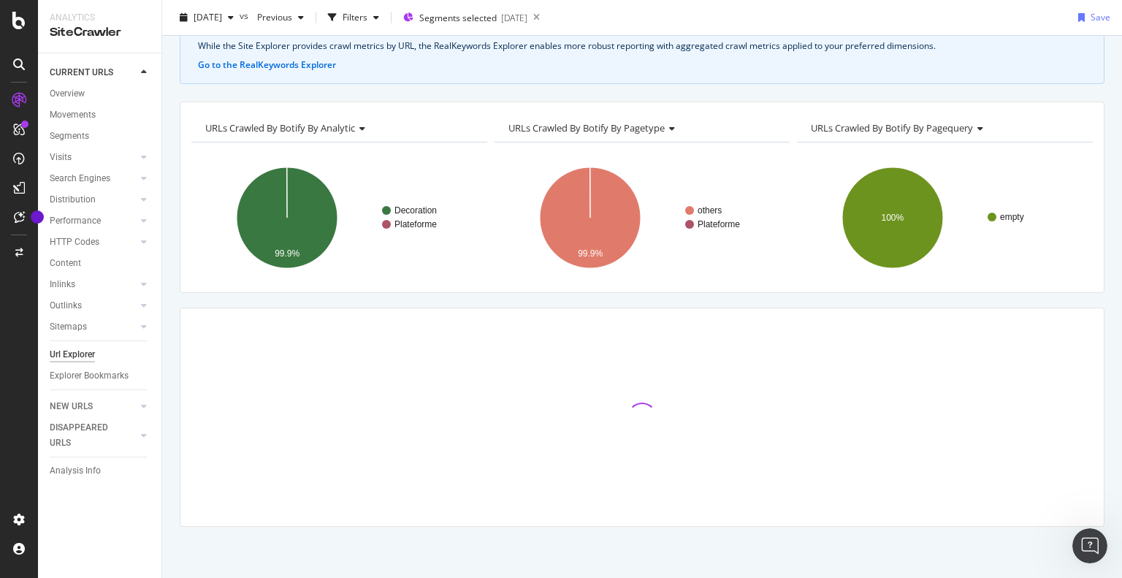
scroll to position [81, 0]
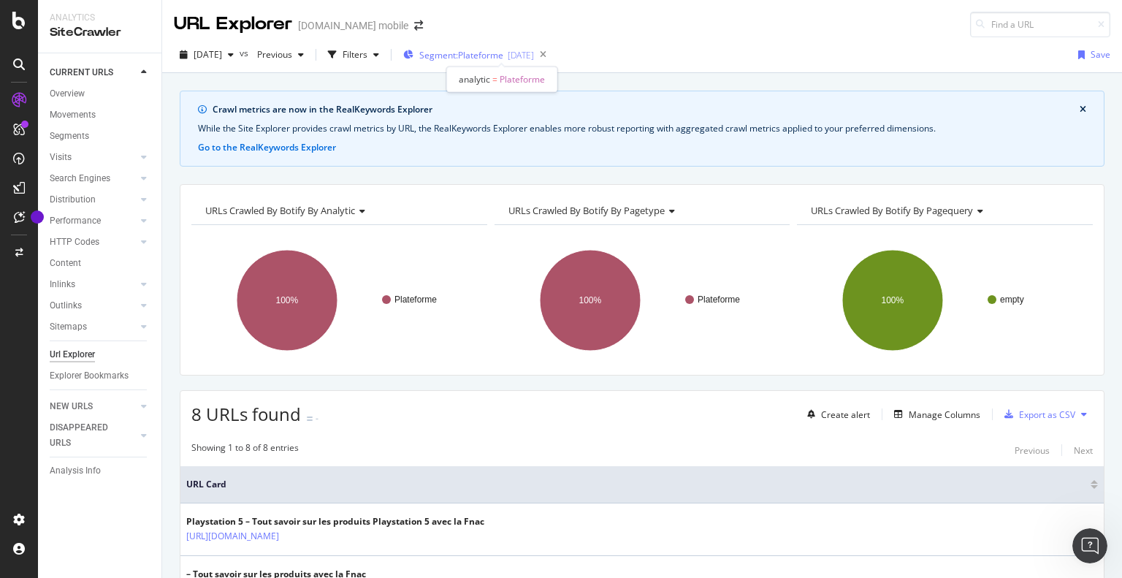
click at [454, 61] on span "Segment: Plateforme" at bounding box center [461, 55] width 84 height 12
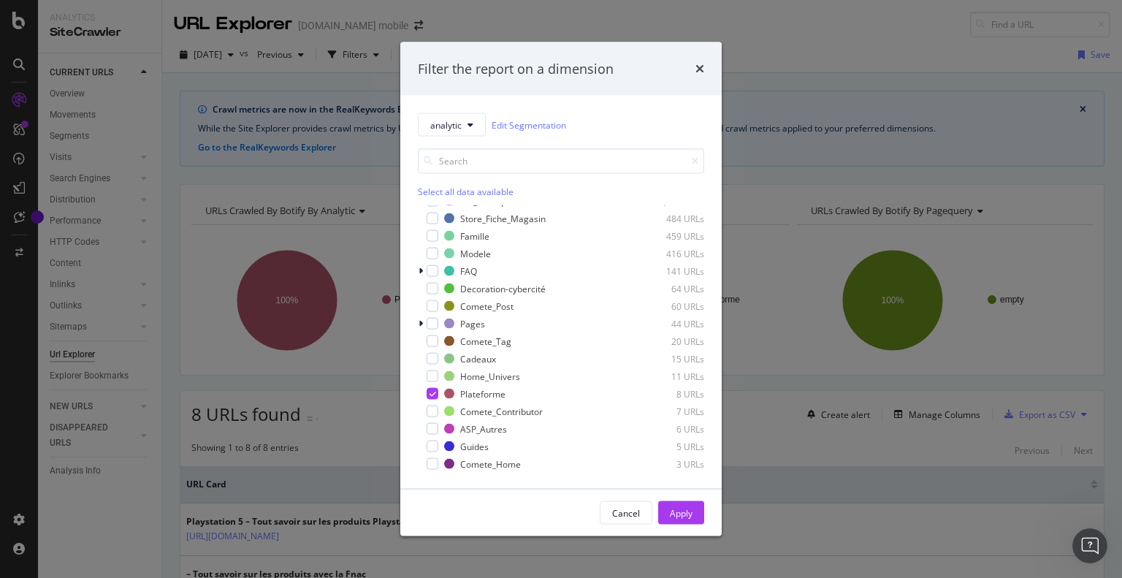
scroll to position [365, 0]
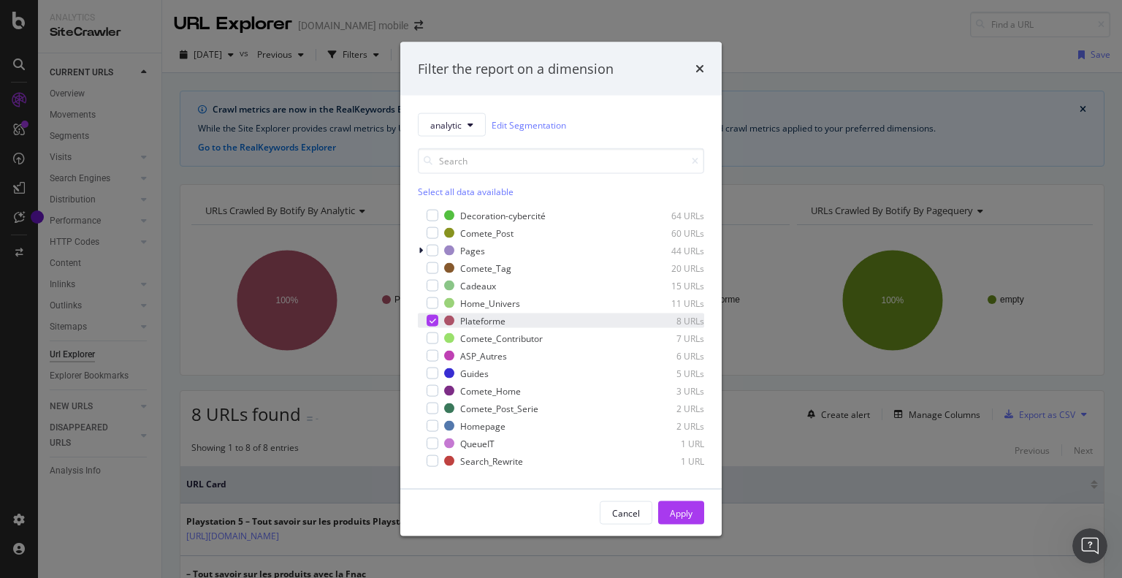
click at [432, 322] on icon "modal" at bounding box center [432, 320] width 7 height 7
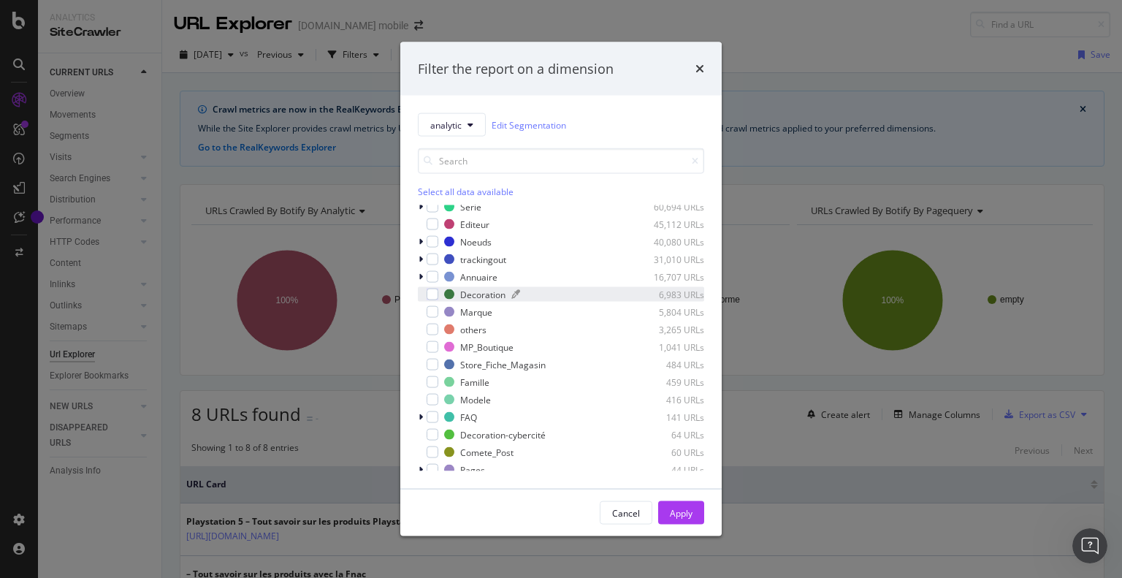
scroll to position [73, 0]
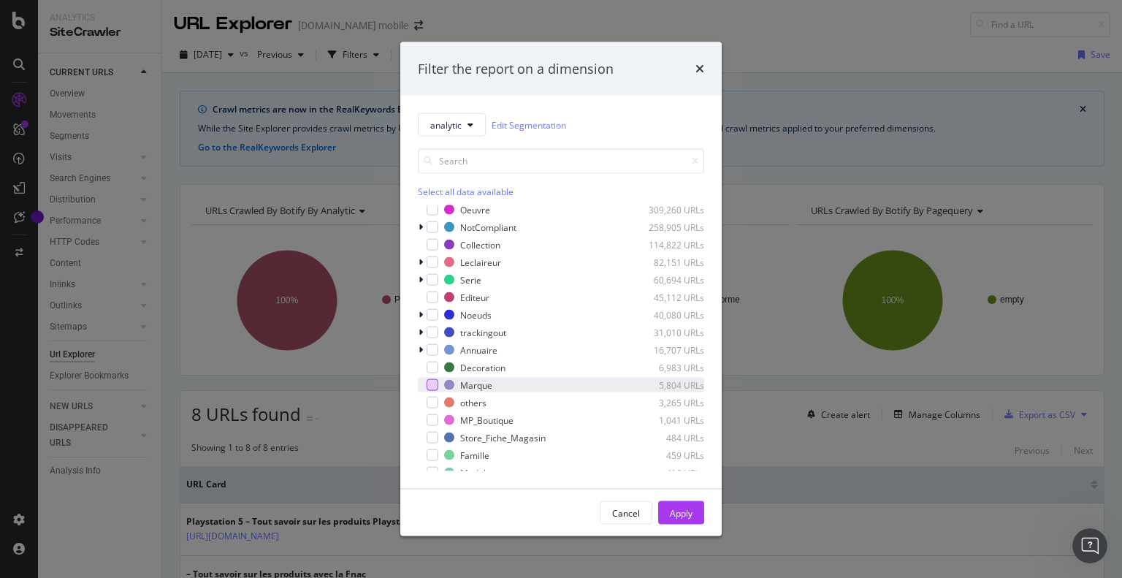
click at [434, 388] on div "modal" at bounding box center [432, 385] width 12 height 12
click at [678, 510] on div "Apply" at bounding box center [681, 512] width 23 height 12
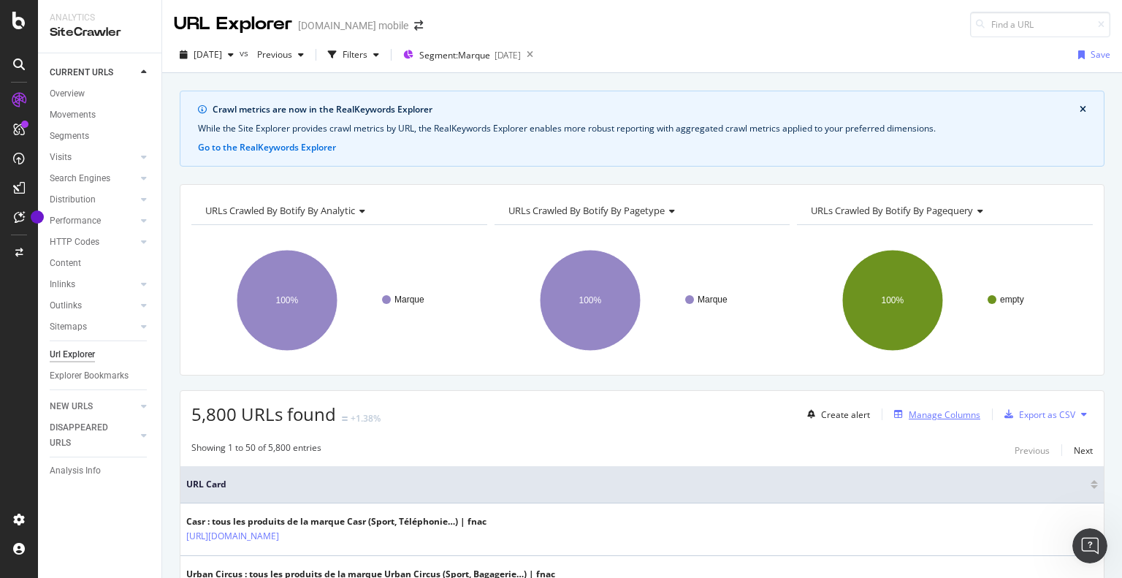
click at [925, 417] on div "Manage Columns" at bounding box center [944, 414] width 72 height 12
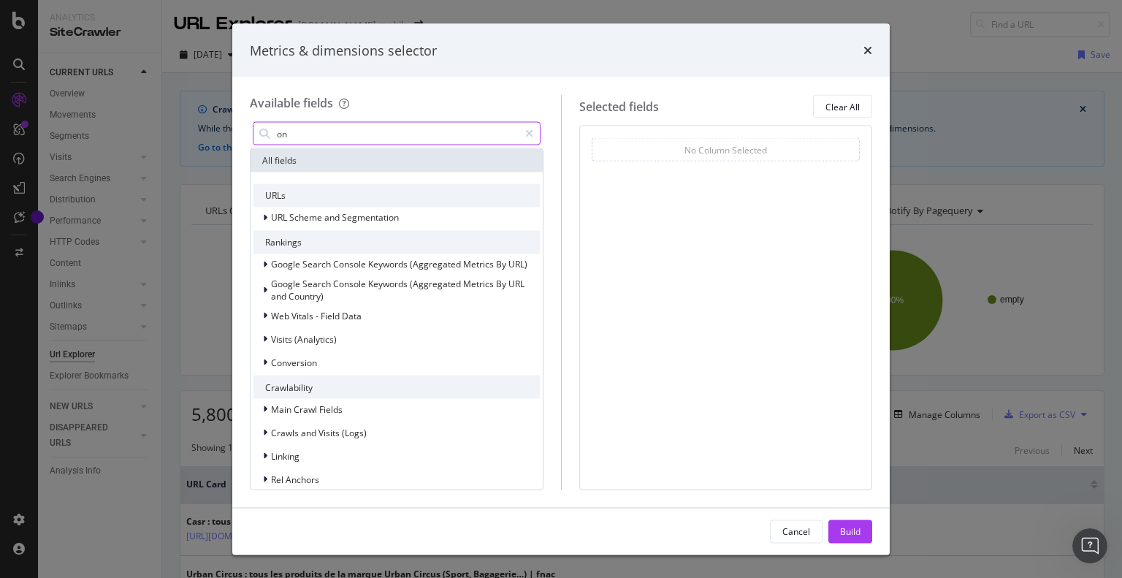
type input "o"
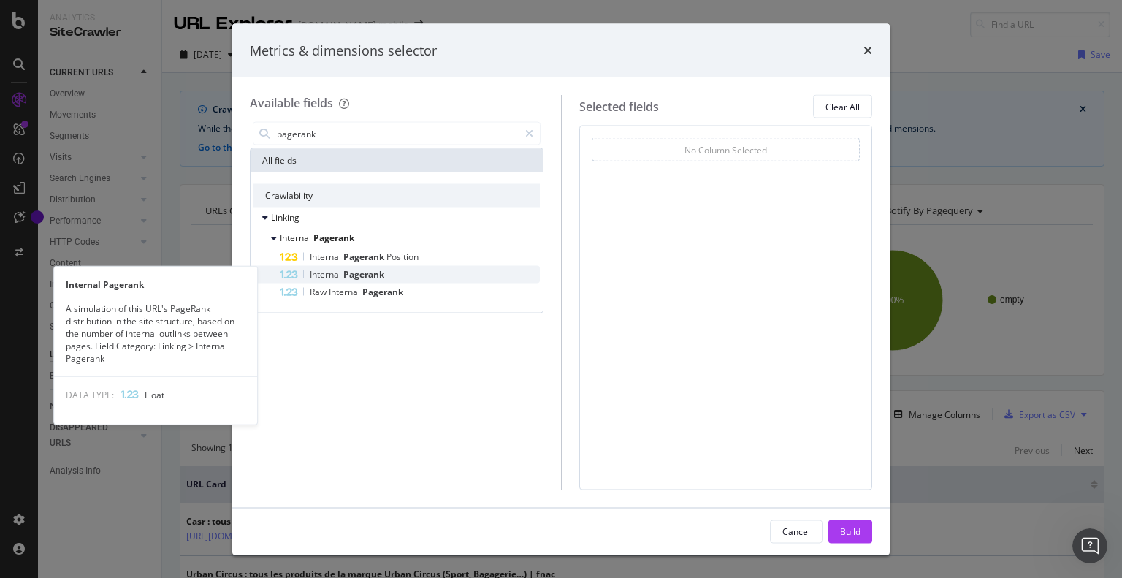
type input "pagerank"
click at [398, 270] on div "Internal Pagerank" at bounding box center [410, 275] width 260 height 18
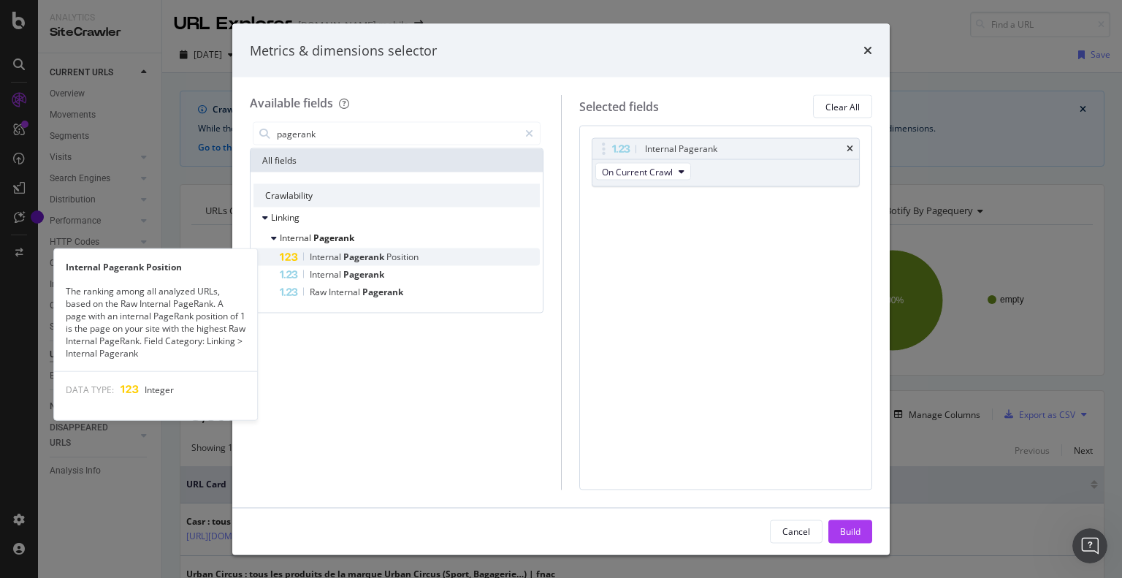
click at [405, 255] on span "Position" at bounding box center [402, 256] width 32 height 12
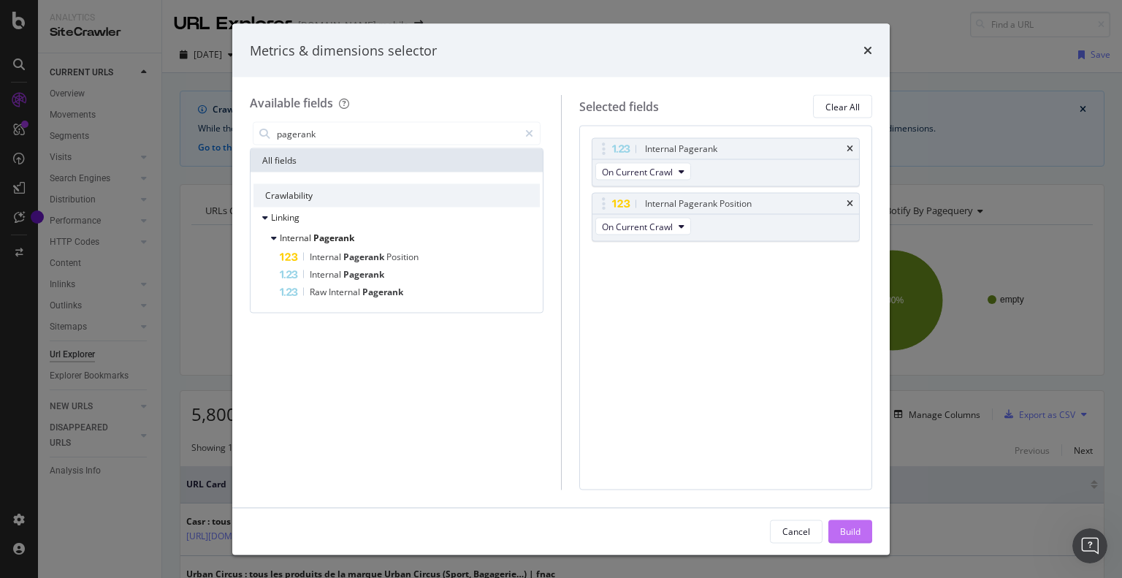
click at [849, 522] on div "Build" at bounding box center [850, 531] width 20 height 22
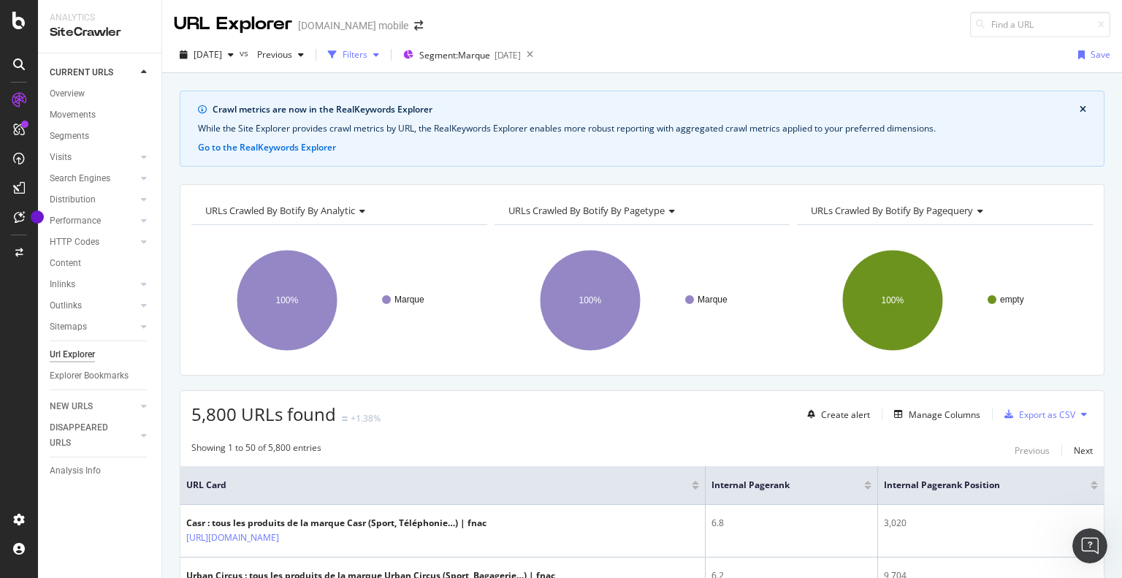
click at [367, 55] on div "Filters" at bounding box center [354, 54] width 25 height 12
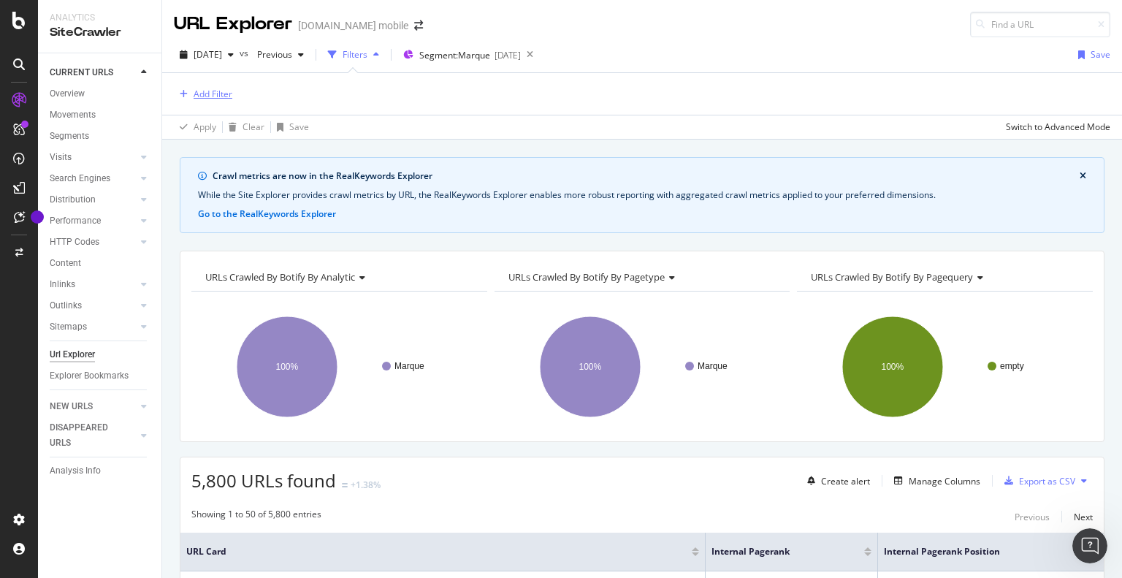
click at [202, 98] on button "Add Filter" at bounding box center [203, 94] width 58 height 18
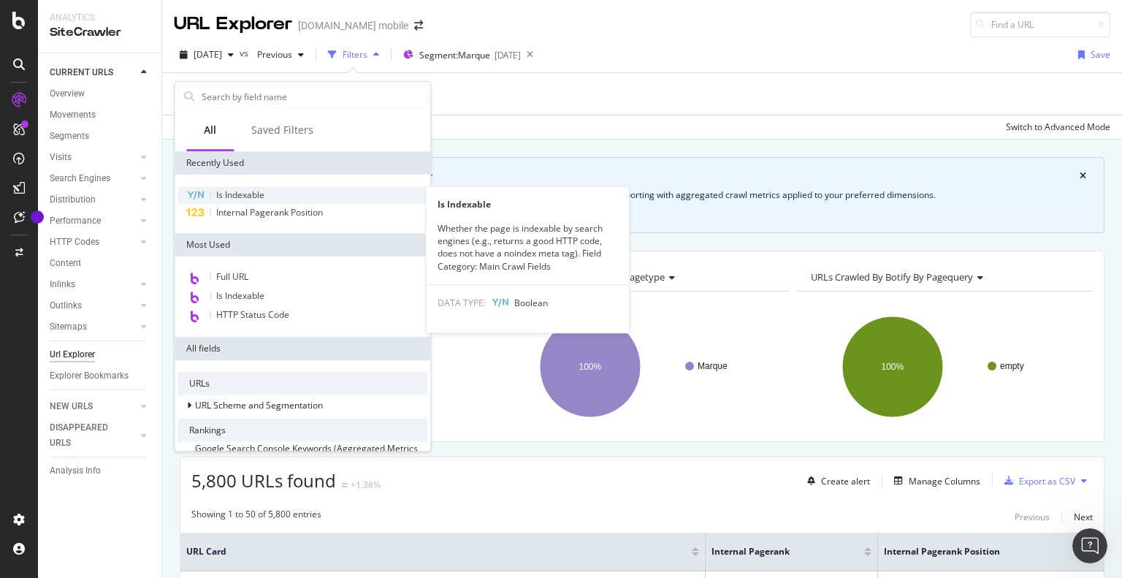
click at [272, 189] on div "Is Indexable" at bounding box center [302, 195] width 250 height 18
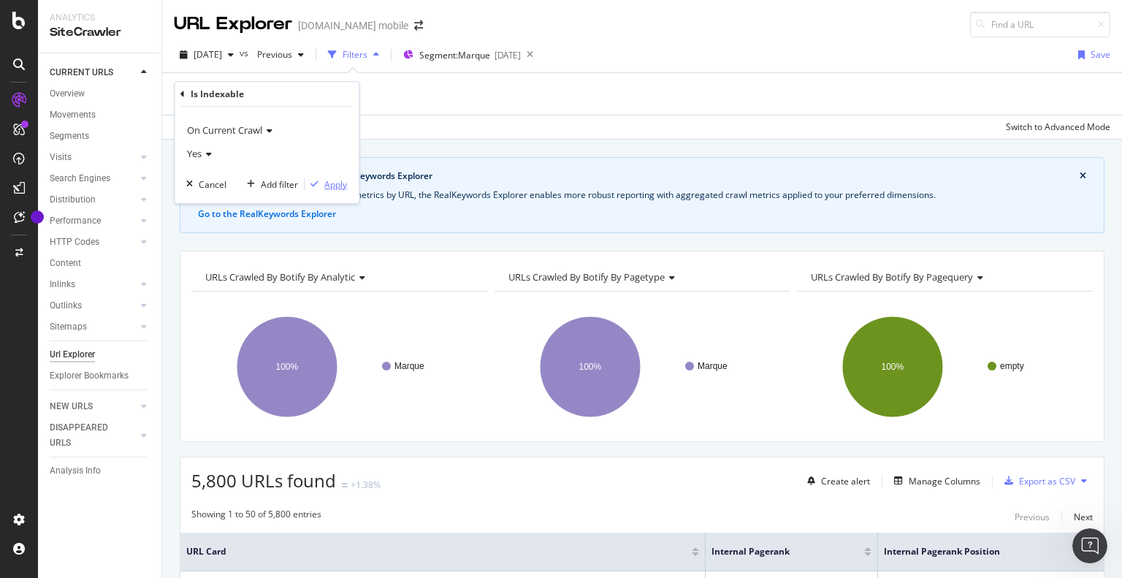
click at [328, 183] on div "Apply" at bounding box center [335, 184] width 23 height 12
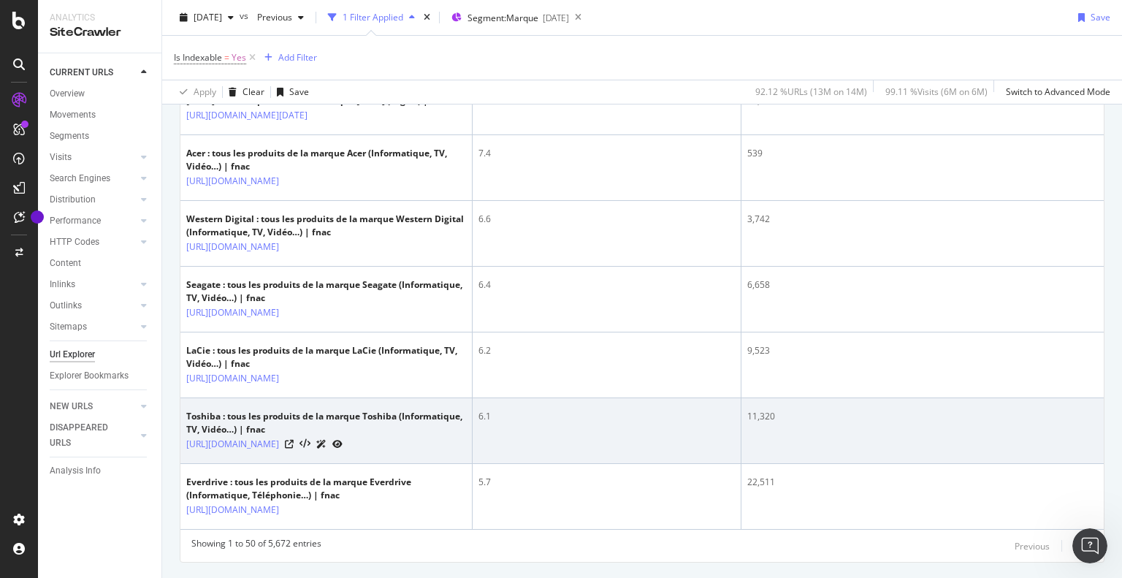
scroll to position [3345, 0]
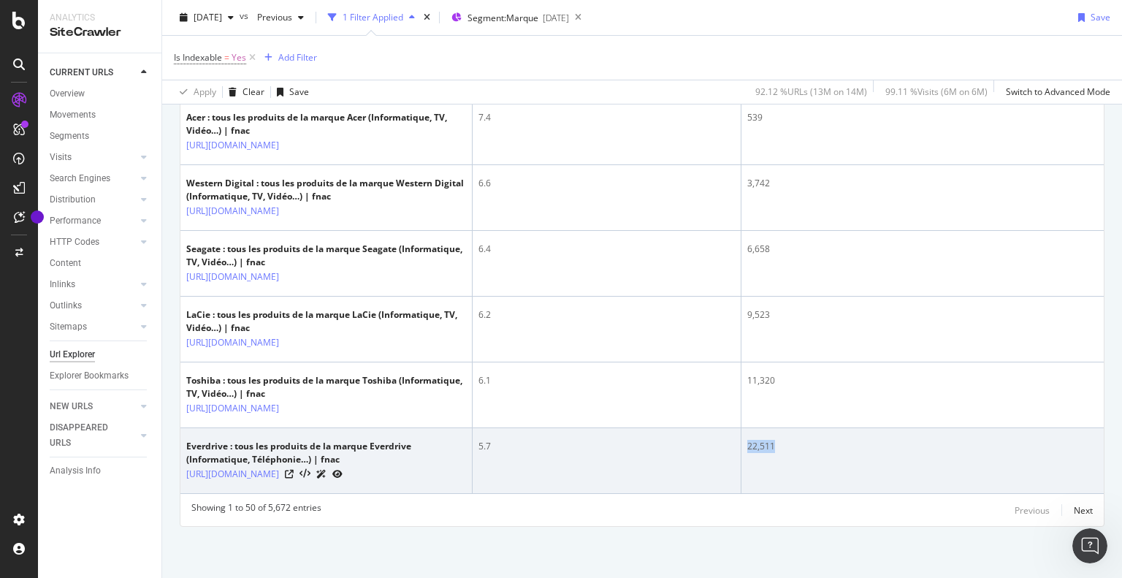
drag, startPoint x: 794, startPoint y: 446, endPoint x: 744, endPoint y: 448, distance: 50.4
click at [744, 448] on td "22,511" at bounding box center [922, 461] width 362 height 66
copy div "22,511"
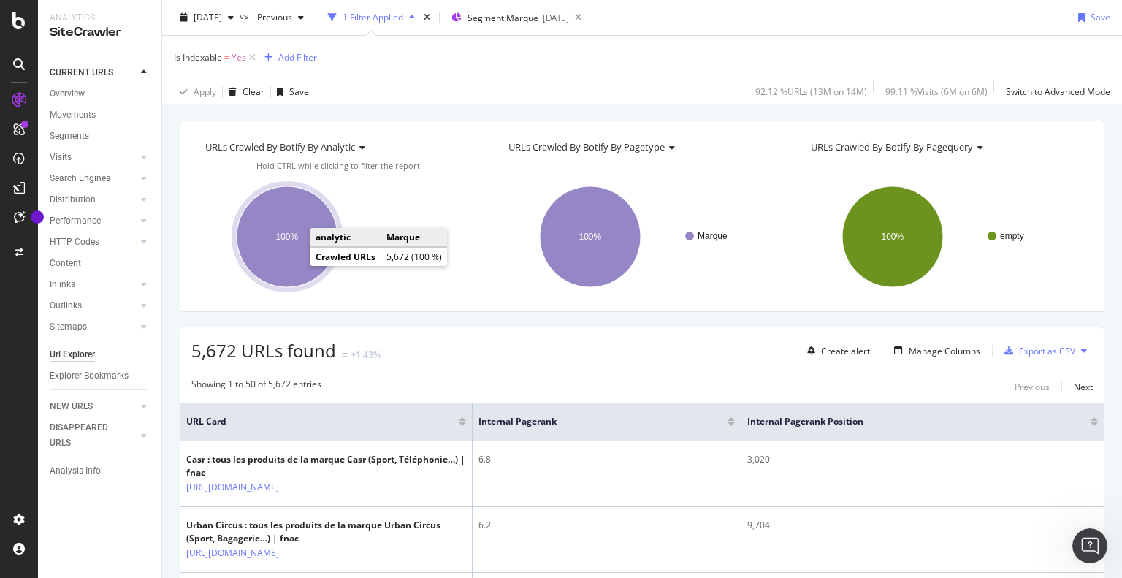
scroll to position [0, 0]
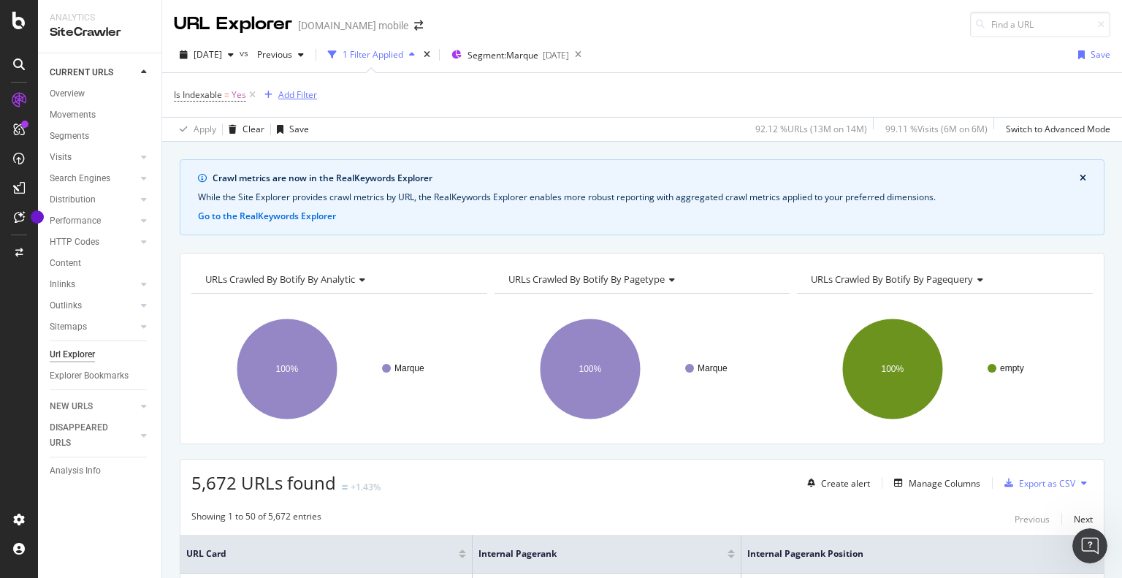
click at [291, 102] on div "Add Filter" at bounding box center [288, 95] width 58 height 16
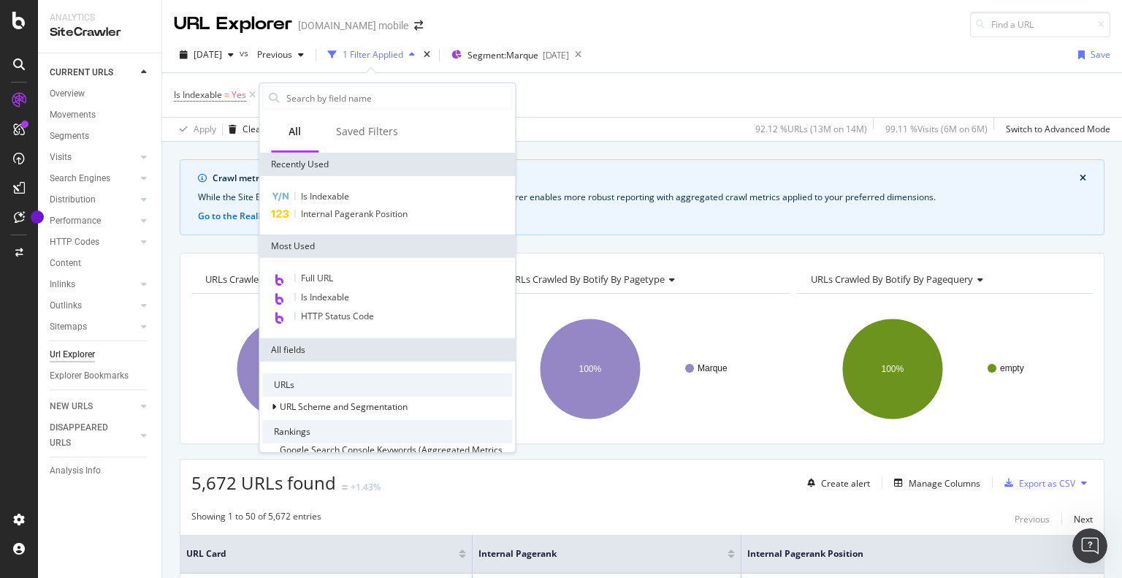
click at [640, 99] on div "Is Indexable = Yes Add Filter" at bounding box center [642, 95] width 936 height 44
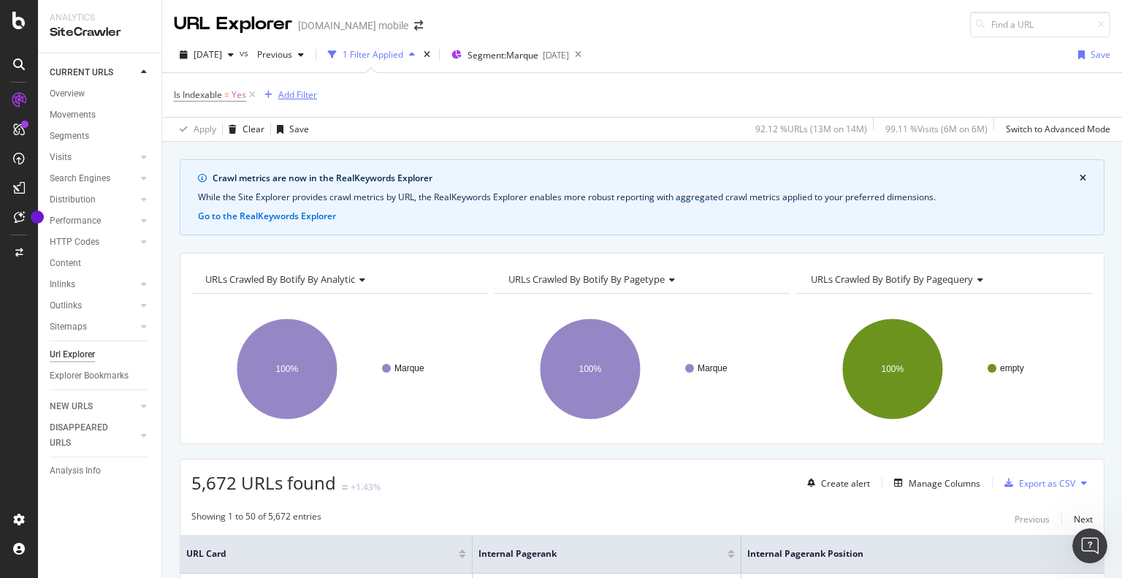
click at [286, 94] on div "Add Filter" at bounding box center [297, 94] width 39 height 12
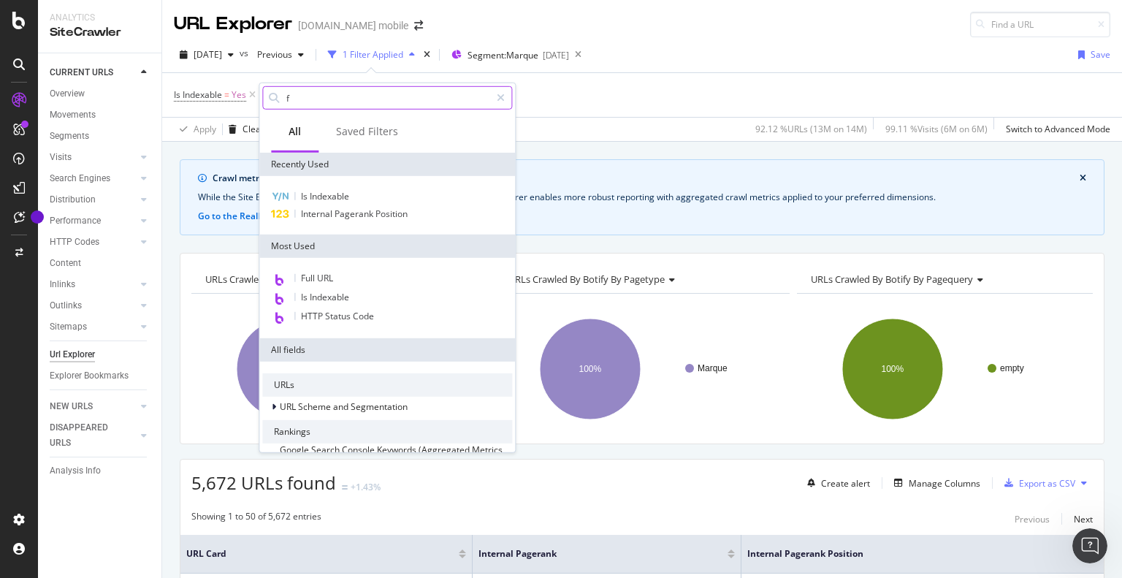
type input "f"
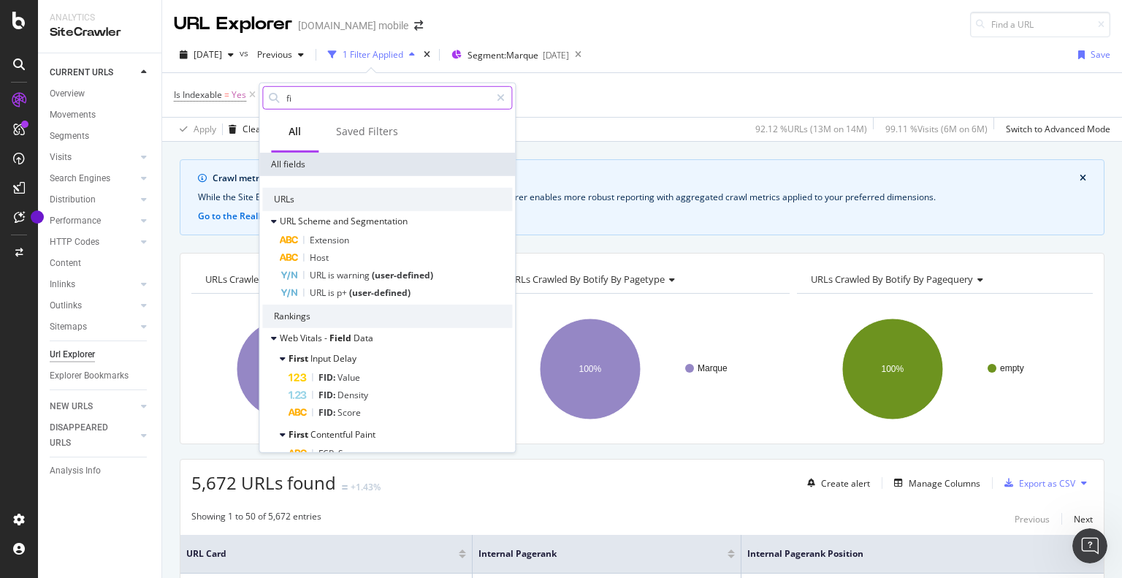
type input "f"
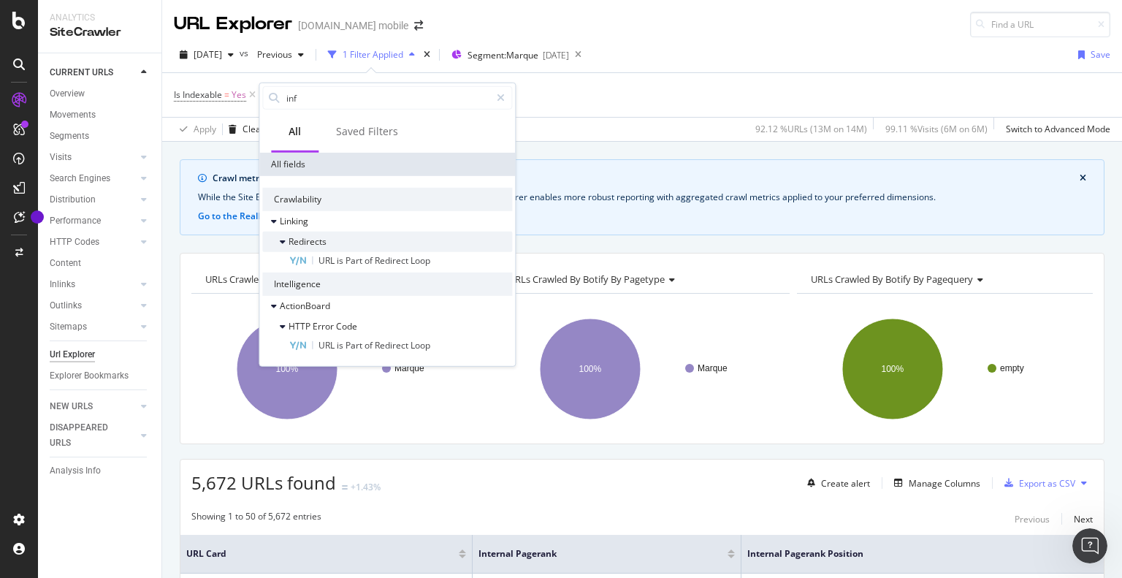
type input "inf"
click at [286, 234] on div at bounding box center [284, 241] width 9 height 15
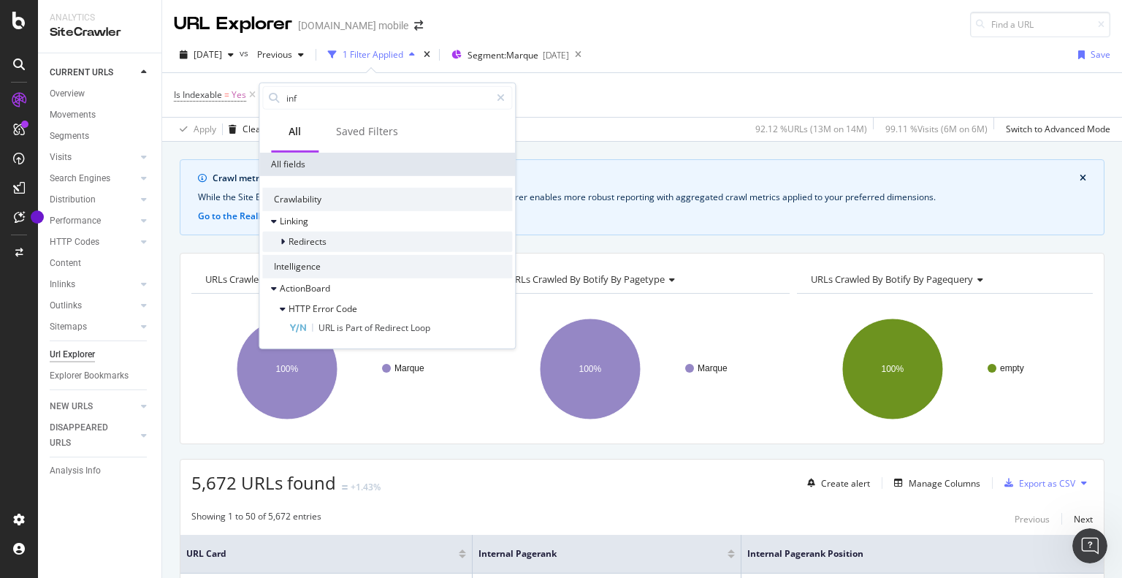
click at [286, 234] on div at bounding box center [284, 241] width 9 height 15
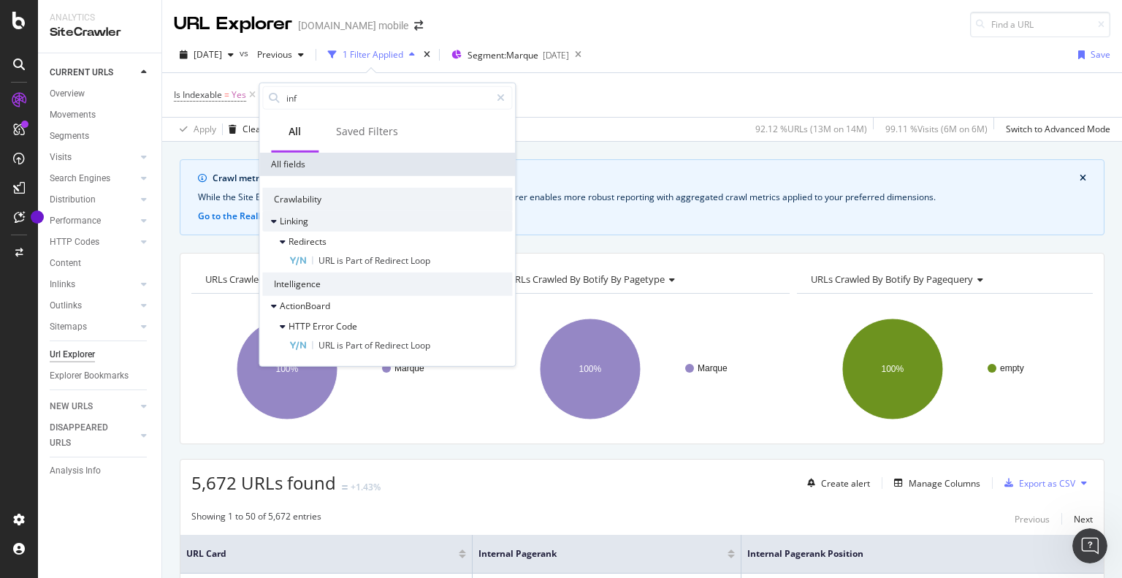
click at [283, 223] on span "Linking" at bounding box center [294, 221] width 28 height 12
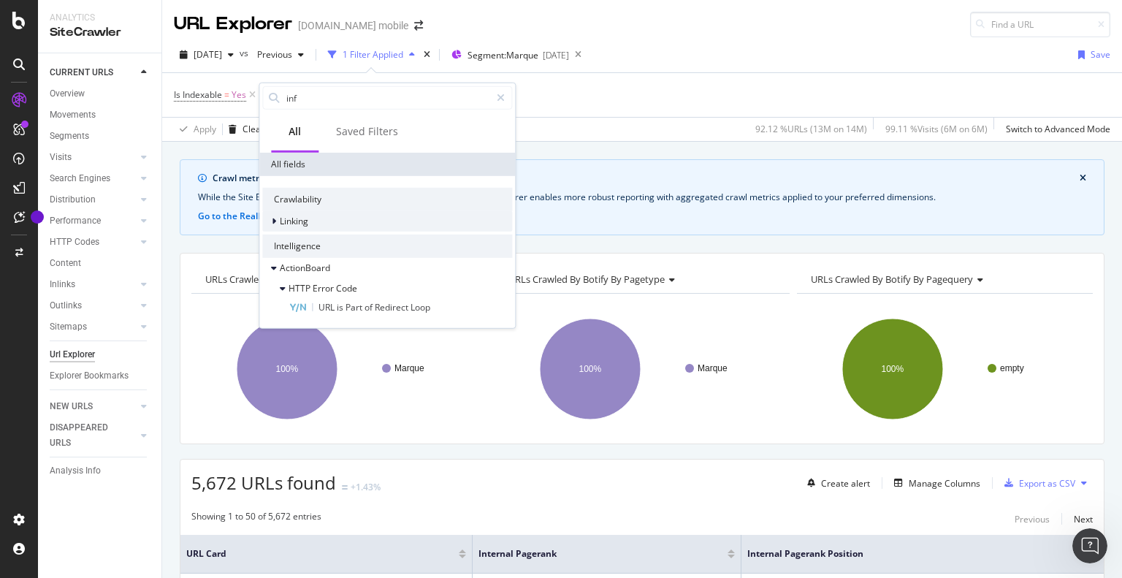
click at [283, 223] on span "Linking" at bounding box center [294, 221] width 28 height 12
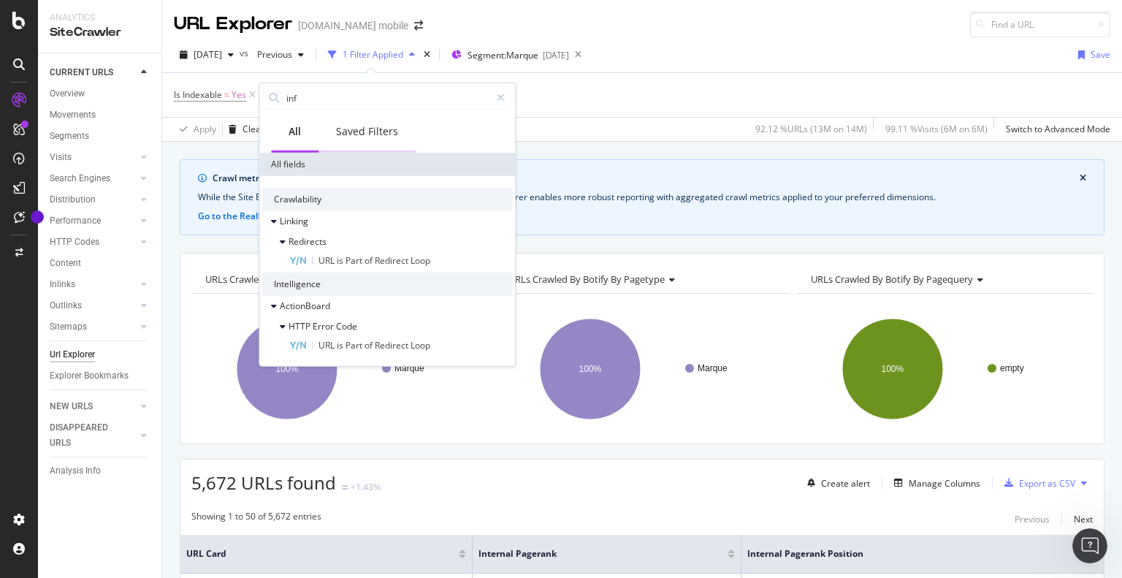
click at [386, 134] on div "Saved Filters" at bounding box center [367, 131] width 62 height 15
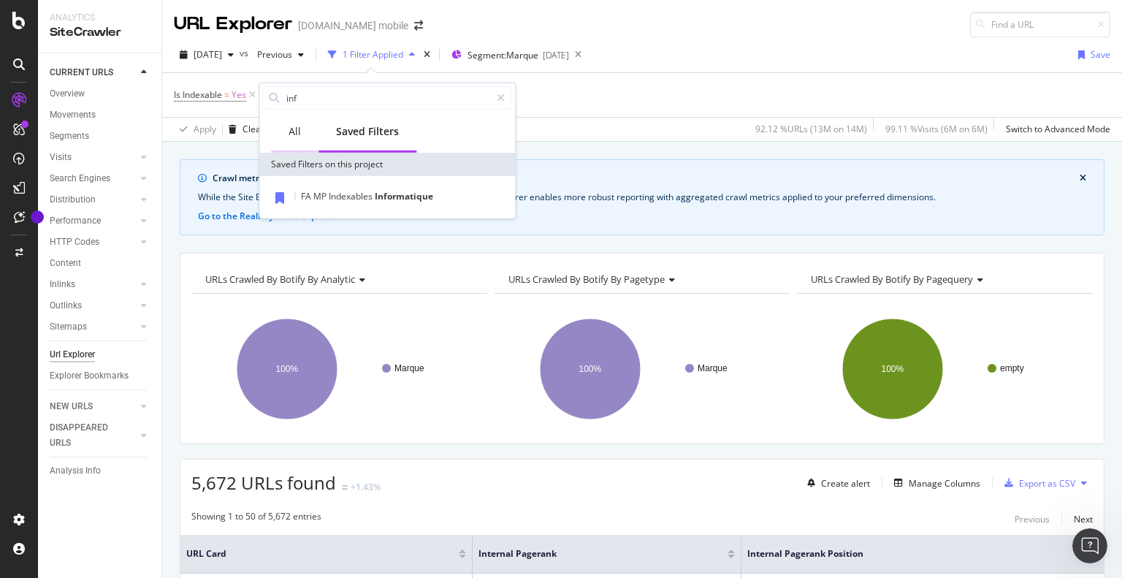
click at [307, 132] on div "All" at bounding box center [294, 132] width 47 height 40
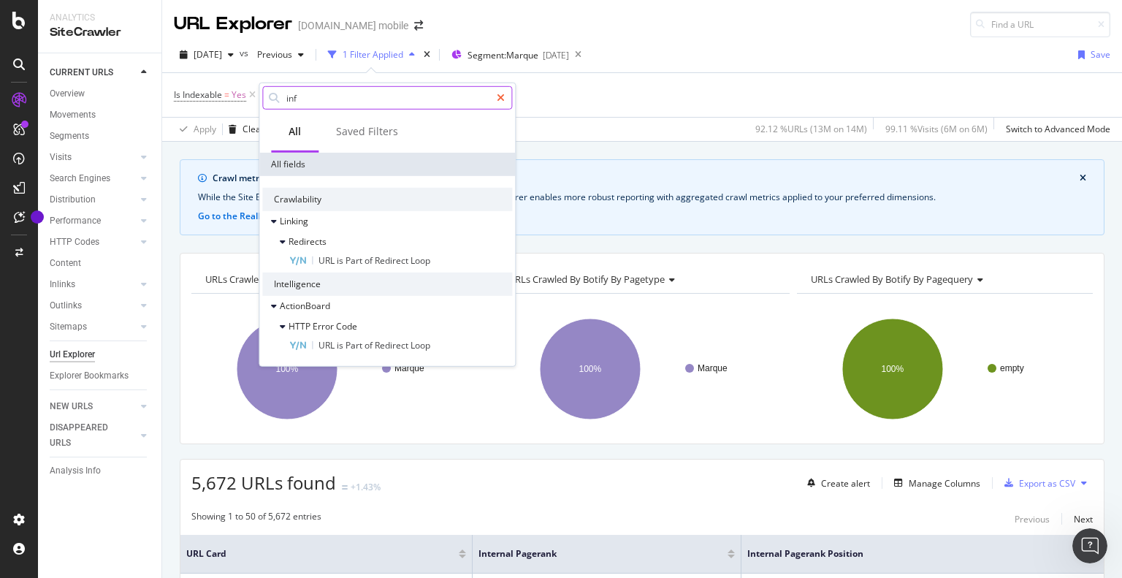
click at [500, 99] on icon at bounding box center [501, 98] width 8 height 10
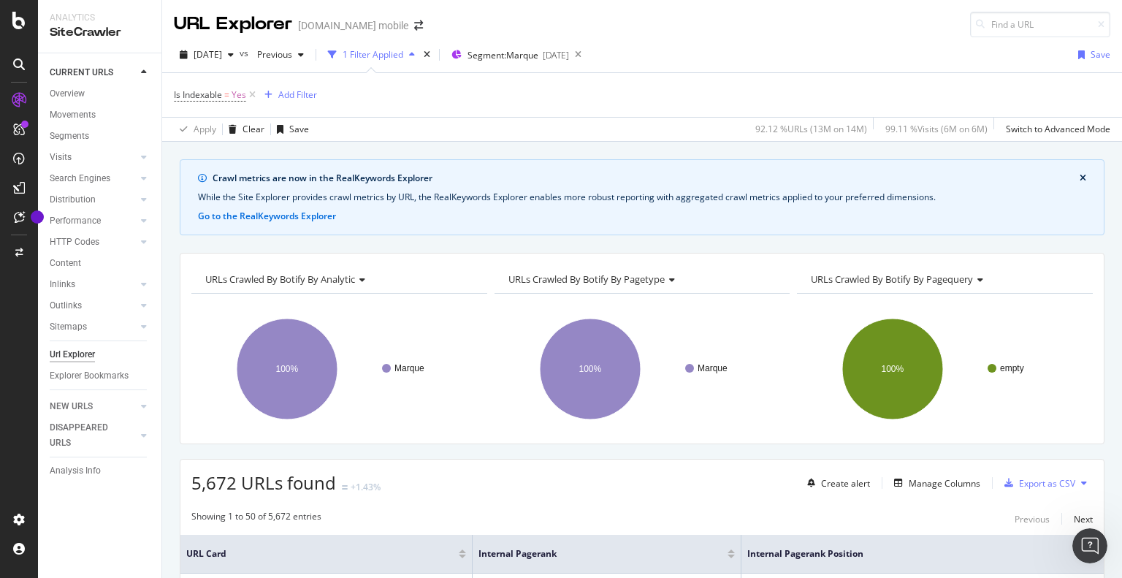
click at [333, 73] on div "Is Indexable = Yes Add Filter" at bounding box center [642, 95] width 936 height 44
click at [403, 53] on div "1 Filter Applied" at bounding box center [372, 54] width 61 height 12
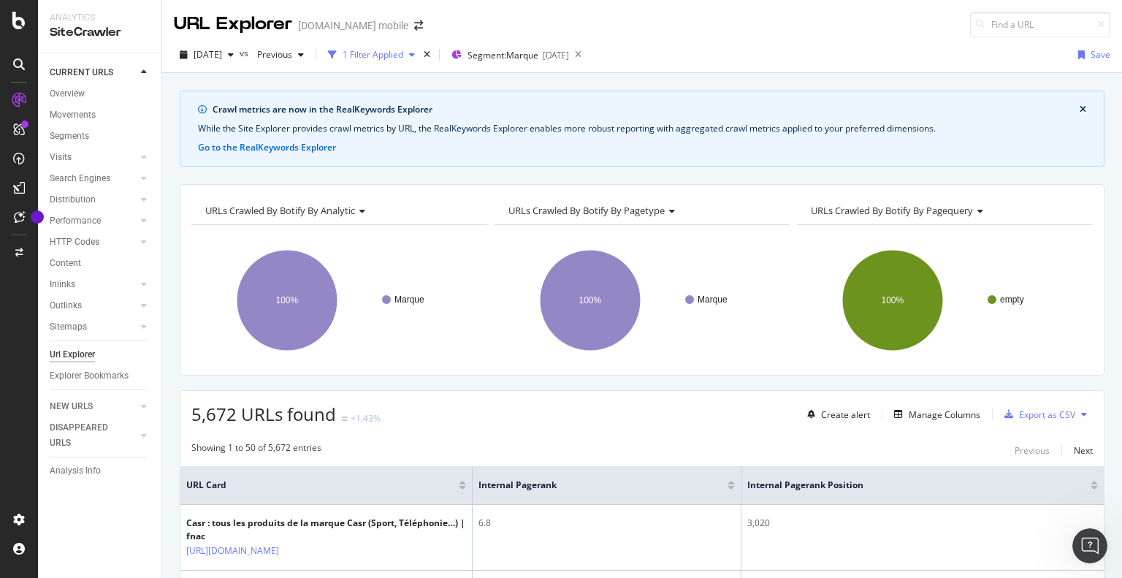
click at [403, 53] on div "1 Filter Applied" at bounding box center [372, 54] width 61 height 12
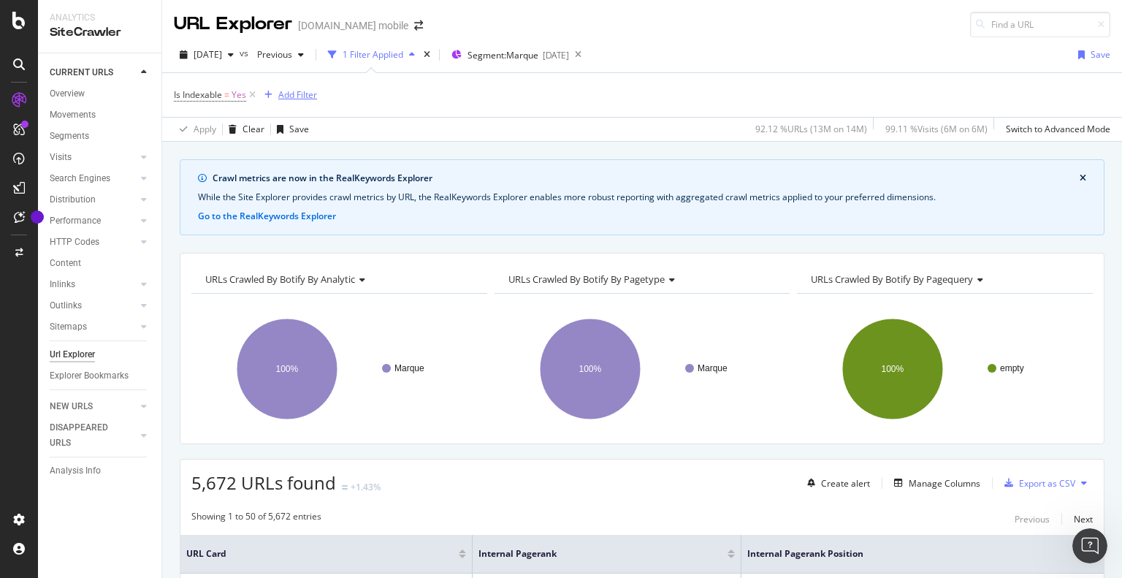
click at [297, 96] on div "Add Filter" at bounding box center [297, 94] width 39 height 12
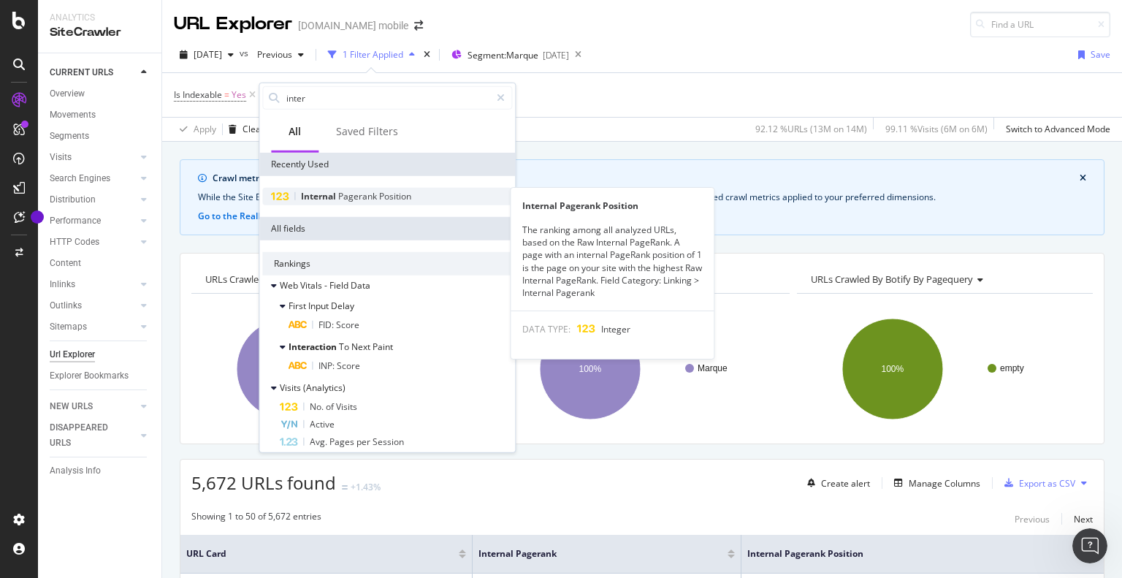
type input "inter"
click at [389, 197] on span "Position" at bounding box center [395, 196] width 32 height 12
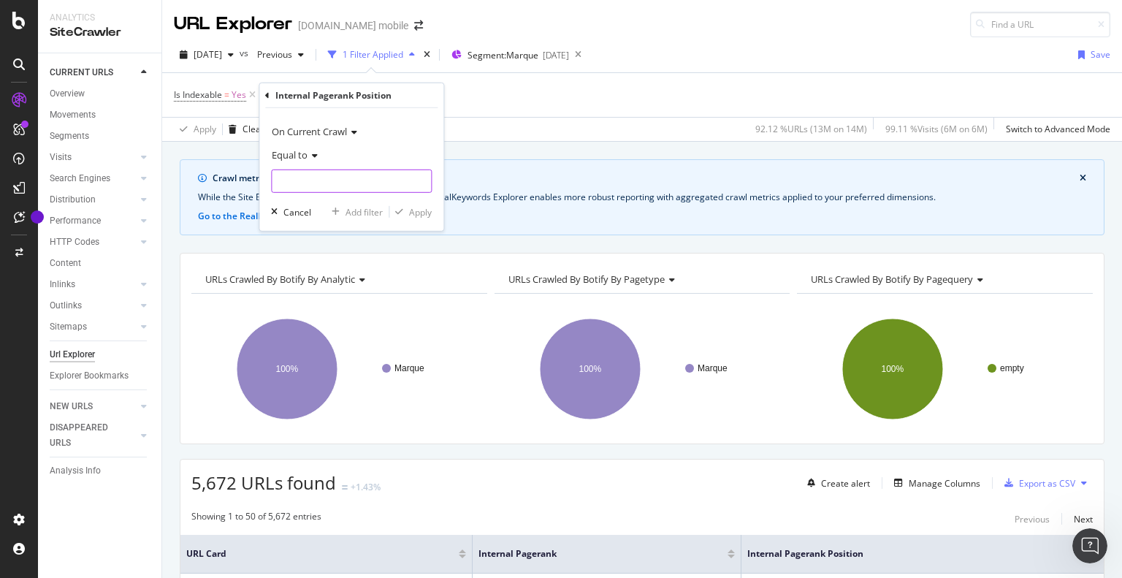
click at [351, 182] on input "number" at bounding box center [351, 180] width 161 height 23
click at [315, 156] on icon at bounding box center [312, 155] width 10 height 9
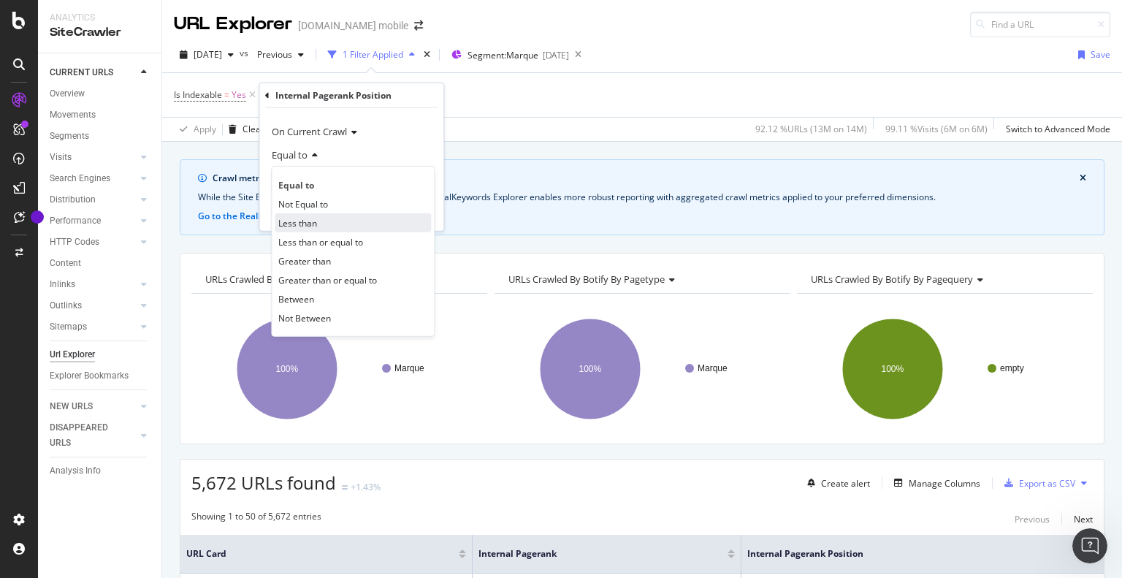
click at [309, 216] on span "Less than" at bounding box center [297, 222] width 39 height 12
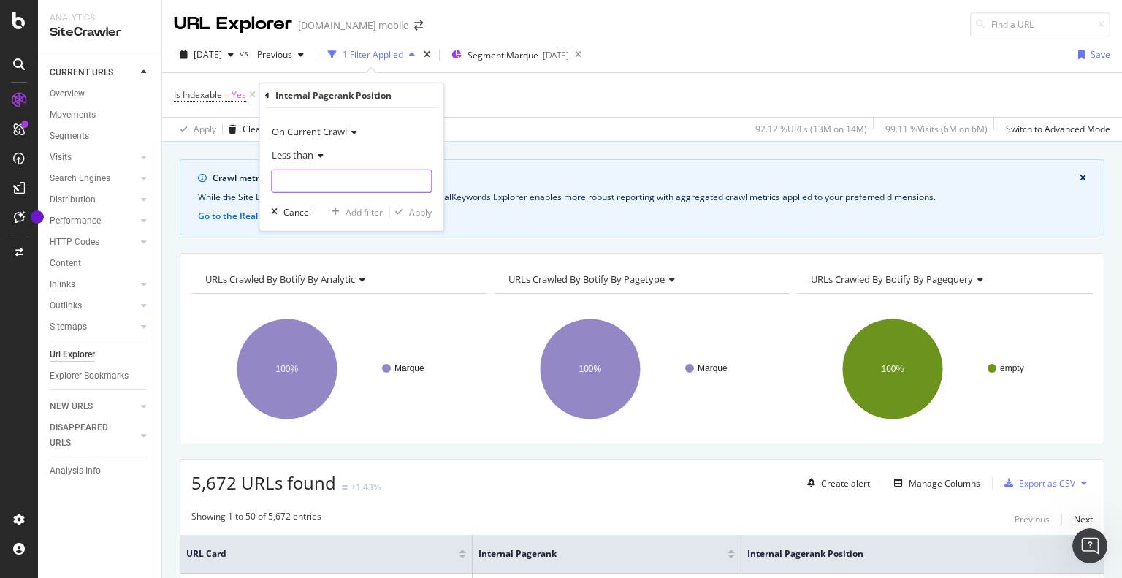
click at [305, 180] on input "number" at bounding box center [351, 180] width 161 height 23
paste input "22.511"
type input "22.511"
click at [409, 210] on div "Apply" at bounding box center [420, 211] width 23 height 12
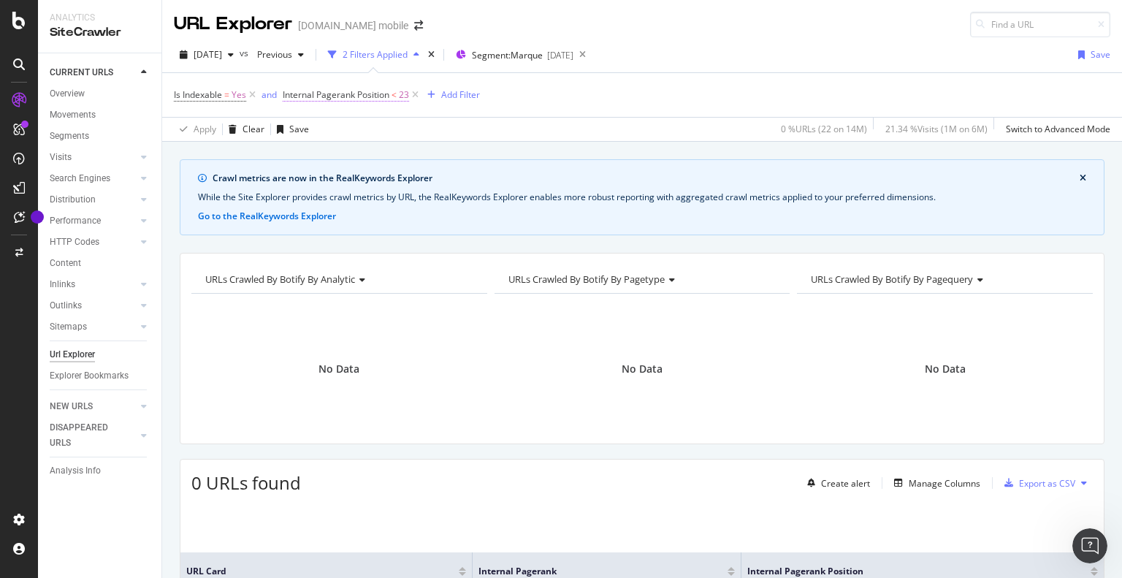
click at [405, 91] on span "23" at bounding box center [404, 95] width 10 height 20
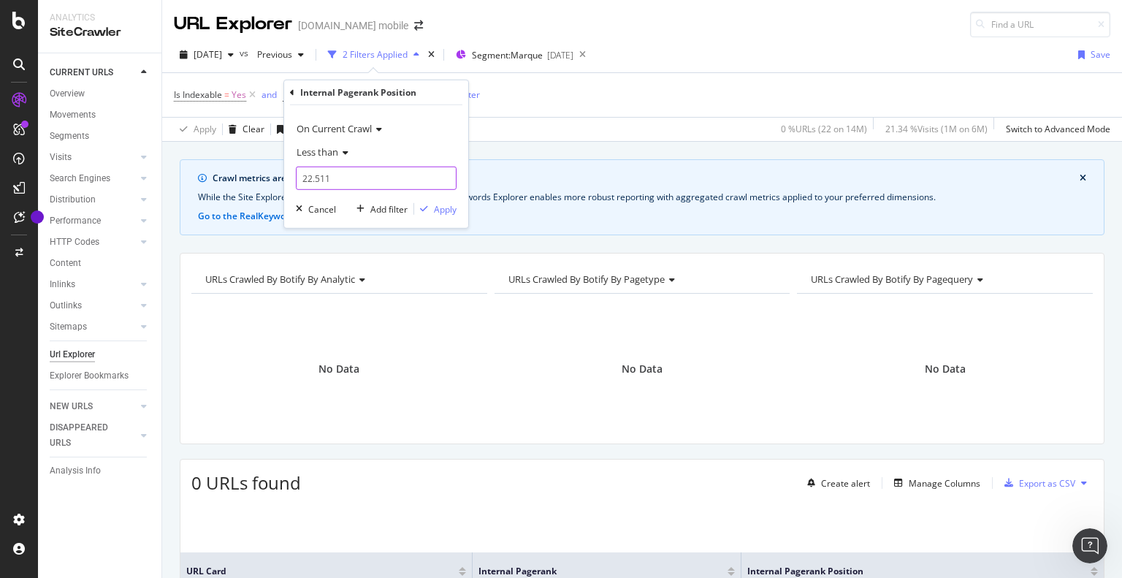
click at [314, 173] on input "22.511" at bounding box center [376, 177] width 161 height 23
type input "22511"
click at [445, 207] on div "Apply" at bounding box center [445, 208] width 23 height 12
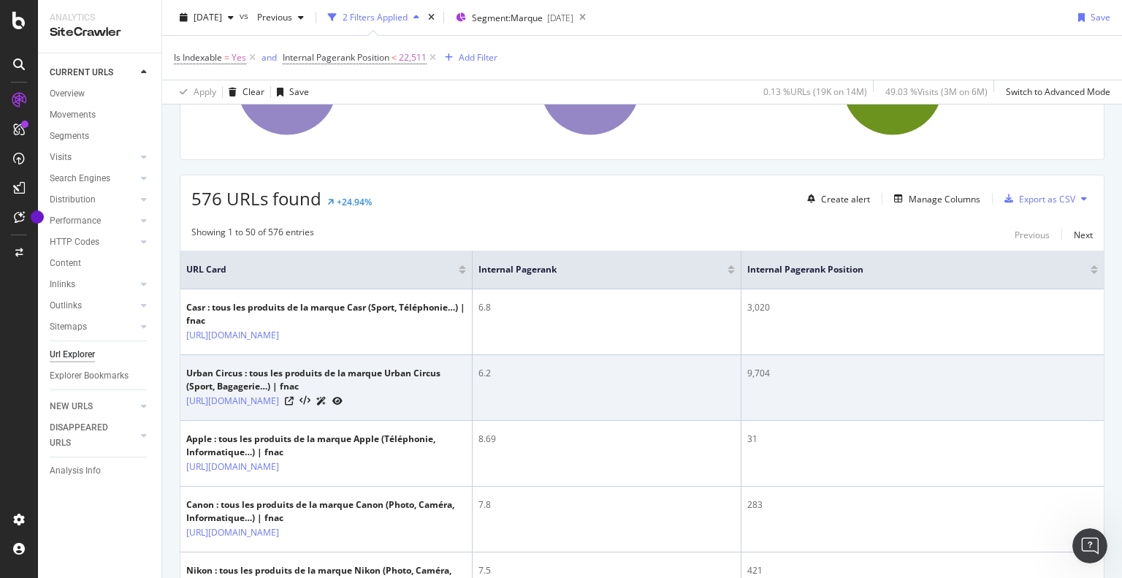
scroll to position [292, 0]
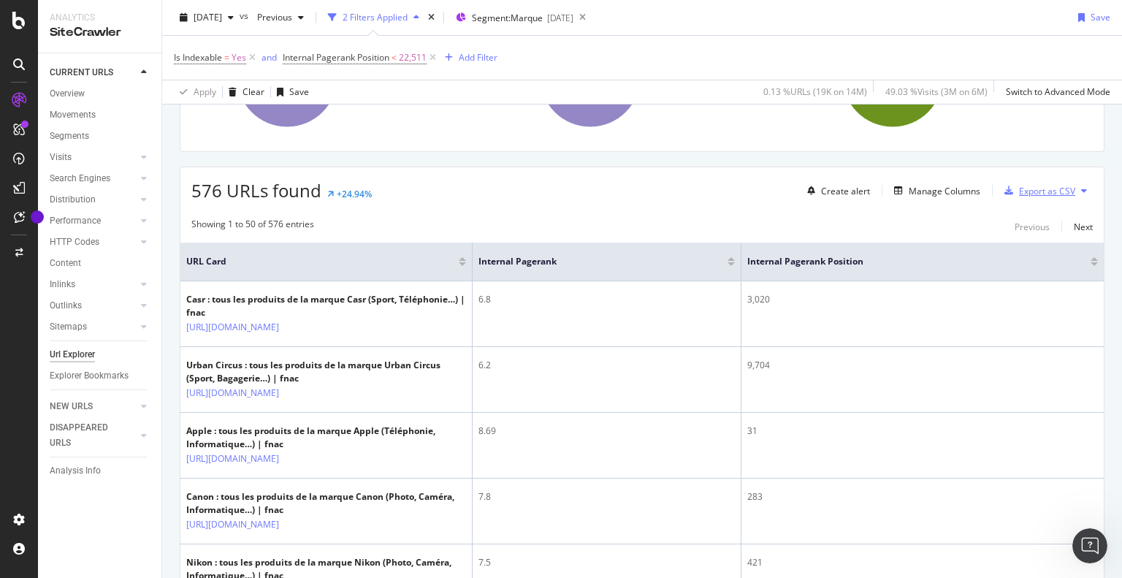
click at [1033, 185] on div "Export as CSV" at bounding box center [1047, 191] width 56 height 12
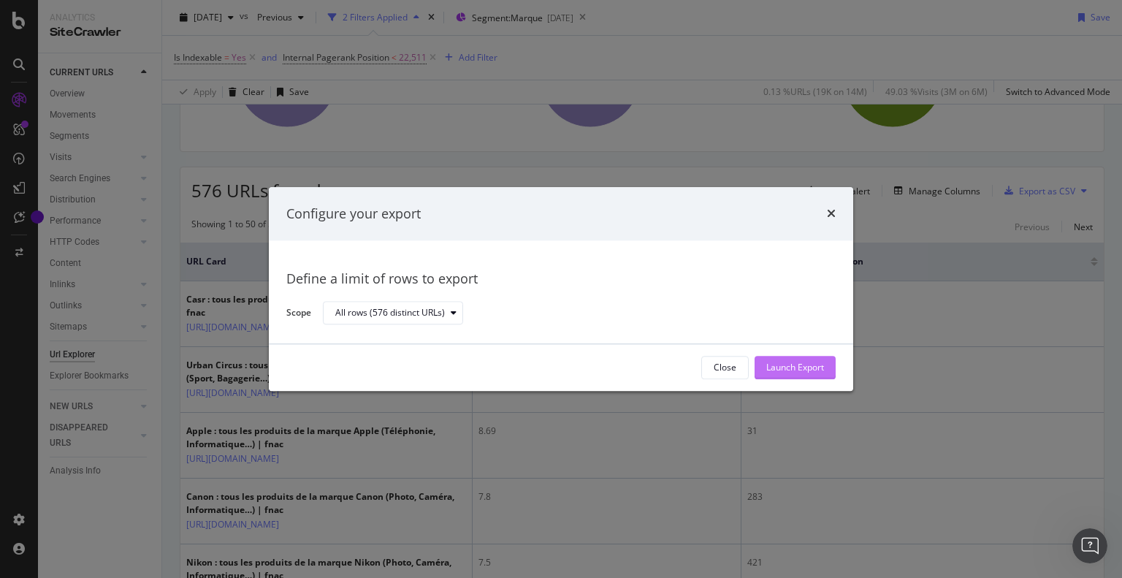
click at [797, 369] on div "Launch Export" at bounding box center [795, 367] width 58 height 12
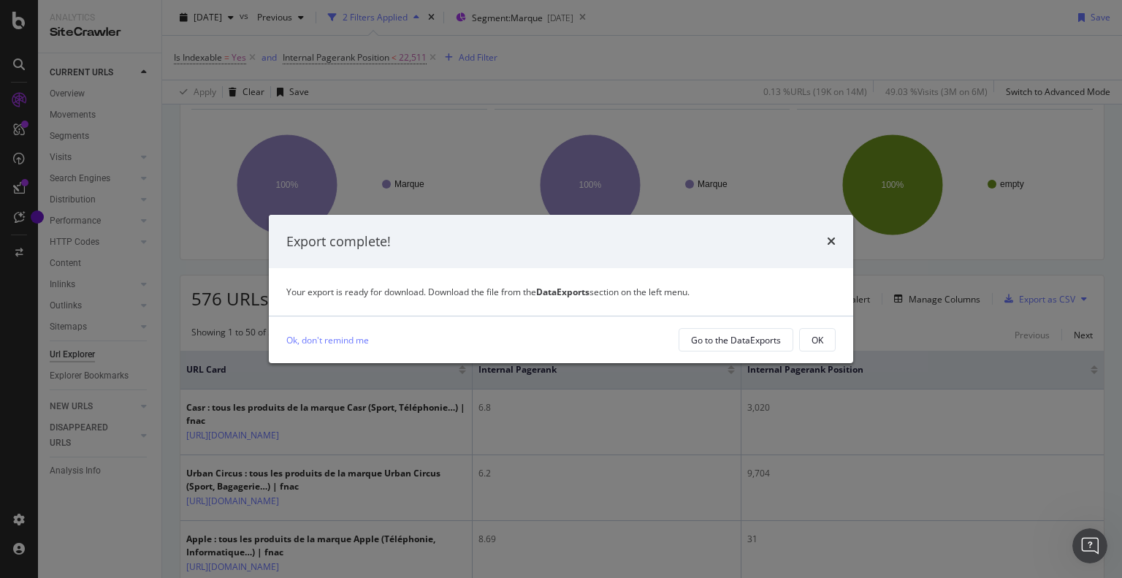
scroll to position [219, 0]
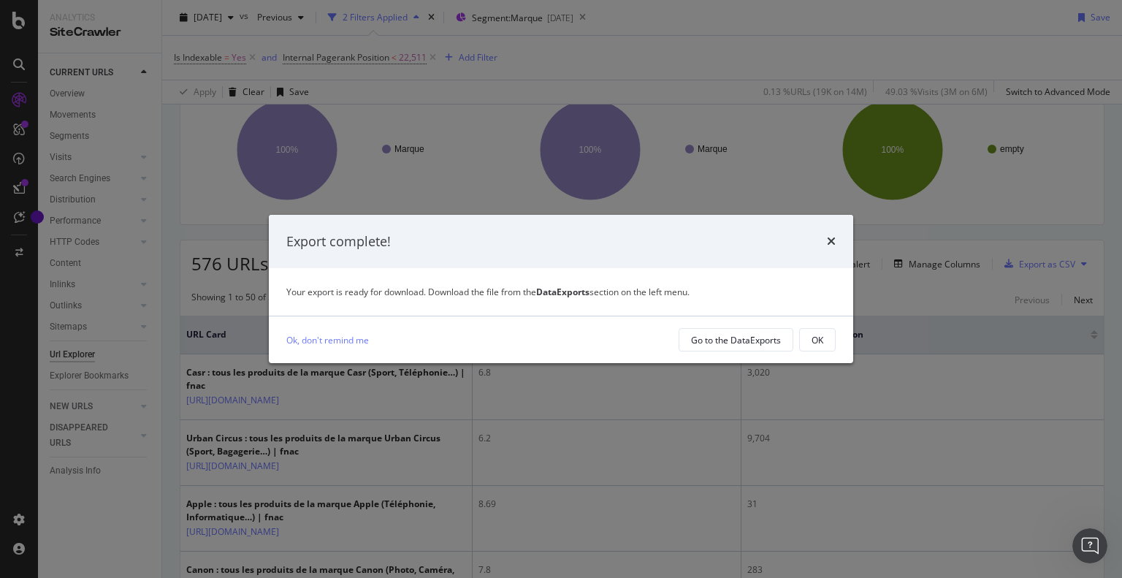
click at [835, 240] on div "Export complete!" at bounding box center [561, 242] width 584 height 54
click at [835, 236] on icon "times" at bounding box center [831, 241] width 9 height 12
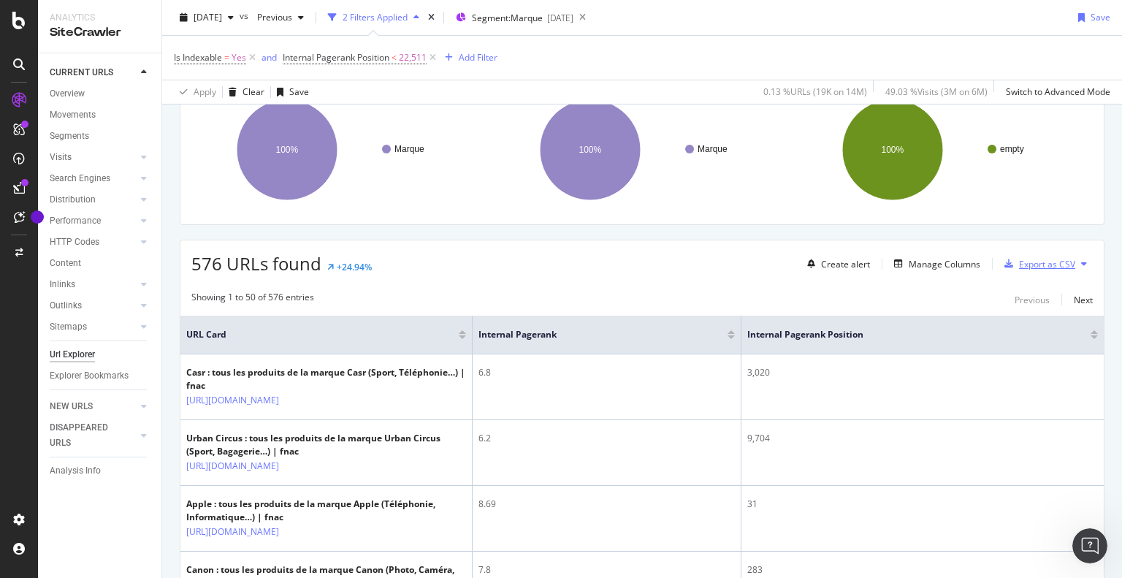
scroll to position [0, 0]
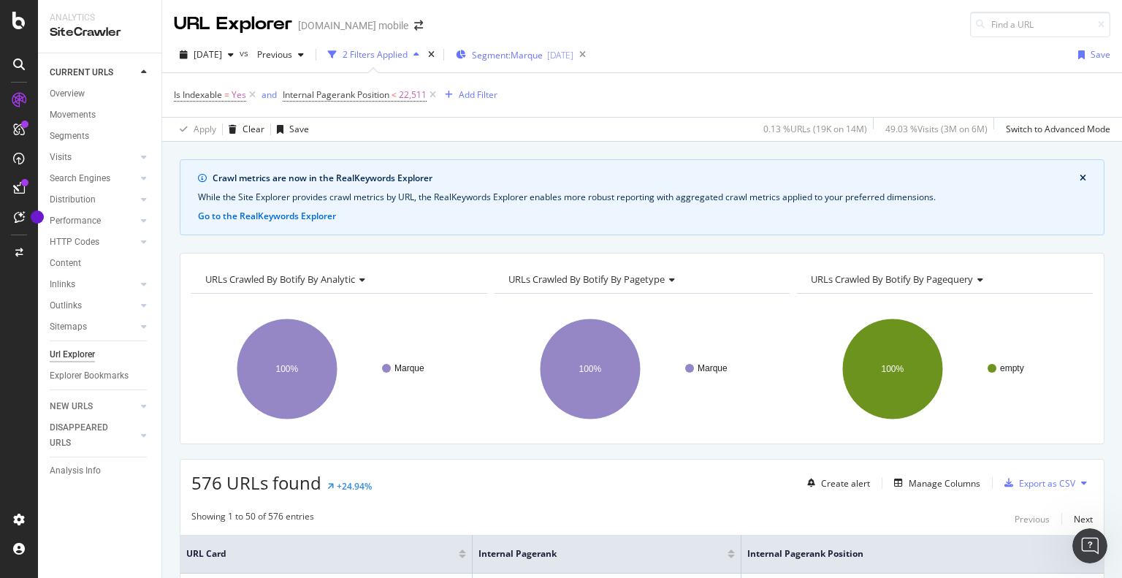
click at [520, 47] on div "Segment: Marque 2025-08-11" at bounding box center [515, 55] width 118 height 22
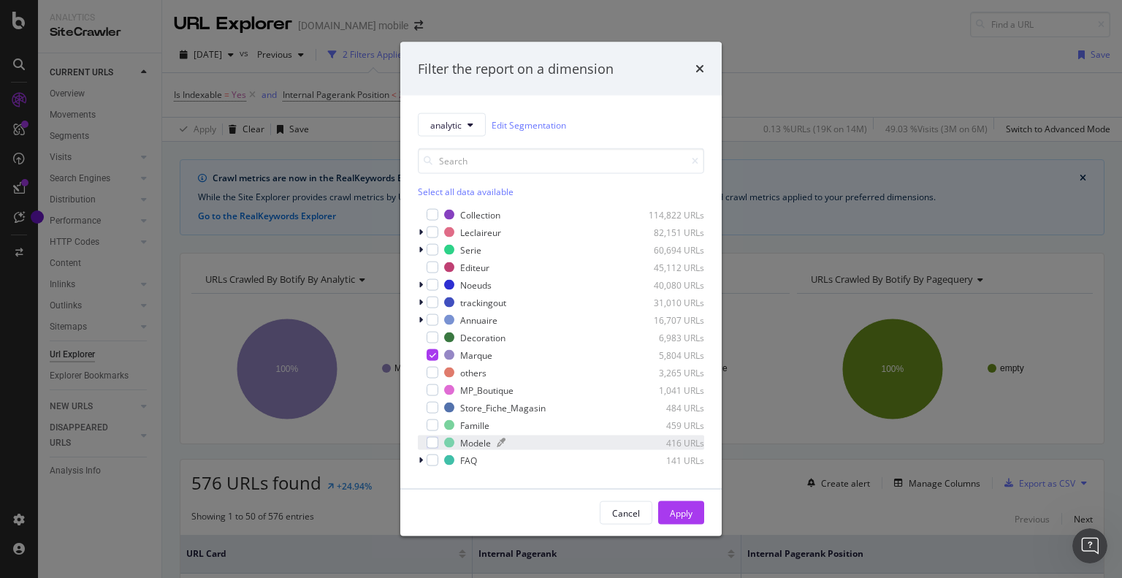
scroll to position [146, 0]
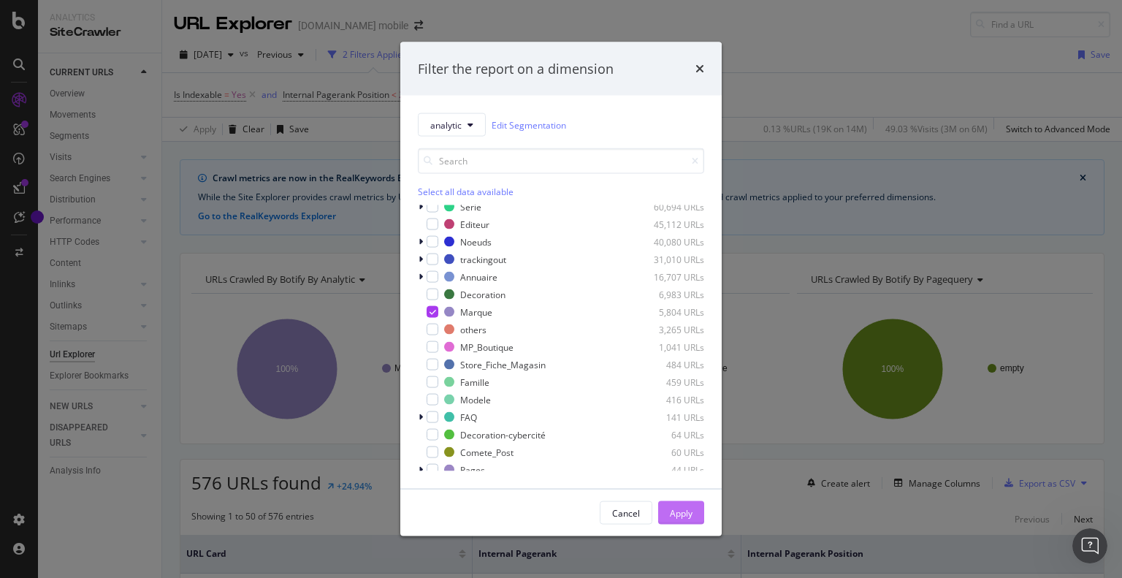
click at [675, 508] on div "Apply" at bounding box center [681, 512] width 23 height 12
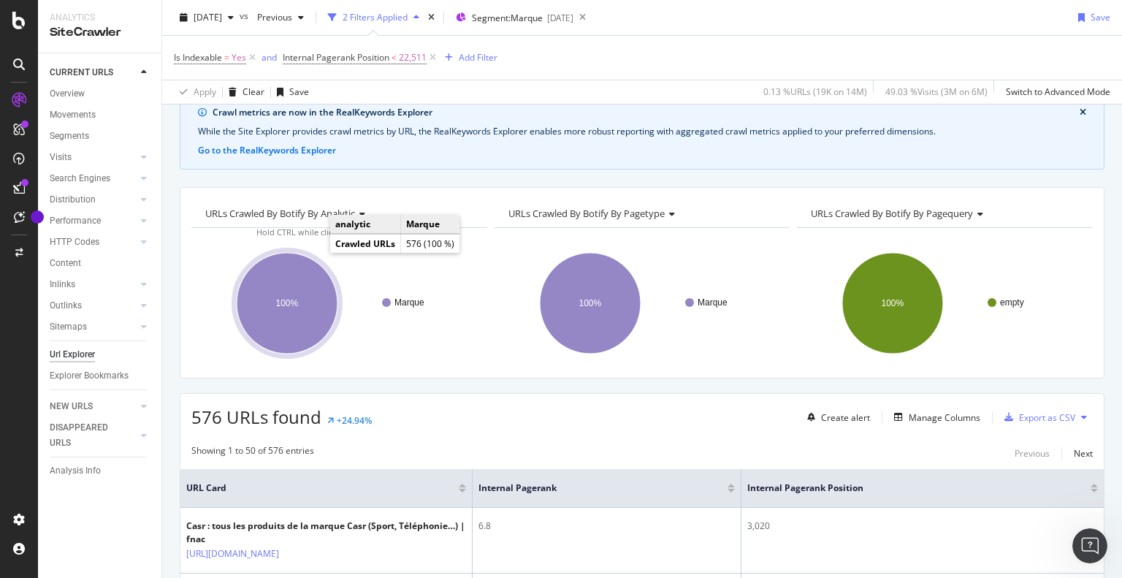
scroll to position [0, 0]
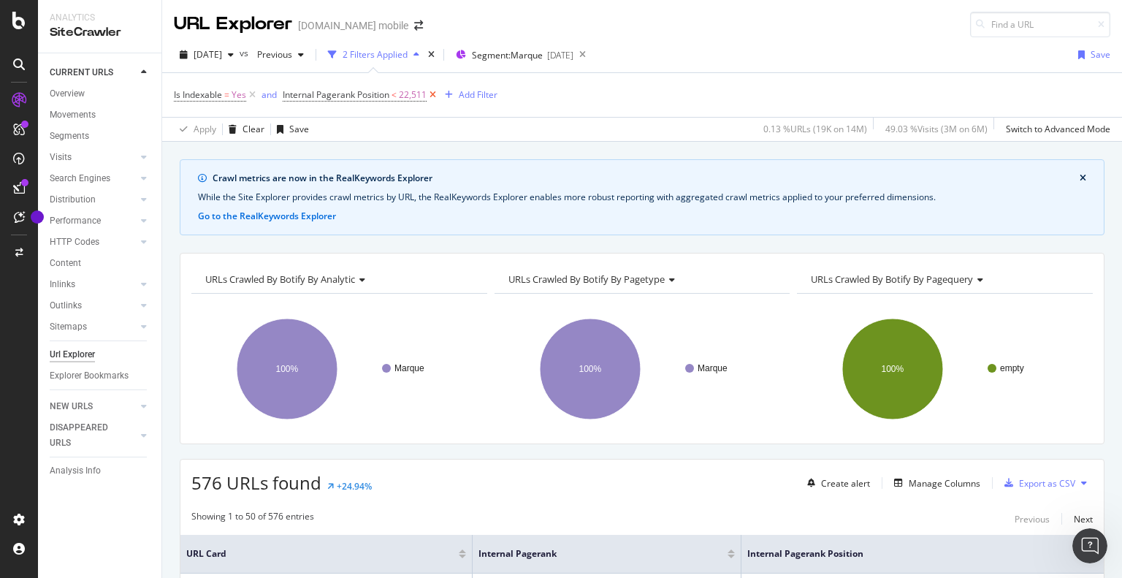
click at [434, 93] on icon at bounding box center [432, 95] width 12 height 15
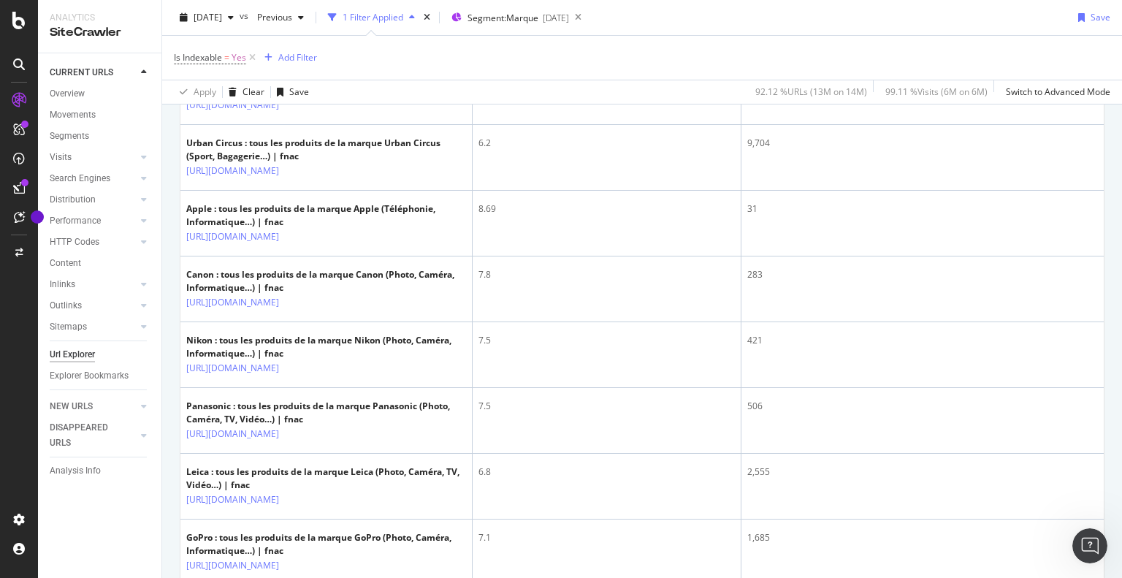
scroll to position [292, 0]
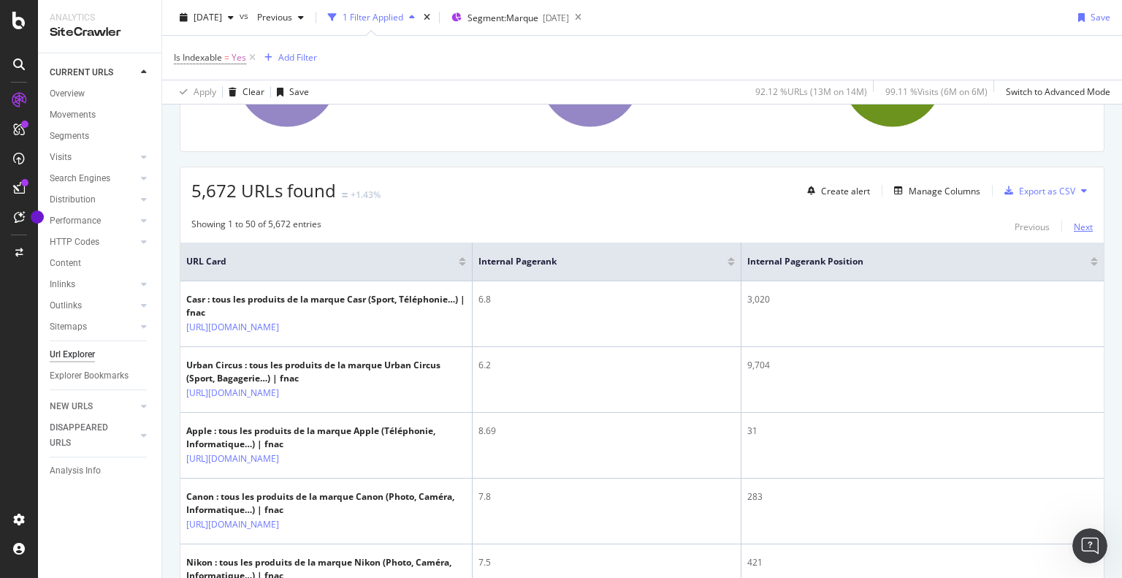
click at [1073, 223] on div "Next" at bounding box center [1082, 227] width 19 height 12
click at [1073, 224] on div "Next" at bounding box center [1082, 227] width 19 height 12
click at [1073, 225] on div "Next" at bounding box center [1082, 227] width 19 height 12
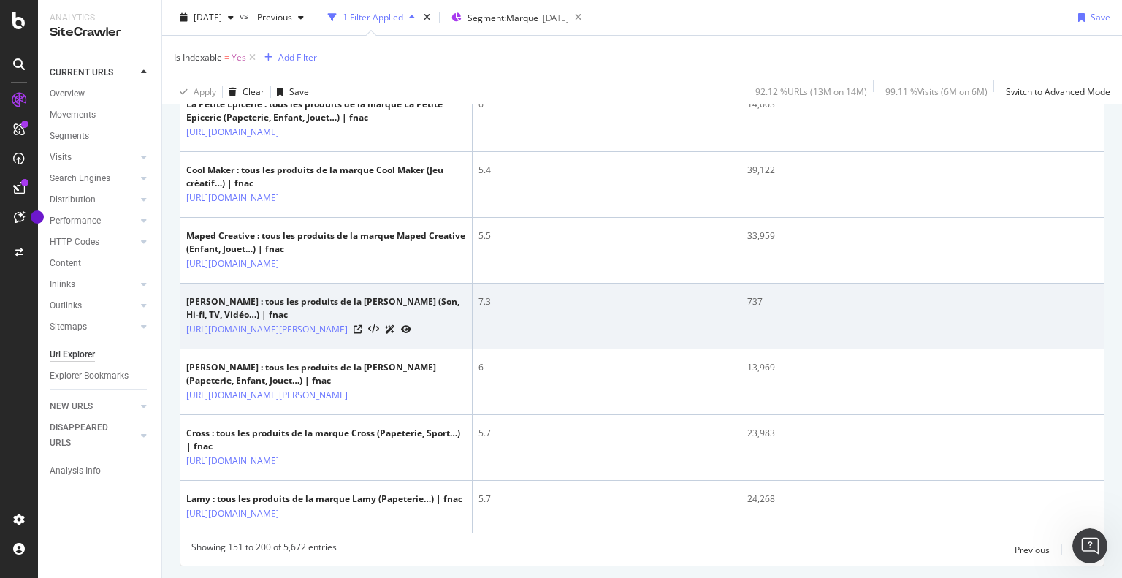
scroll to position [3344, 0]
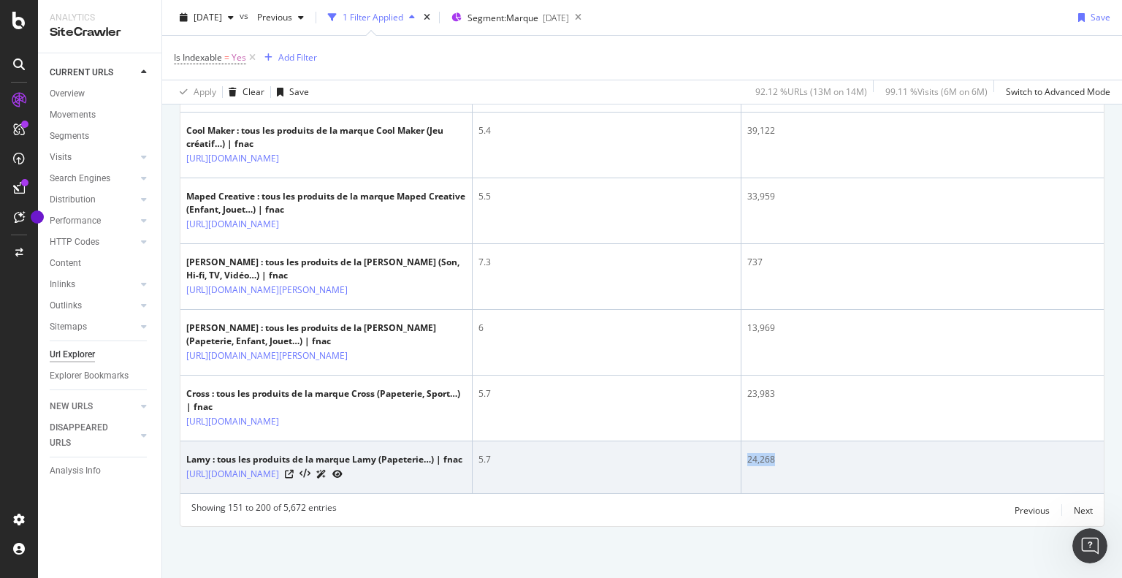
drag, startPoint x: 788, startPoint y: 459, endPoint x: 737, endPoint y: 459, distance: 51.1
click at [737, 459] on tr "Lamy : tous les produits de la marque Lamy (Papeterie…) | fnac https://www.fnac…" at bounding box center [641, 467] width 923 height 53
copy tr "24,268"
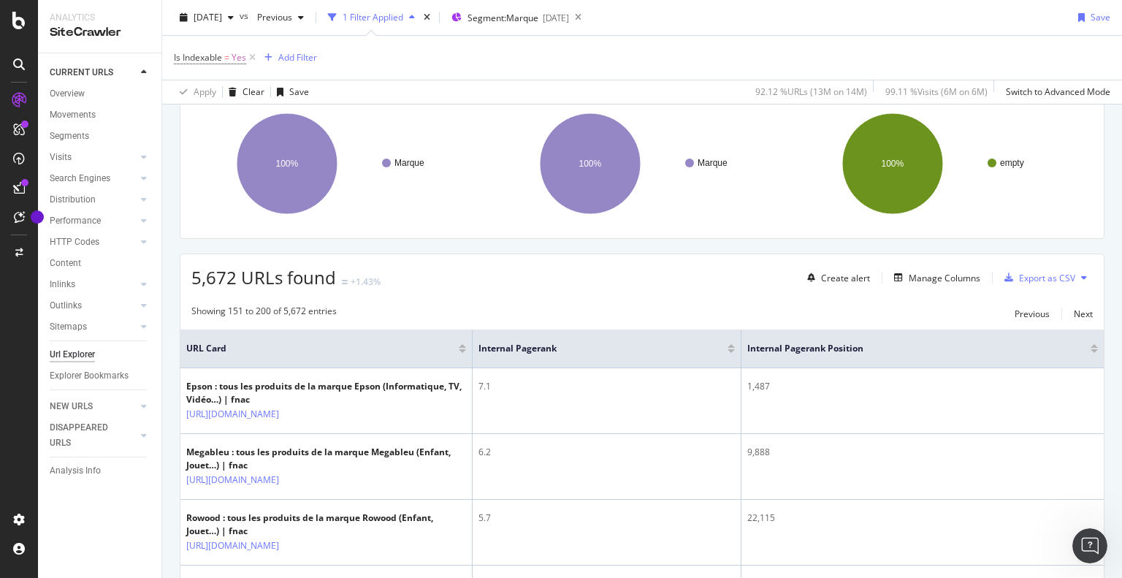
scroll to position [0, 0]
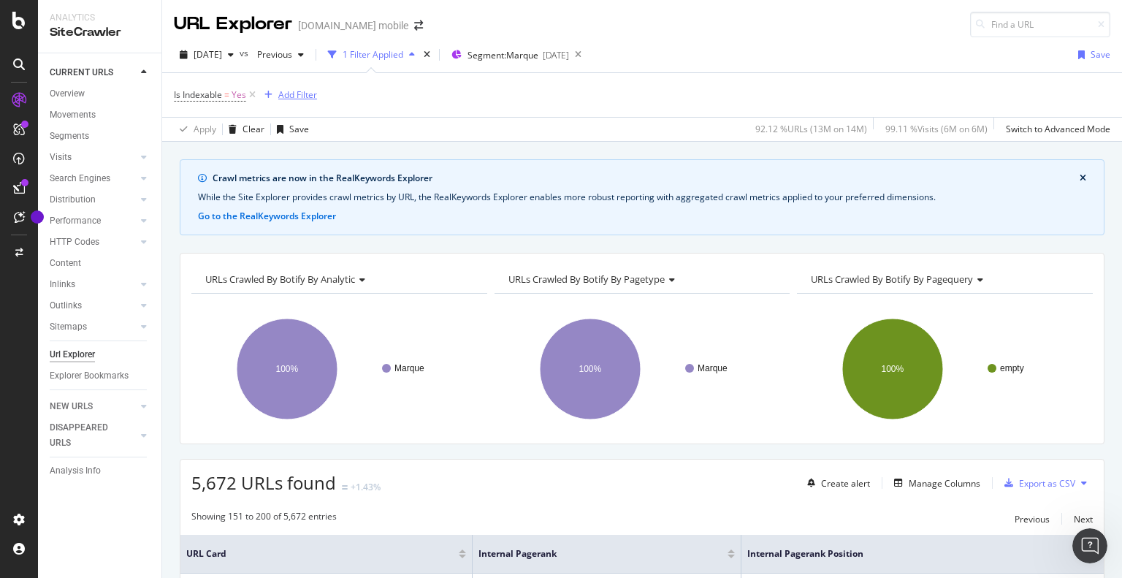
click at [291, 95] on div "Add Filter" at bounding box center [297, 94] width 39 height 12
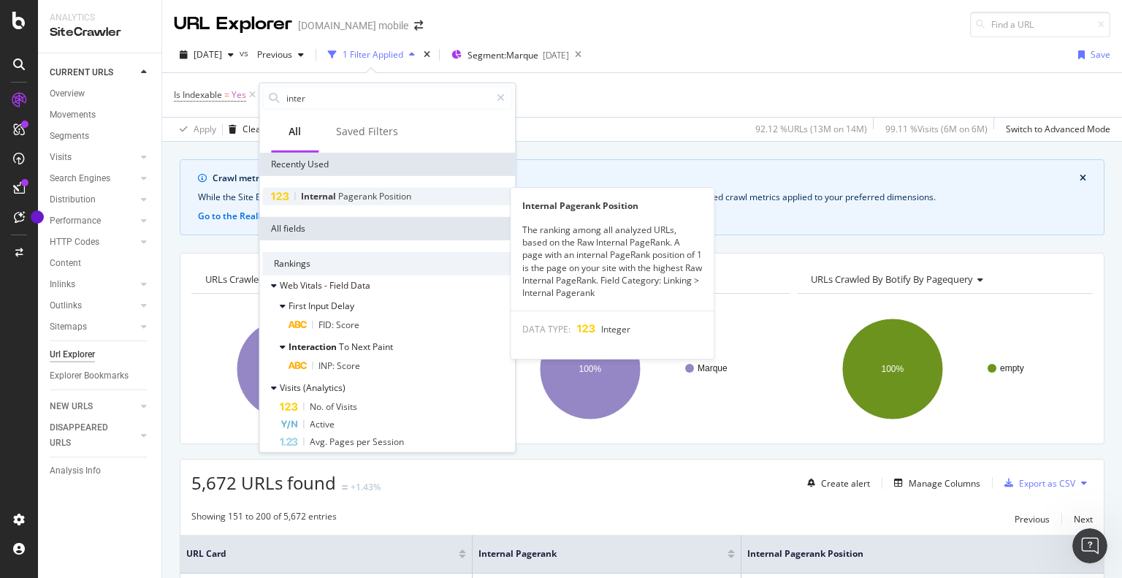
click at [343, 201] on span "Pagerank" at bounding box center [358, 196] width 41 height 12
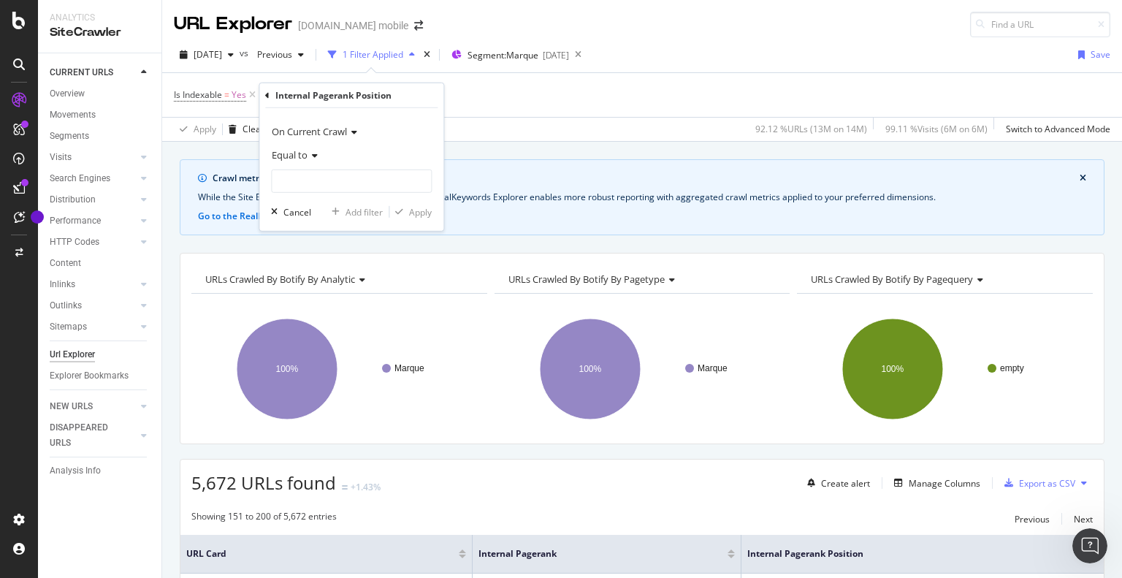
click at [314, 158] on icon at bounding box center [312, 155] width 10 height 9
click at [347, 223] on div "Less than" at bounding box center [353, 222] width 156 height 19
click at [342, 175] on input "number" at bounding box center [351, 180] width 161 height 23
paste input "24.268"
click at [291, 182] on input "24.268" at bounding box center [351, 180] width 161 height 23
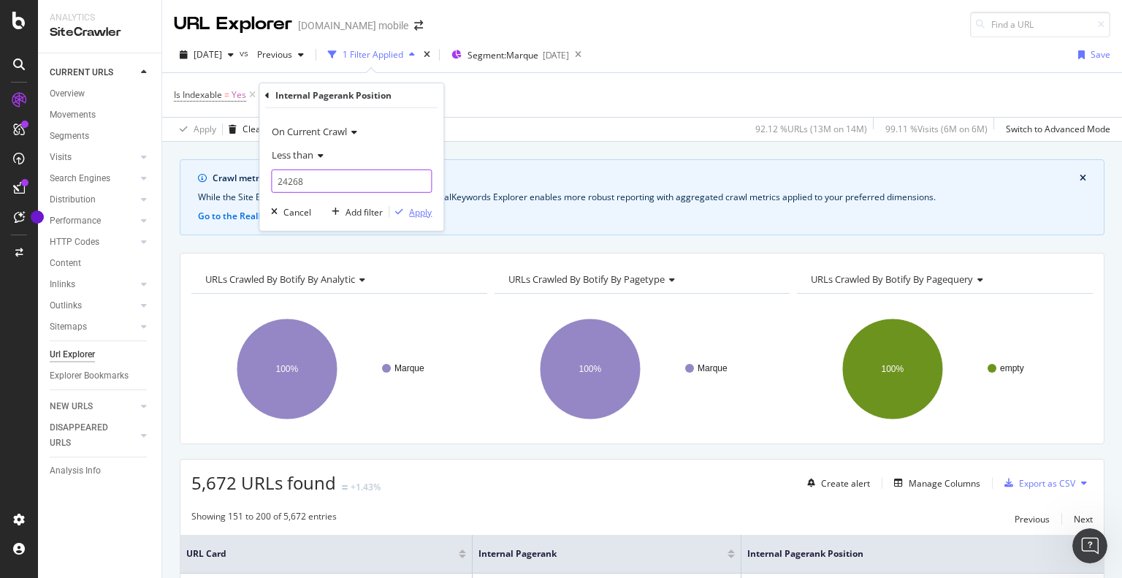
type input "24268"
click at [424, 211] on div "Apply" at bounding box center [420, 211] width 23 height 12
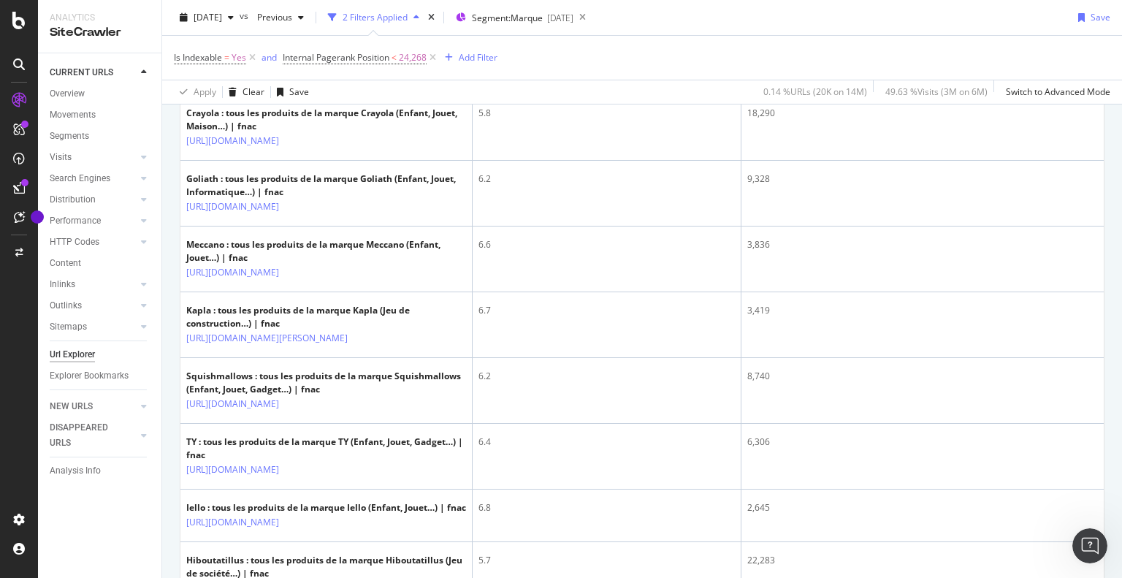
scroll to position [3357, 0]
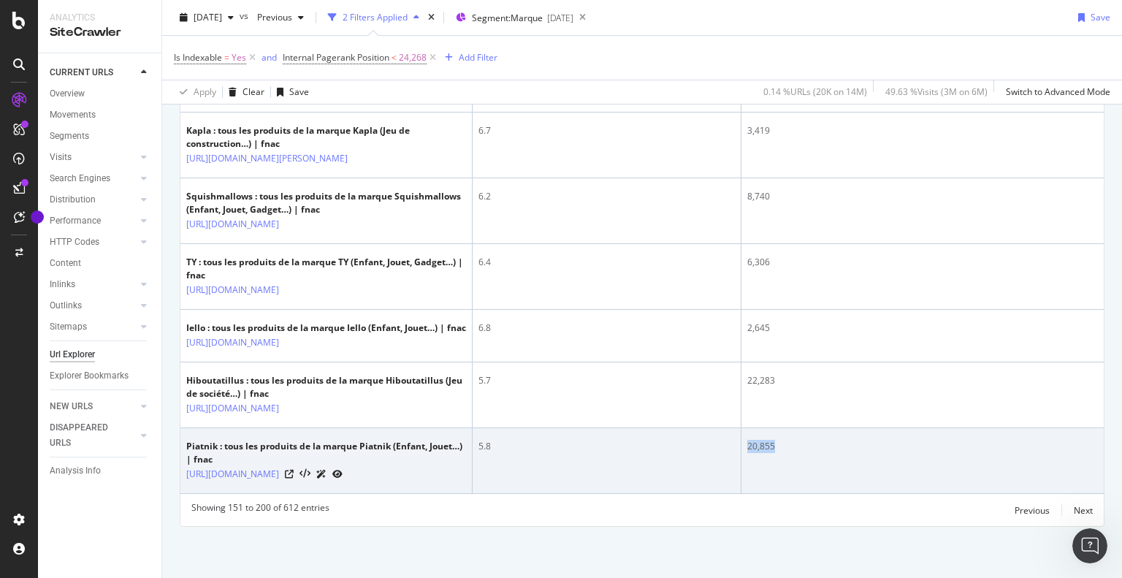
drag, startPoint x: 770, startPoint y: 447, endPoint x: 735, endPoint y: 448, distance: 34.3
click at [737, 448] on tr "Piatnik : tous les produits de la marque Piatnik (Enfant, Jouet…) | fnac https:…" at bounding box center [641, 461] width 923 height 66
copy tr "20,855"
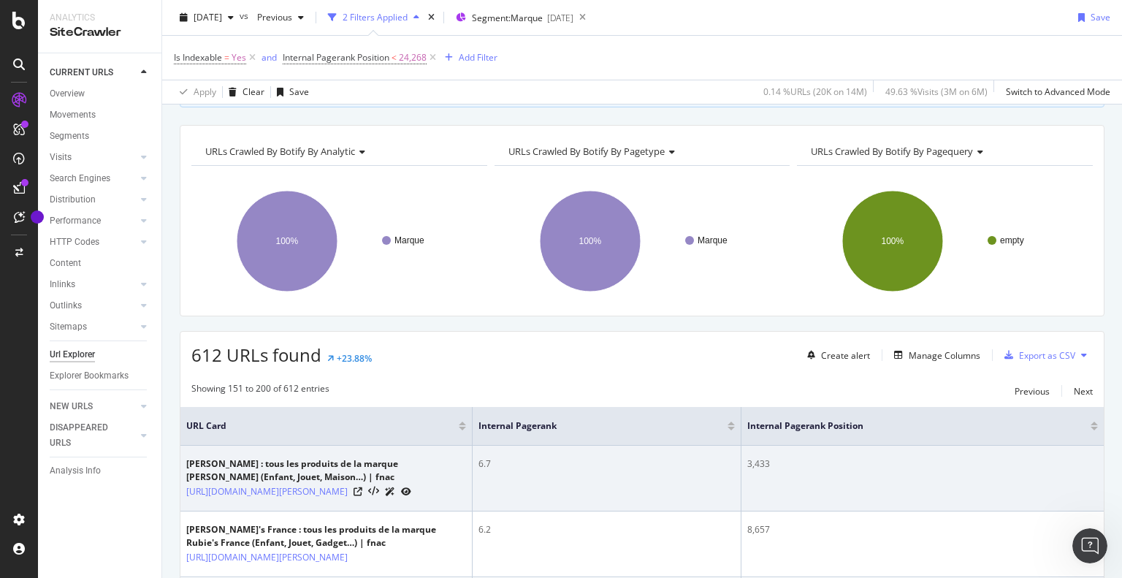
scroll to position [0, 0]
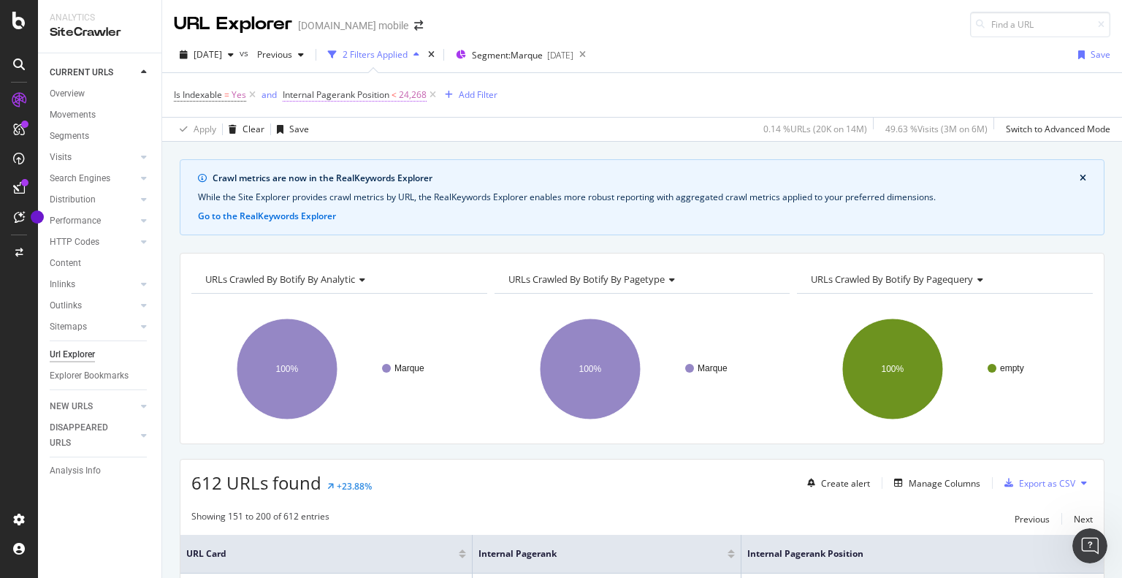
click at [402, 93] on span "24,268" at bounding box center [413, 95] width 28 height 20
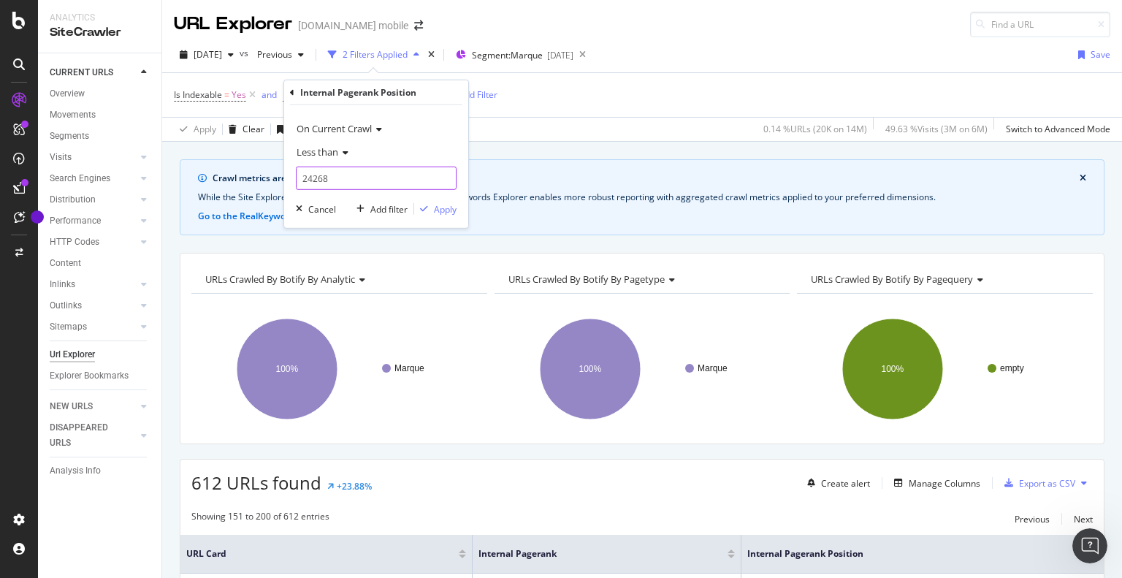
drag, startPoint x: 356, startPoint y: 185, endPoint x: 248, endPoint y: 188, distance: 108.1
click at [248, 188] on body "Analytics SiteCrawler CURRENT URLS Overview Movements Segments Visits Analysis …" at bounding box center [561, 289] width 1122 height 578
type input "2"
paste input "20.855"
click at [311, 182] on input "20.855" at bounding box center [376, 177] width 161 height 23
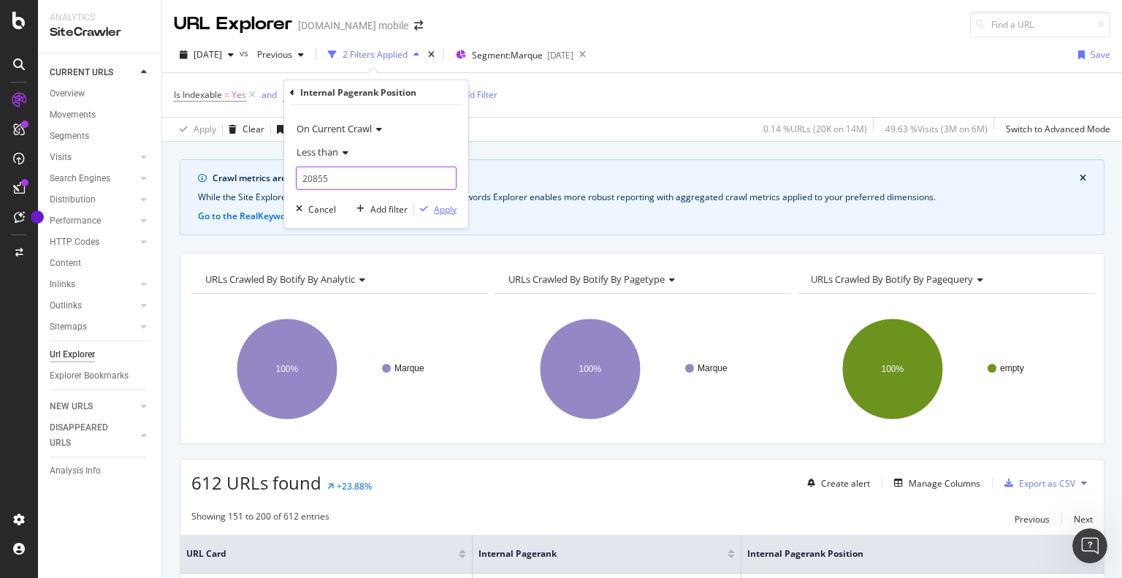
type input "20855"
click at [434, 204] on div "Apply" at bounding box center [445, 208] width 23 height 12
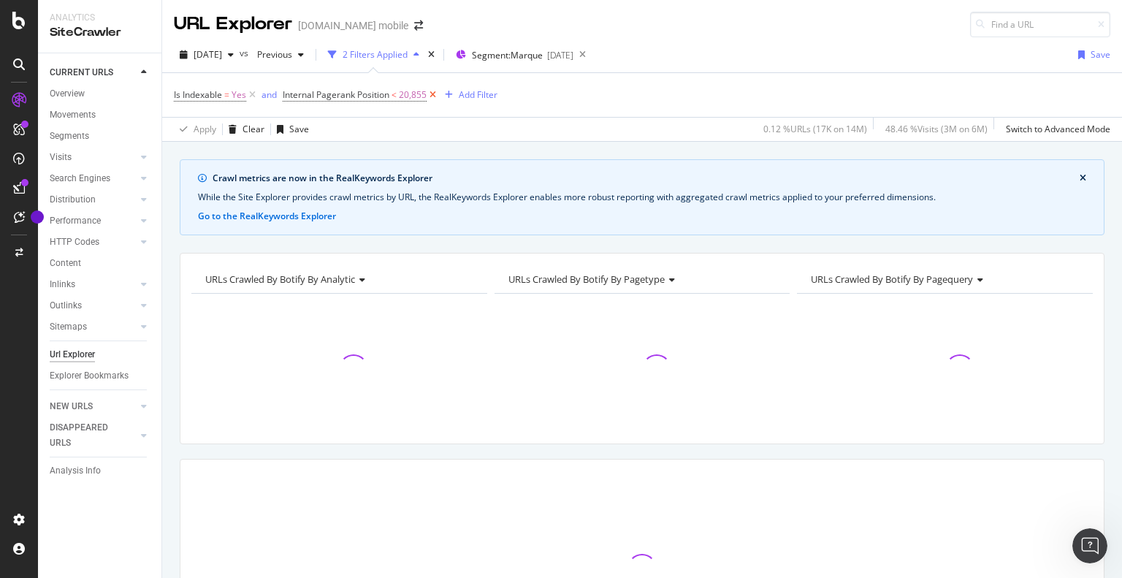
click at [434, 91] on icon at bounding box center [432, 95] width 12 height 15
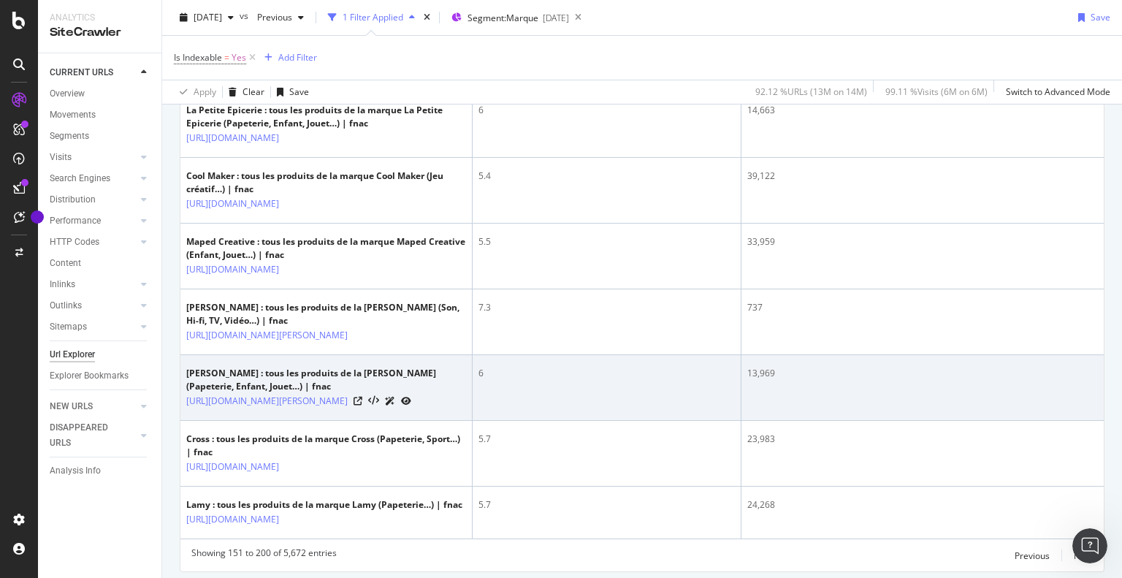
scroll to position [3344, 0]
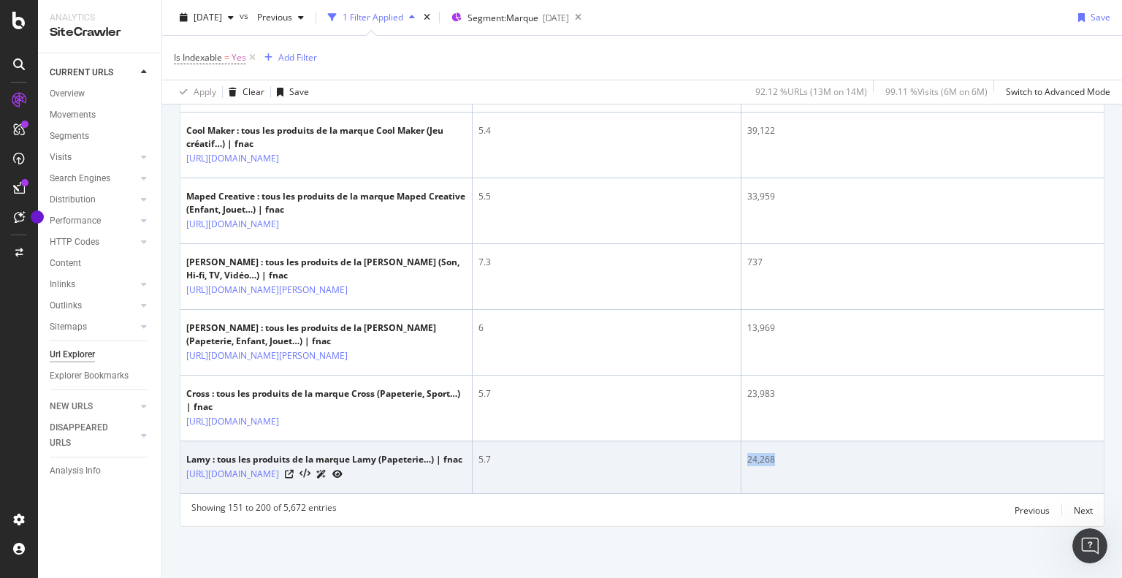
drag, startPoint x: 797, startPoint y: 464, endPoint x: 722, endPoint y: 475, distance: 76.1
click at [722, 475] on tr "Lamy : tous les produits de la marque Lamy (Papeterie…) | fnac https://www.fnac…" at bounding box center [641, 467] width 923 height 53
copy tr "24,268"
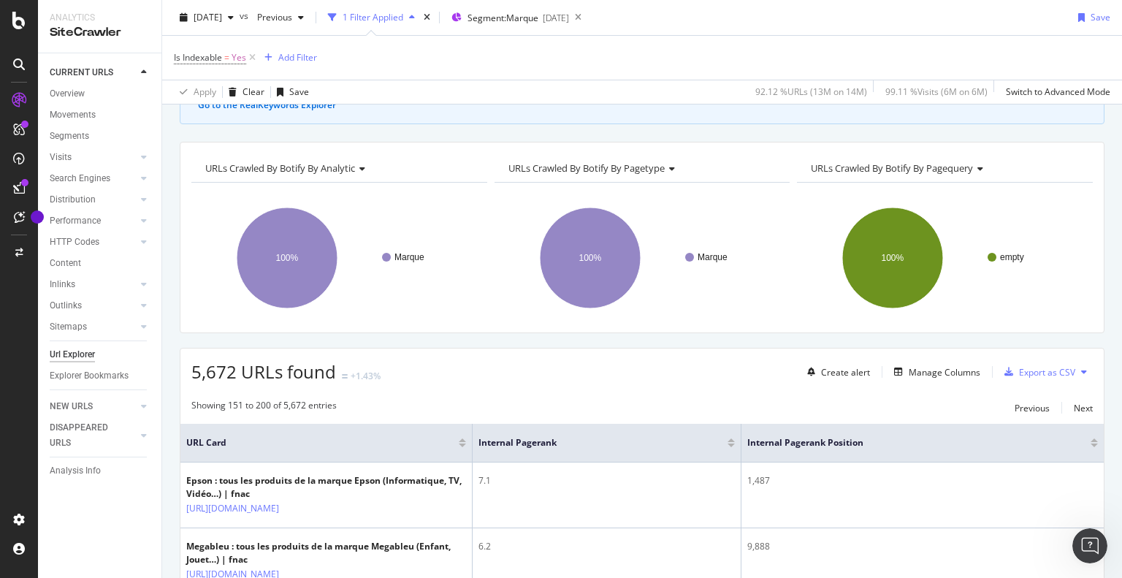
scroll to position [0, 0]
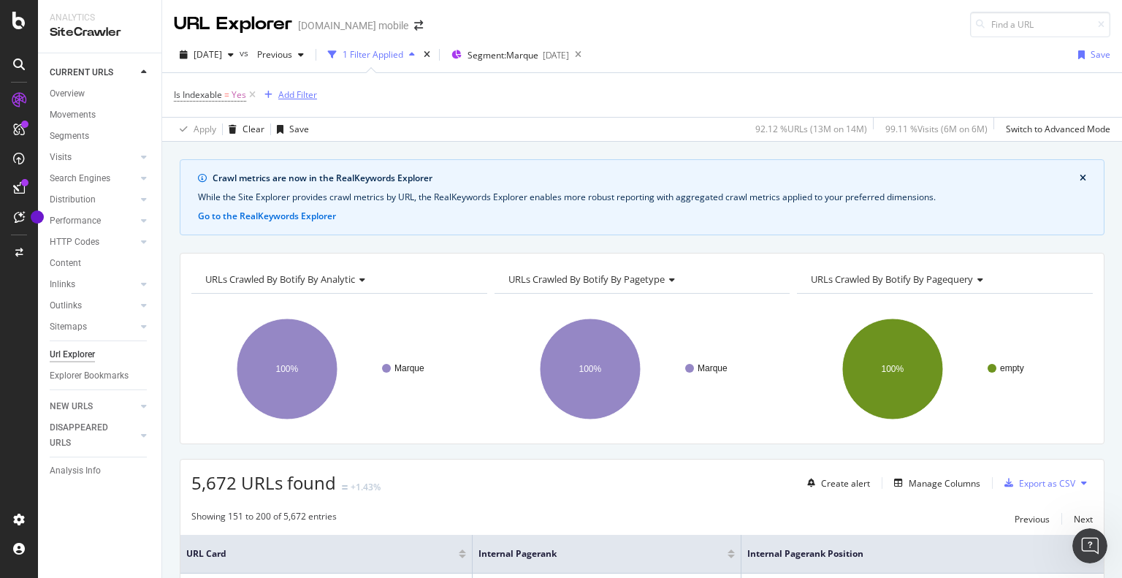
click at [293, 93] on div "Add Filter" at bounding box center [297, 94] width 39 height 12
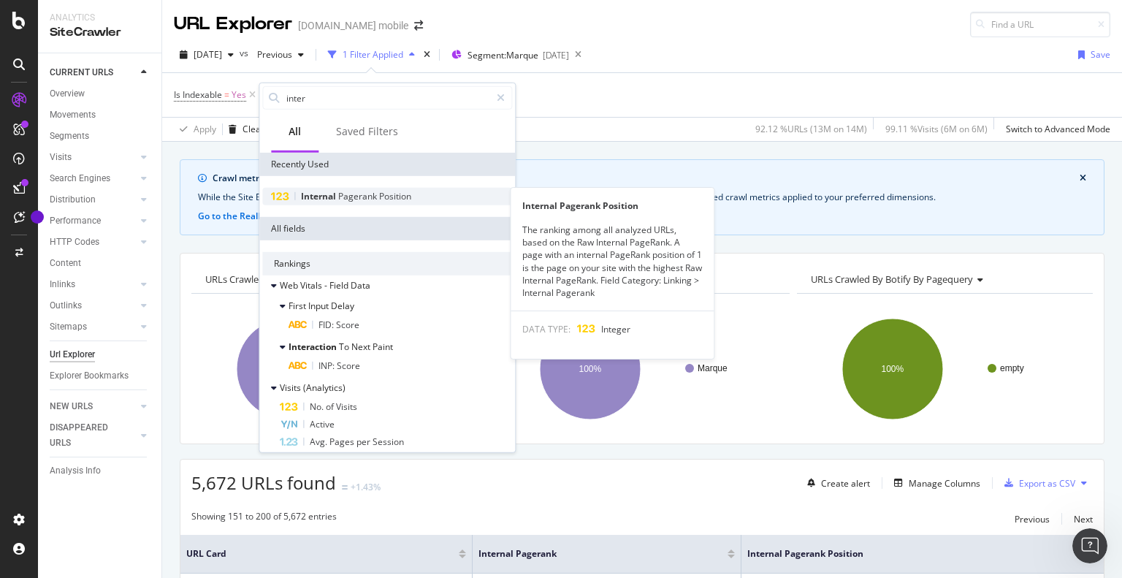
click at [341, 200] on span "Pagerank" at bounding box center [358, 196] width 41 height 12
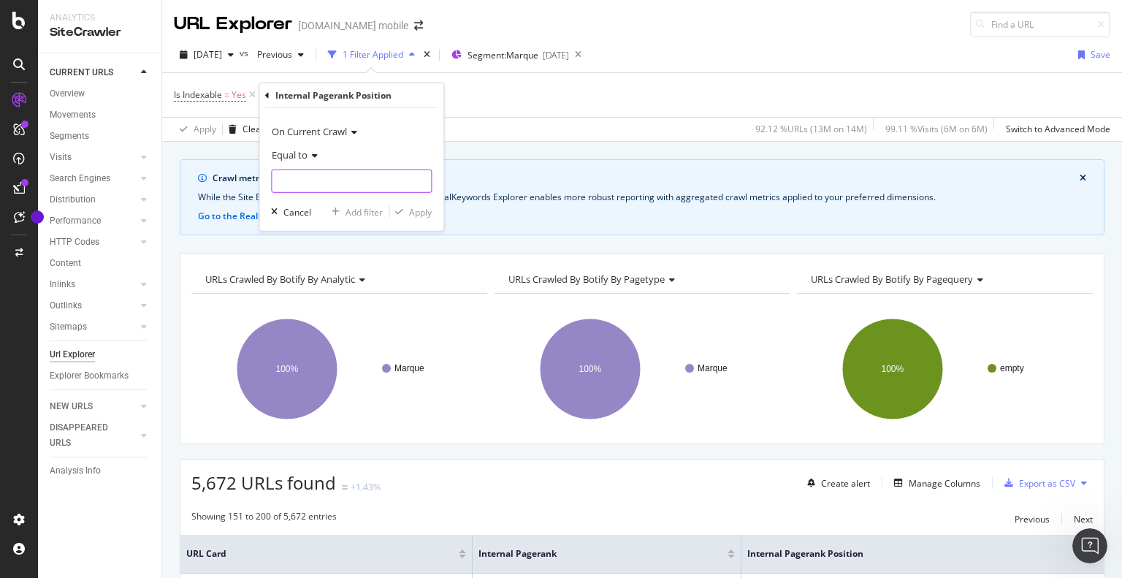
click at [369, 185] on input "number" at bounding box center [351, 180] width 161 height 23
click at [313, 151] on icon at bounding box center [312, 155] width 10 height 9
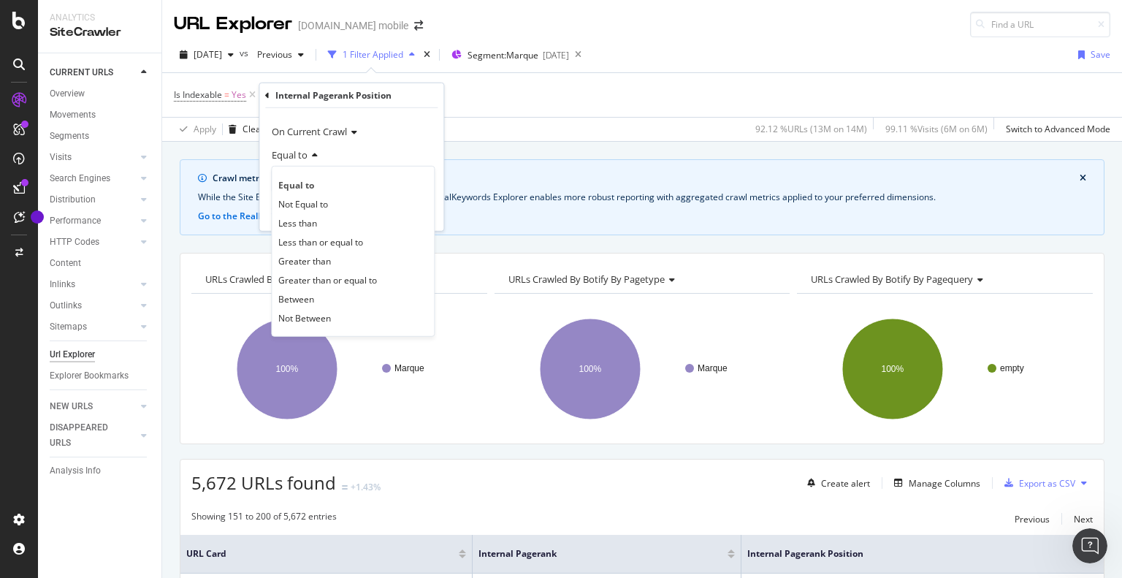
click at [304, 222] on span "Less than" at bounding box center [297, 222] width 39 height 12
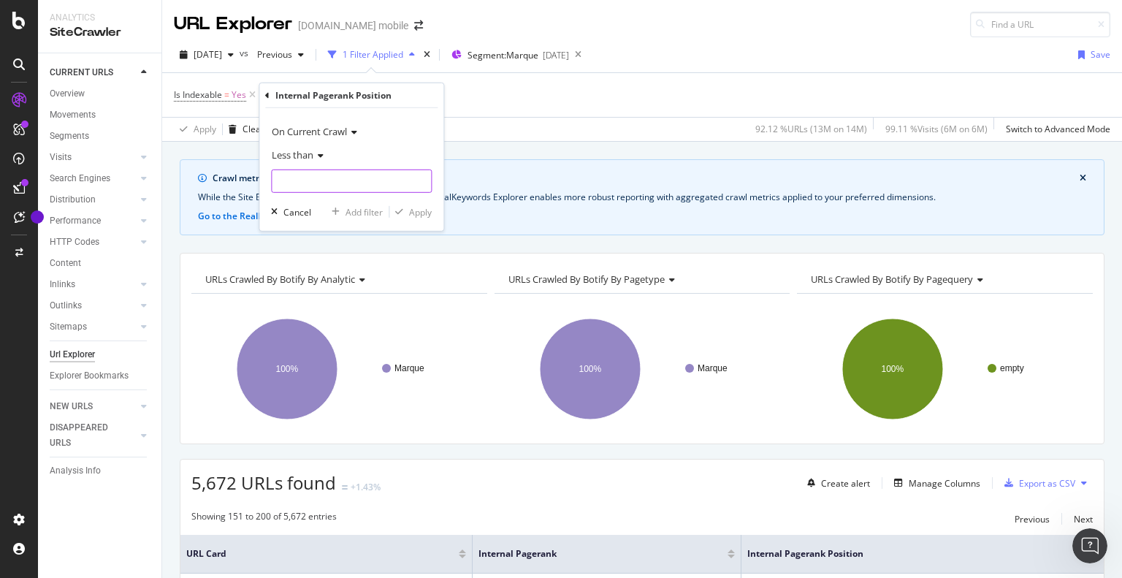
click at [310, 183] on input "number" at bounding box center [351, 180] width 161 height 23
paste input "24.268"
drag, startPoint x: 289, startPoint y: 178, endPoint x: 318, endPoint y: 163, distance: 32.3
click at [290, 179] on input "24.268" at bounding box center [351, 180] width 161 height 23
type input "24268"
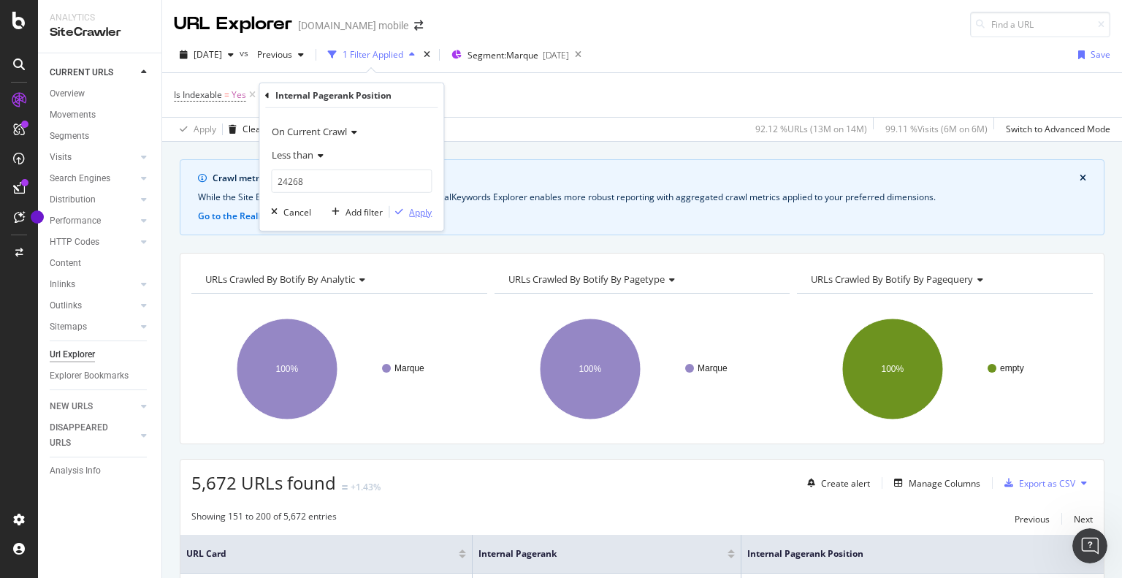
click at [411, 209] on div "Apply" at bounding box center [420, 211] width 23 height 12
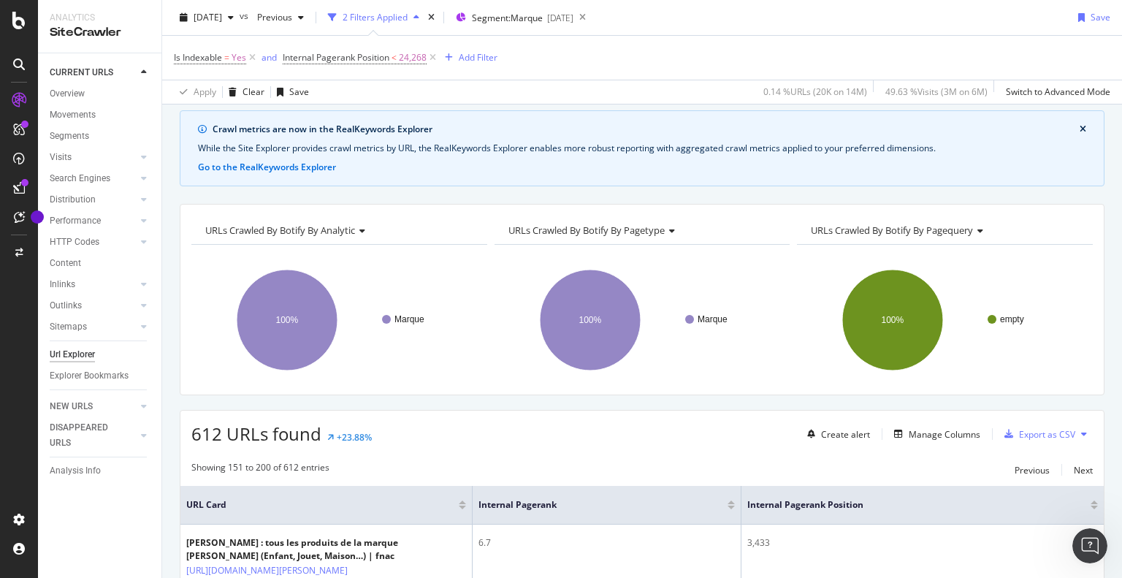
scroll to position [73, 0]
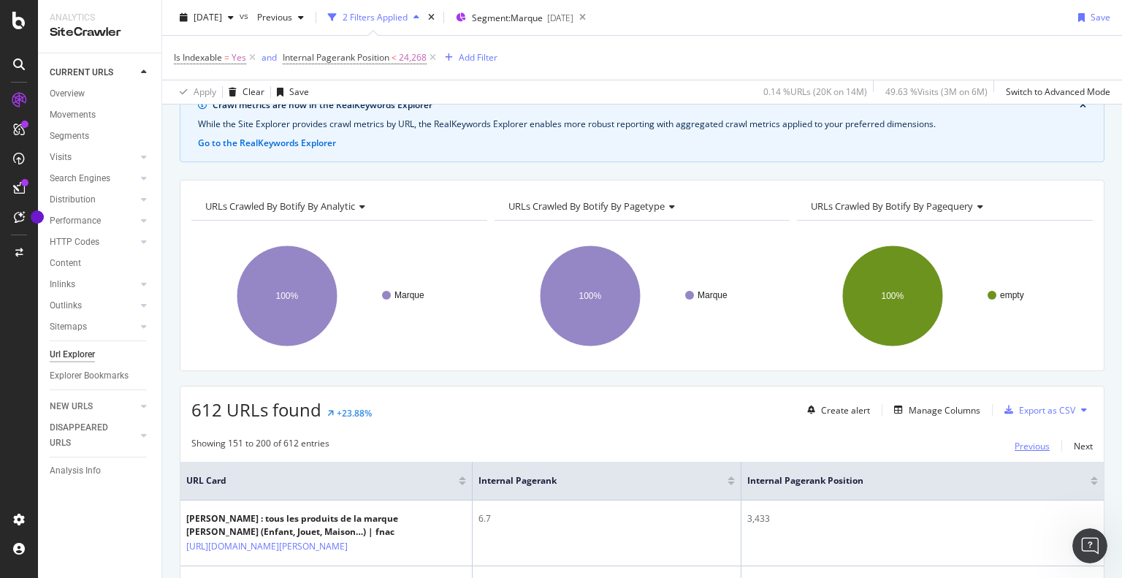
click at [1016, 445] on div "Previous" at bounding box center [1031, 446] width 35 height 12
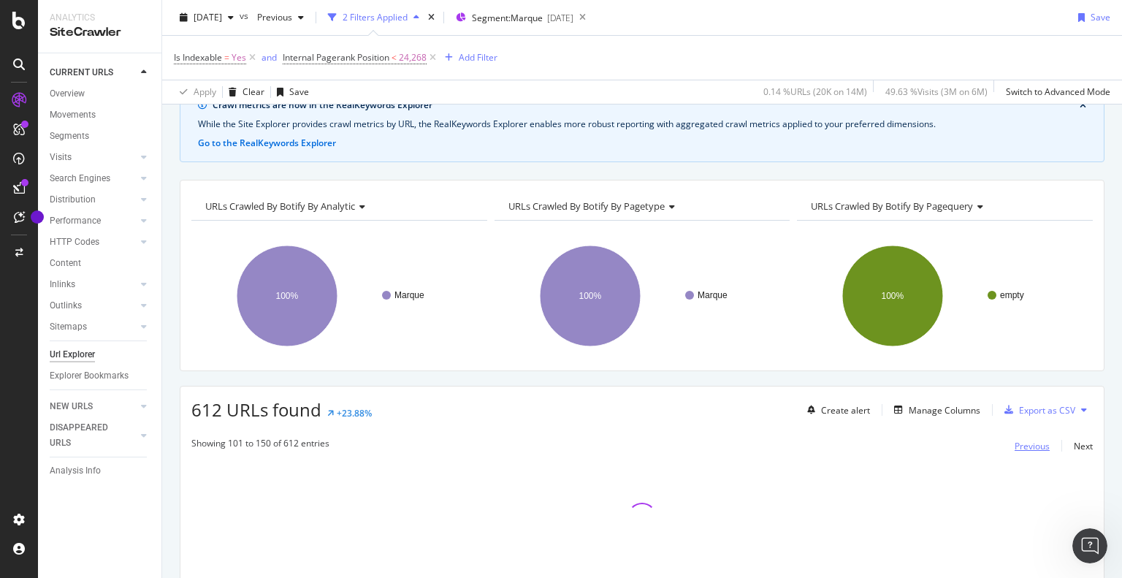
click at [1016, 445] on div "Previous" at bounding box center [1031, 446] width 35 height 12
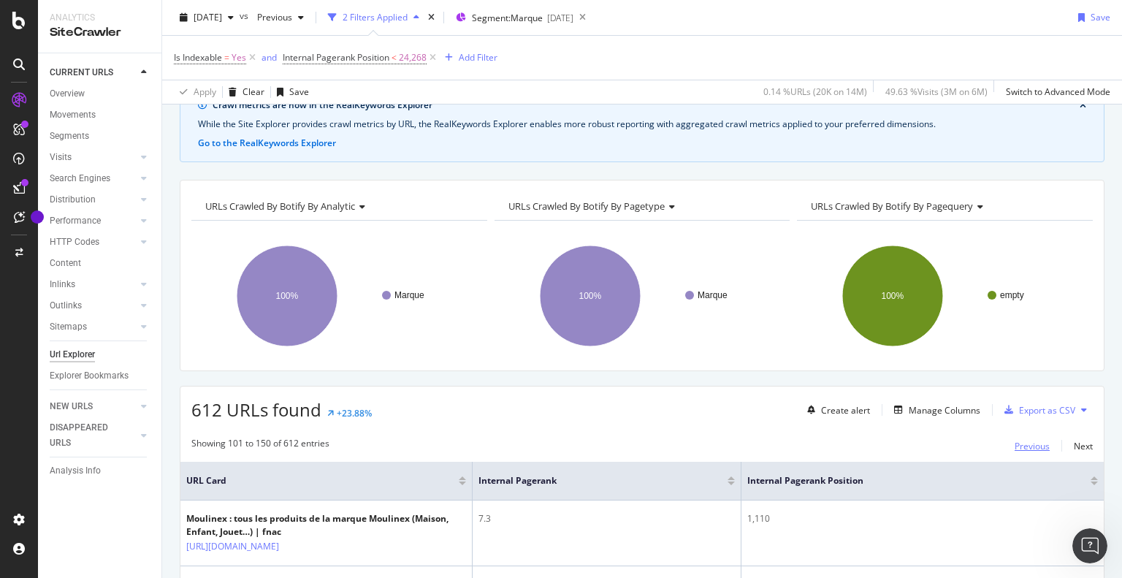
click at [1019, 445] on div "Previous" at bounding box center [1031, 446] width 35 height 12
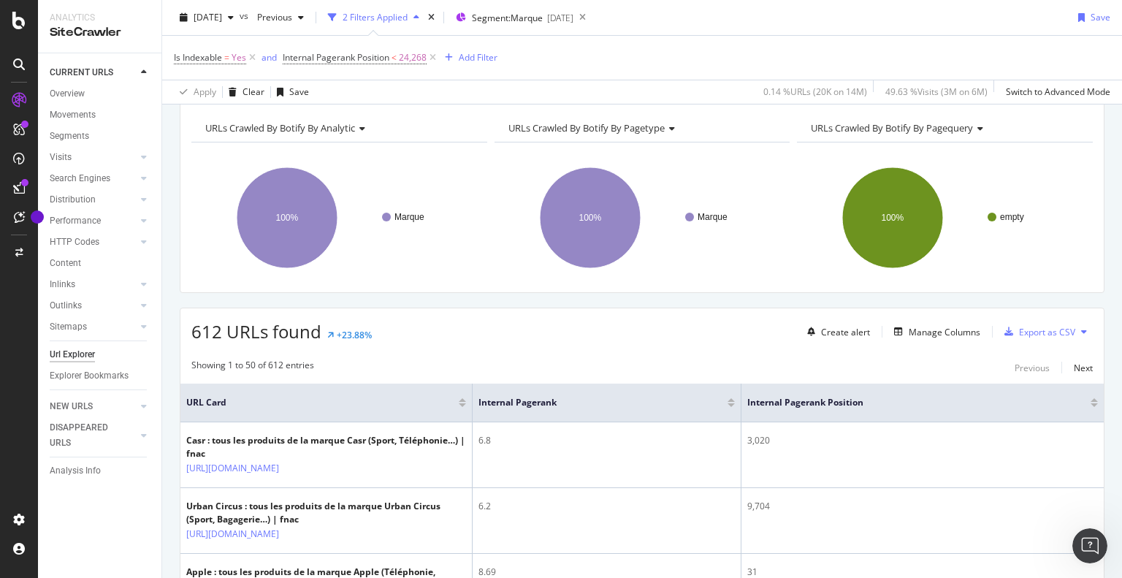
scroll to position [146, 0]
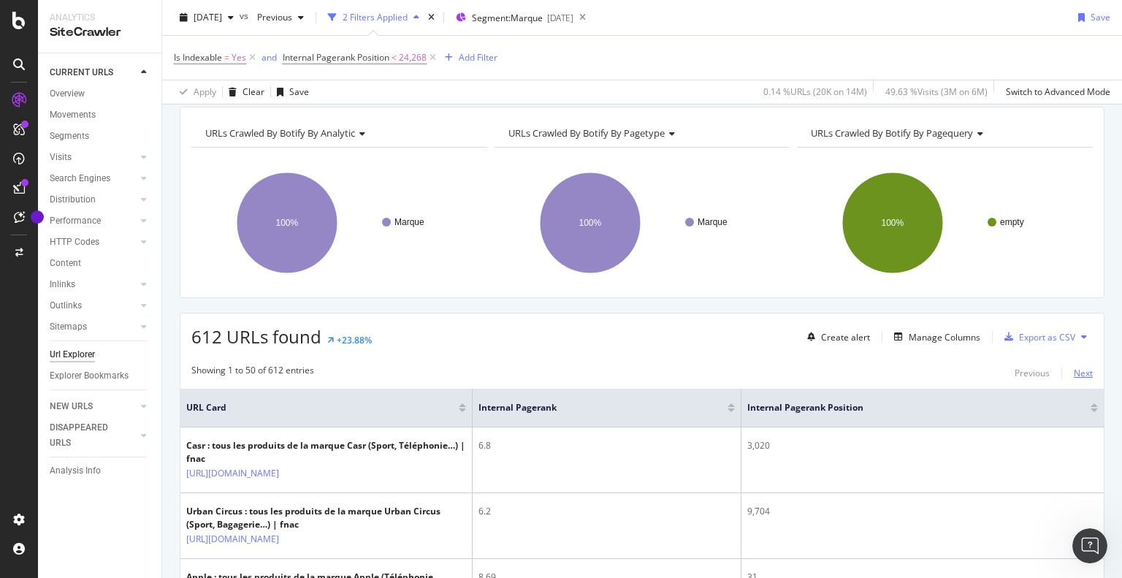
click at [1073, 367] on div "Next" at bounding box center [1082, 373] width 19 height 12
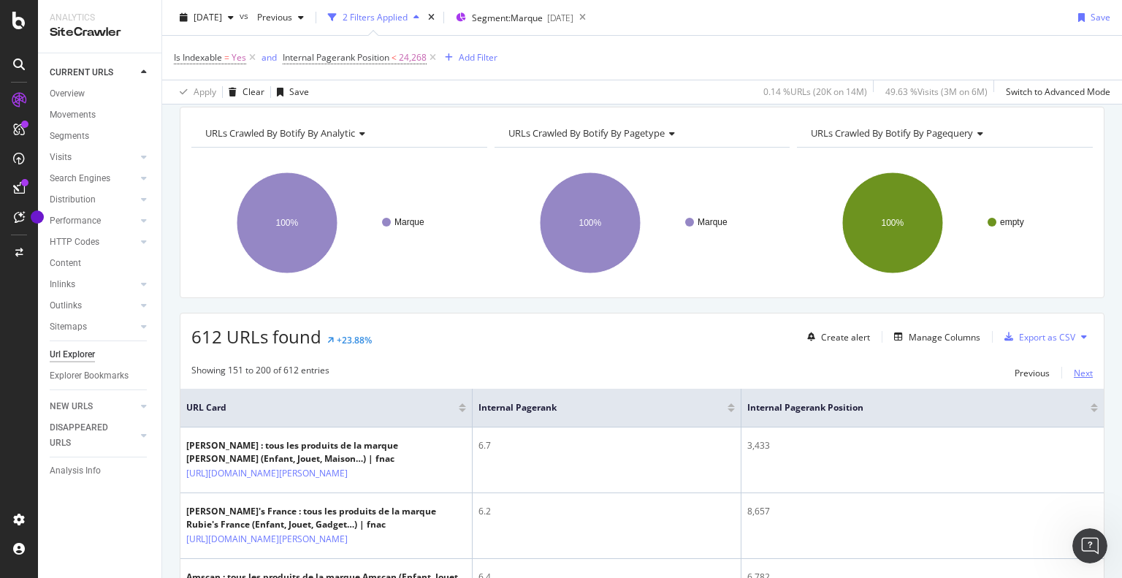
click at [1073, 367] on div "Next" at bounding box center [1082, 373] width 19 height 12
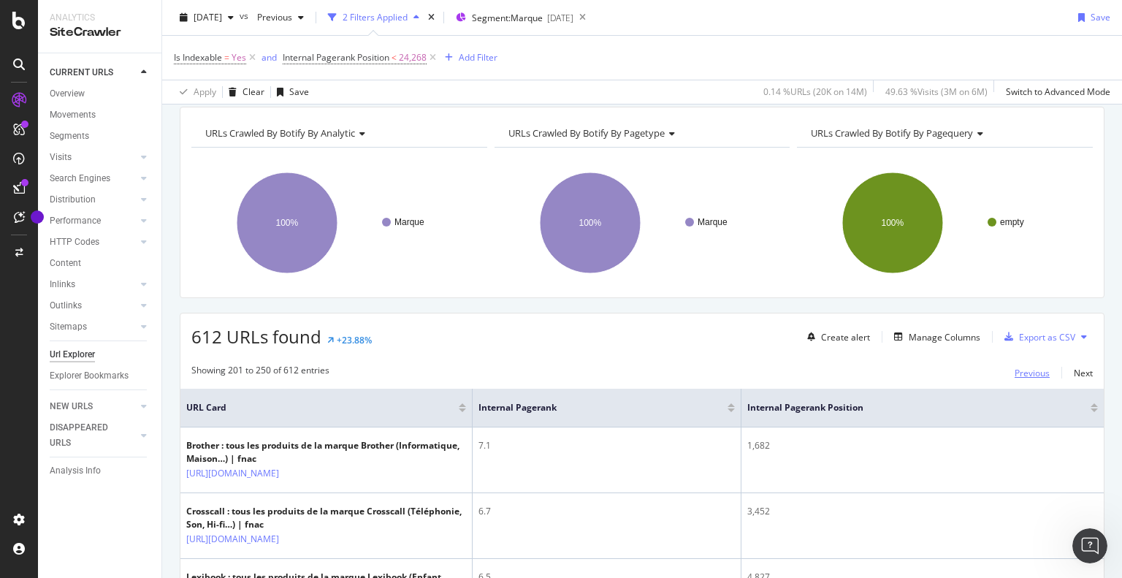
click at [1019, 370] on div "Previous" at bounding box center [1031, 373] width 35 height 12
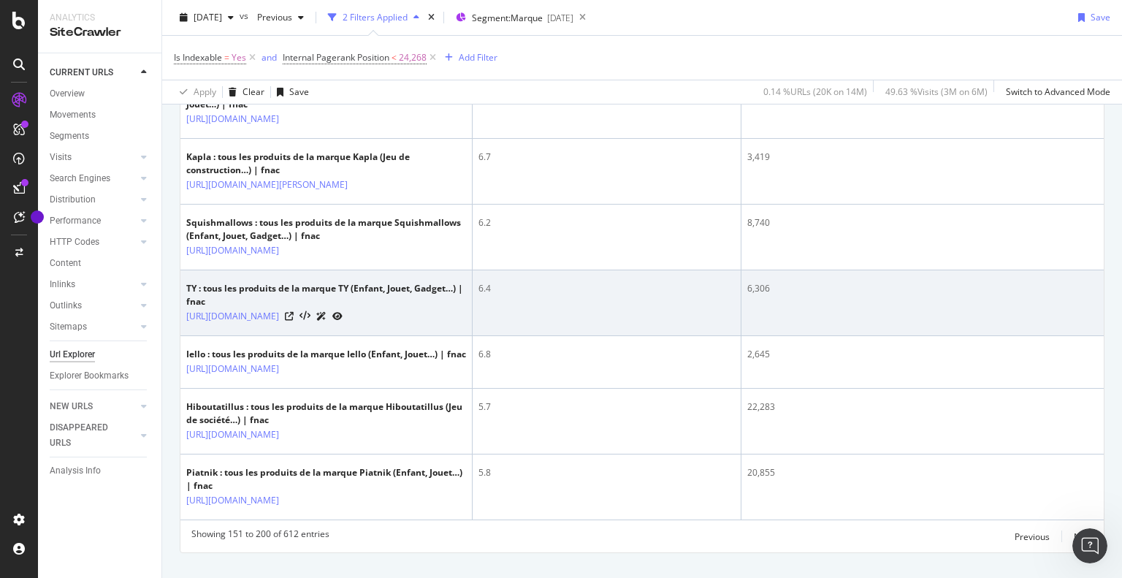
scroll to position [3357, 0]
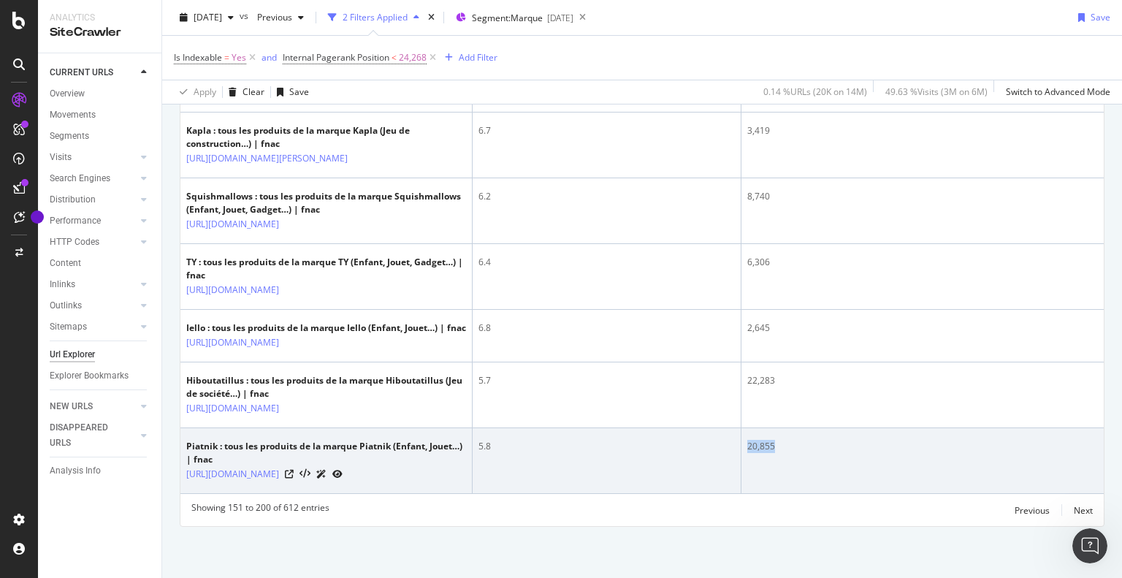
drag, startPoint x: 790, startPoint y: 448, endPoint x: 729, endPoint y: 453, distance: 61.6
click at [729, 453] on tr "Piatnik : tous les produits de la marque Piatnik (Enfant, Jouet…) | fnac https:…" at bounding box center [641, 461] width 923 height 66
copy tr "20,855"
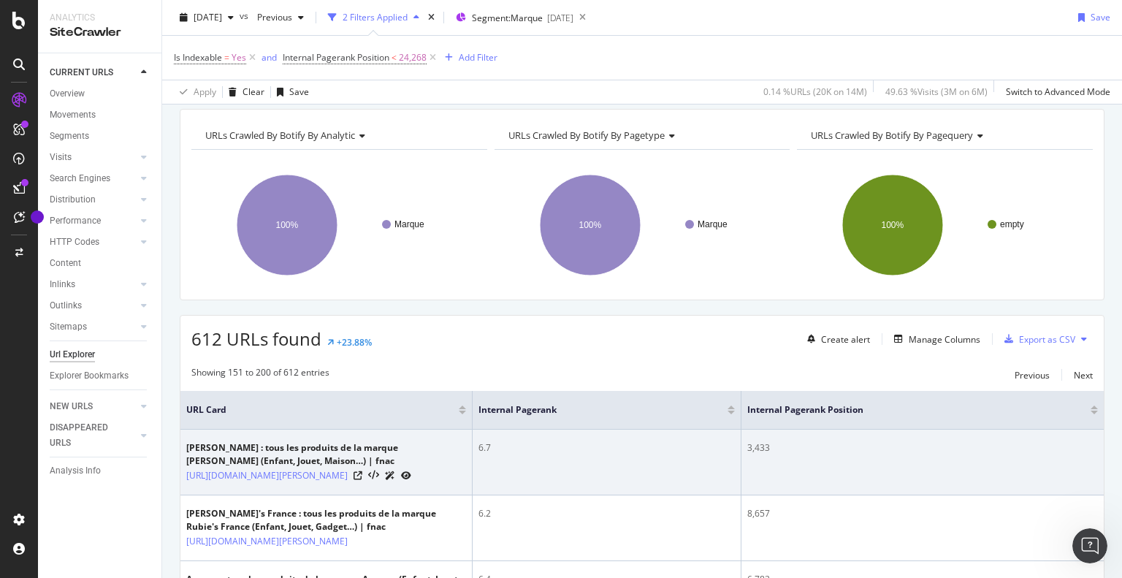
scroll to position [0, 0]
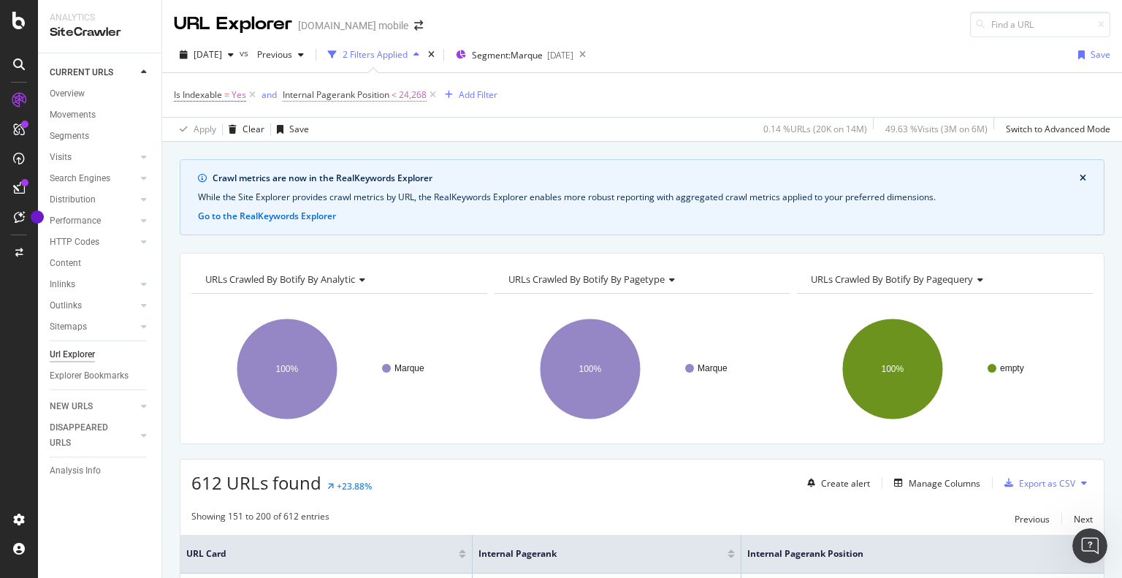
click at [406, 93] on span "24,268" at bounding box center [413, 95] width 28 height 20
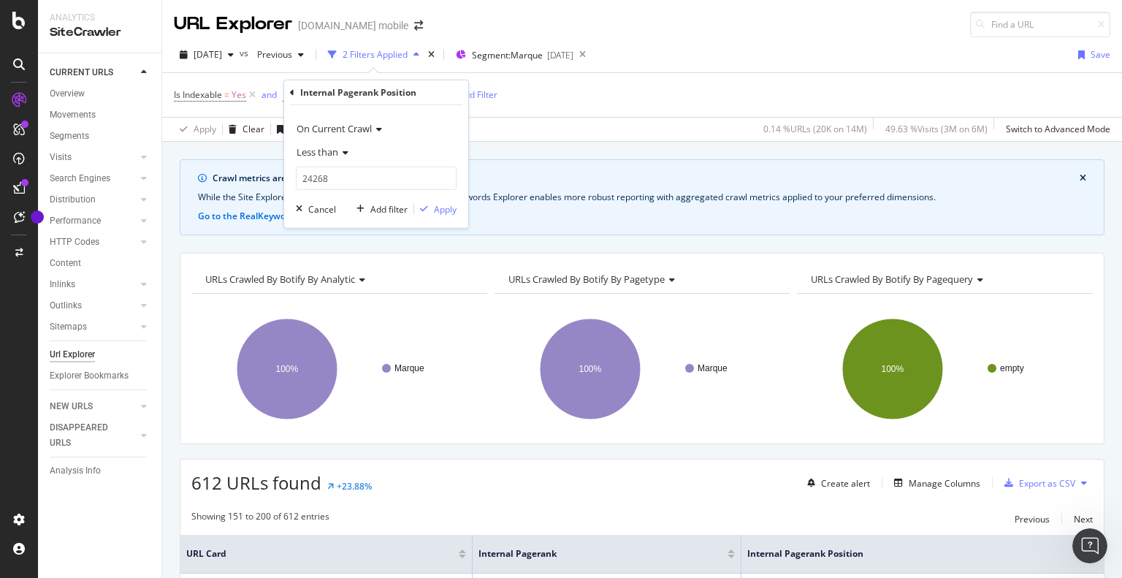
click at [334, 152] on span "Less than" at bounding box center [317, 151] width 42 height 13
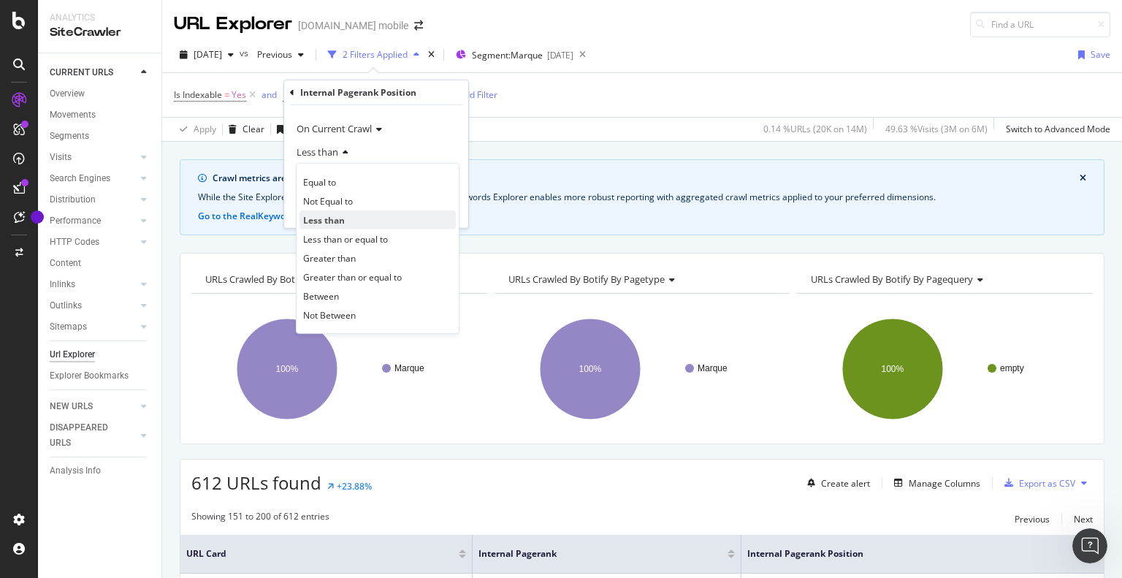
click at [326, 219] on span "Less than" at bounding box center [324, 219] width 42 height 12
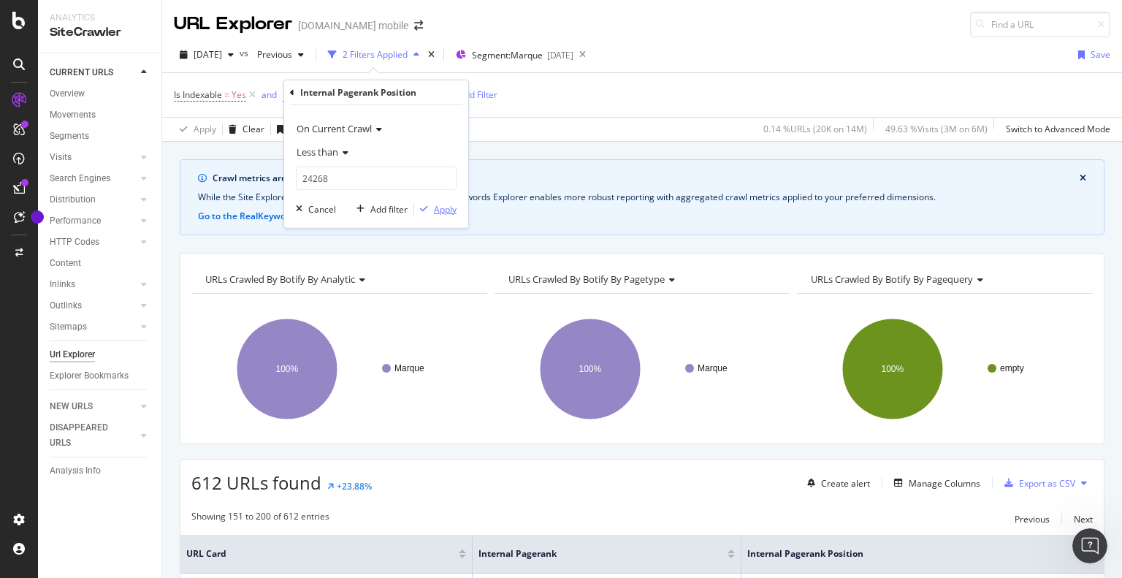
click at [450, 214] on div "Apply" at bounding box center [445, 208] width 23 height 12
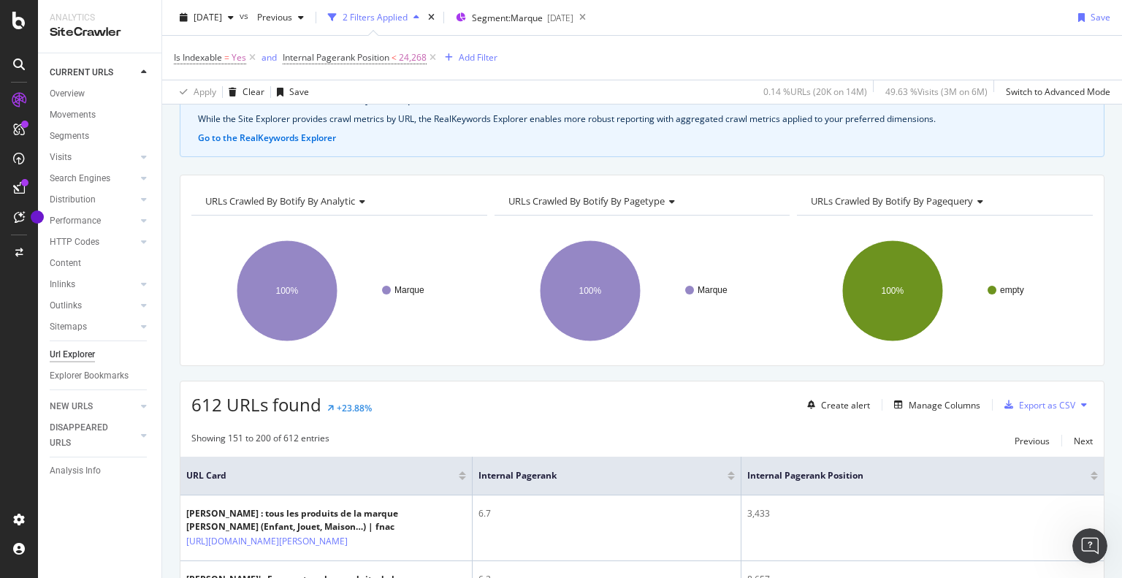
scroll to position [219, 0]
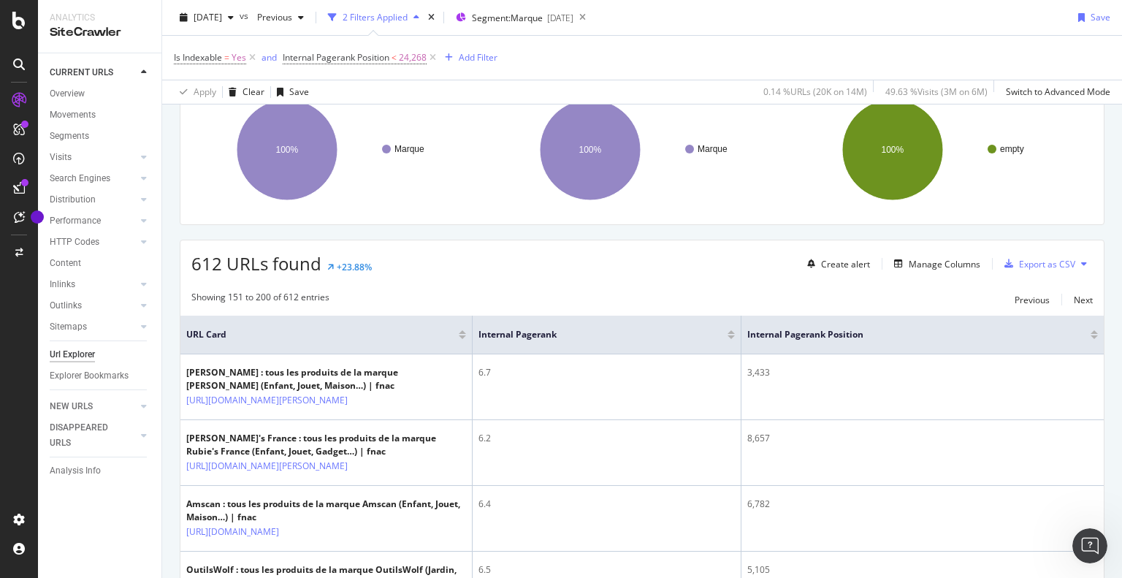
click at [209, 334] on span "URL Card" at bounding box center [320, 334] width 269 height 13
click at [1014, 295] on div "Previous" at bounding box center [1031, 300] width 35 height 12
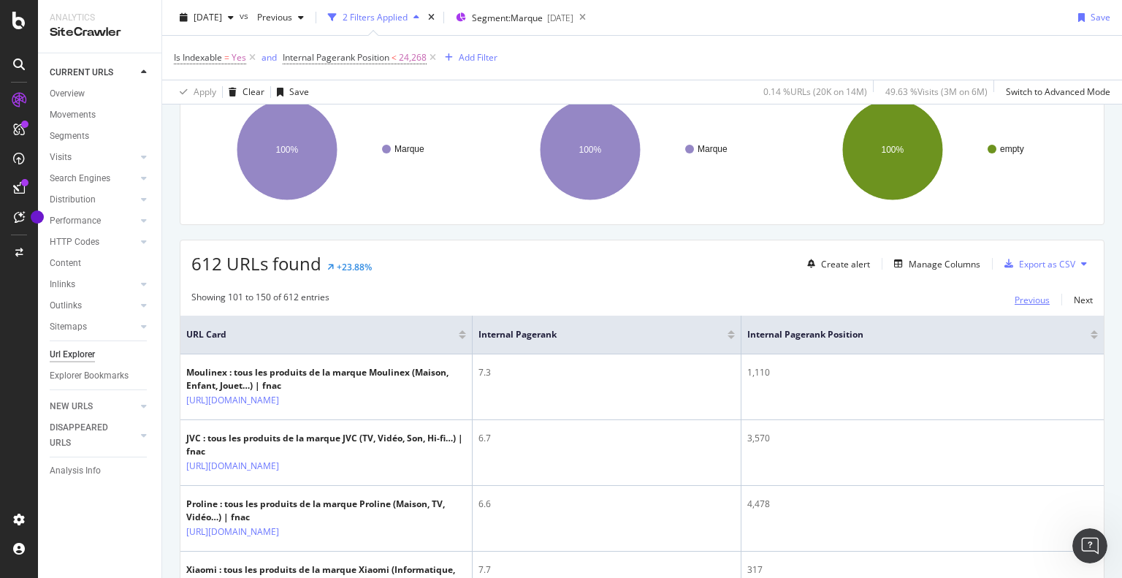
click at [1014, 295] on div "Previous" at bounding box center [1031, 300] width 35 height 12
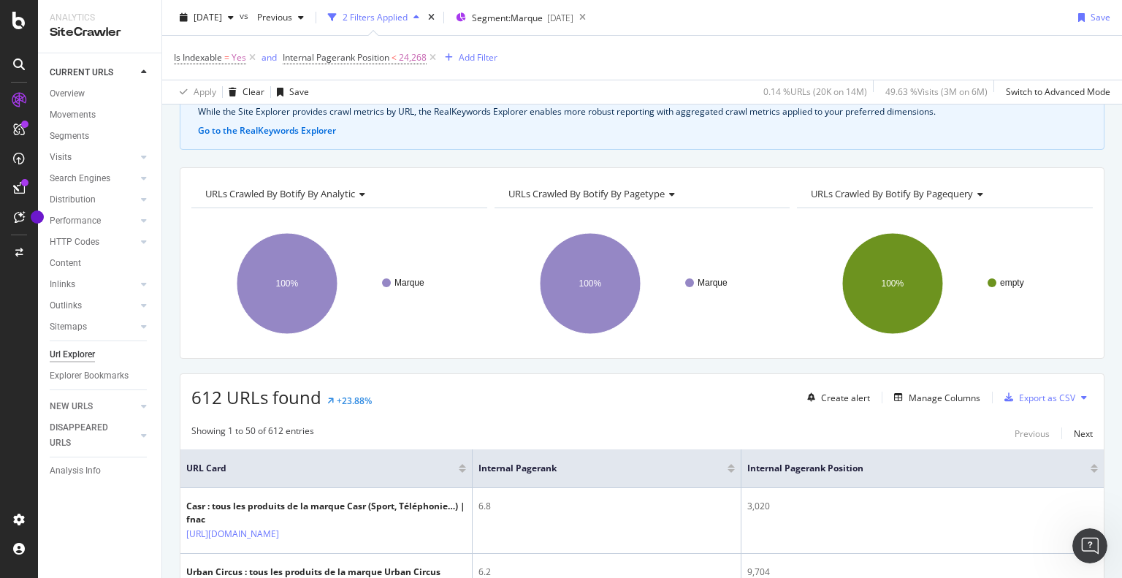
scroll to position [0, 0]
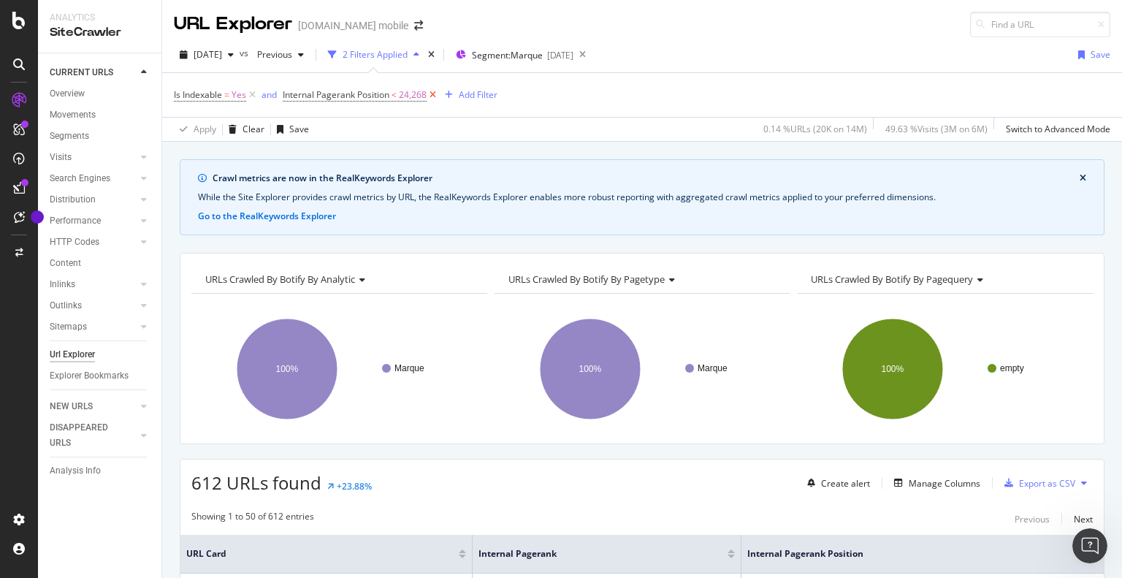
click at [432, 96] on icon at bounding box center [432, 95] width 12 height 15
click at [283, 92] on div "Add Filter" at bounding box center [297, 94] width 39 height 12
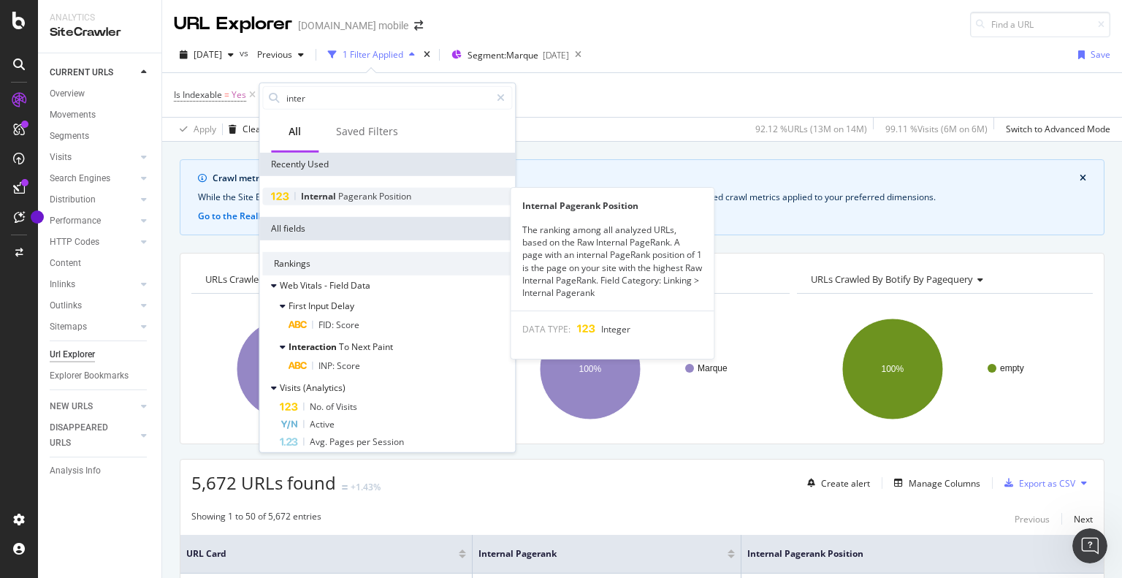
click at [365, 188] on div "Internal Pagerank Position" at bounding box center [387, 197] width 250 height 18
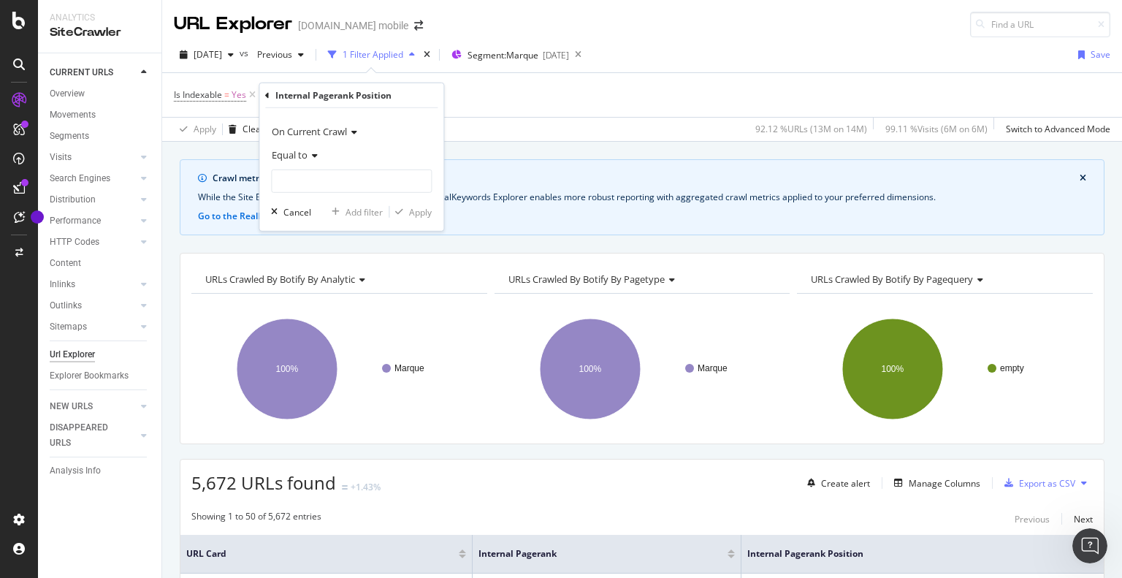
click at [315, 153] on icon at bounding box center [312, 155] width 10 height 9
click at [310, 221] on span "Less than" at bounding box center [297, 222] width 39 height 12
click at [313, 178] on input "number" at bounding box center [351, 180] width 161 height 23
paste input "20.855"
type input "20855"
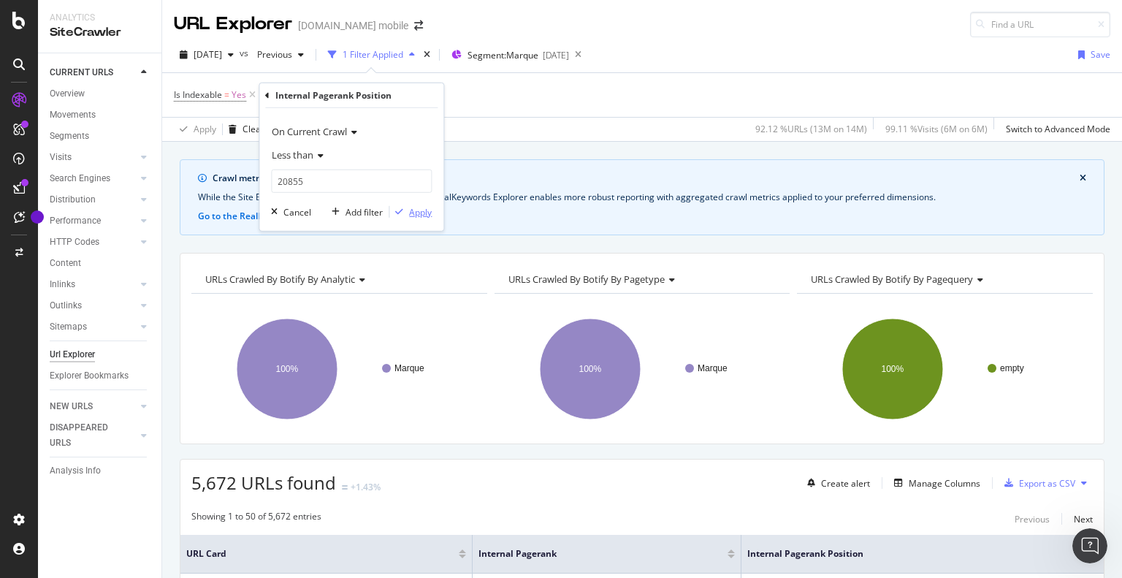
click at [421, 209] on div "Apply" at bounding box center [420, 211] width 23 height 12
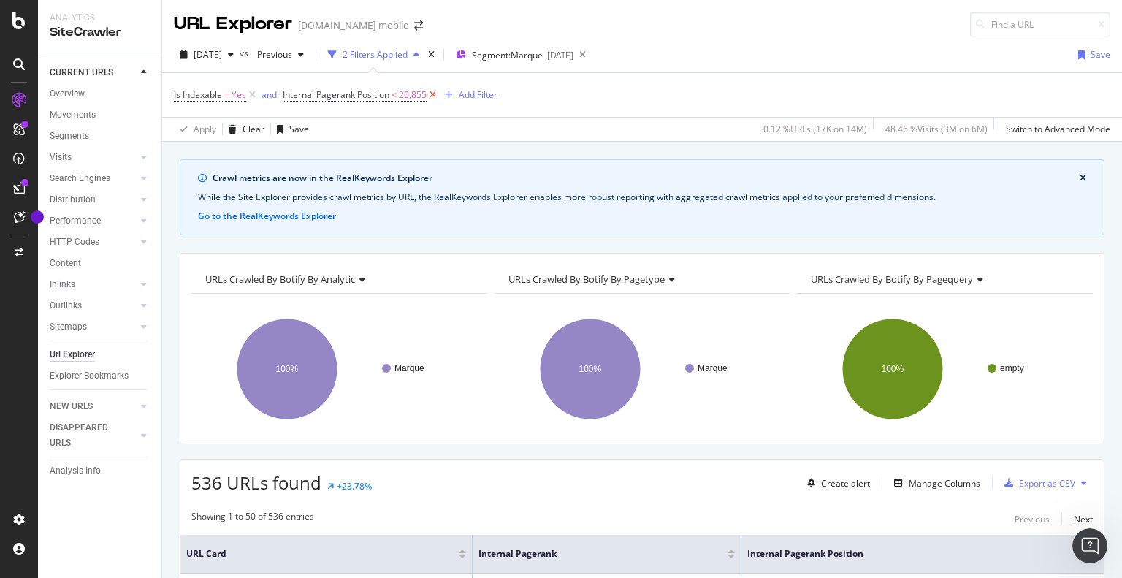
click at [433, 93] on icon at bounding box center [432, 95] width 12 height 15
click at [255, 93] on icon at bounding box center [252, 95] width 12 height 15
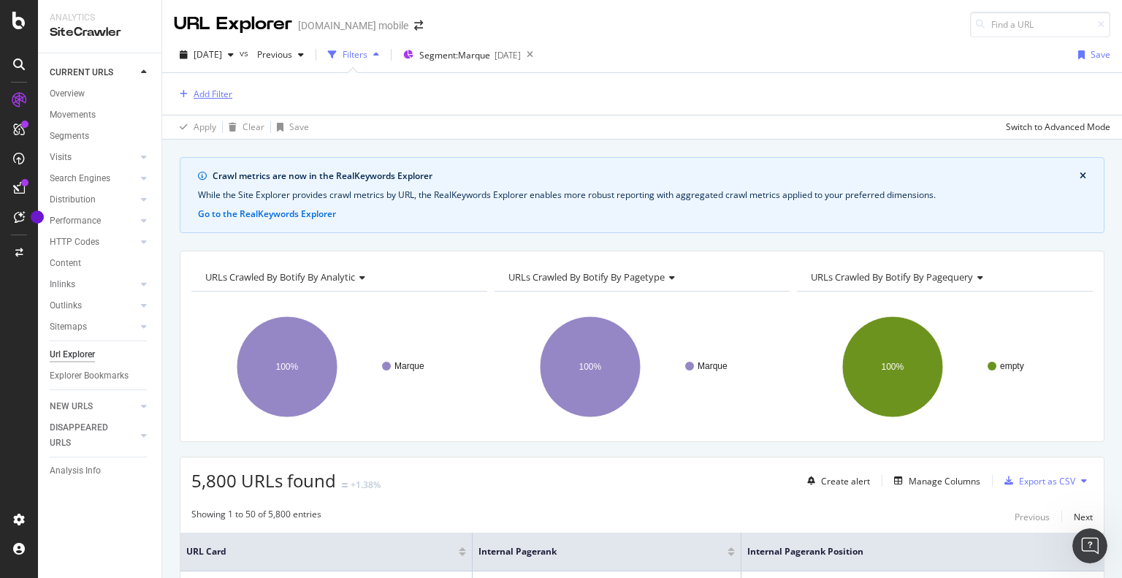
click at [191, 86] on div "Add Filter" at bounding box center [203, 94] width 58 height 16
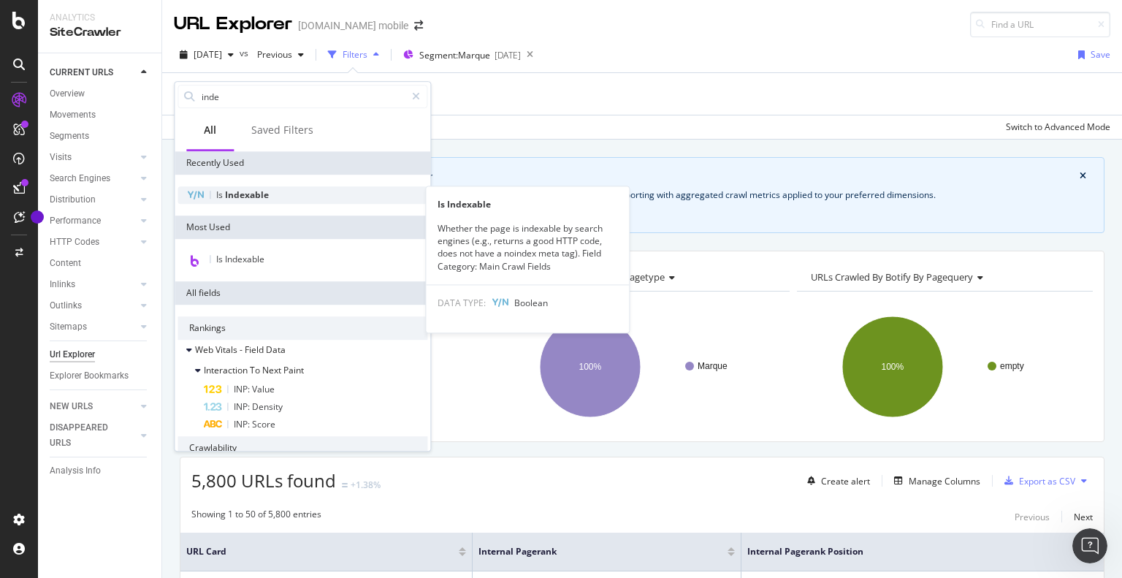
type input "inde"
click at [301, 187] on div "Is Indexable" at bounding box center [302, 195] width 250 height 18
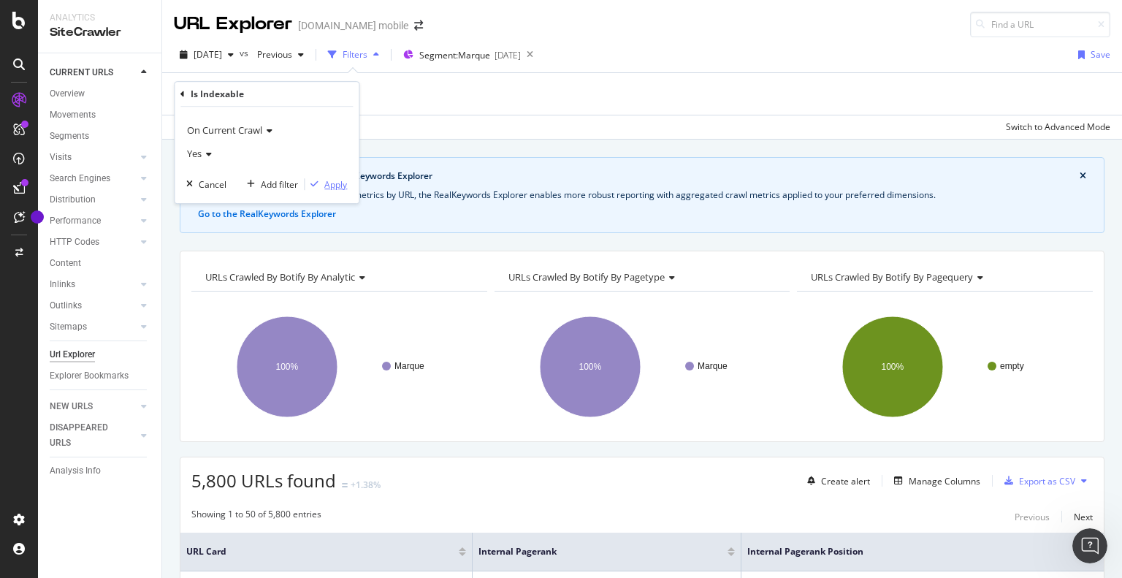
click at [337, 182] on div "Apply" at bounding box center [335, 184] width 23 height 12
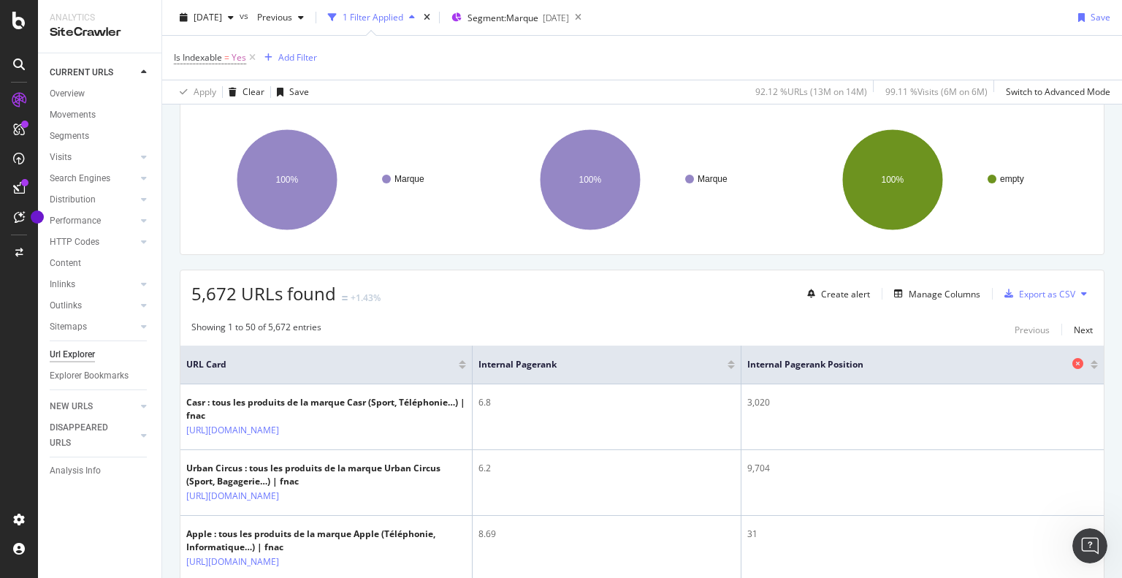
scroll to position [219, 0]
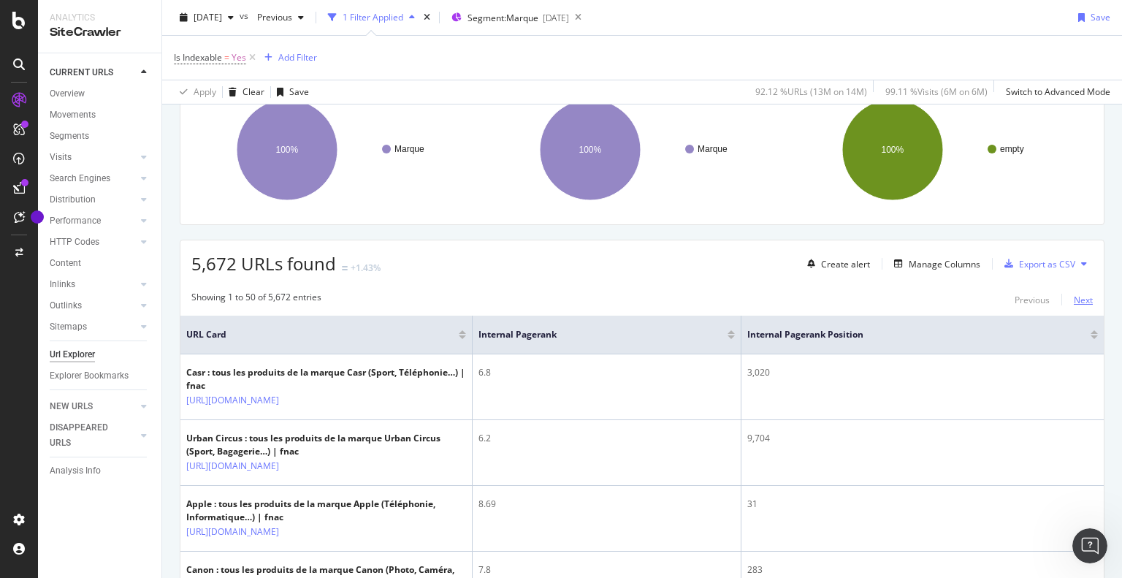
click at [1081, 299] on div "Next" at bounding box center [1082, 300] width 19 height 12
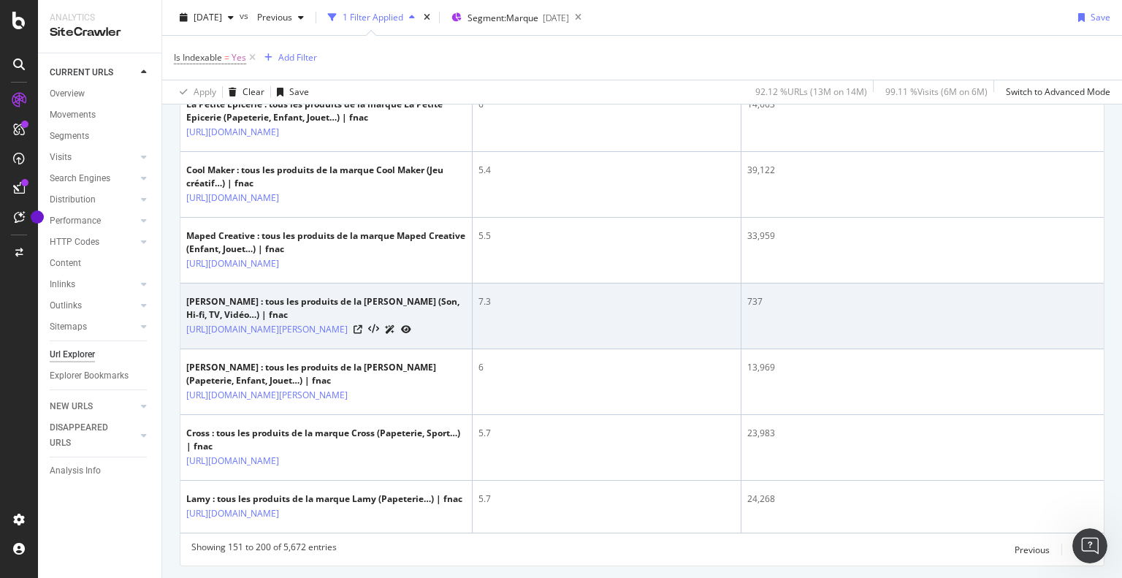
scroll to position [3344, 0]
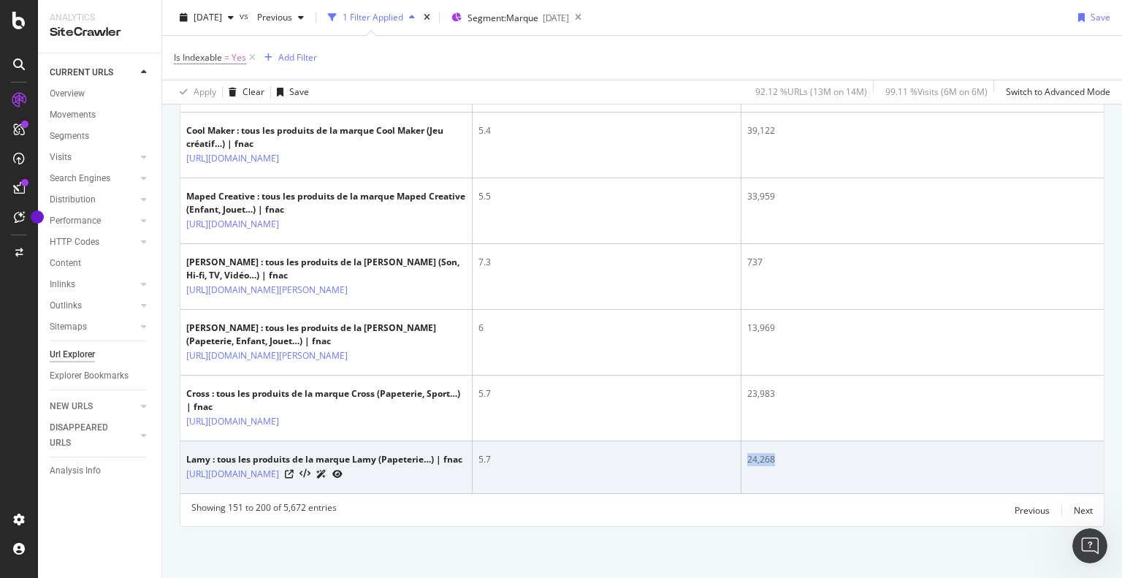
drag, startPoint x: 777, startPoint y: 466, endPoint x: 736, endPoint y: 462, distance: 41.1
click at [736, 462] on tr "Lamy : tous les produits de la marque Lamy (Papeterie…) | fnac https://www.fnac…" at bounding box center [641, 467] width 923 height 53
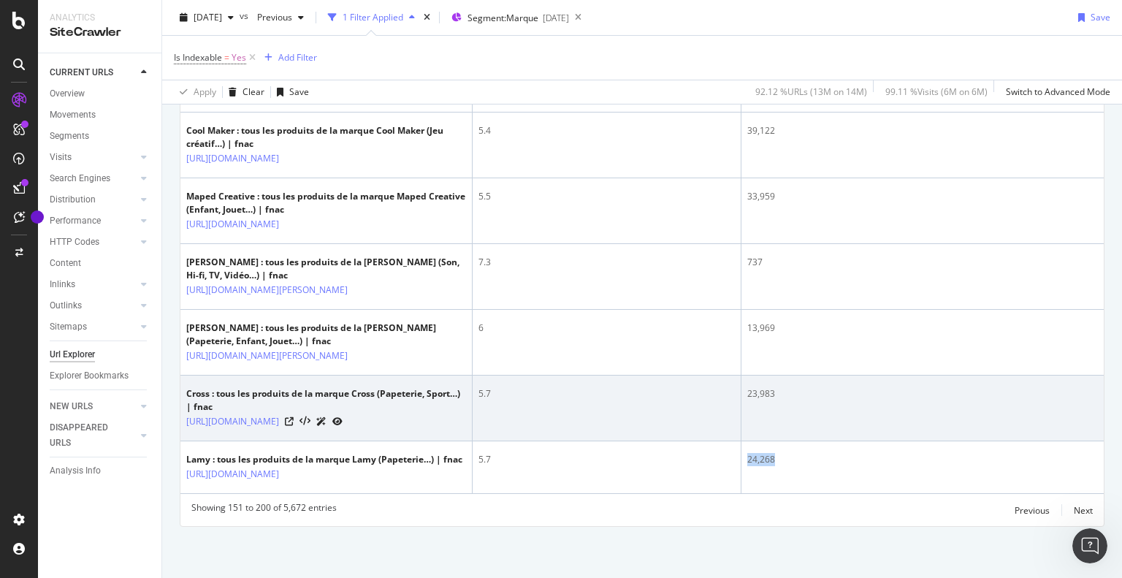
copy tr "24,268"
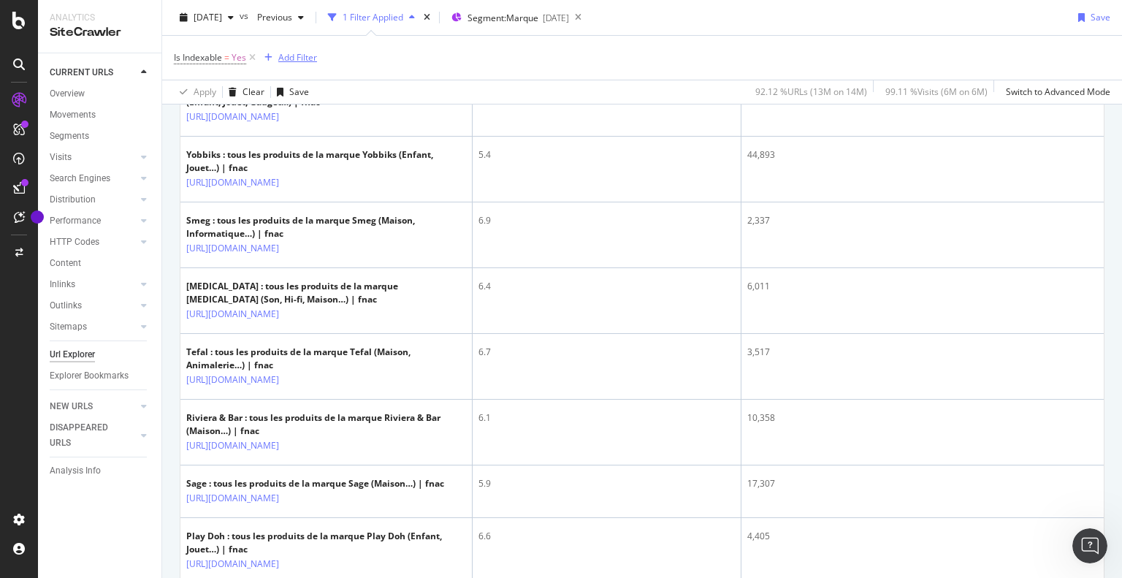
scroll to position [862, 0]
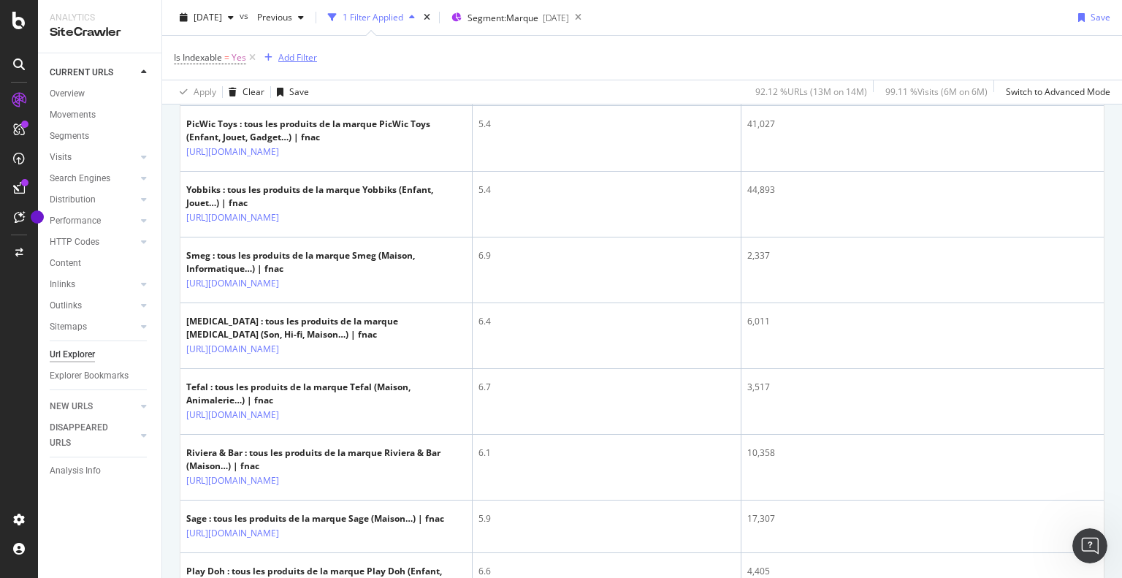
click at [280, 55] on div "Add Filter" at bounding box center [297, 57] width 39 height 12
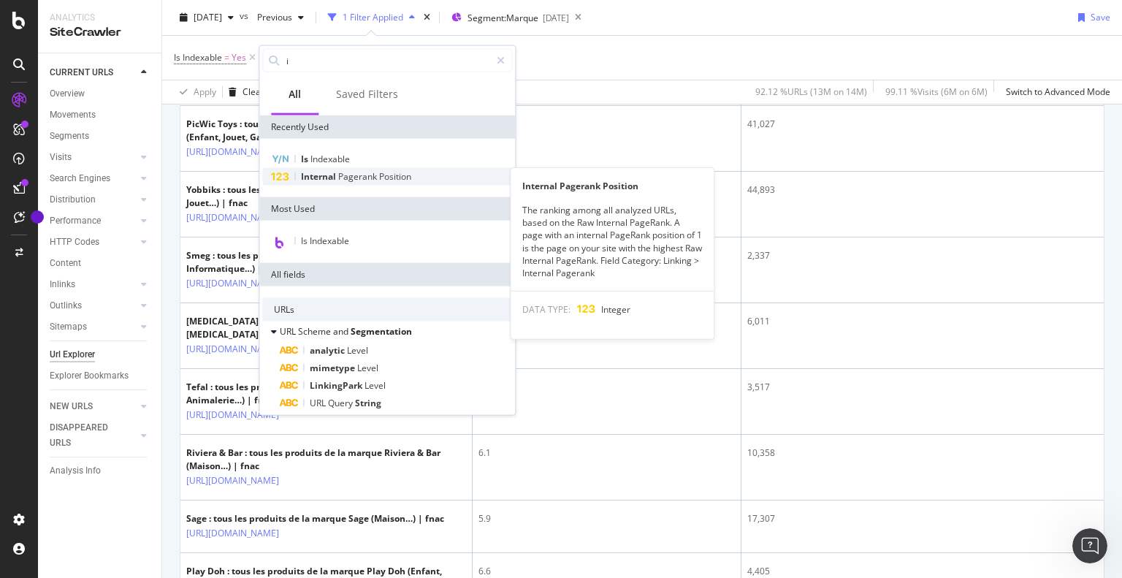
type input "i"
click at [334, 181] on span "Internal" at bounding box center [319, 176] width 37 height 12
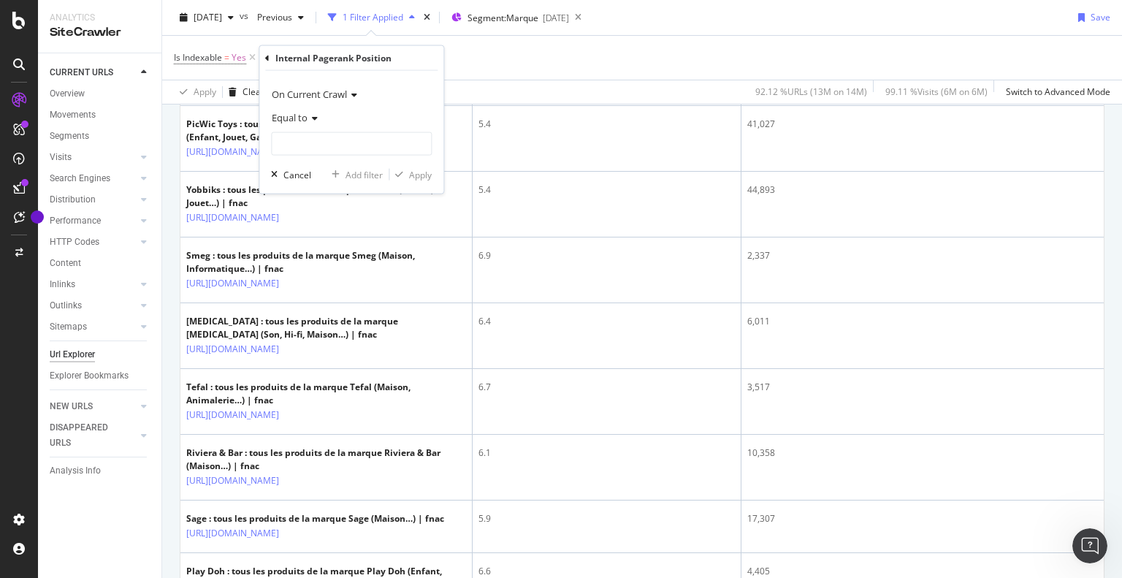
click at [315, 122] on div "Equal to" at bounding box center [351, 117] width 161 height 23
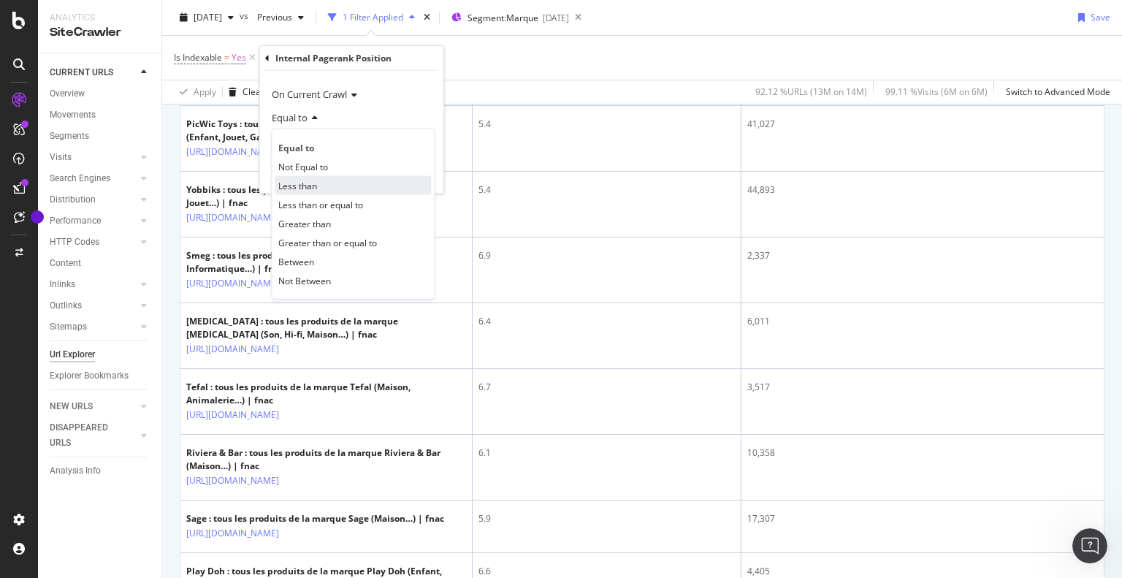
click at [307, 185] on span "Less than" at bounding box center [297, 185] width 39 height 12
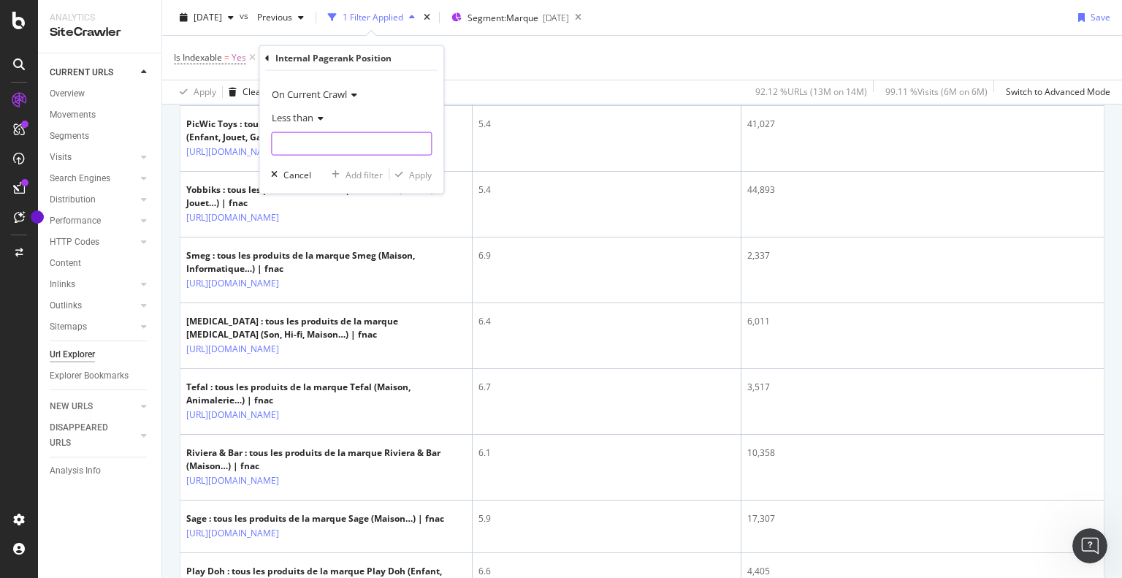
click at [305, 137] on input "number" at bounding box center [351, 143] width 161 height 23
paste input "24.268"
type input "24.268"
click at [403, 173] on div "button" at bounding box center [399, 174] width 20 height 9
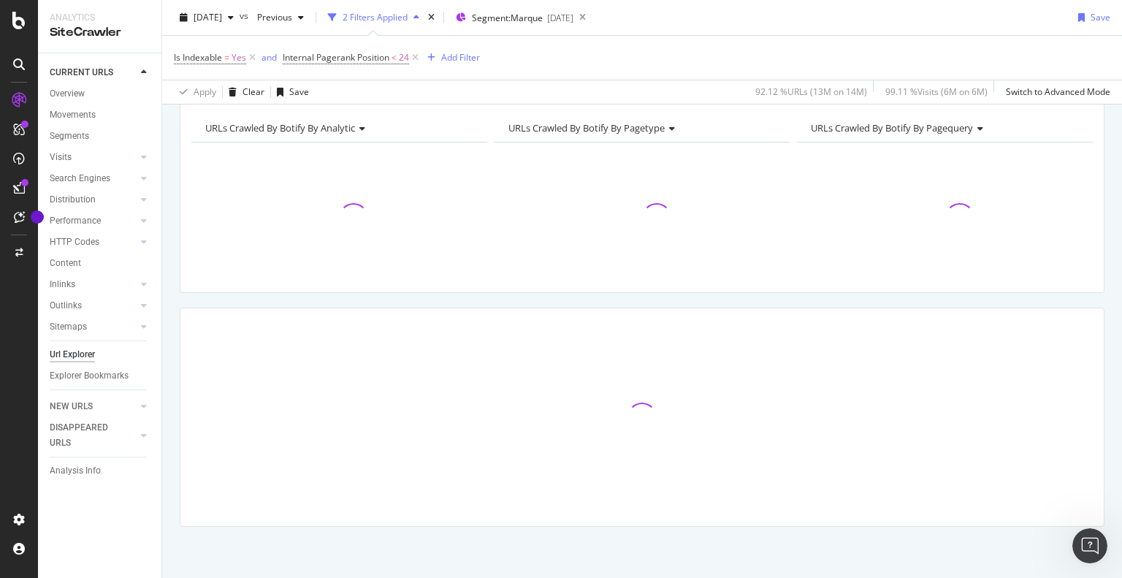
scroll to position [149, 0]
click at [402, 55] on span "24" at bounding box center [404, 57] width 10 height 20
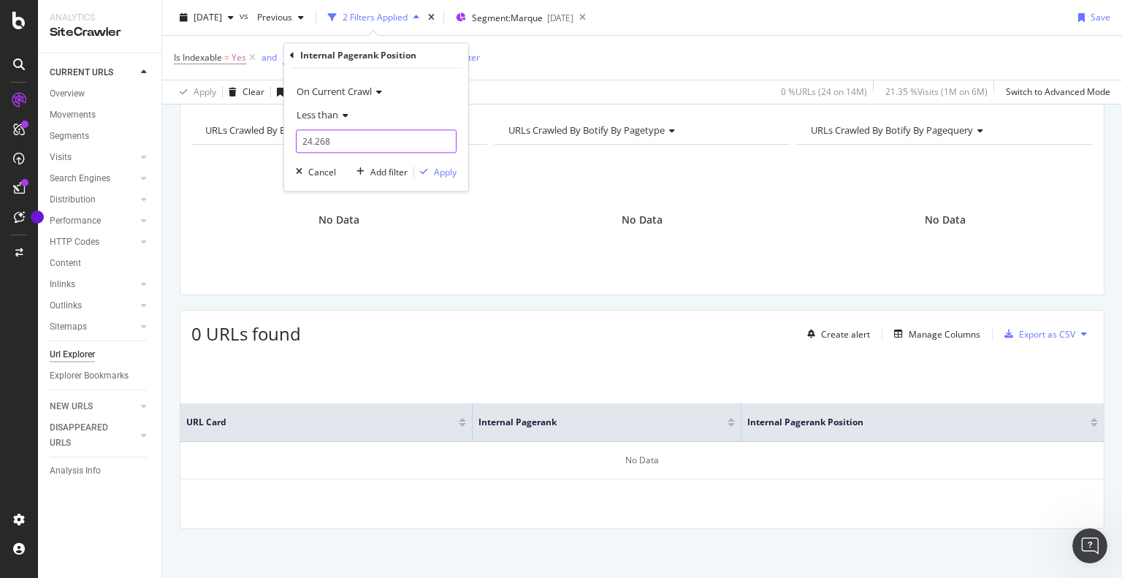
click at [313, 137] on input "24.268" at bounding box center [376, 141] width 161 height 23
type input "24268"
click at [424, 169] on icon "button" at bounding box center [424, 172] width 8 height 9
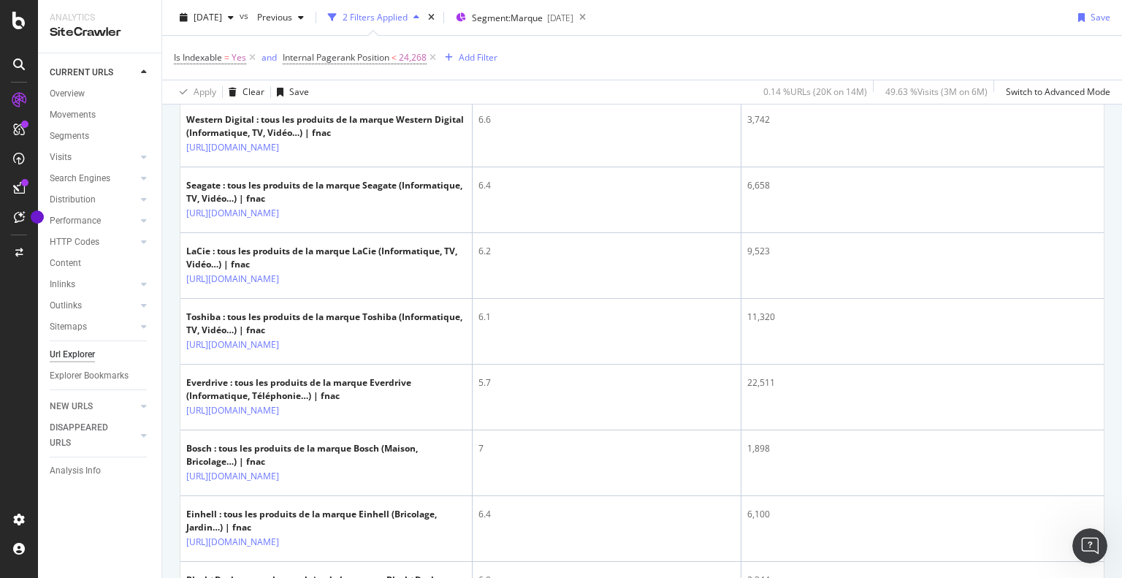
scroll to position [3371, 0]
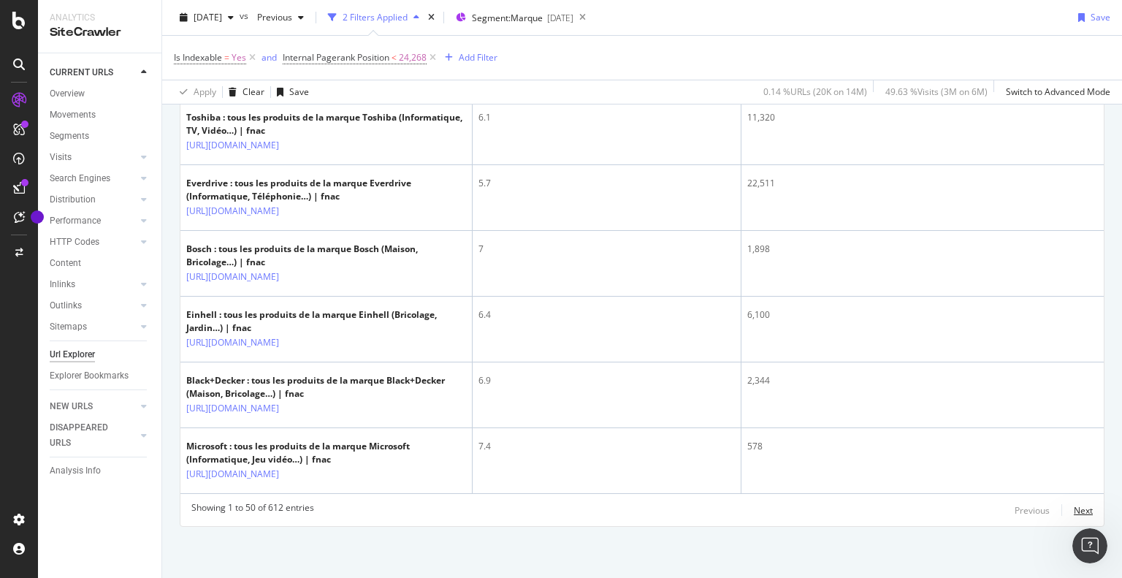
click at [1073, 508] on div "Next" at bounding box center [1082, 510] width 19 height 12
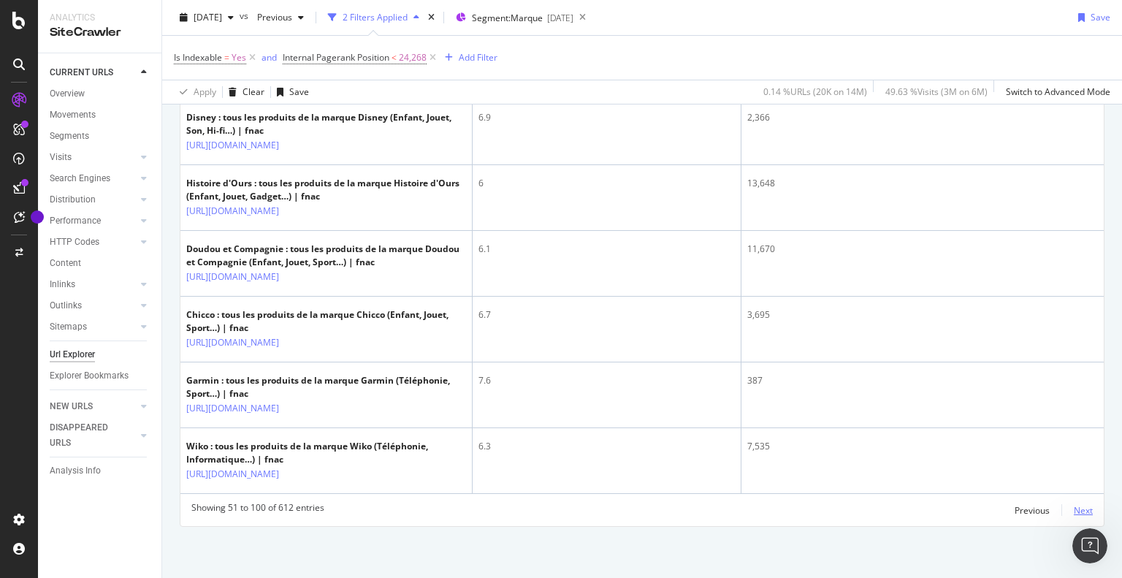
click at [1073, 516] on div "Next" at bounding box center [1082, 510] width 19 height 12
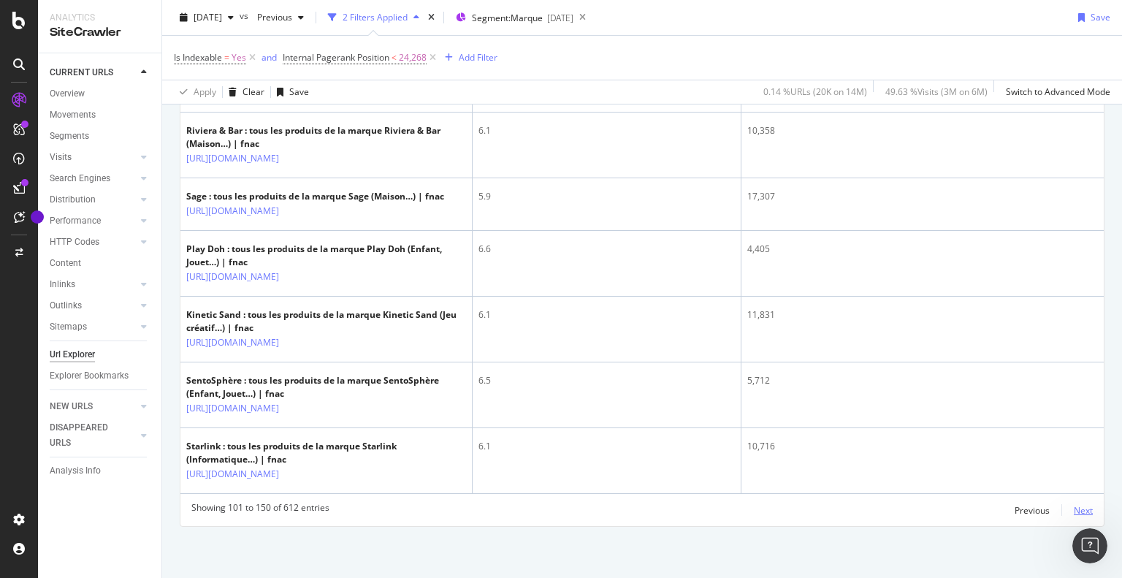
click at [1073, 516] on div "Next" at bounding box center [1082, 510] width 19 height 16
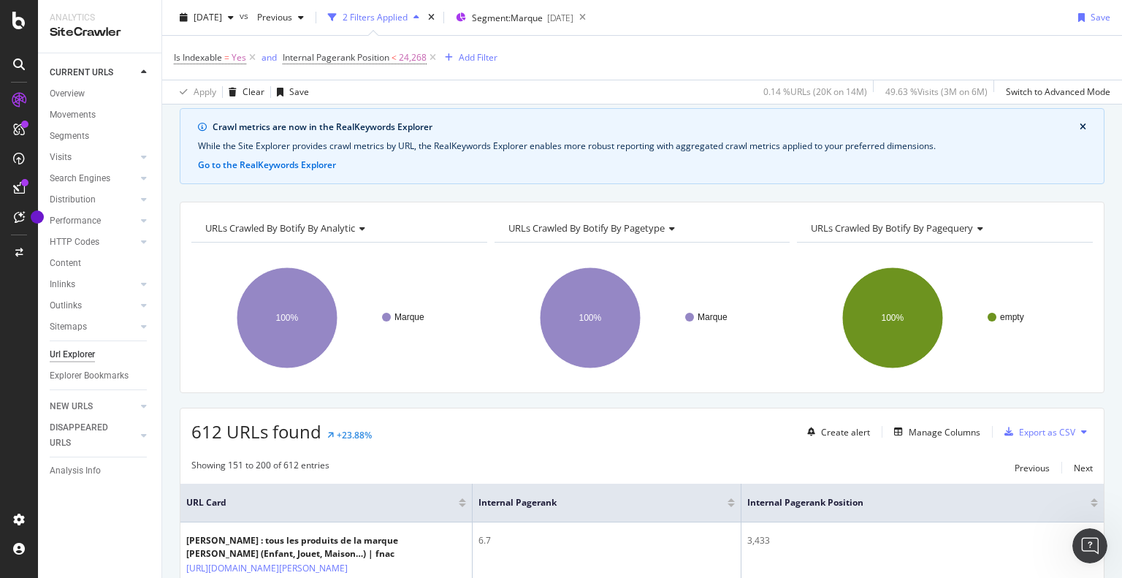
scroll to position [0, 0]
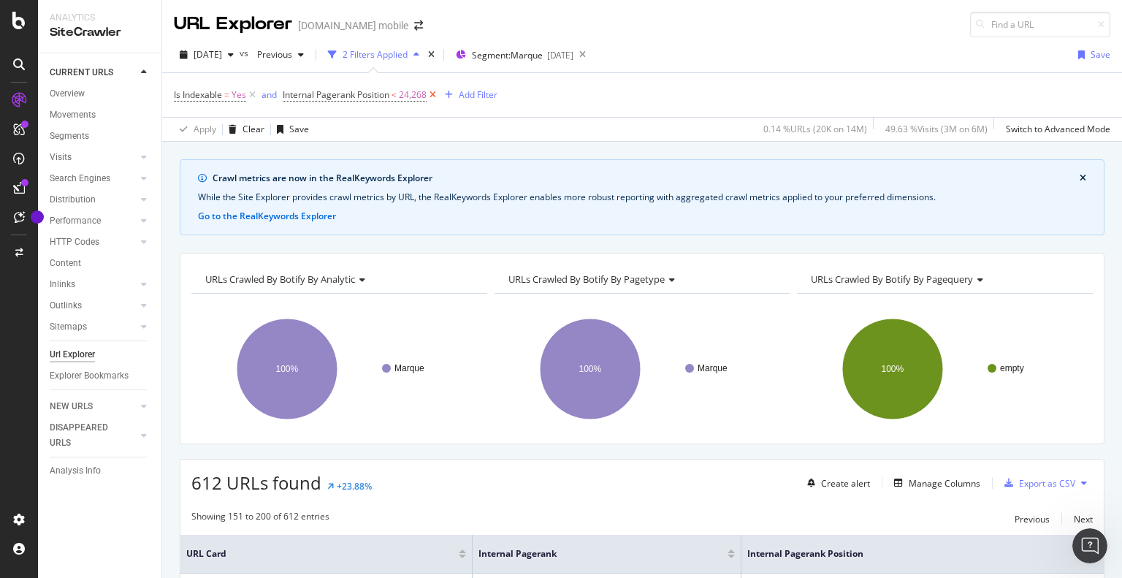
click at [429, 92] on icon at bounding box center [432, 95] width 12 height 15
click at [311, 93] on div "Add Filter" at bounding box center [297, 94] width 39 height 12
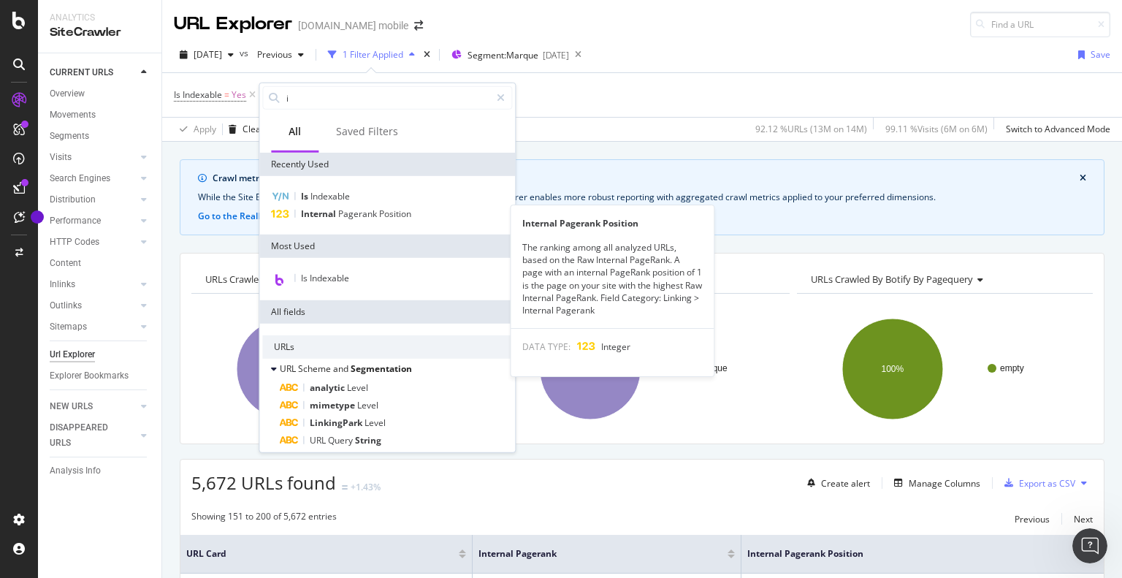
click at [332, 210] on span "Internal" at bounding box center [319, 213] width 37 height 12
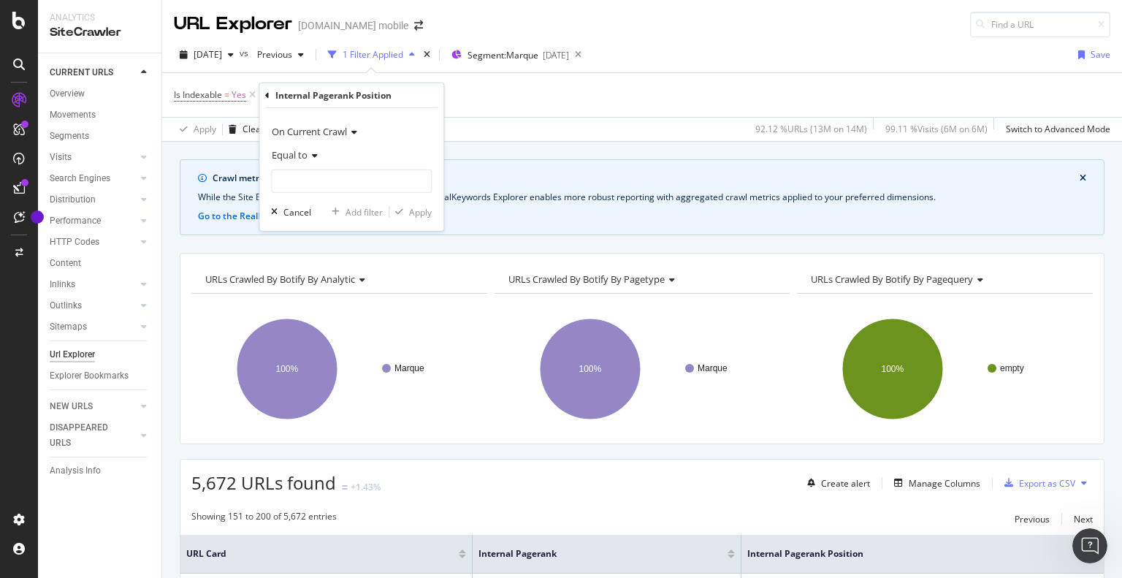
click at [364, 167] on div "Equal to" at bounding box center [351, 168] width 161 height 50
click at [356, 177] on input "number" at bounding box center [351, 180] width 161 height 23
paste input "24.268"
type input "24268"
click at [281, 148] on span "Equal to" at bounding box center [290, 154] width 36 height 13
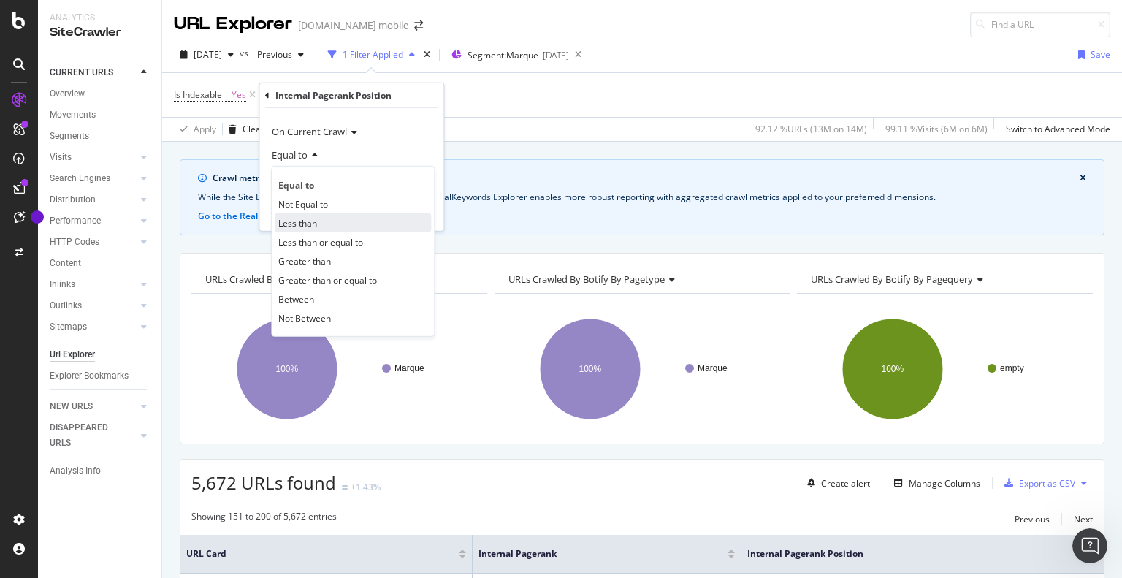
click at [318, 228] on div "Less than" at bounding box center [353, 222] width 156 height 19
click at [399, 211] on icon "button" at bounding box center [399, 211] width 8 height 9
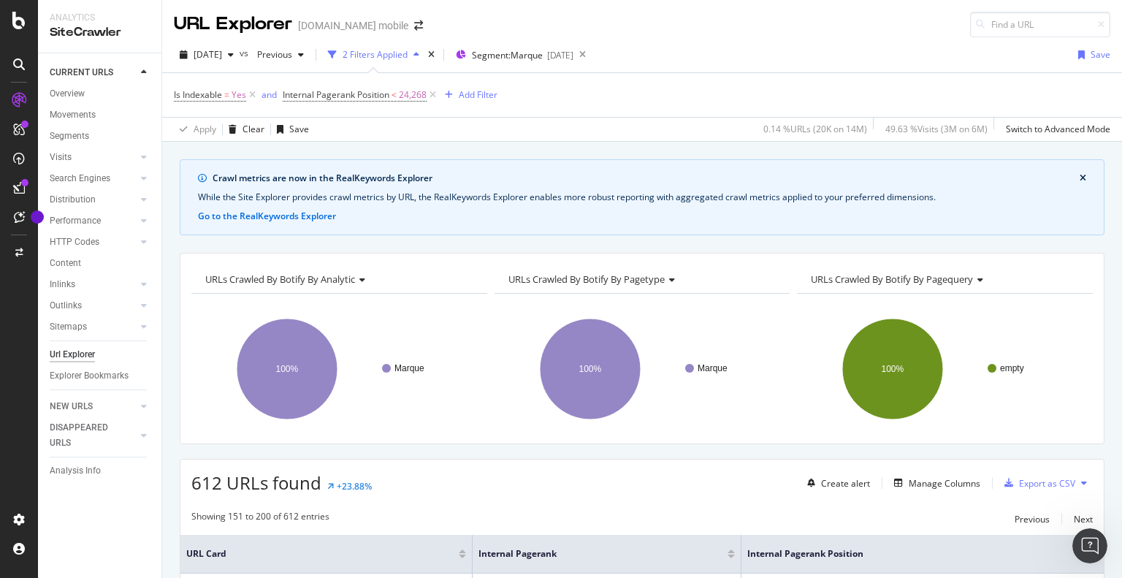
click at [1079, 174] on icon "close banner" at bounding box center [1082, 178] width 7 height 9
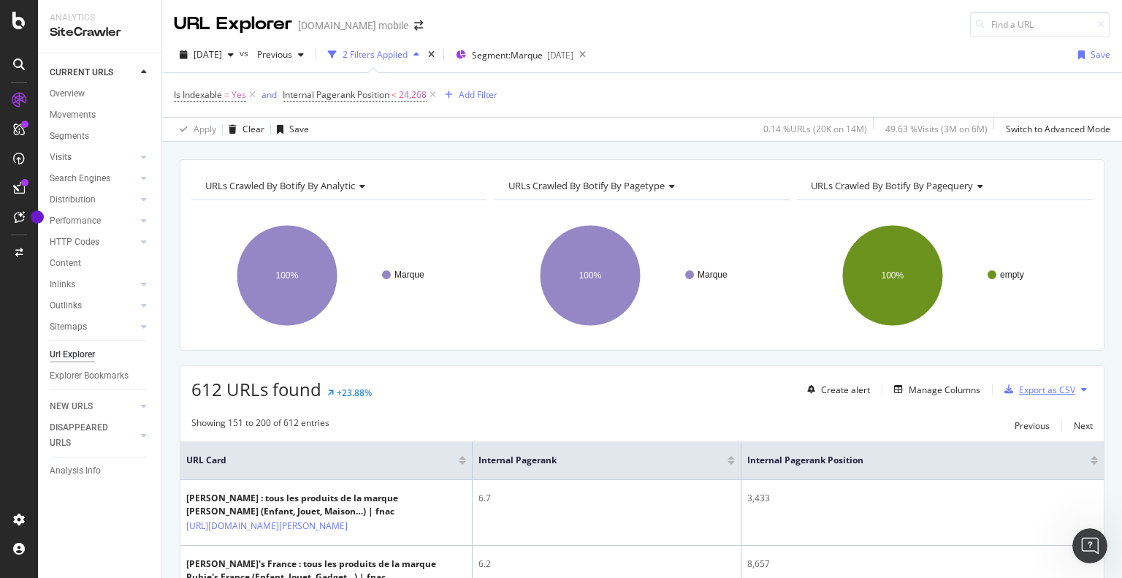
click at [1033, 388] on div "Export as CSV" at bounding box center [1047, 389] width 56 height 12
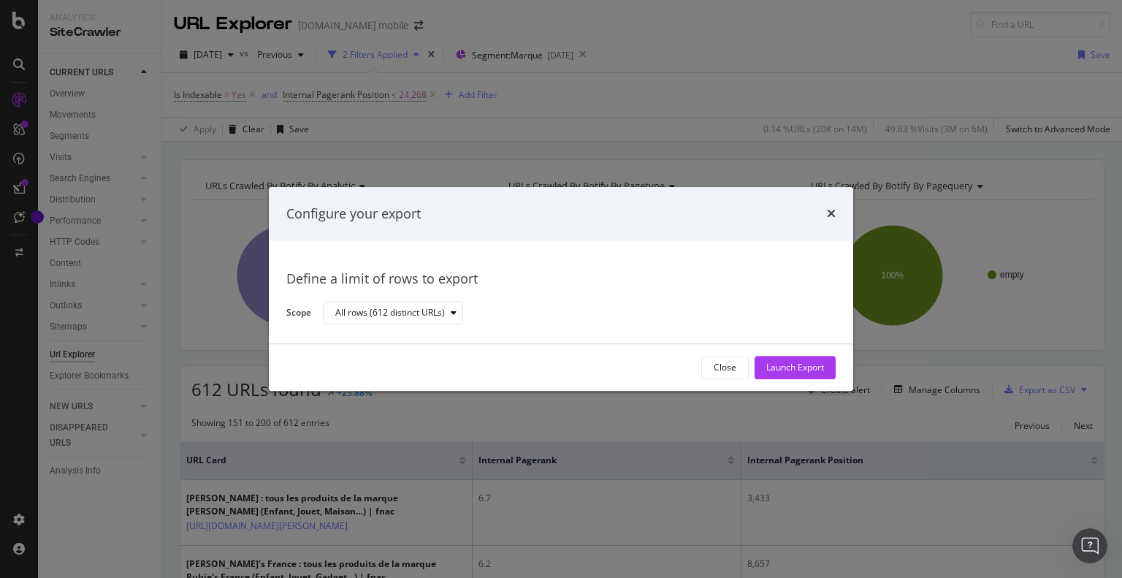
drag, startPoint x: 837, startPoint y: 213, endPoint x: 831, endPoint y: 248, distance: 34.8
click at [837, 212] on div "Configure your export" at bounding box center [561, 214] width 584 height 54
click at [824, 210] on div "Configure your export" at bounding box center [560, 213] width 549 height 19
click at [827, 213] on icon "times" at bounding box center [831, 214] width 9 height 12
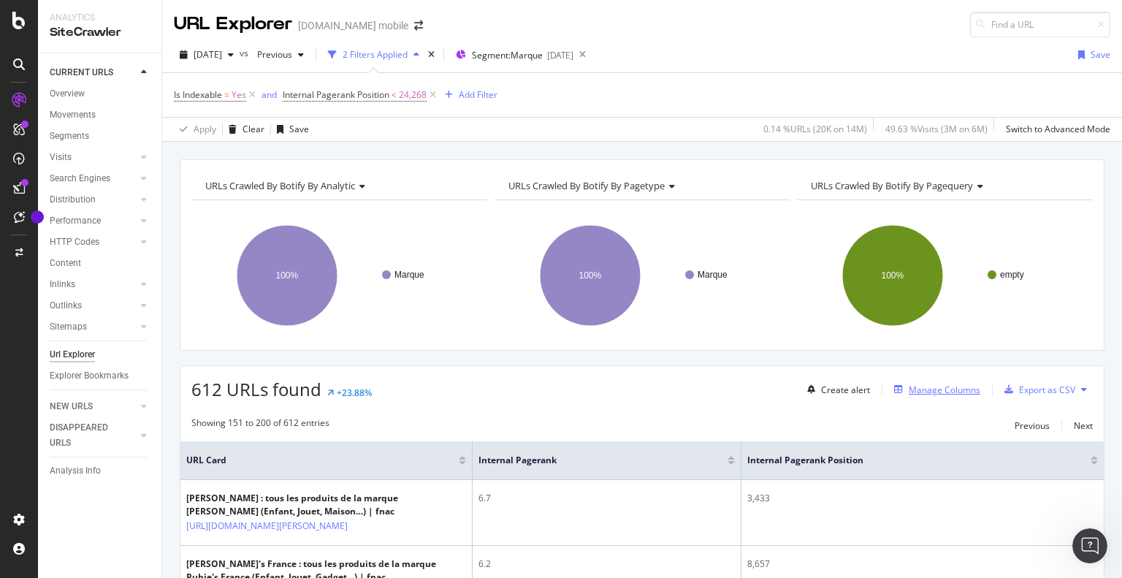
click at [922, 391] on div "Manage Columns" at bounding box center [944, 389] width 72 height 12
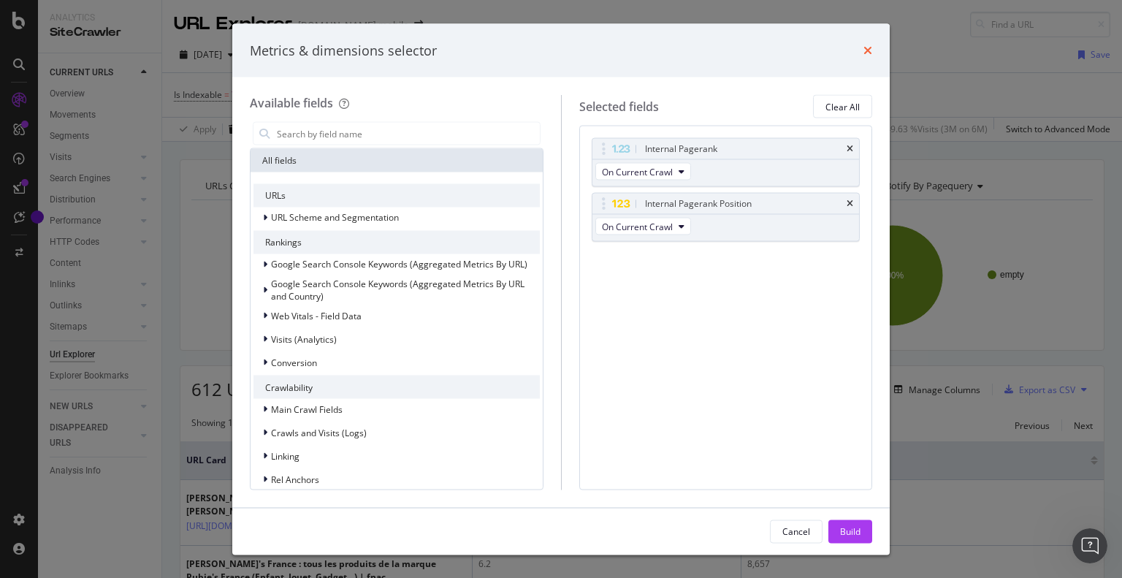
click at [870, 49] on icon "times" at bounding box center [867, 51] width 9 height 12
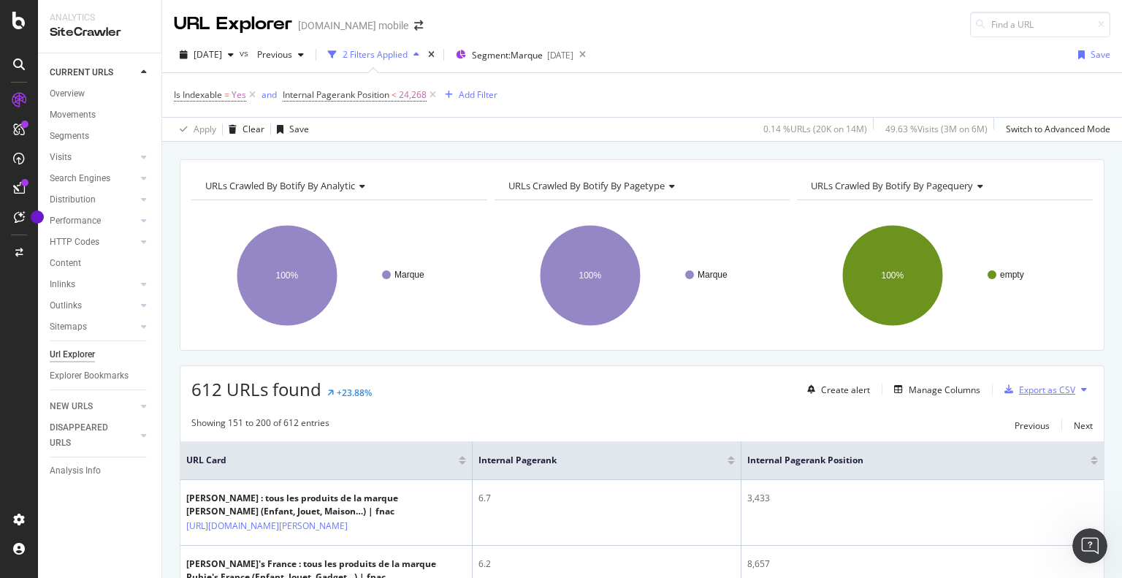
click at [1049, 391] on div "Export as CSV" at bounding box center [1047, 389] width 56 height 12
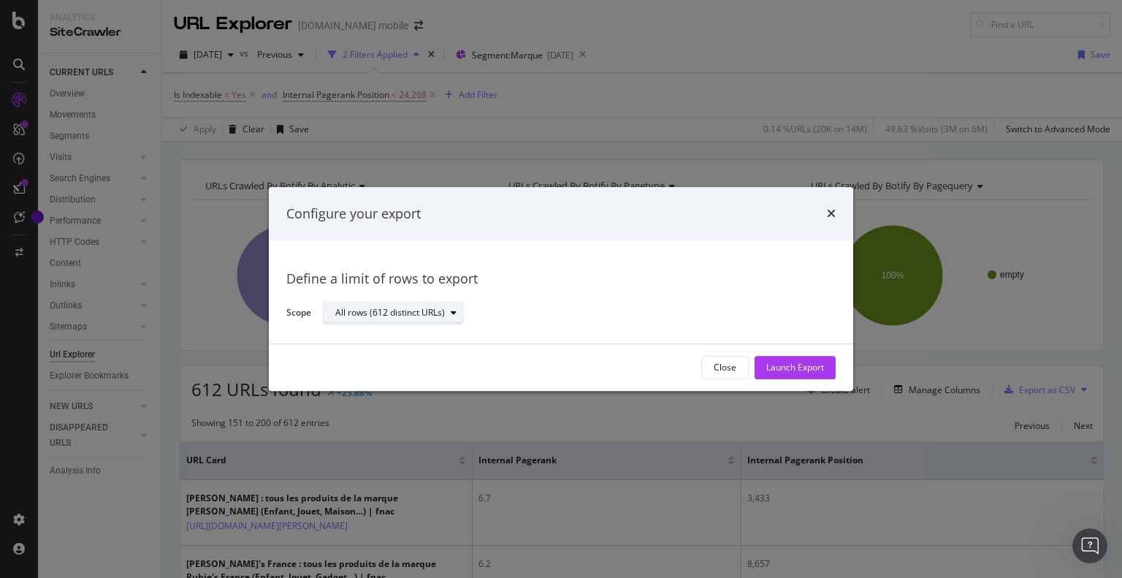
click at [440, 309] on div "All rows (612 distinct URLs)" at bounding box center [390, 313] width 110 height 9
click at [542, 318] on div "All rows (612 distinct URLs)" at bounding box center [573, 313] width 501 height 26
click at [781, 369] on div "Launch Export" at bounding box center [795, 367] width 58 height 12
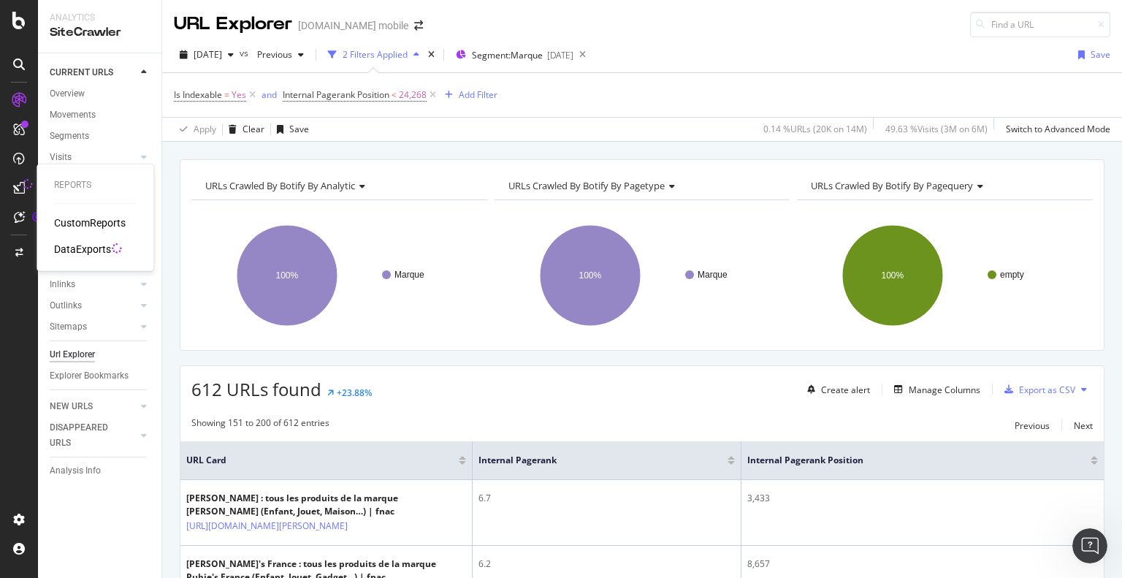
click at [25, 183] on icon at bounding box center [28, 184] width 12 height 12
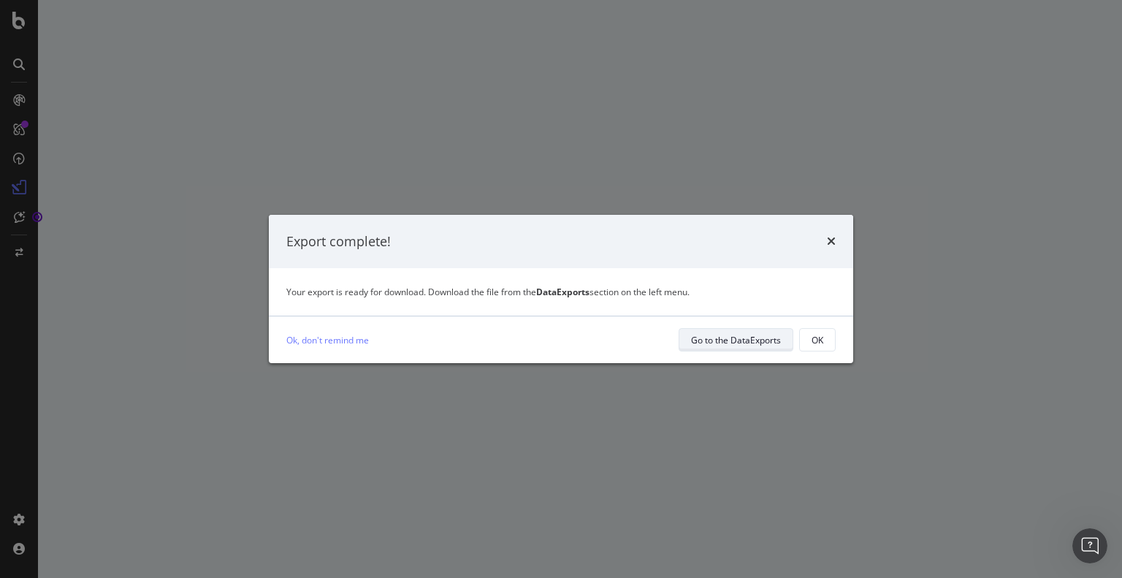
click at [758, 338] on div "Go to the DataExports" at bounding box center [736, 340] width 90 height 12
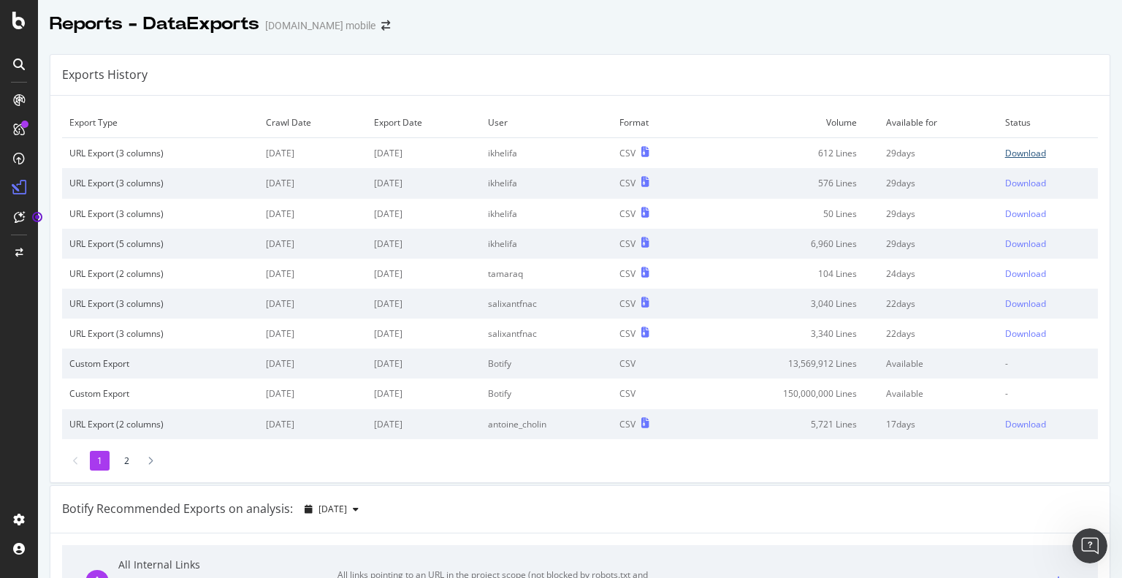
click at [1014, 153] on div "Download" at bounding box center [1025, 153] width 41 height 12
